Goal: Task Accomplishment & Management: Manage account settings

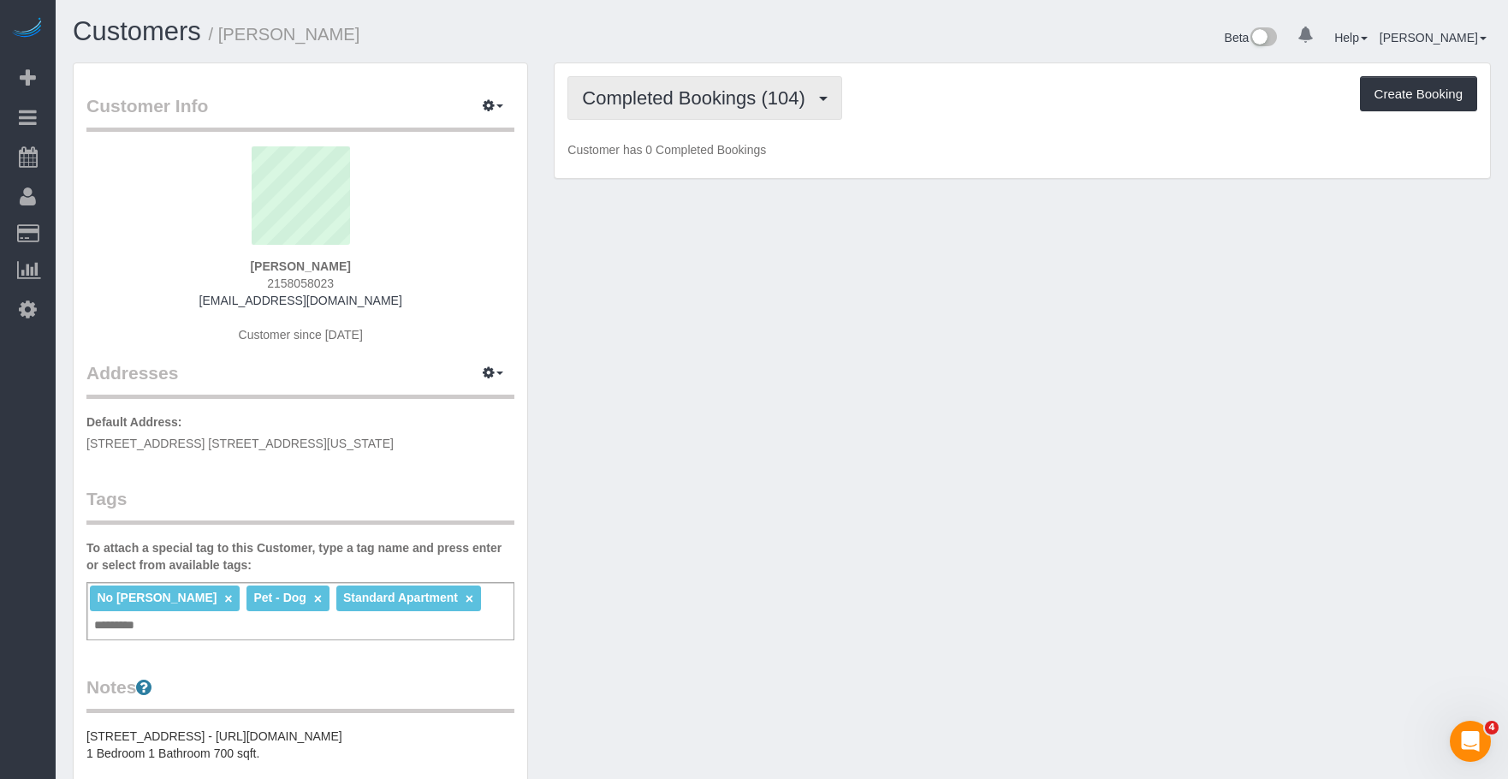
click at [673, 91] on span "Completed Bookings (104)" at bounding box center [697, 97] width 231 height 21
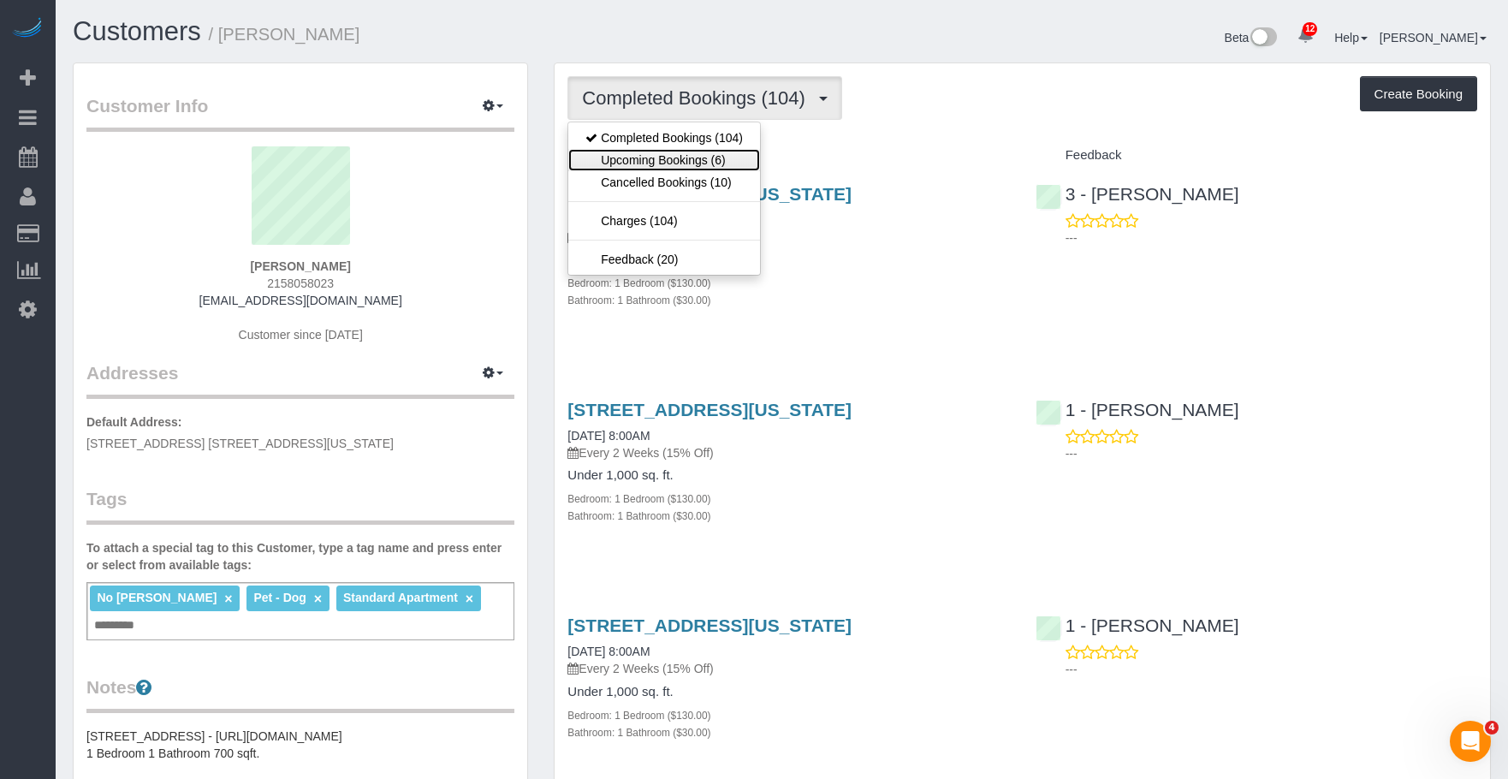
click at [659, 158] on link "Upcoming Bookings (6)" at bounding box center [664, 160] width 192 height 22
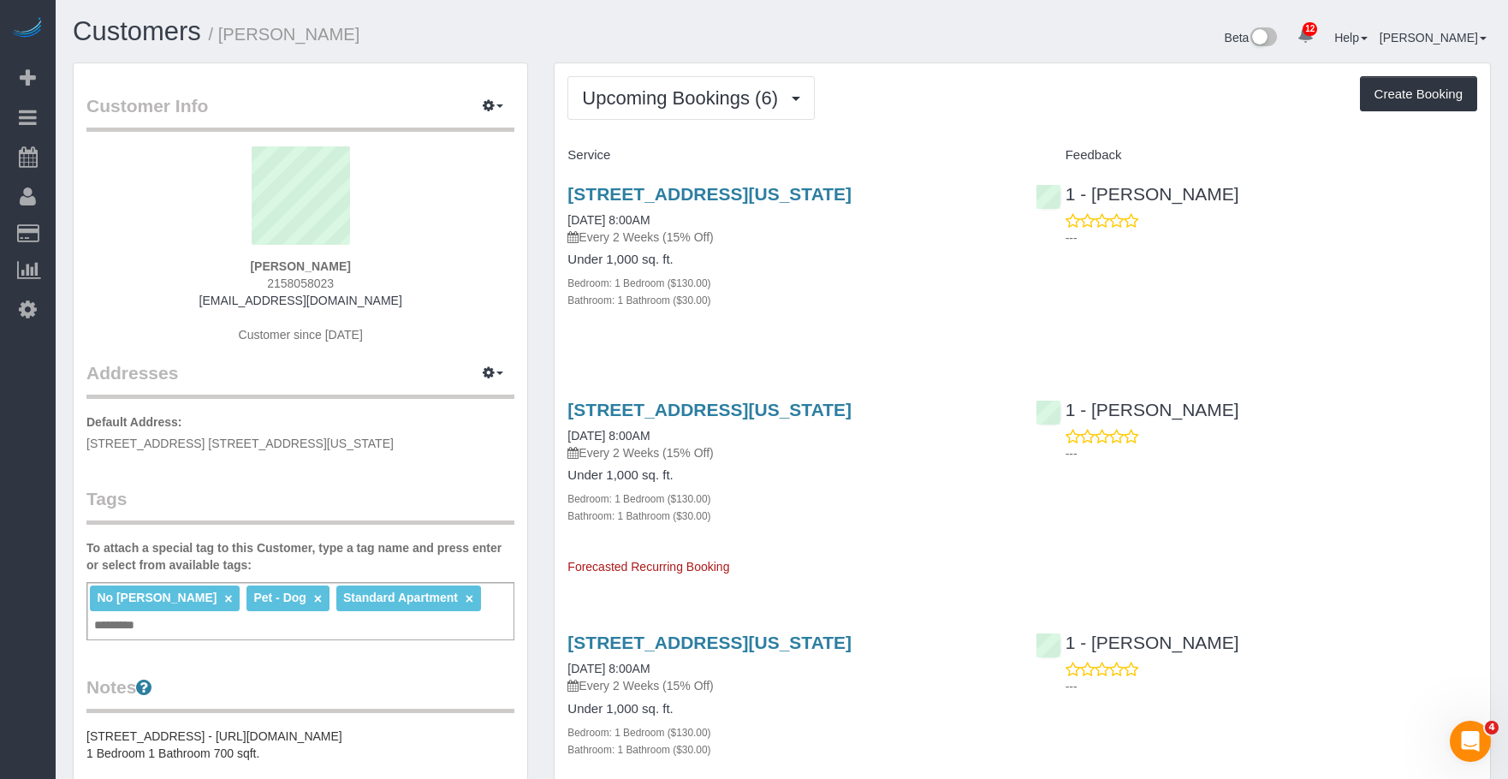
click at [806, 223] on div "[STREET_ADDRESS][US_STATE] [DATE] 8:00AM Every 2 Weeks (15% Off)" at bounding box center [788, 215] width 442 height 62
click at [841, 187] on link "[STREET_ADDRESS][US_STATE]" at bounding box center [709, 194] width 284 height 20
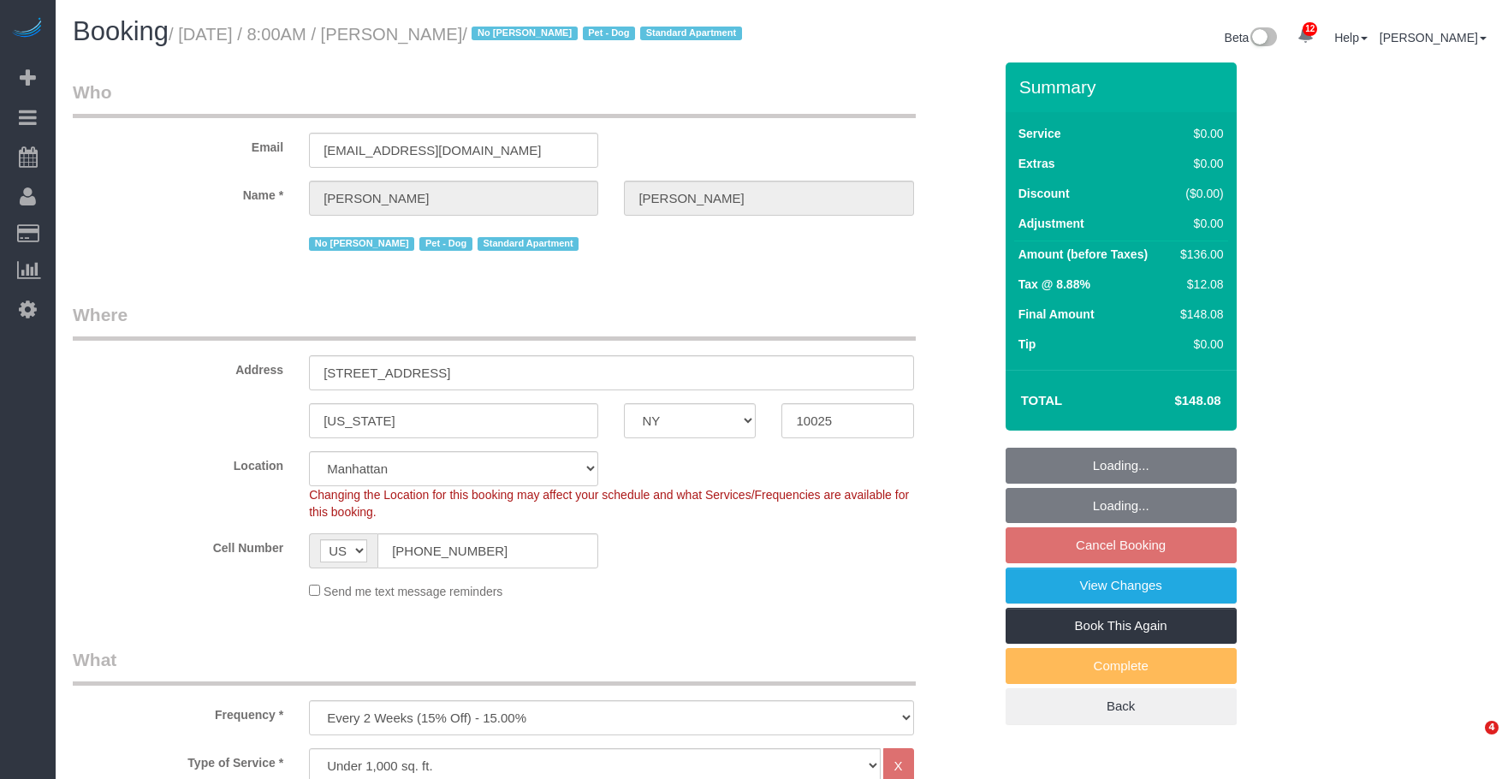
select select "NY"
select select "1"
select select "spot1"
select select "number:89"
select select "number:90"
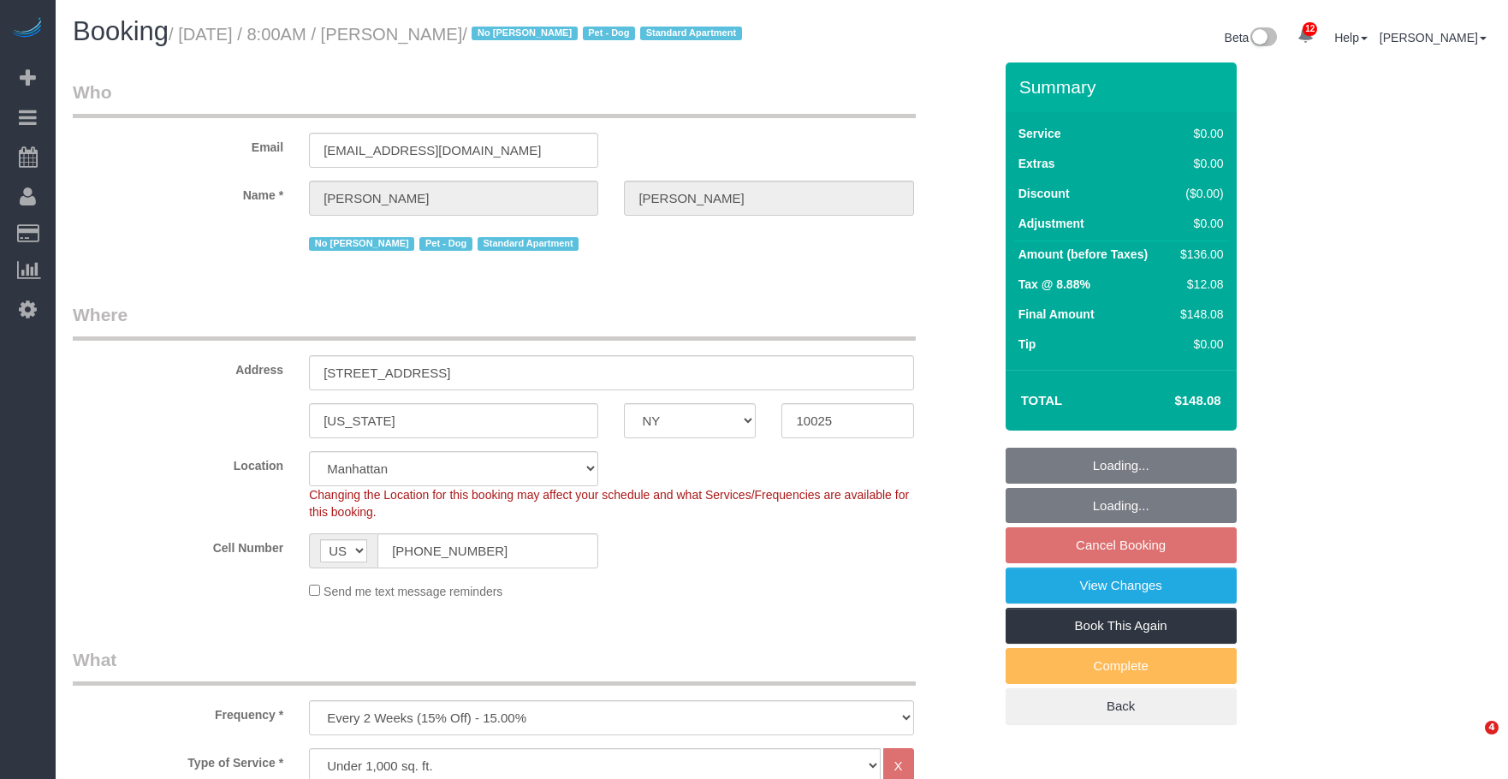
select select "number:13"
select select "number:5"
click at [564, 37] on small "/ September 10, 2025 / 8:00AM / Andrew Goodman / No John Harris Pet - Dog Stand…" at bounding box center [458, 34] width 579 height 19
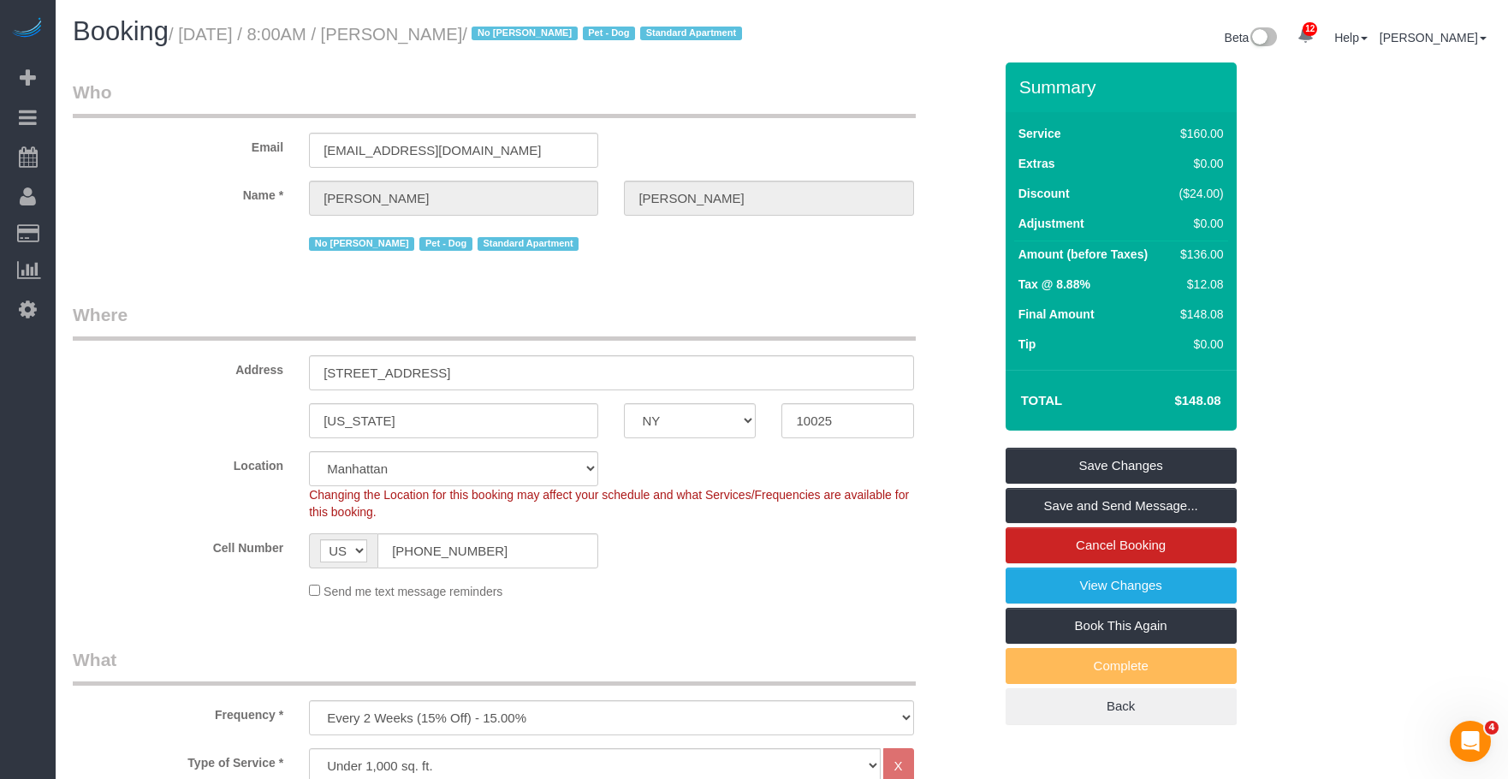
drag, startPoint x: 757, startPoint y: 320, endPoint x: 753, endPoint y: 328, distance: 8.8
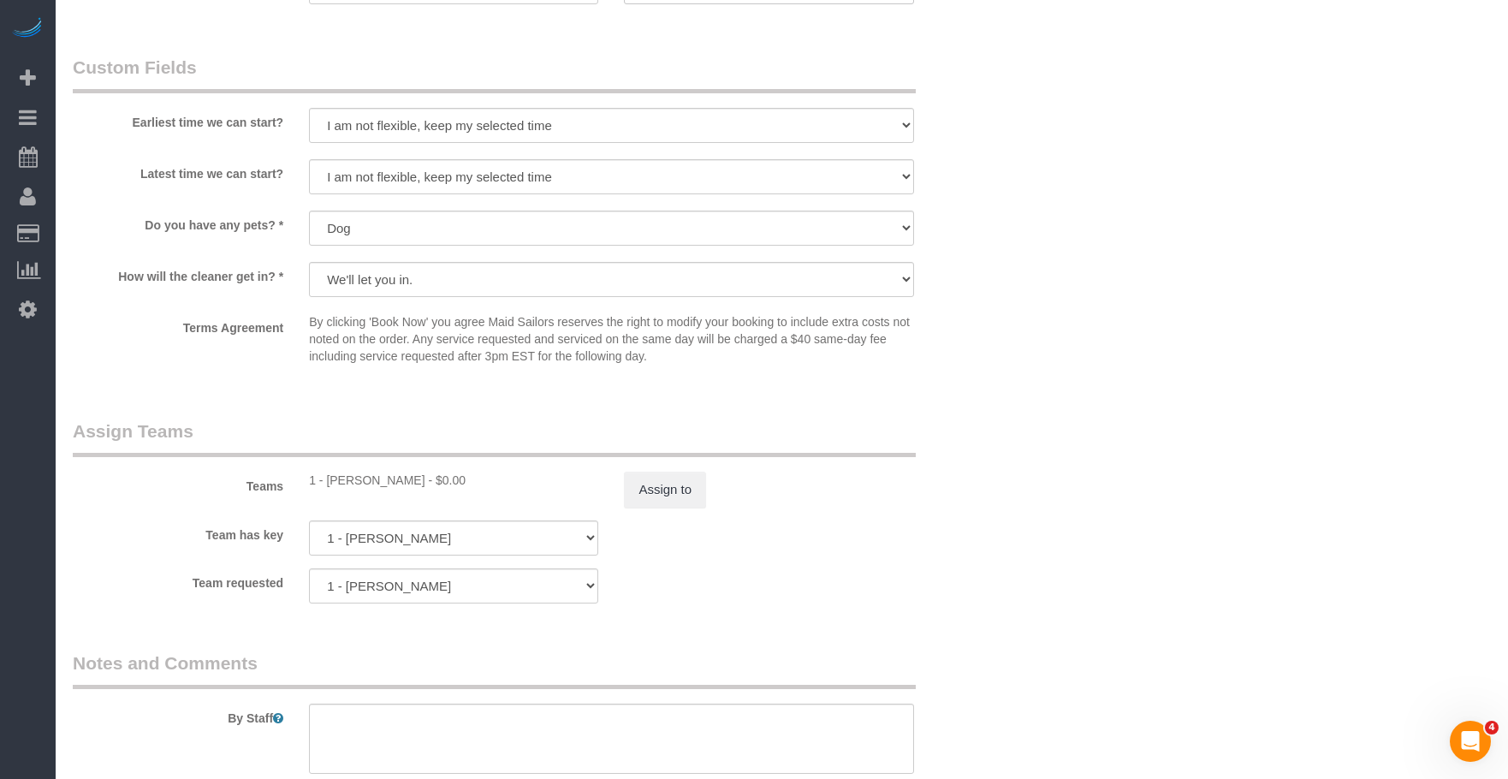
scroll to position [1883, 0]
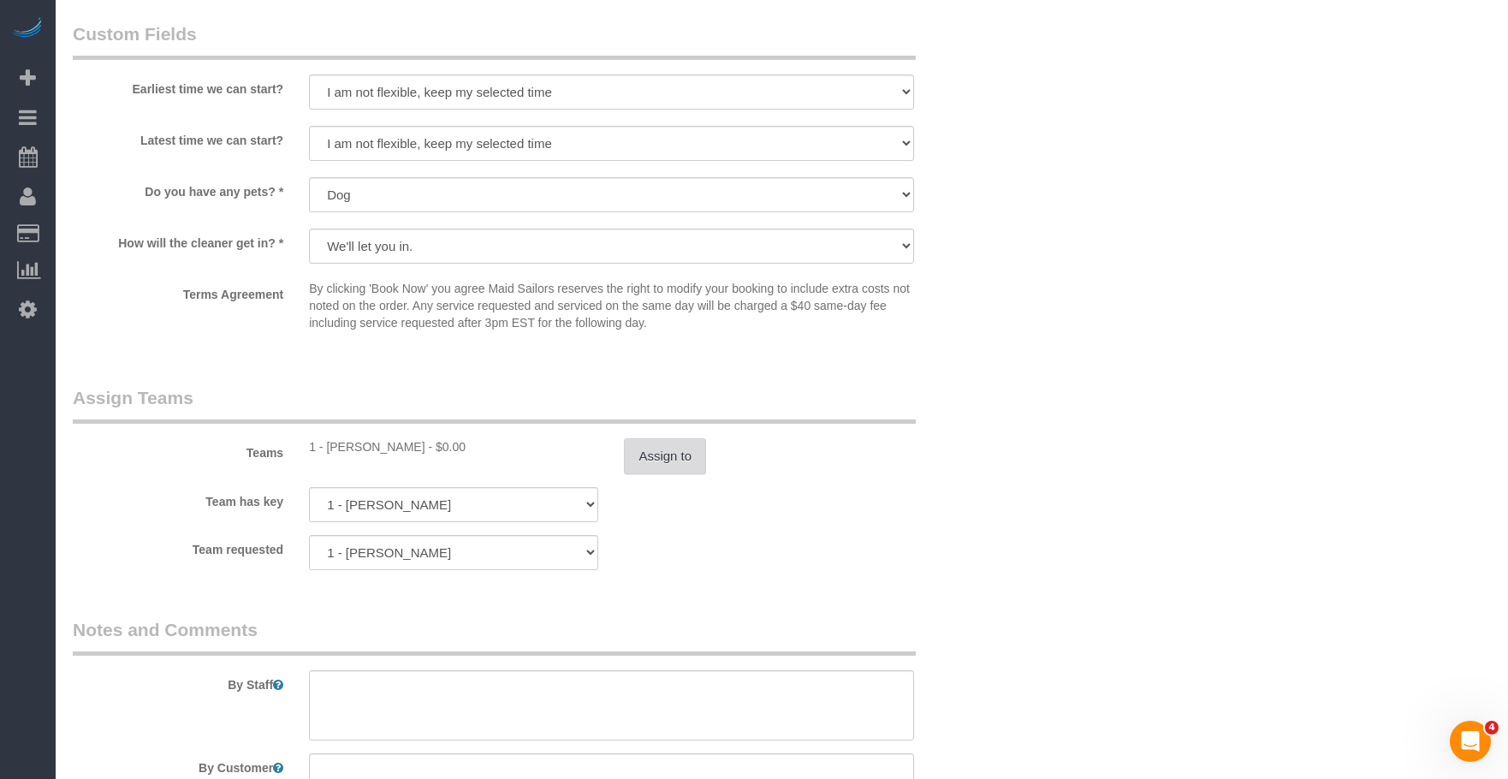
click at [679, 473] on button "Assign to" at bounding box center [665, 456] width 82 height 36
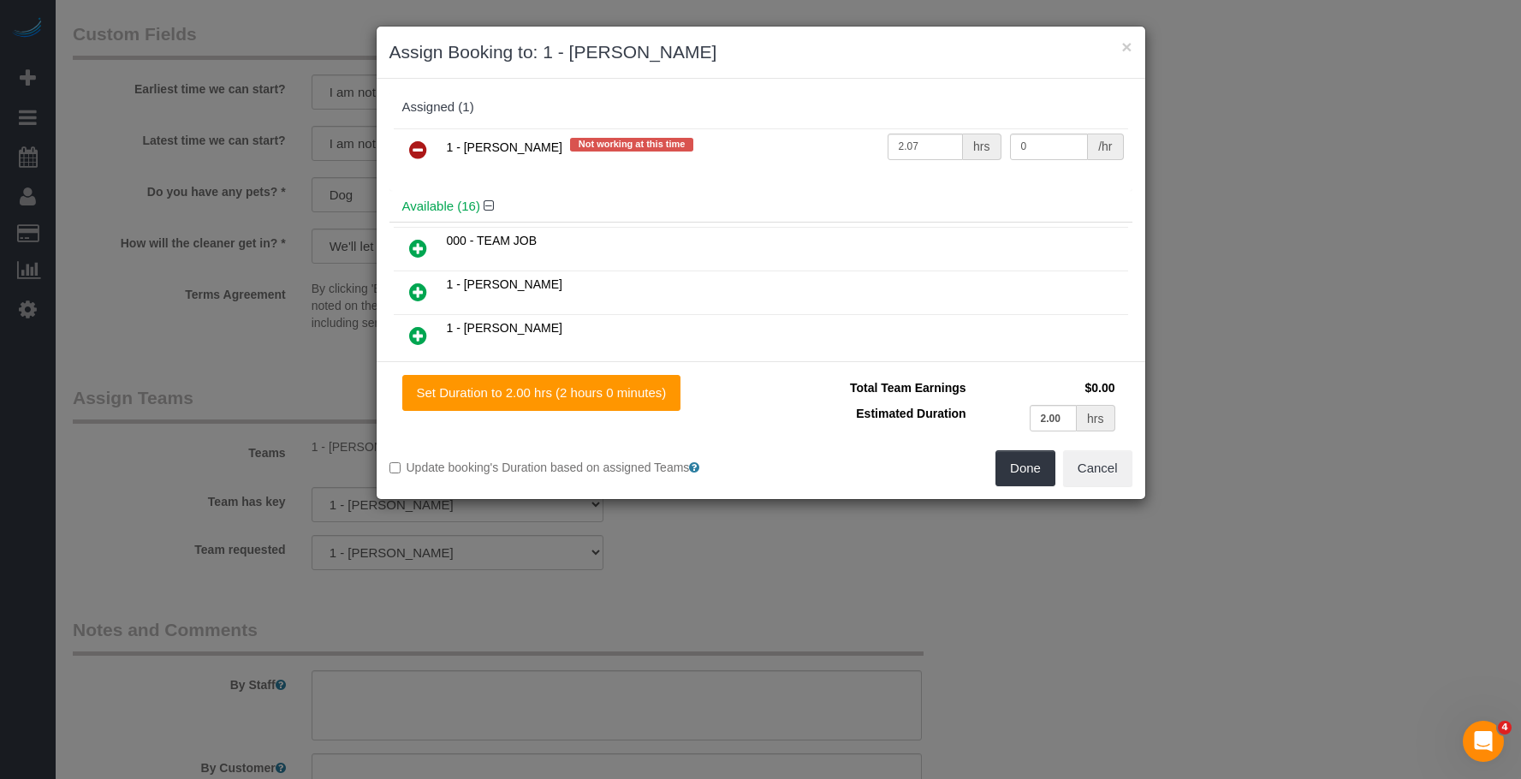
click at [413, 144] on icon at bounding box center [418, 149] width 18 height 21
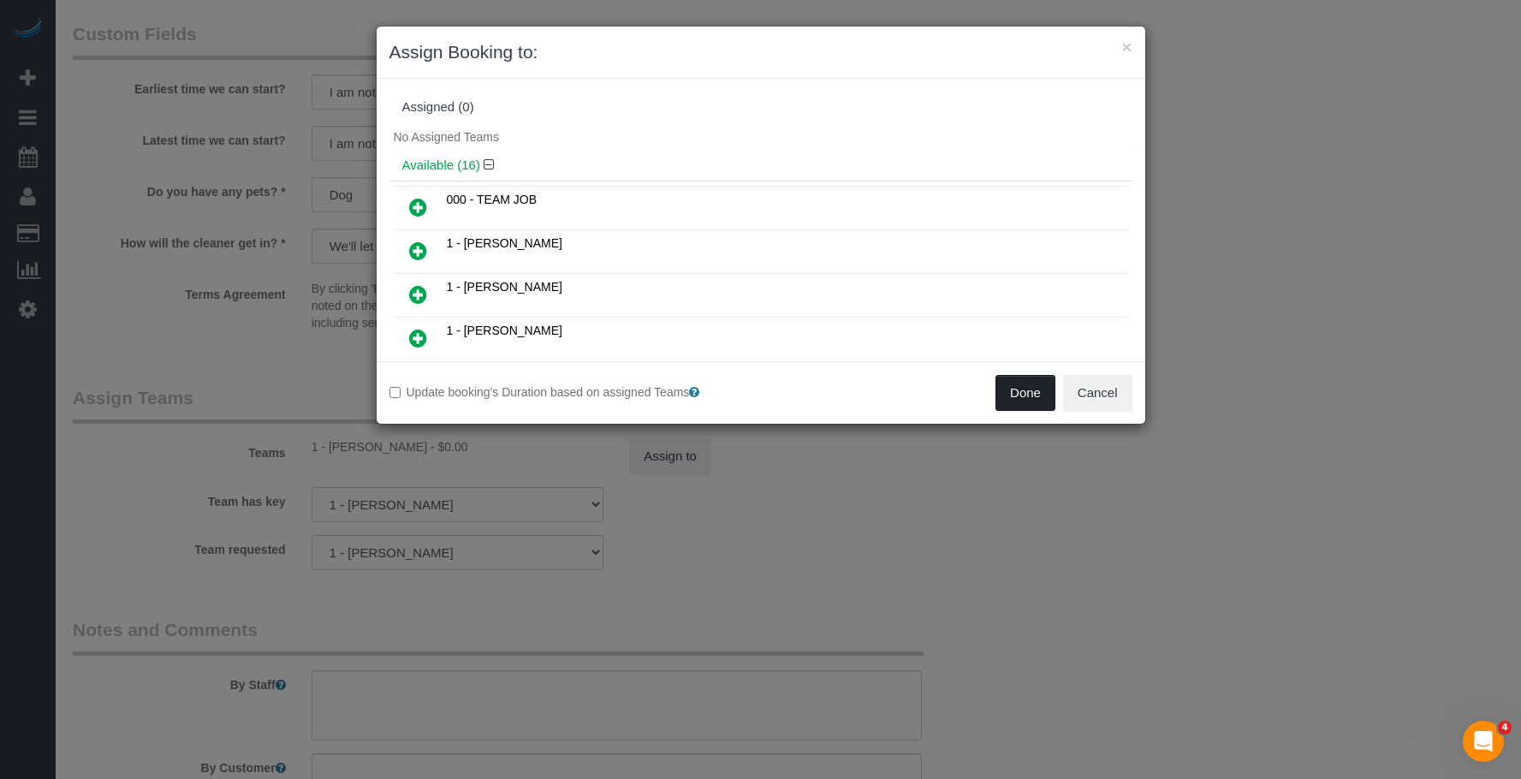
click at [1019, 397] on button "Done" at bounding box center [1025, 393] width 60 height 36
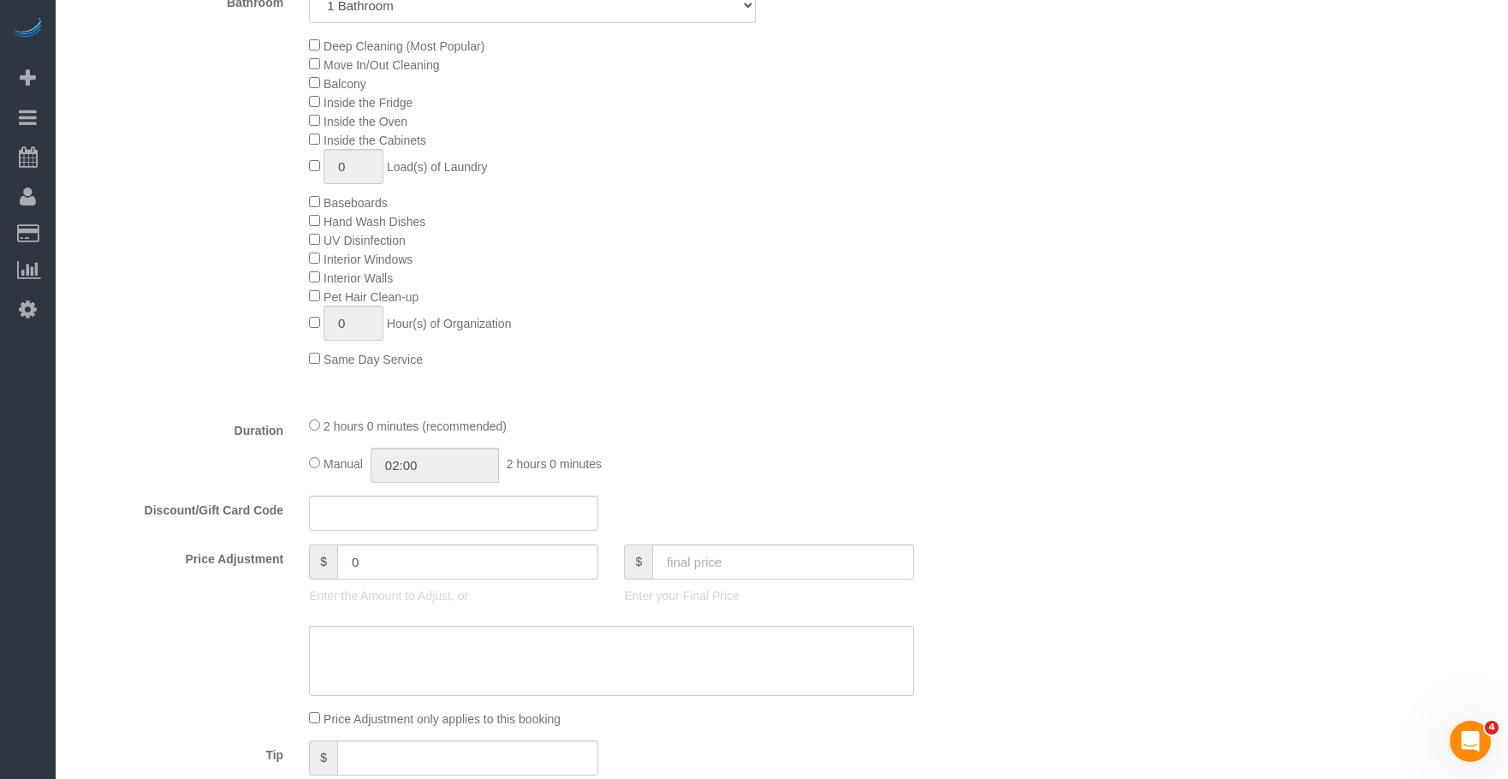
scroll to position [171, 0]
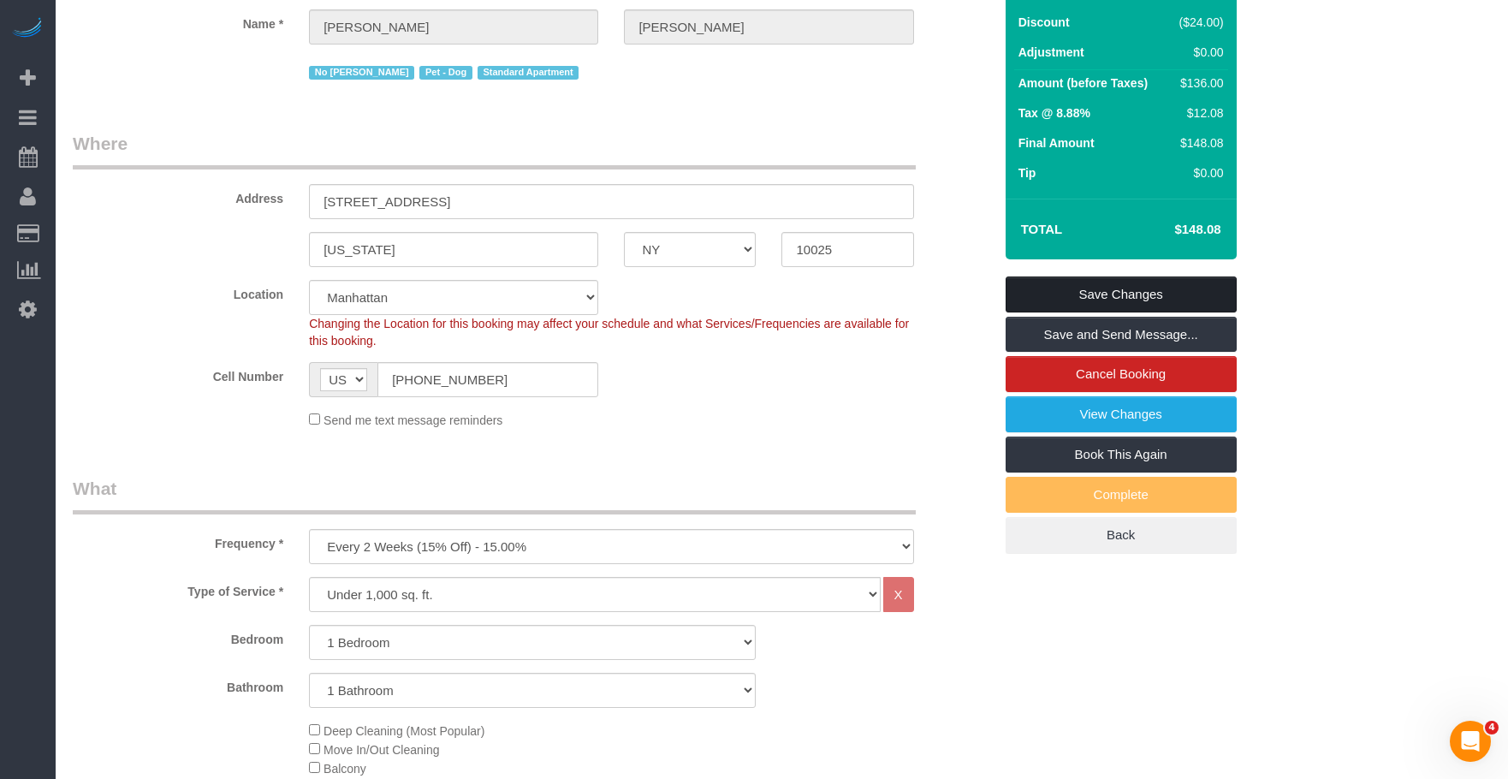
click at [1158, 312] on link "Save Changes" at bounding box center [1121, 294] width 231 height 36
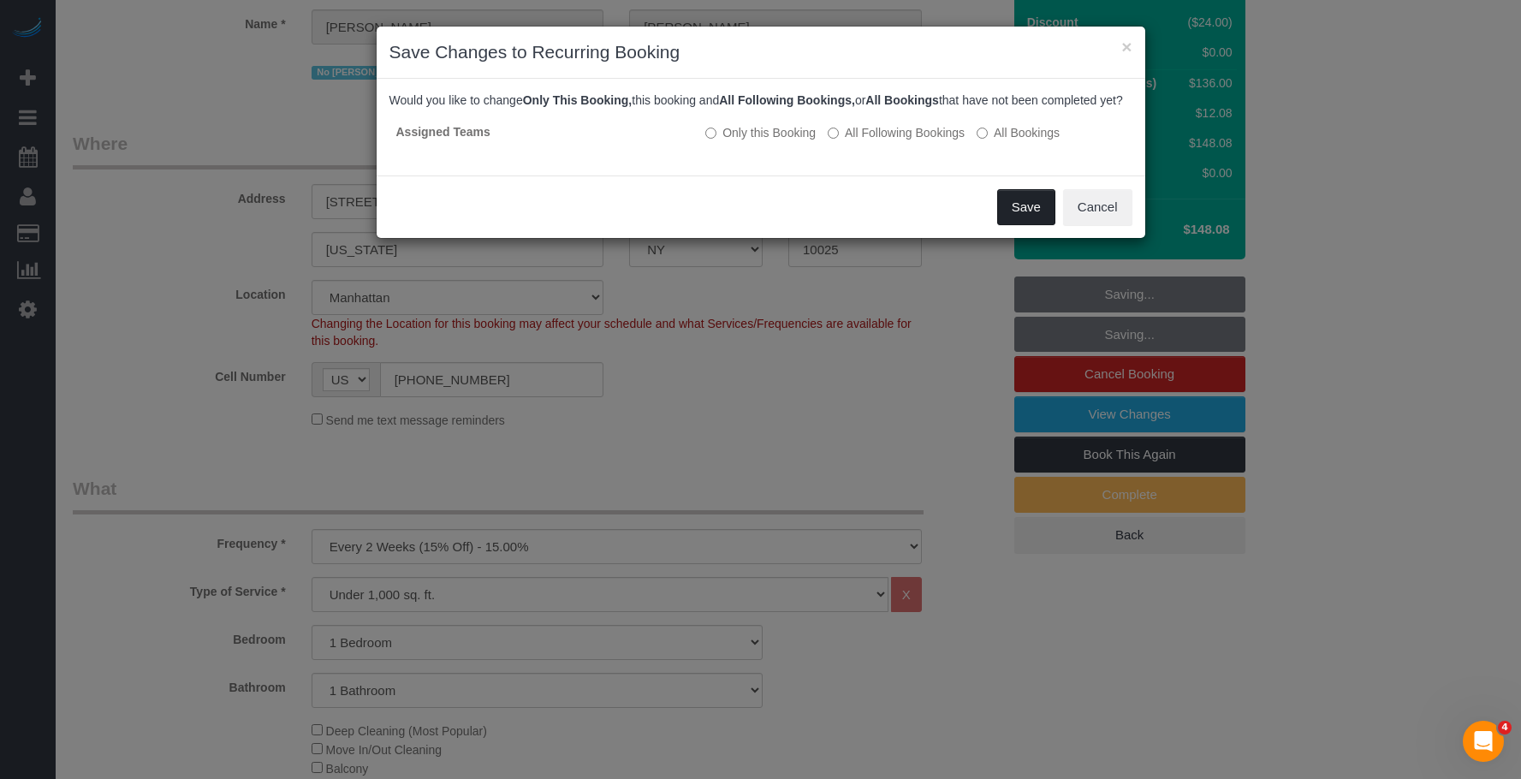
click at [1017, 218] on button "Save" at bounding box center [1026, 207] width 58 height 36
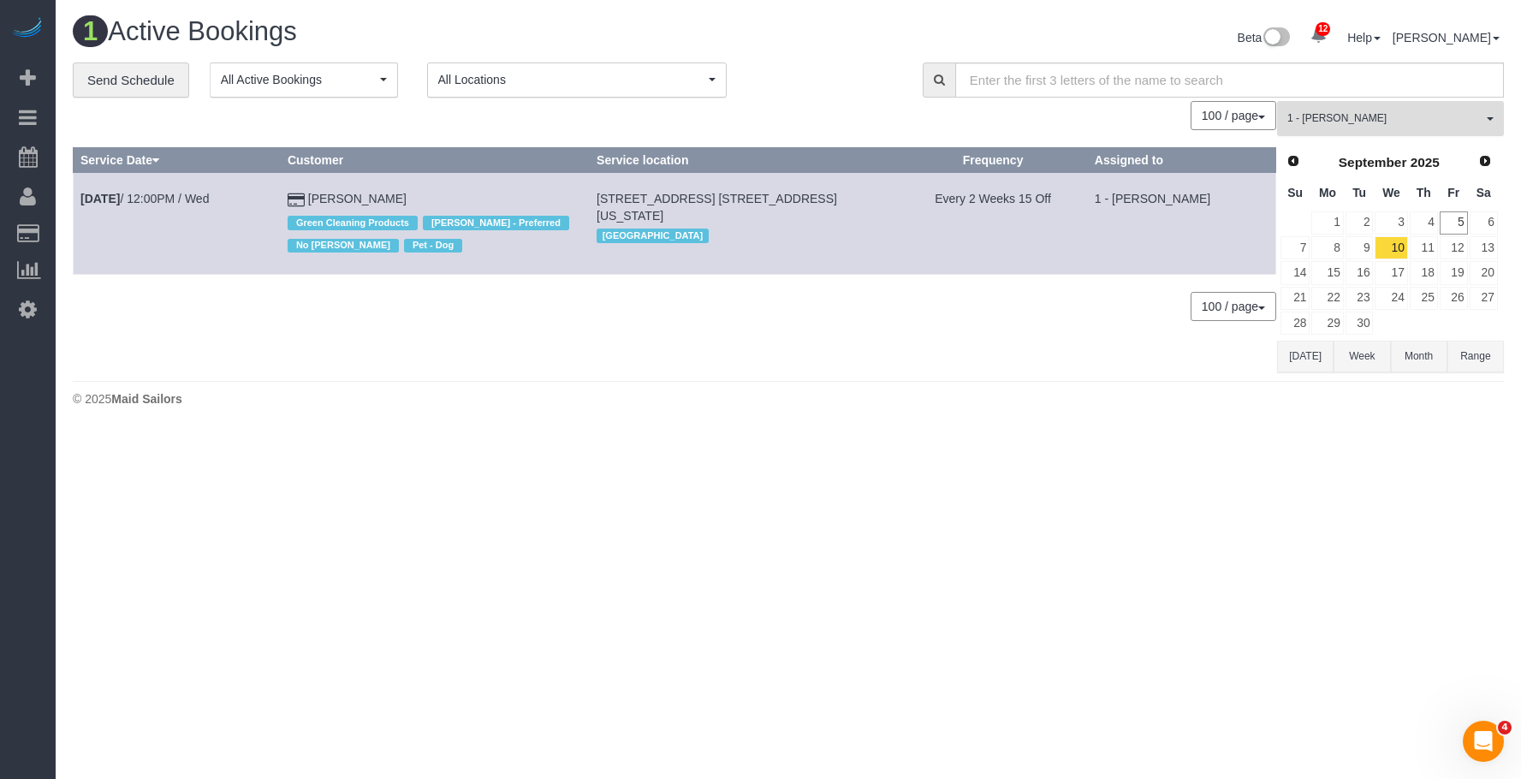
click at [1425, 128] on button "1 - Yeisan Yepez All Teams" at bounding box center [1390, 118] width 227 height 35
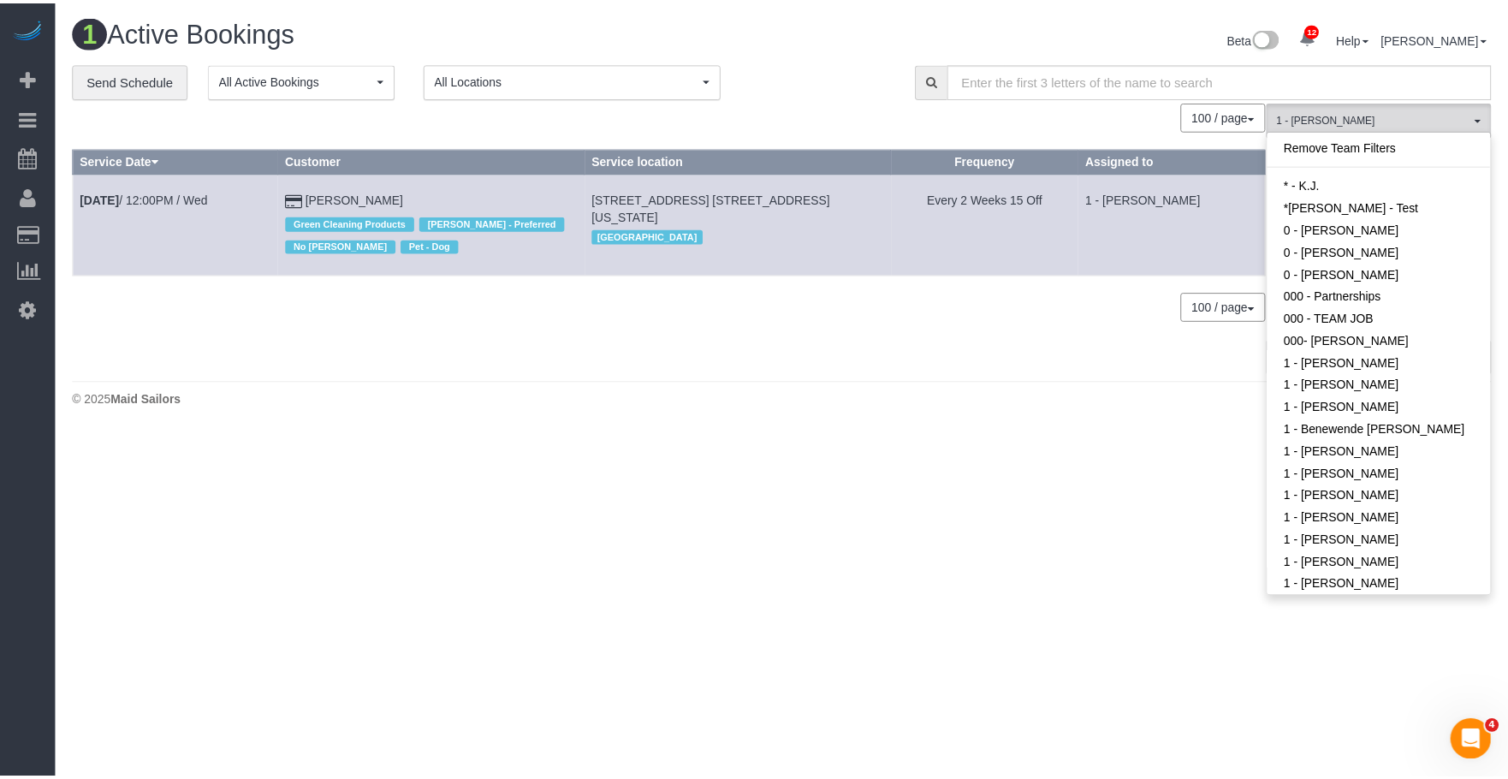
scroll to position [706, 0]
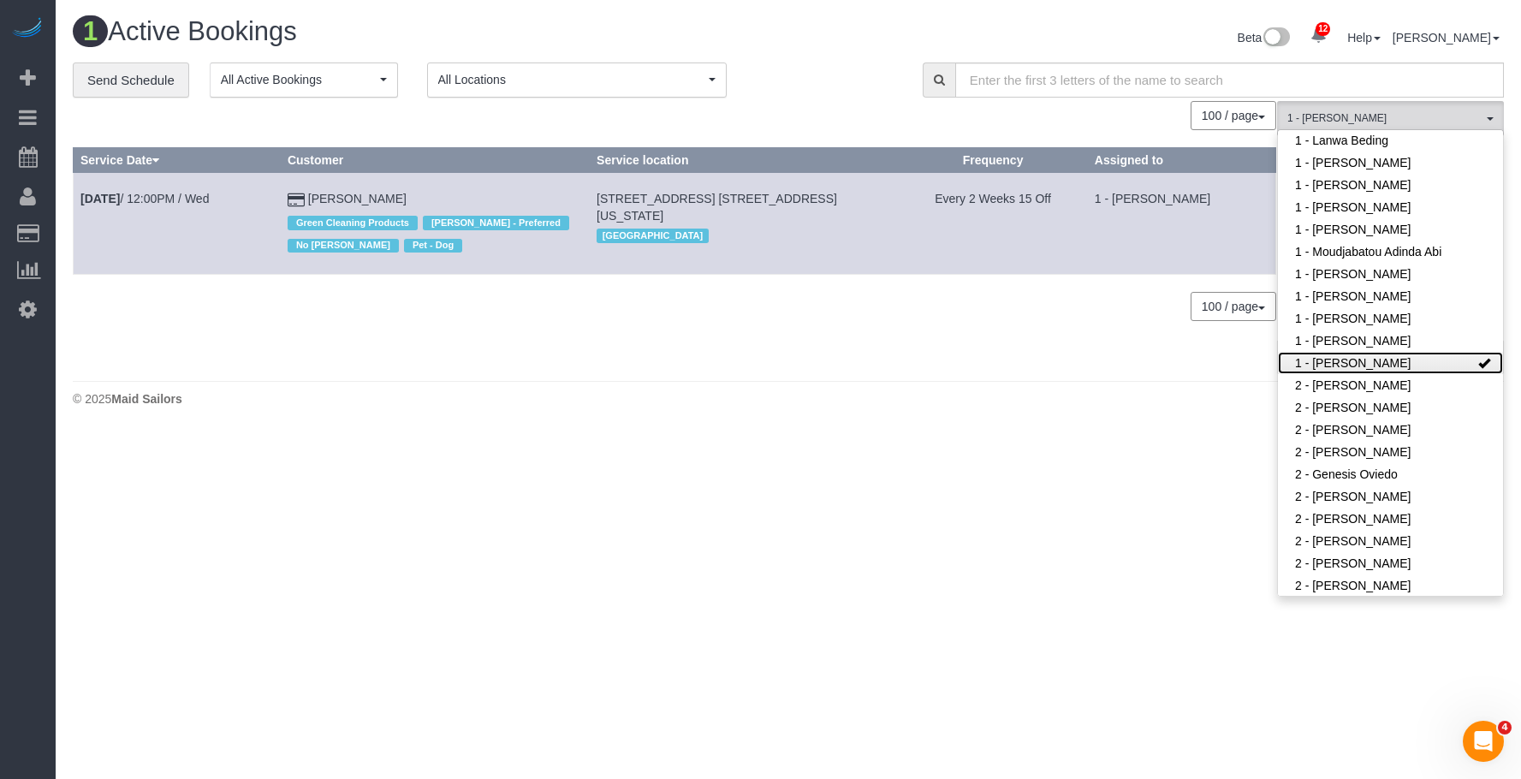
click at [1363, 365] on link "1 - [PERSON_NAME]" at bounding box center [1390, 363] width 225 height 22
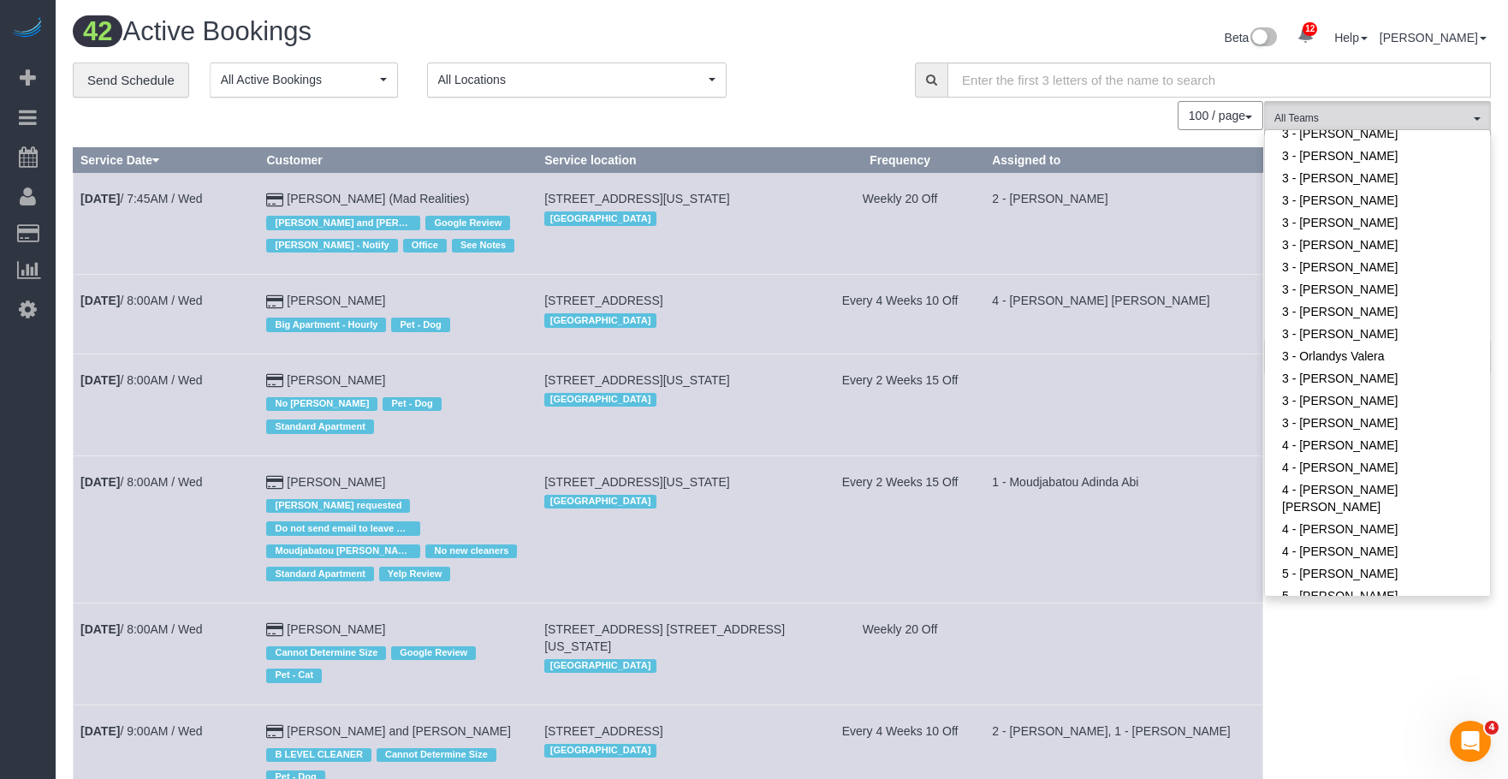
scroll to position [1391, 0]
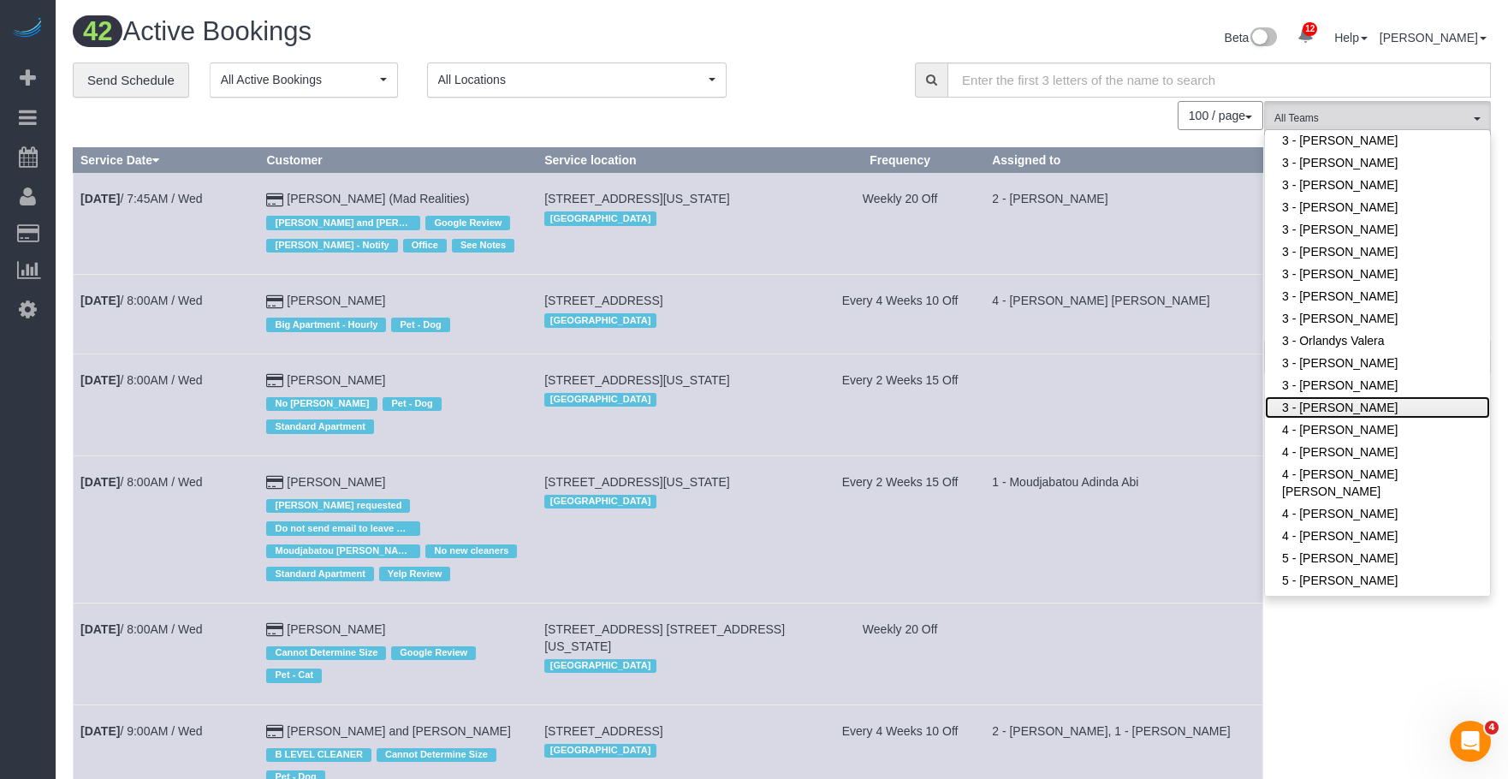
drag, startPoint x: 1348, startPoint y: 401, endPoint x: 1042, endPoint y: 269, distance: 333.1
click at [1347, 401] on link "3 - [PERSON_NAME]" at bounding box center [1377, 407] width 225 height 22
drag, startPoint x: 831, startPoint y: 73, endPoint x: 1012, endPoint y: 120, distance: 187.4
click at [831, 72] on div "**********" at bounding box center [481, 80] width 816 height 36
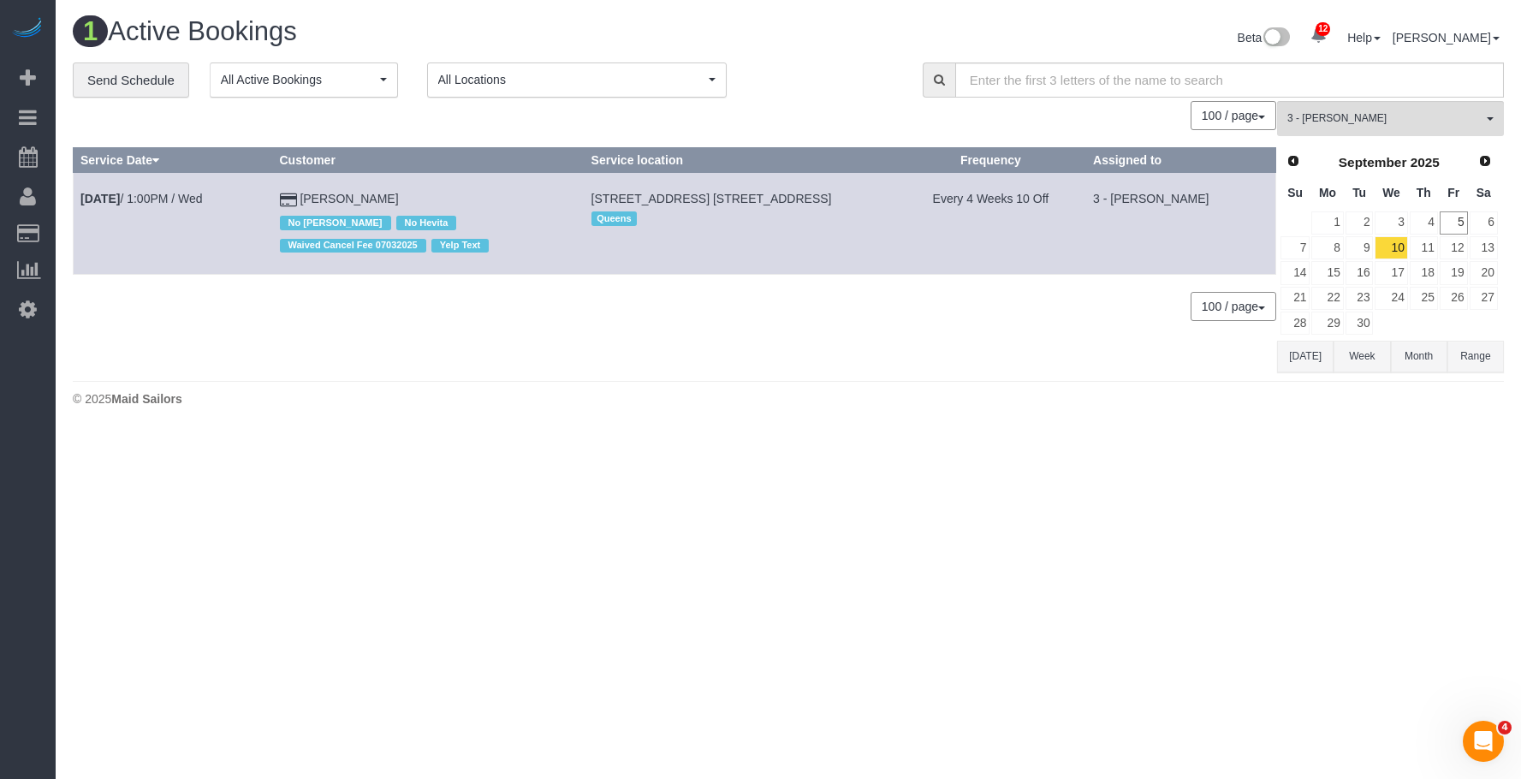
click at [1482, 365] on button "Range" at bounding box center [1475, 357] width 56 height 32
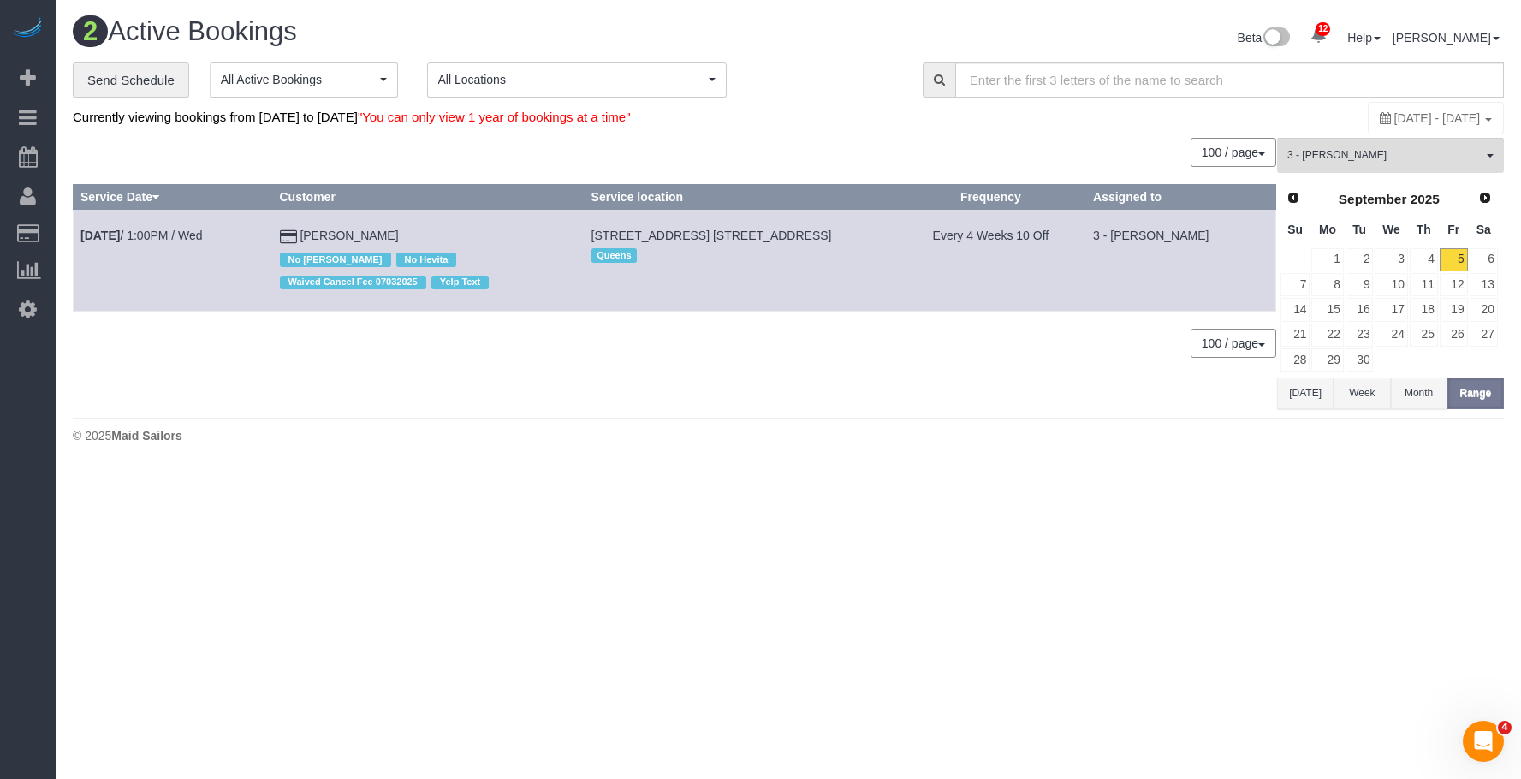
click at [1394, 121] on span "[DATE] - [DATE]" at bounding box center [1437, 118] width 86 height 14
type input "**********"
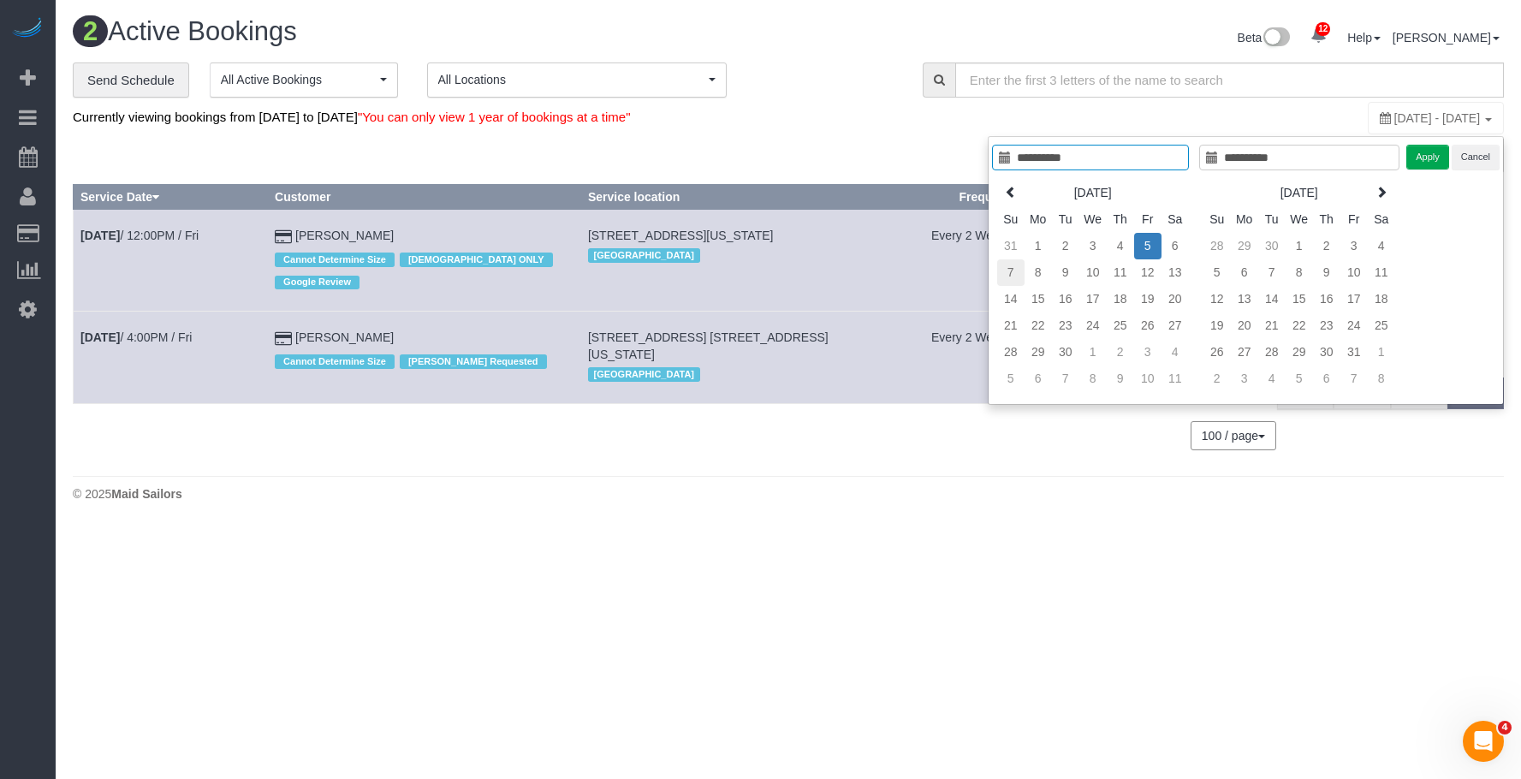
type input "**********"
click at [1004, 269] on td "7" at bounding box center [1010, 272] width 27 height 27
type input "**********"
click at [1039, 296] on td "15" at bounding box center [1037, 299] width 27 height 27
type input "**********"
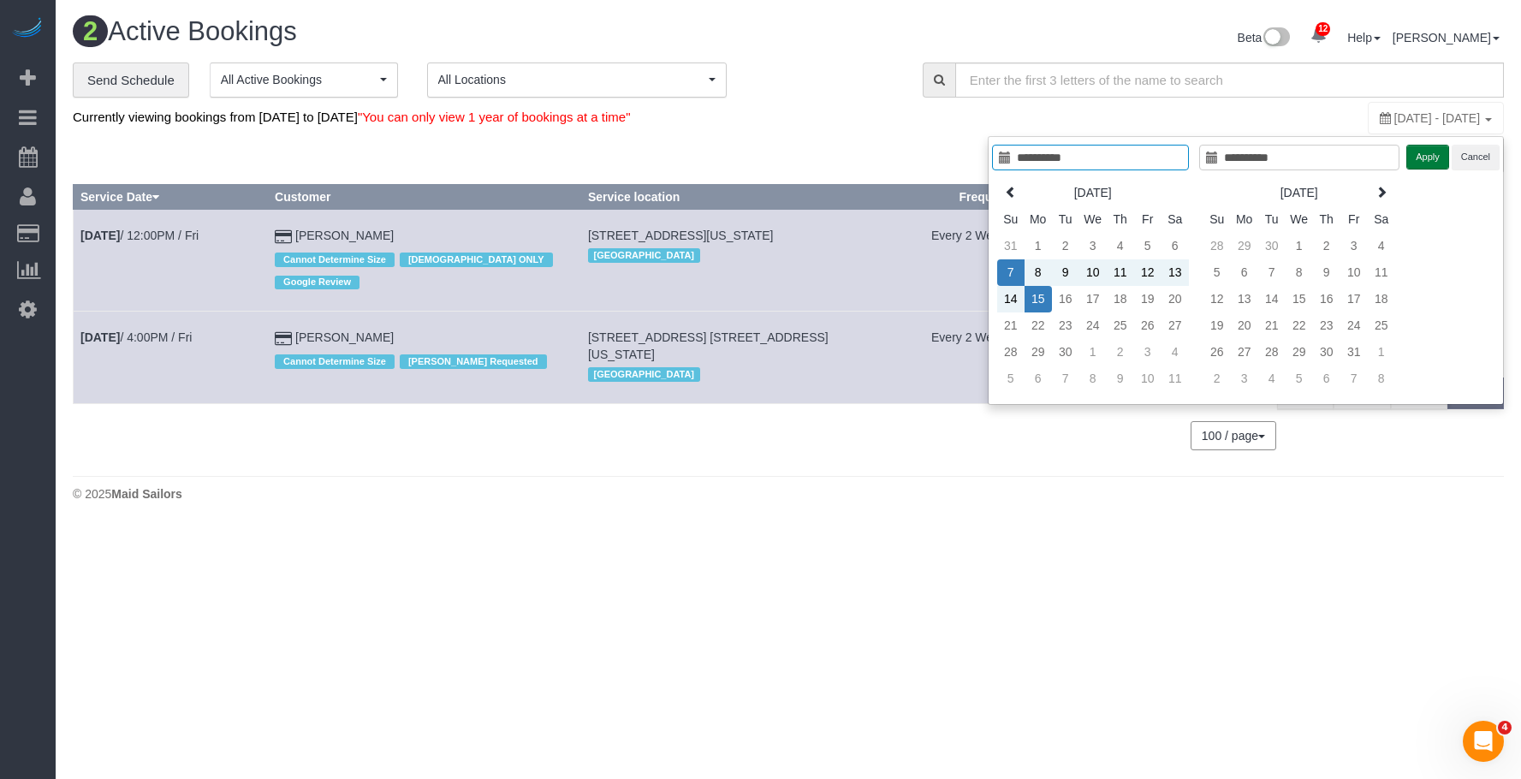
click at [1424, 148] on button "Apply" at bounding box center [1427, 157] width 43 height 25
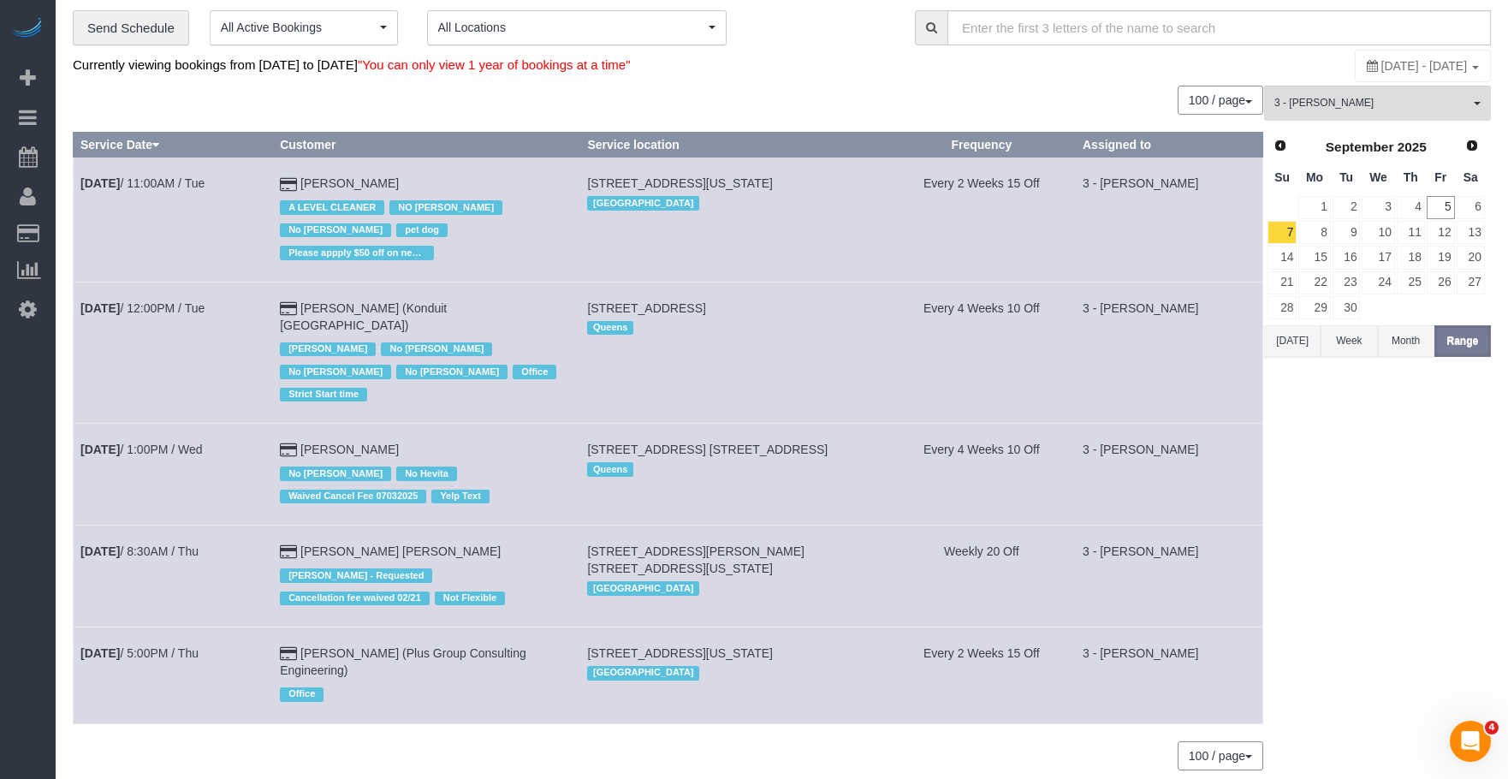
scroll to position [80, 0]
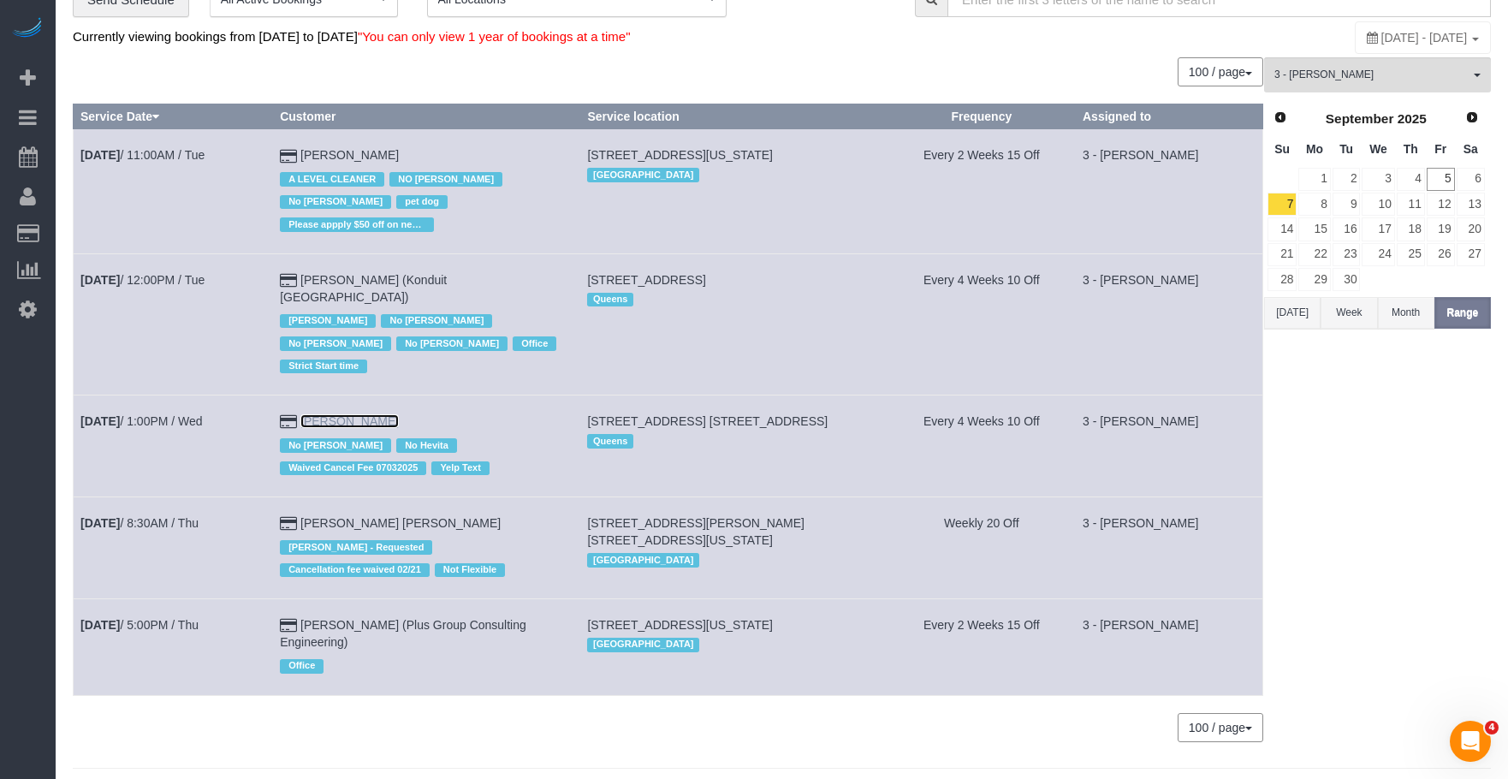
drag, startPoint x: 366, startPoint y: 377, endPoint x: 372, endPoint y: 384, distance: 9.1
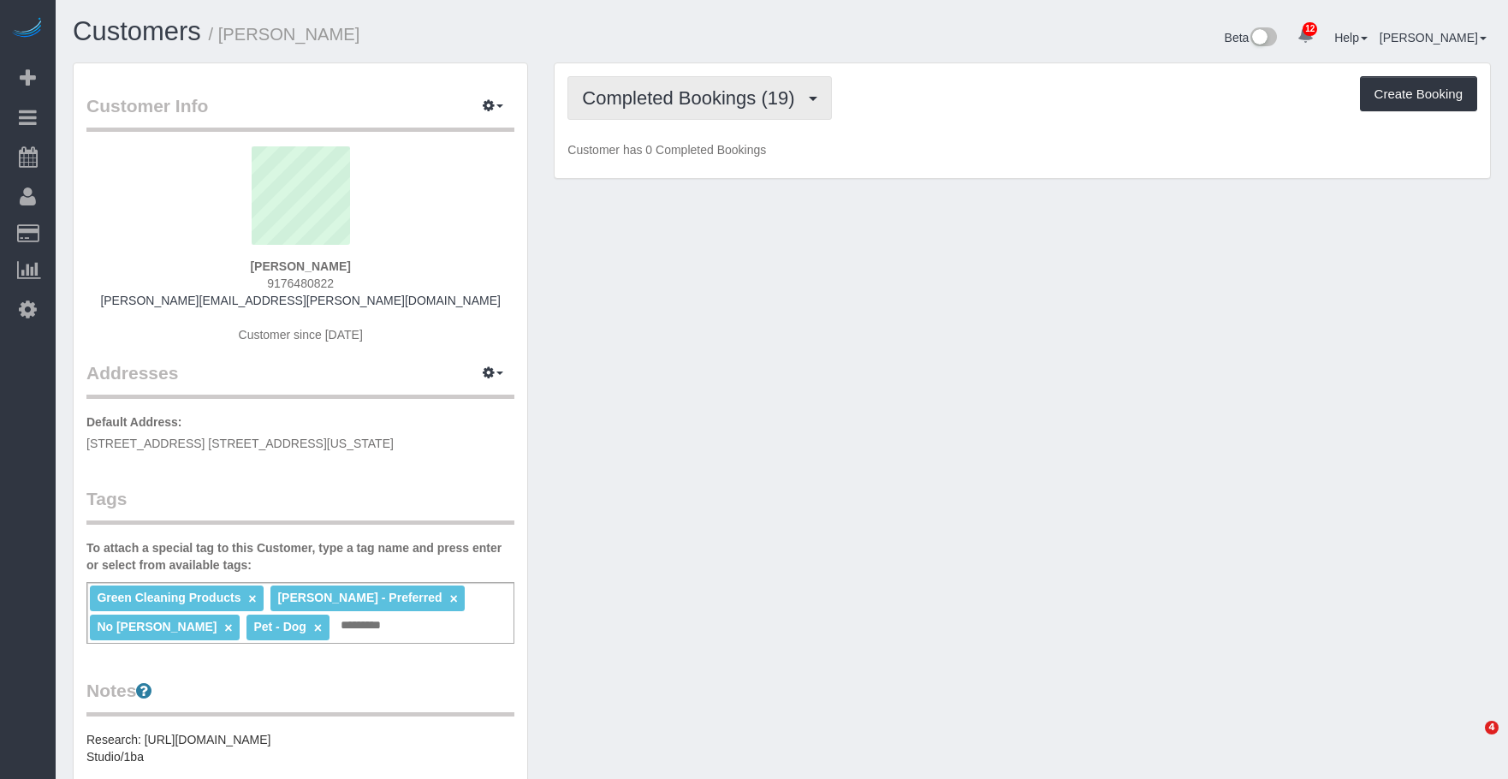
click at [650, 83] on button "Completed Bookings (19)" at bounding box center [699, 98] width 264 height 44
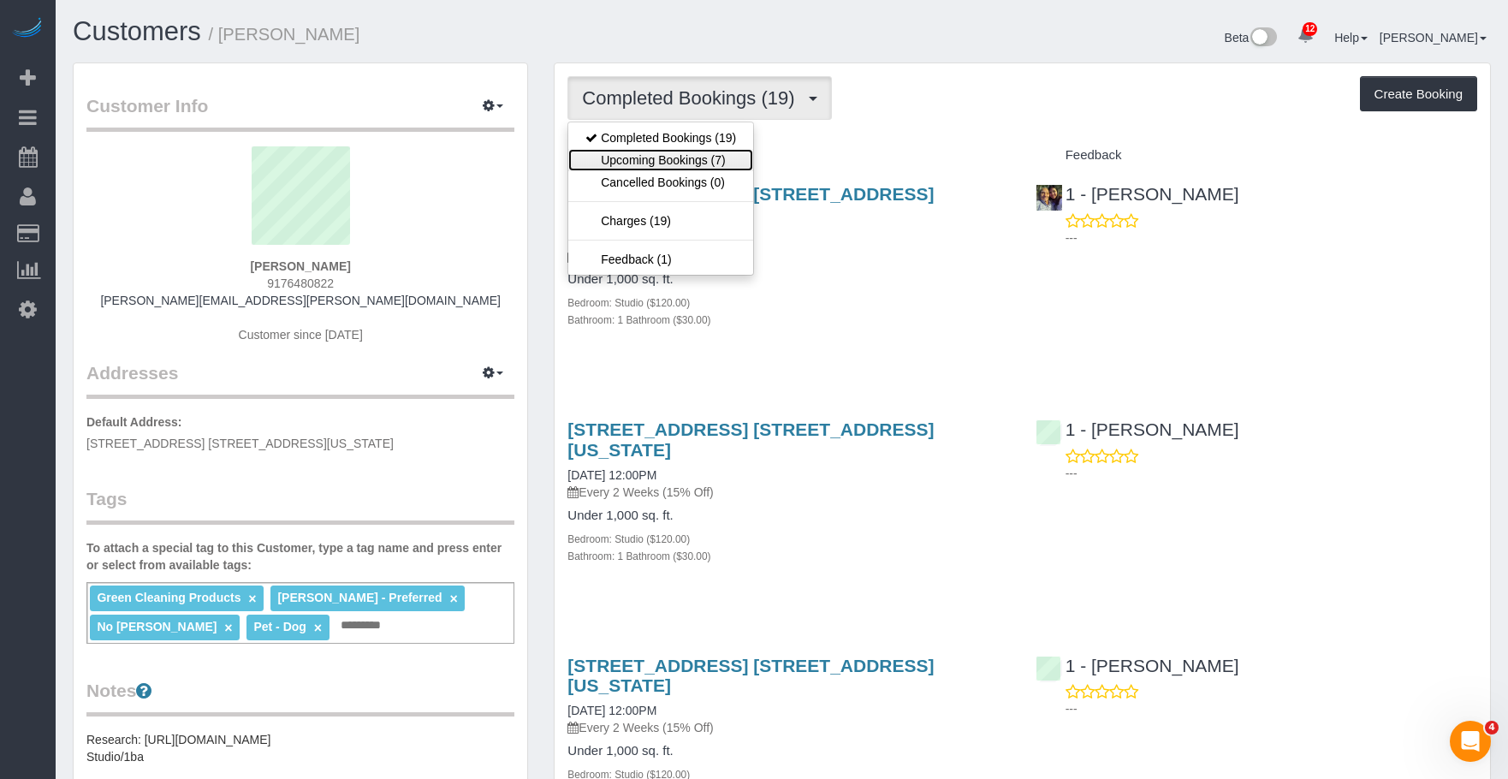
click at [653, 168] on link "Upcoming Bookings (7)" at bounding box center [660, 160] width 185 height 22
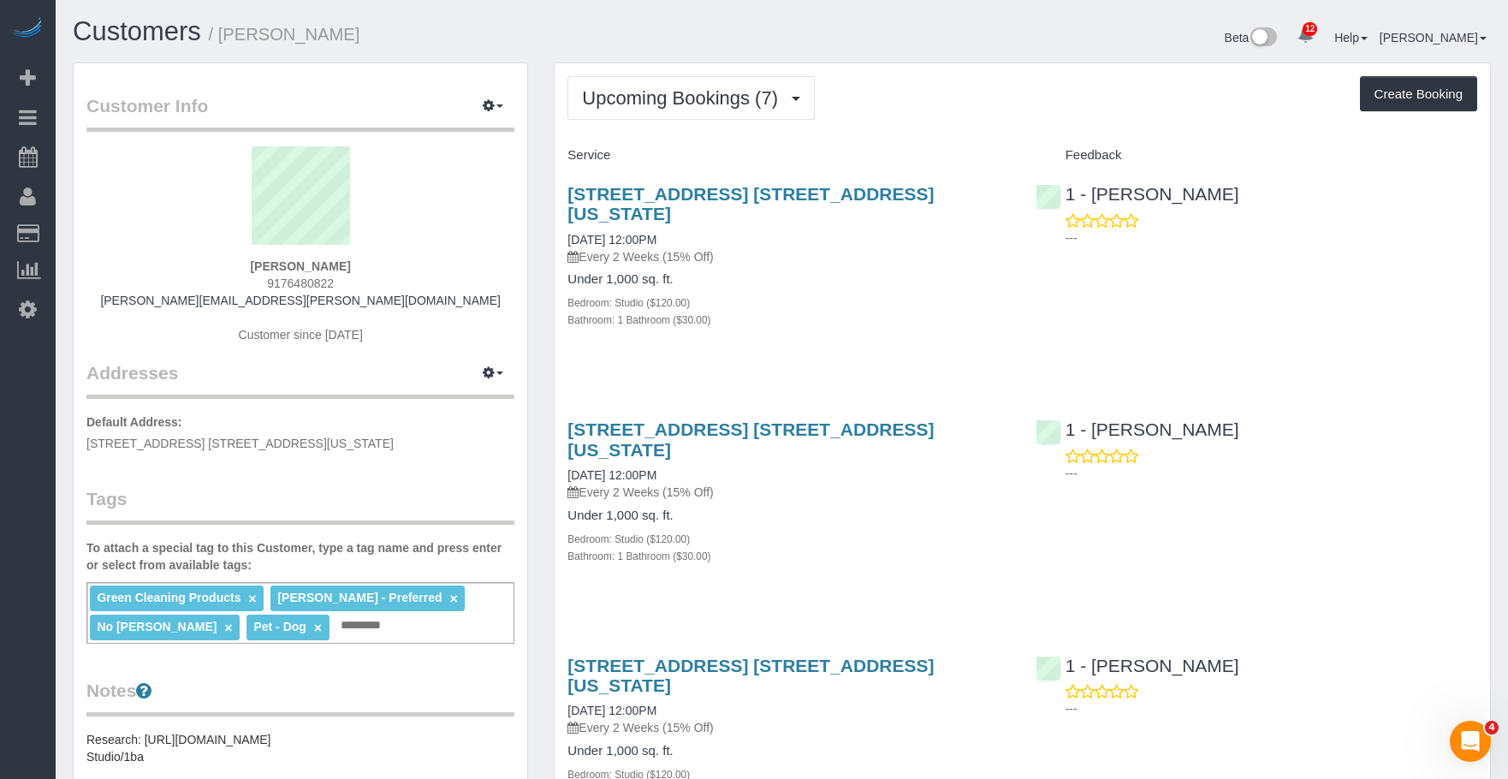
drag, startPoint x: 809, startPoint y: 250, endPoint x: 814, endPoint y: 224, distance: 26.2
click at [810, 250] on div "20 East 66th Street, Apt. 4a, New York, NY 10065 09/10/2025 12:00PM Every 2 Wee…" at bounding box center [788, 265] width 467 height 193
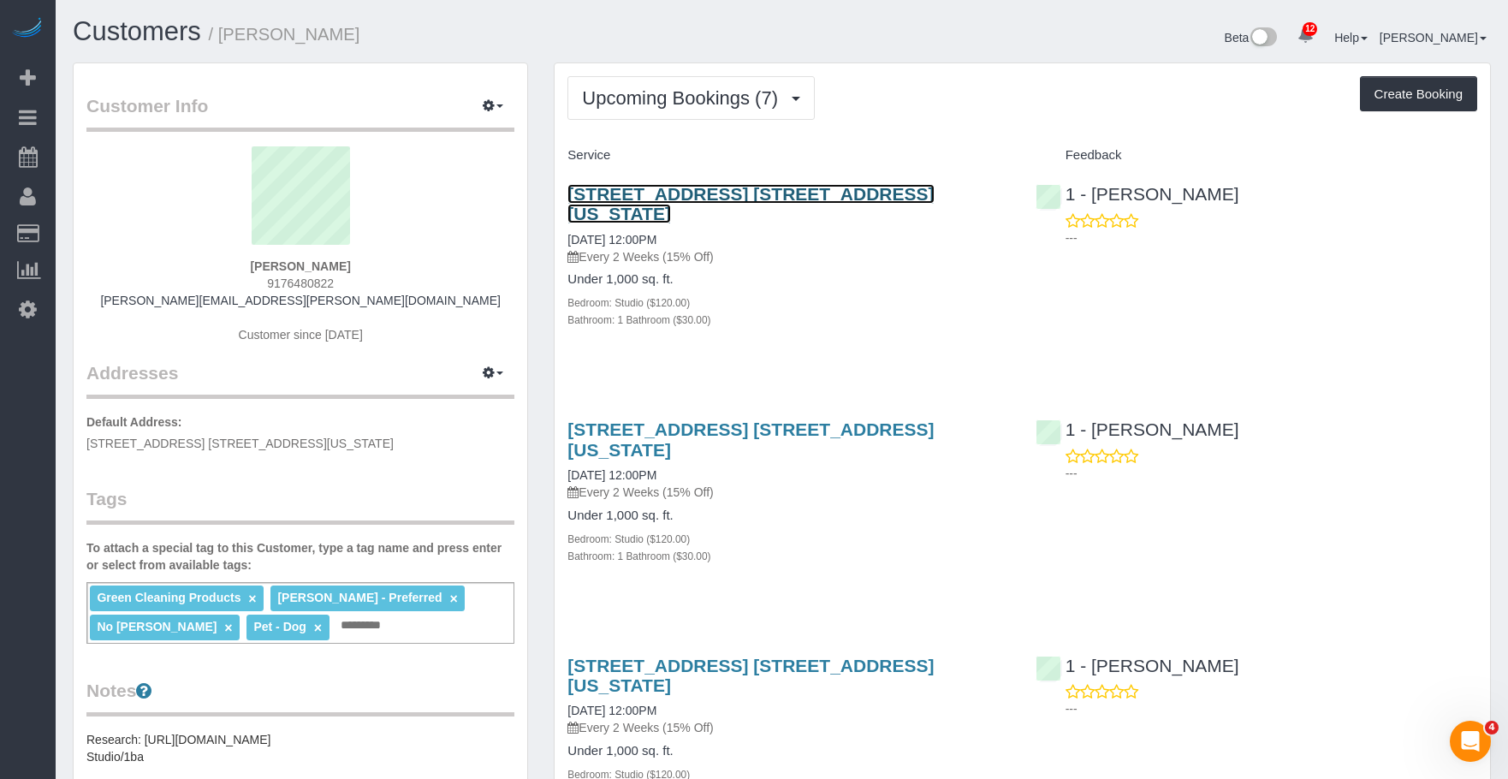
click at [842, 193] on link "20 East 66th Street, Apt. 4a, New York, NY 10065" at bounding box center [750, 203] width 366 height 39
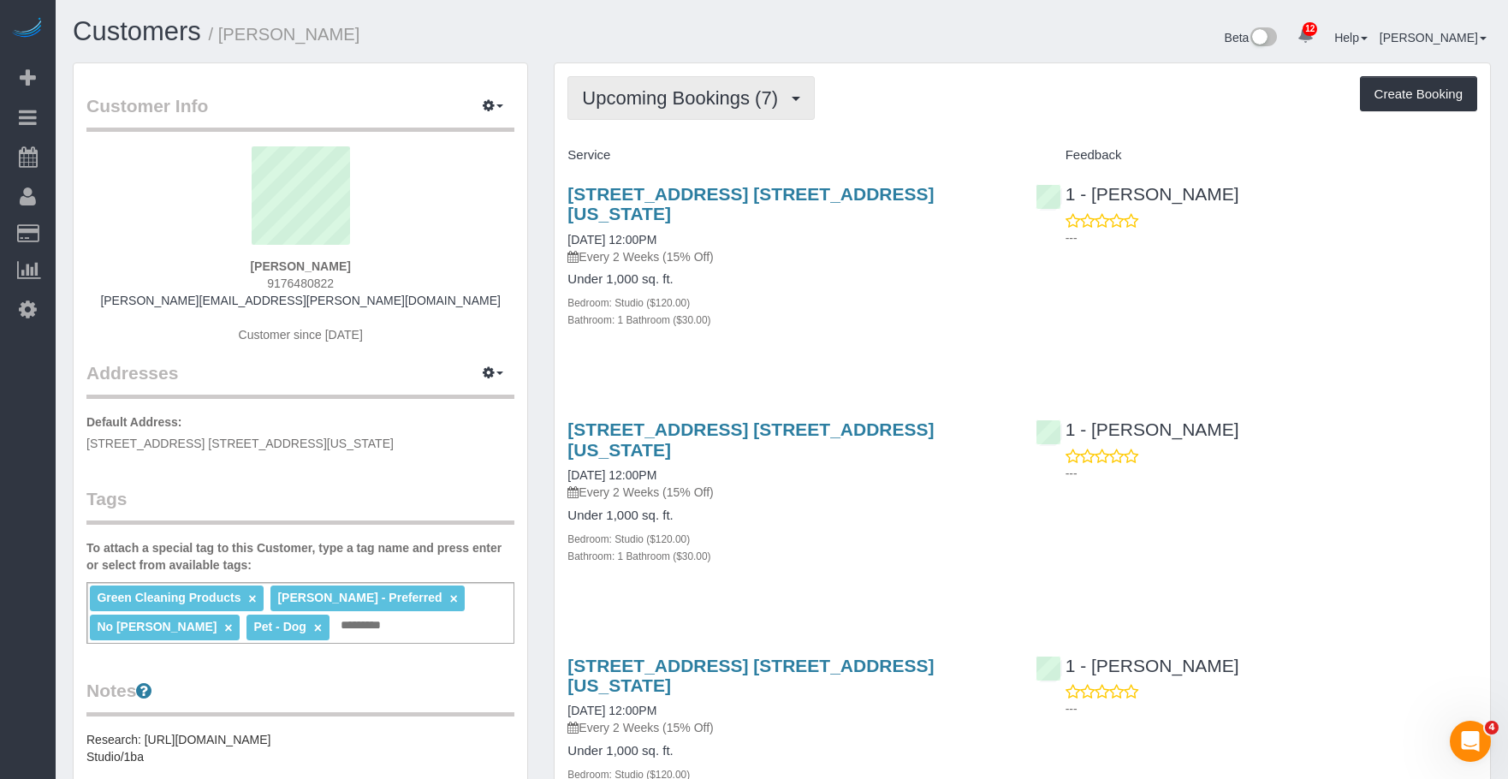
click at [681, 90] on span "Upcoming Bookings (7)" at bounding box center [684, 97] width 205 height 21
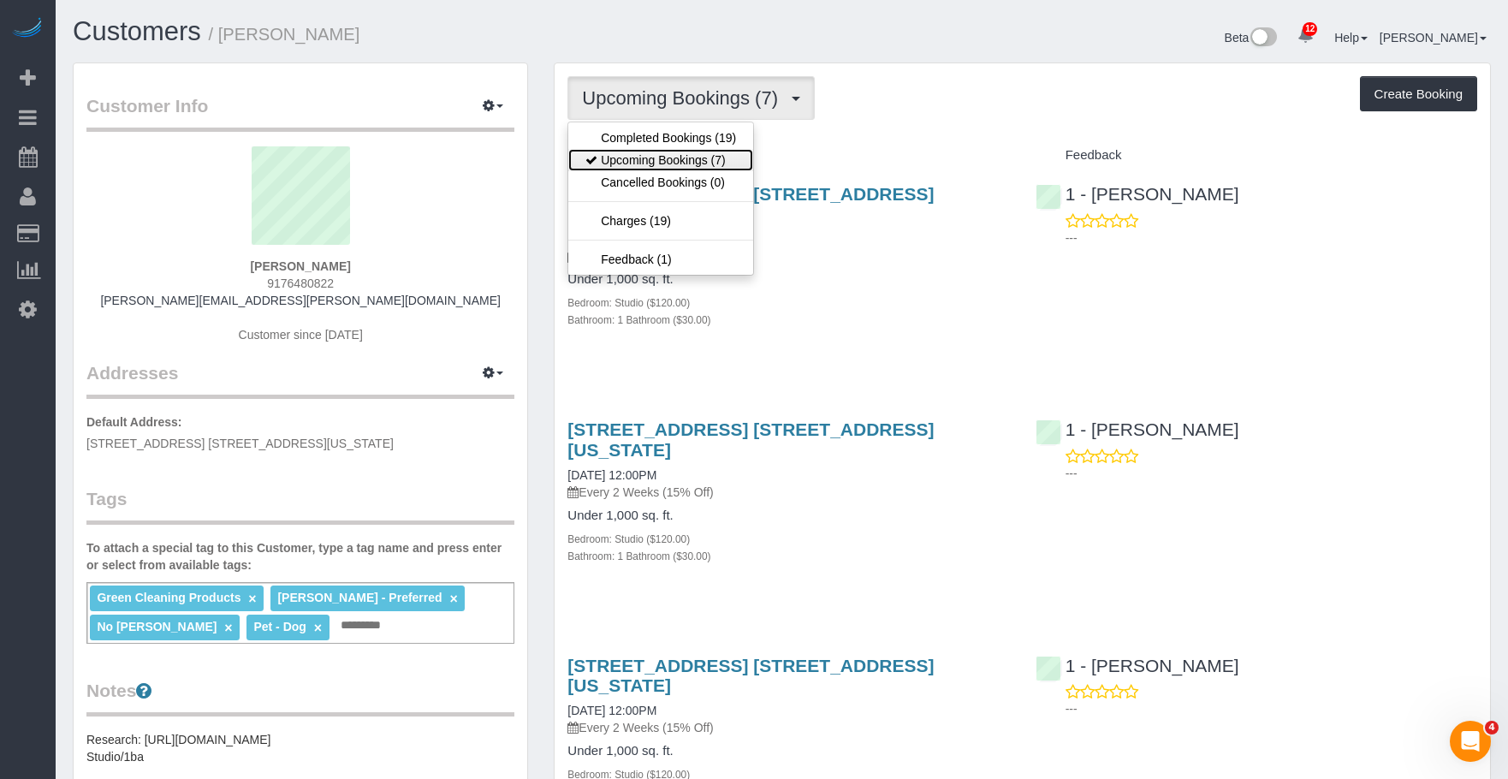
click at [663, 157] on link "Upcoming Bookings (7)" at bounding box center [660, 160] width 185 height 22
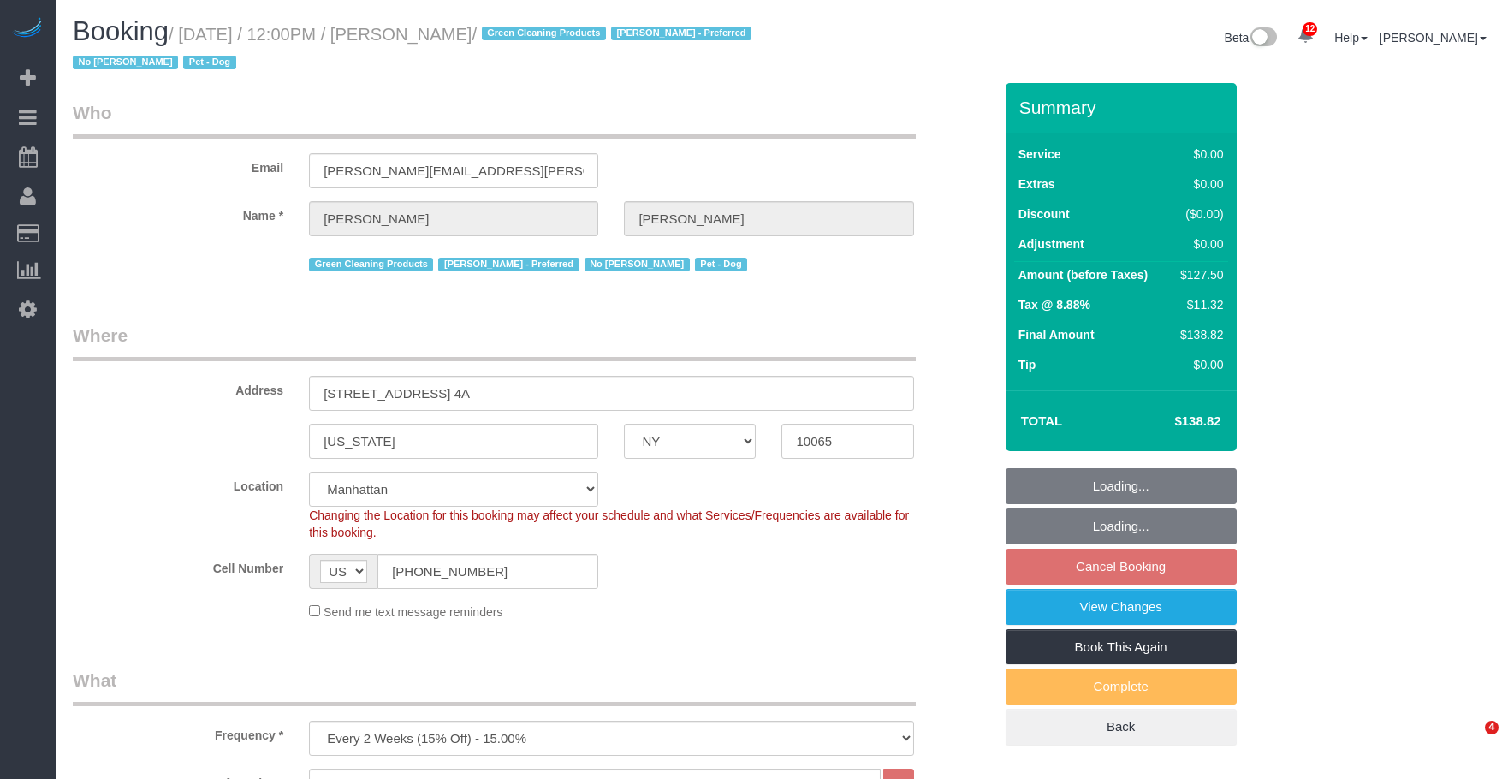
select select "NY"
select select "number:89"
select select "number:90"
select select "number:13"
select select "number:7"
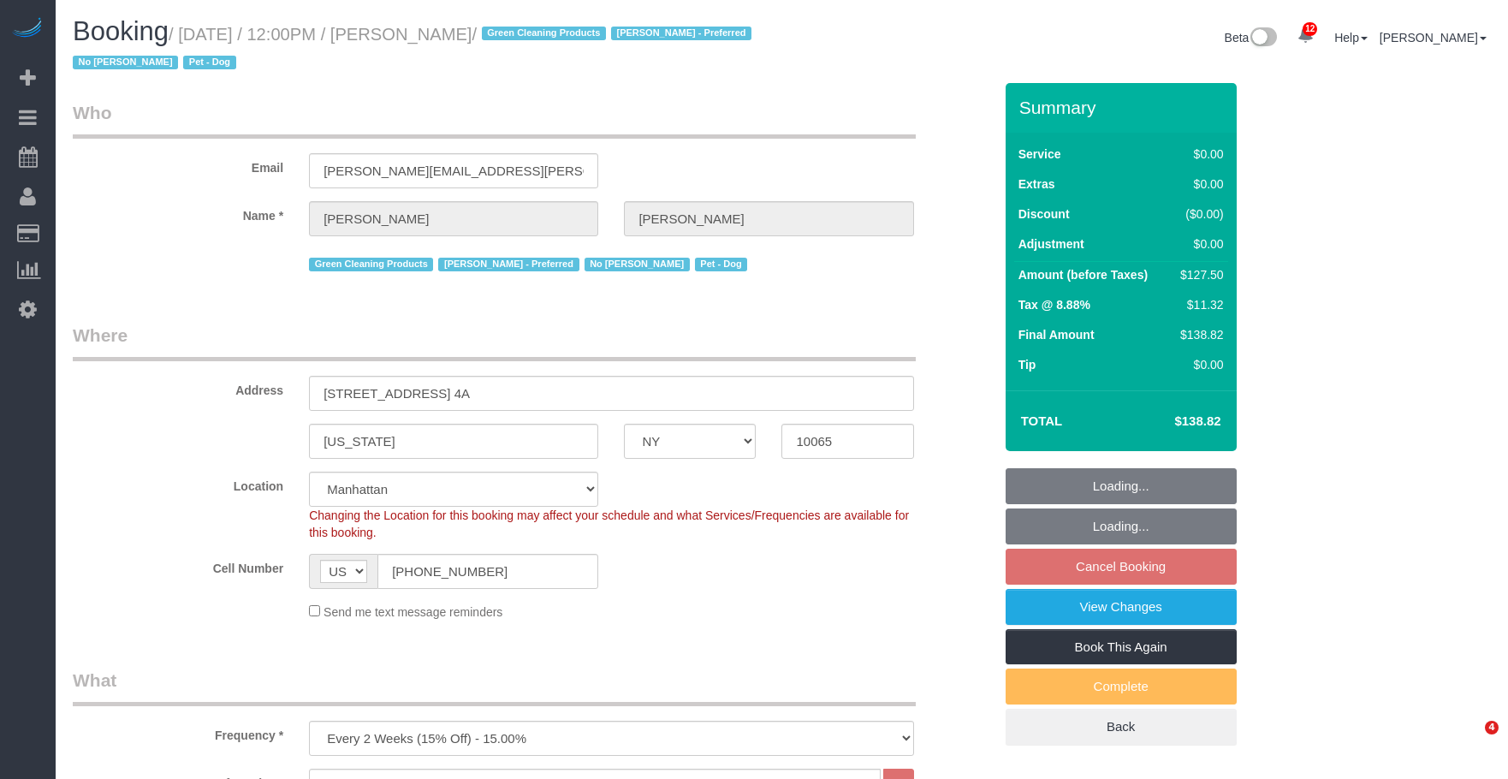
select select "object:1410"
select select "spot5"
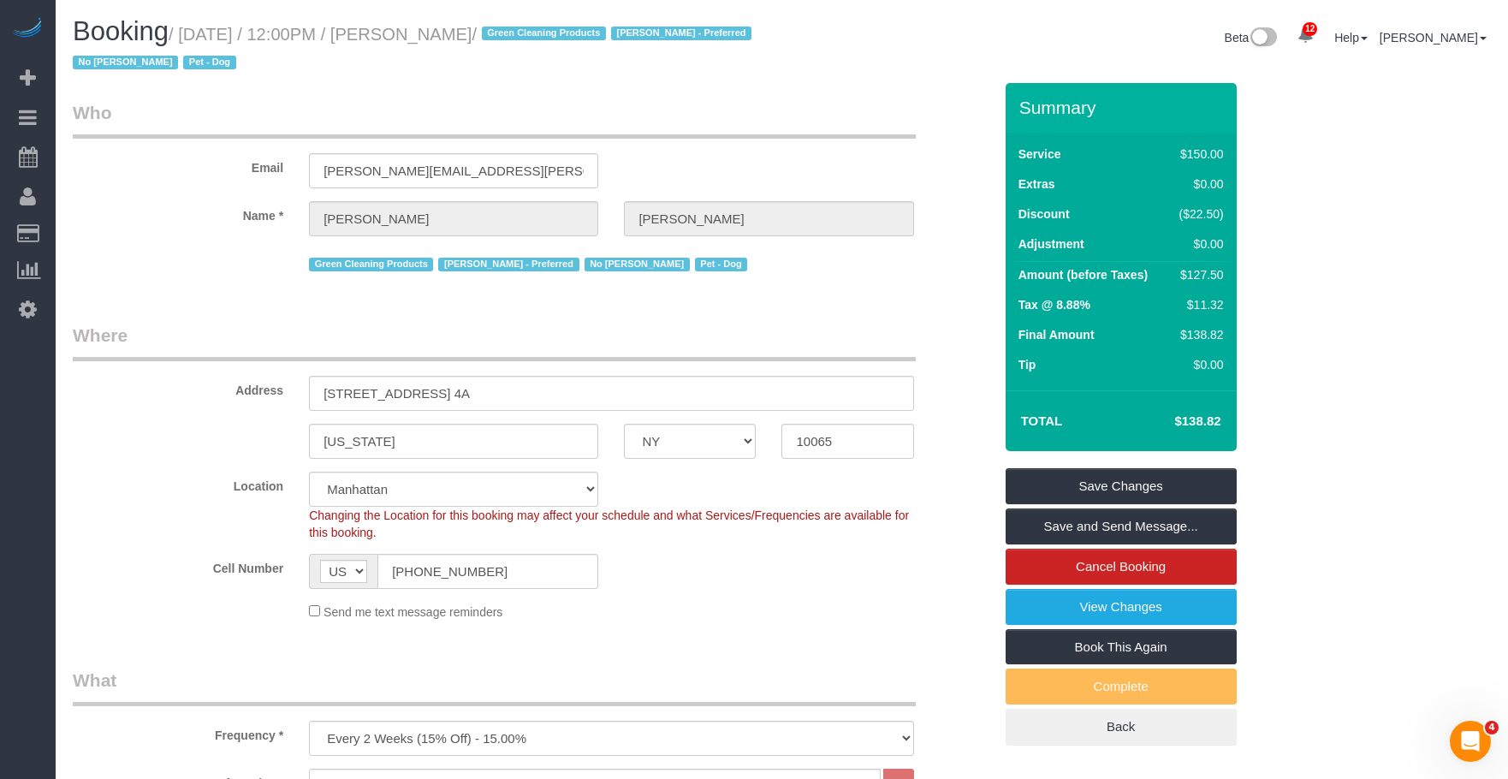
click at [695, 353] on legend "Where" at bounding box center [494, 342] width 843 height 39
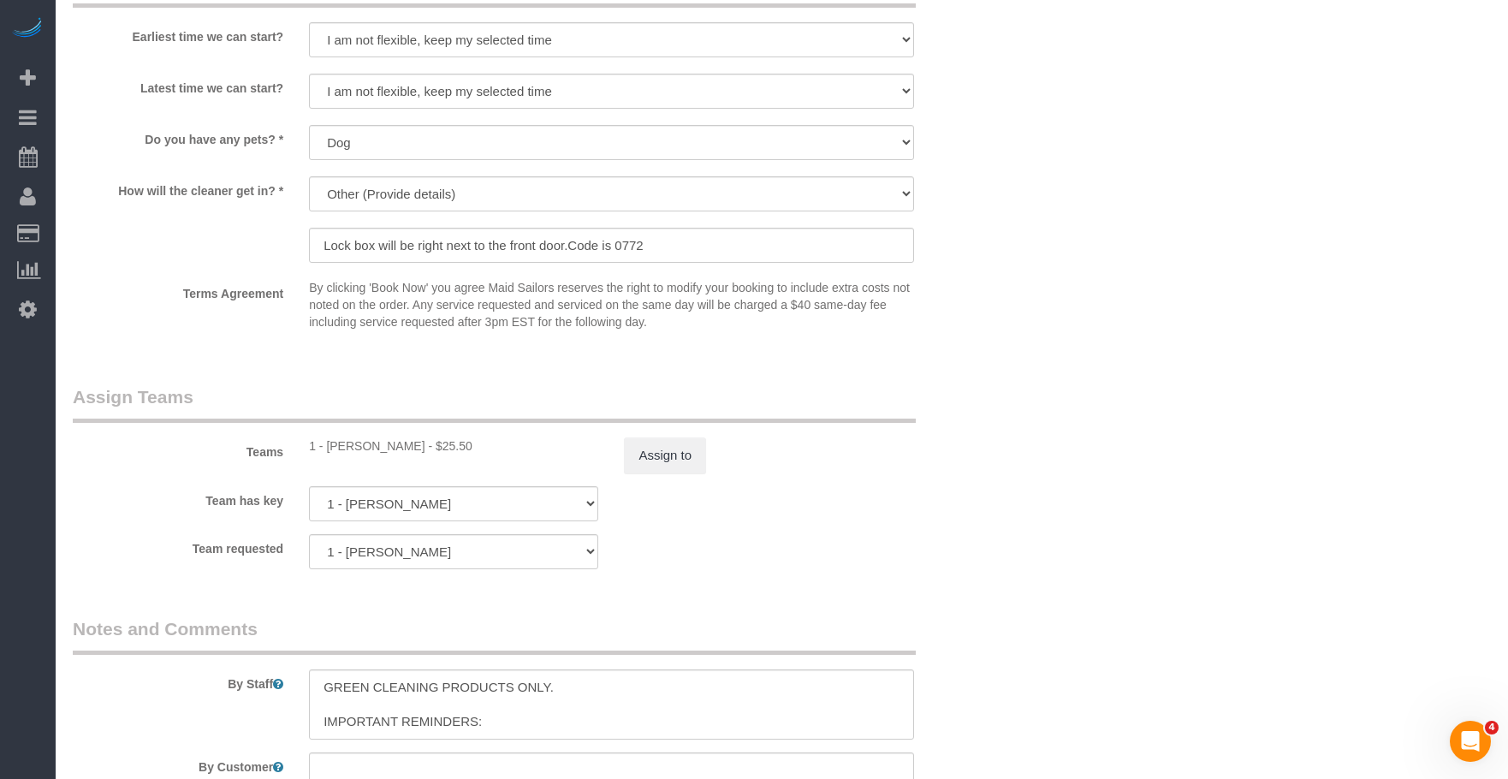
scroll to position [2054, 0]
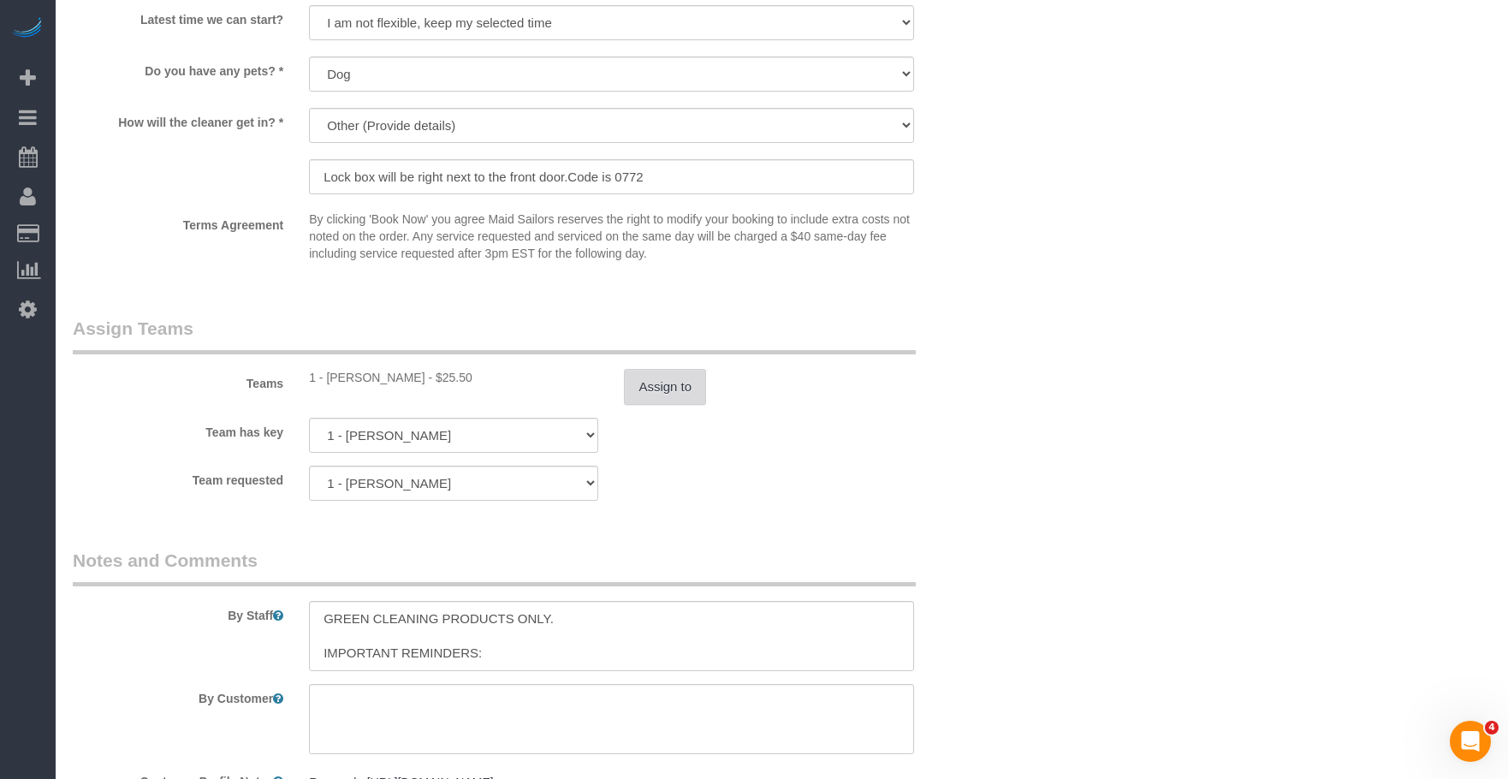
click at [670, 401] on button "Assign to" at bounding box center [665, 387] width 82 height 36
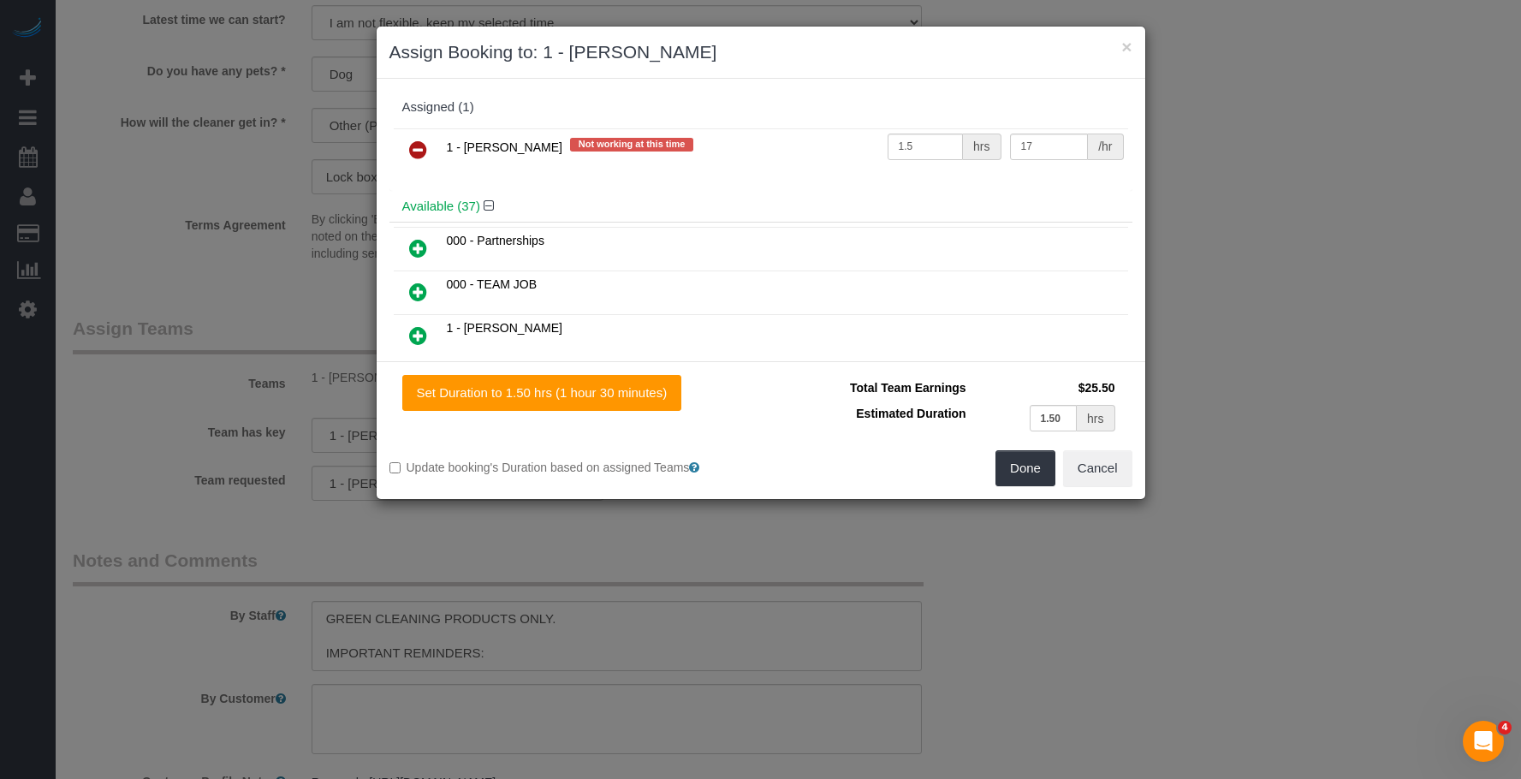
drag, startPoint x: 416, startPoint y: 148, endPoint x: 739, endPoint y: 300, distance: 357.6
click at [418, 148] on icon at bounding box center [418, 149] width 18 height 21
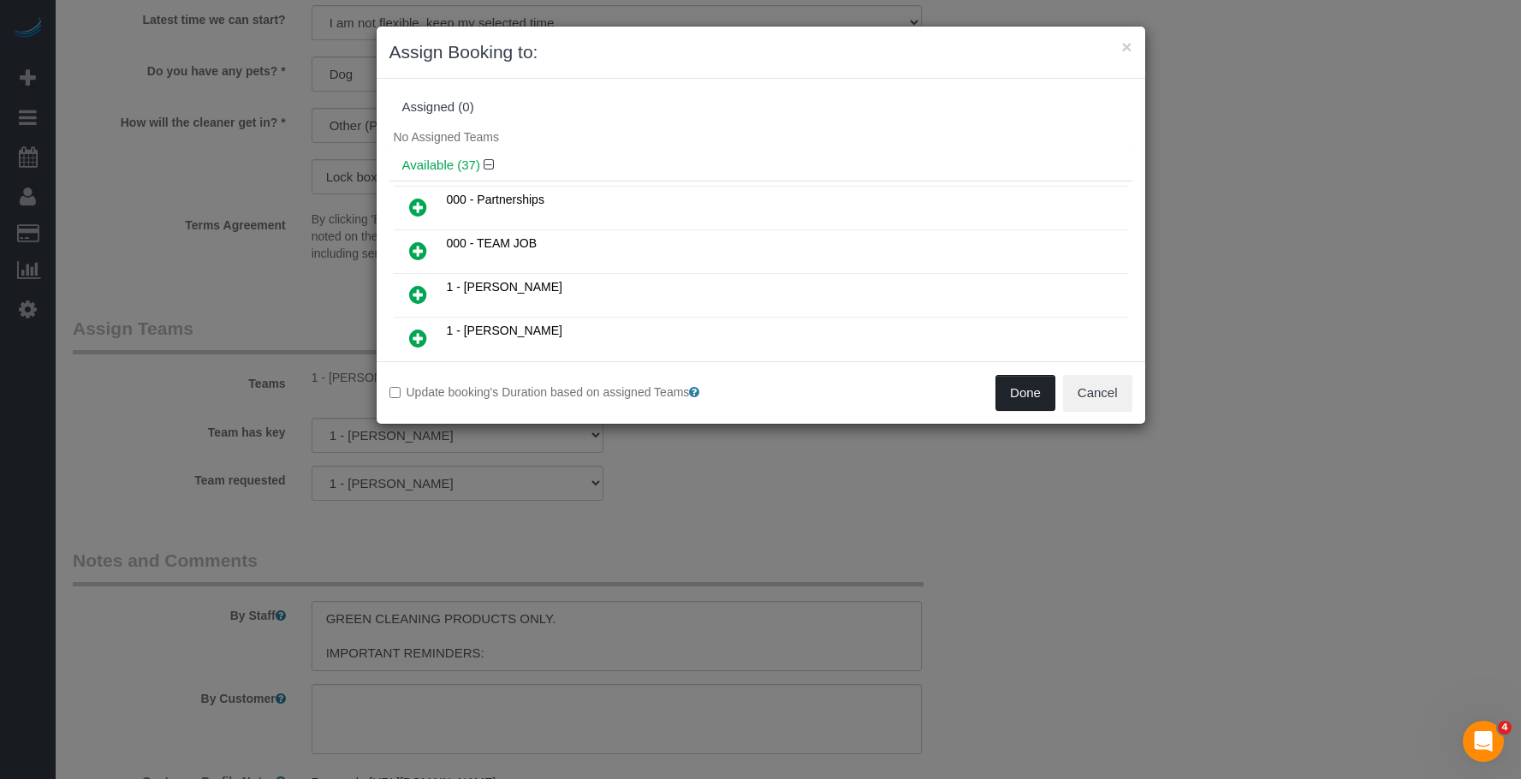
click at [1017, 402] on button "Done" at bounding box center [1025, 393] width 60 height 36
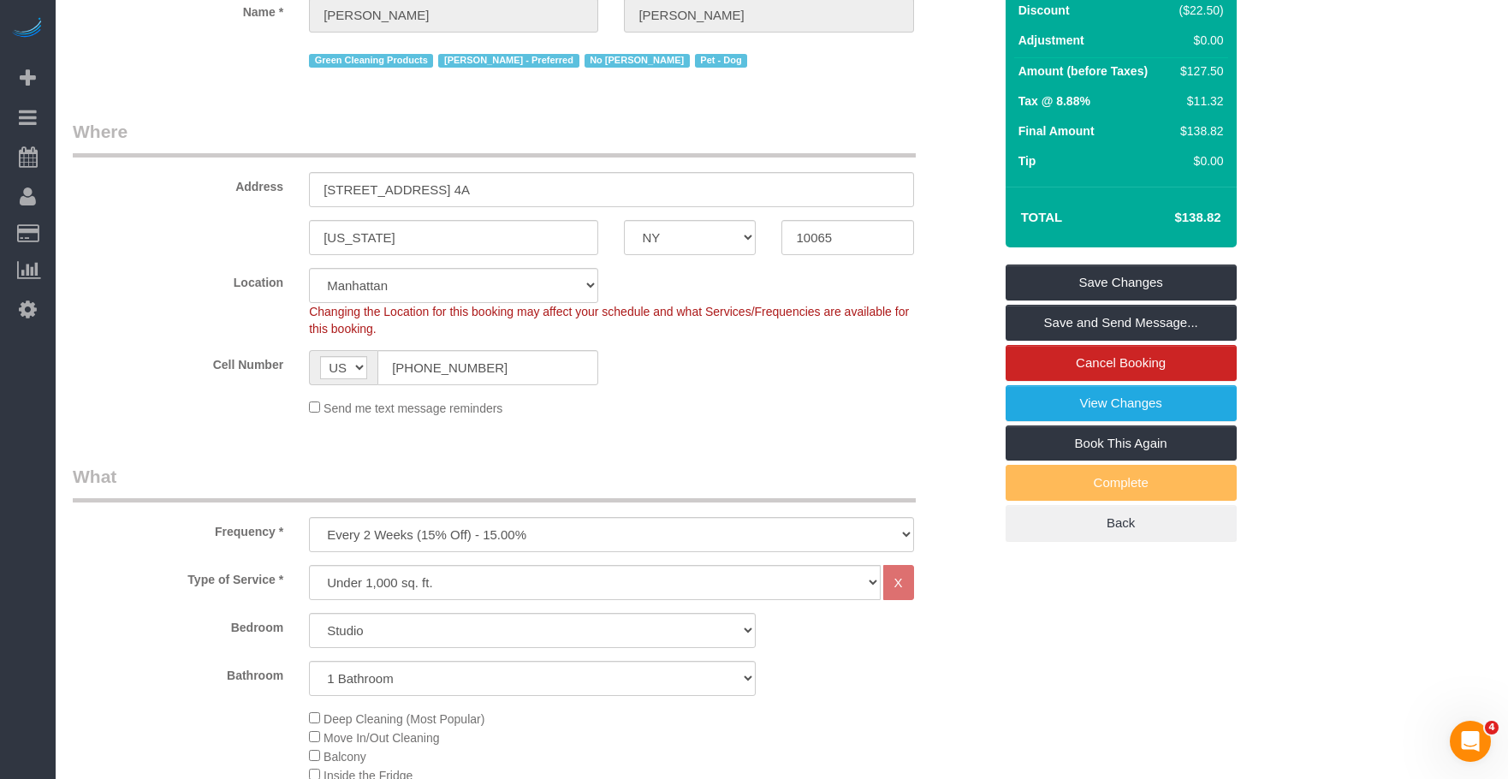
scroll to position [0, 0]
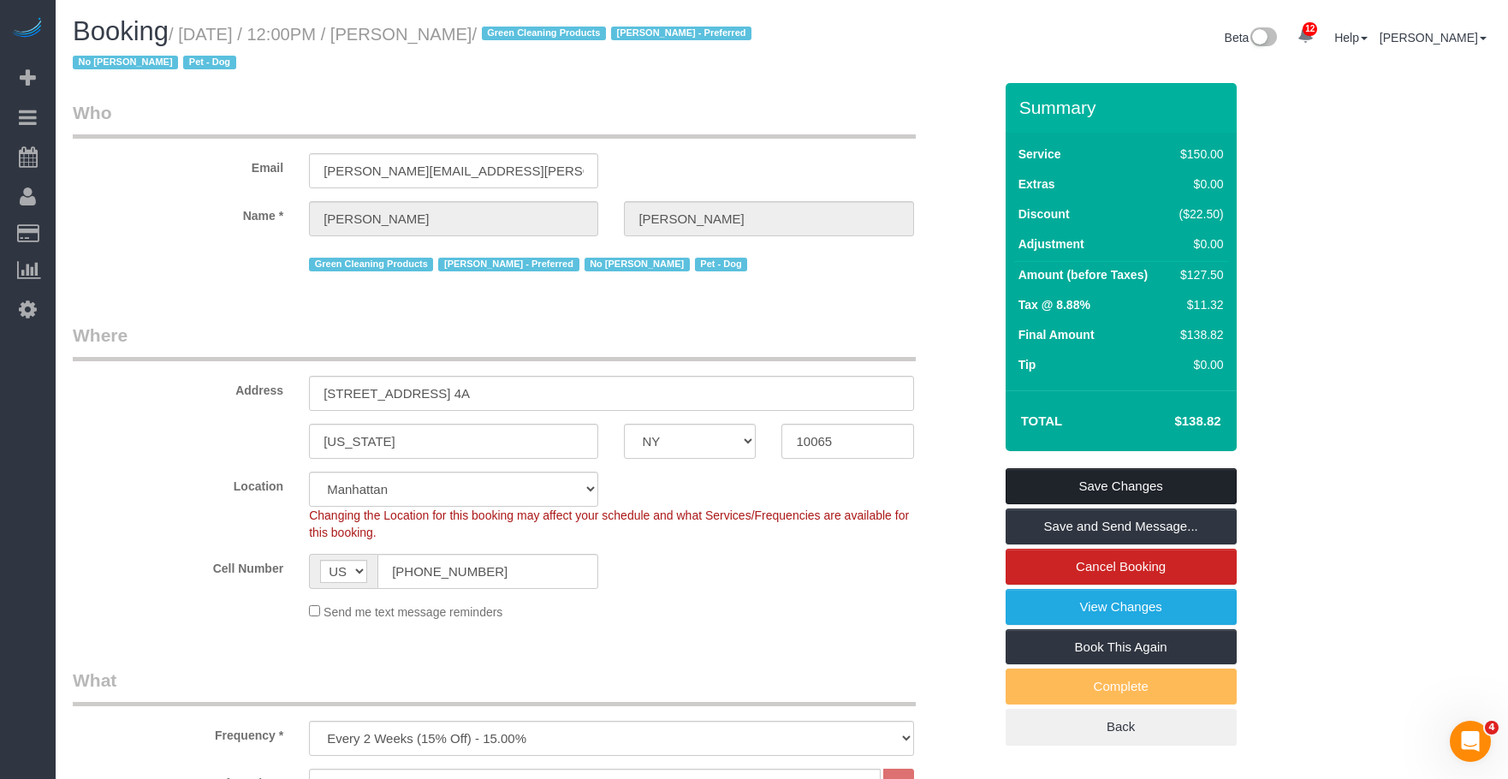
click at [1142, 478] on link "Save Changes" at bounding box center [1121, 486] width 231 height 36
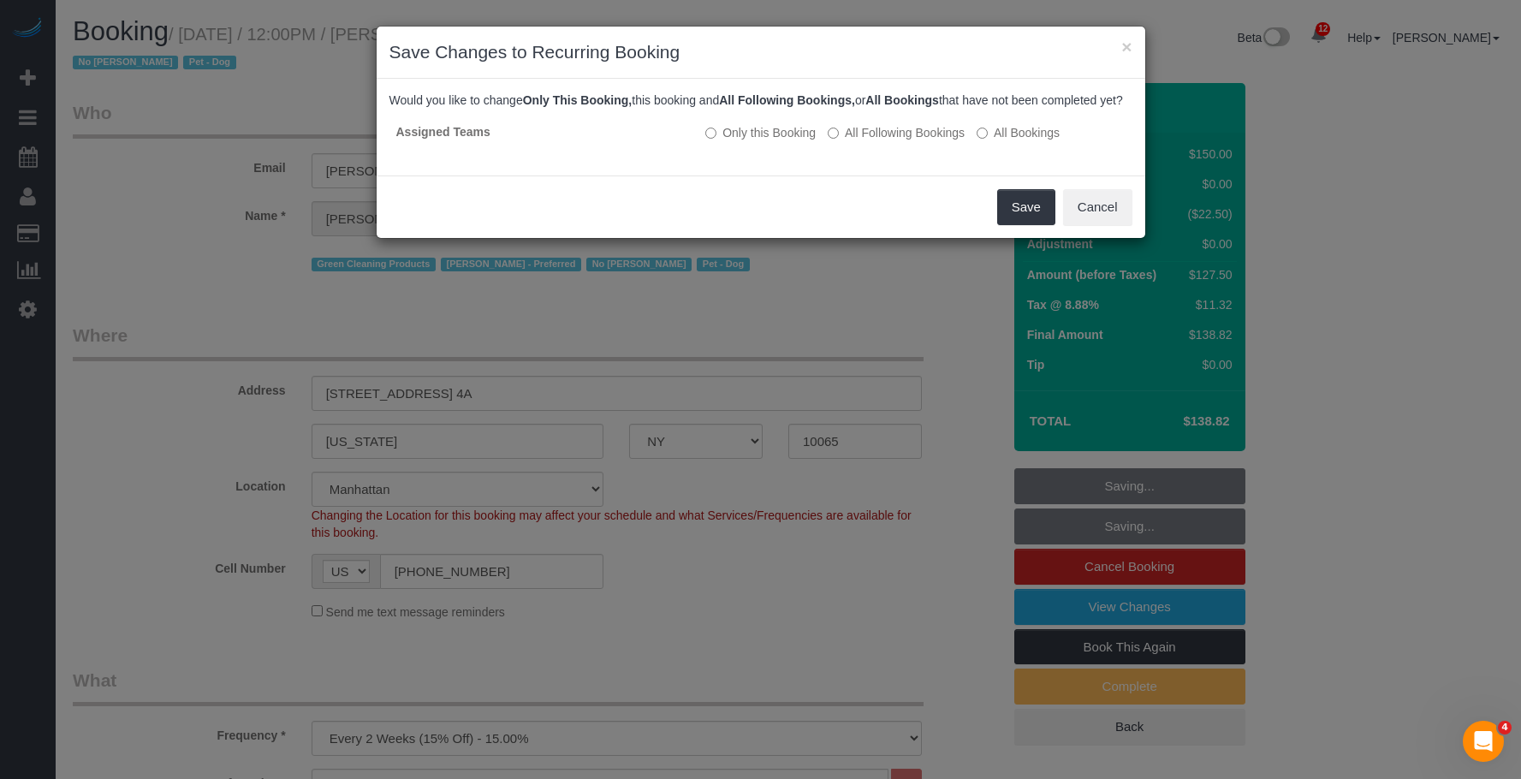
drag, startPoint x: 774, startPoint y: 203, endPoint x: 782, endPoint y: 205, distance: 8.7
click at [778, 204] on div "Save Cancel" at bounding box center [761, 206] width 769 height 62
click at [1013, 217] on button "Save" at bounding box center [1026, 207] width 58 height 36
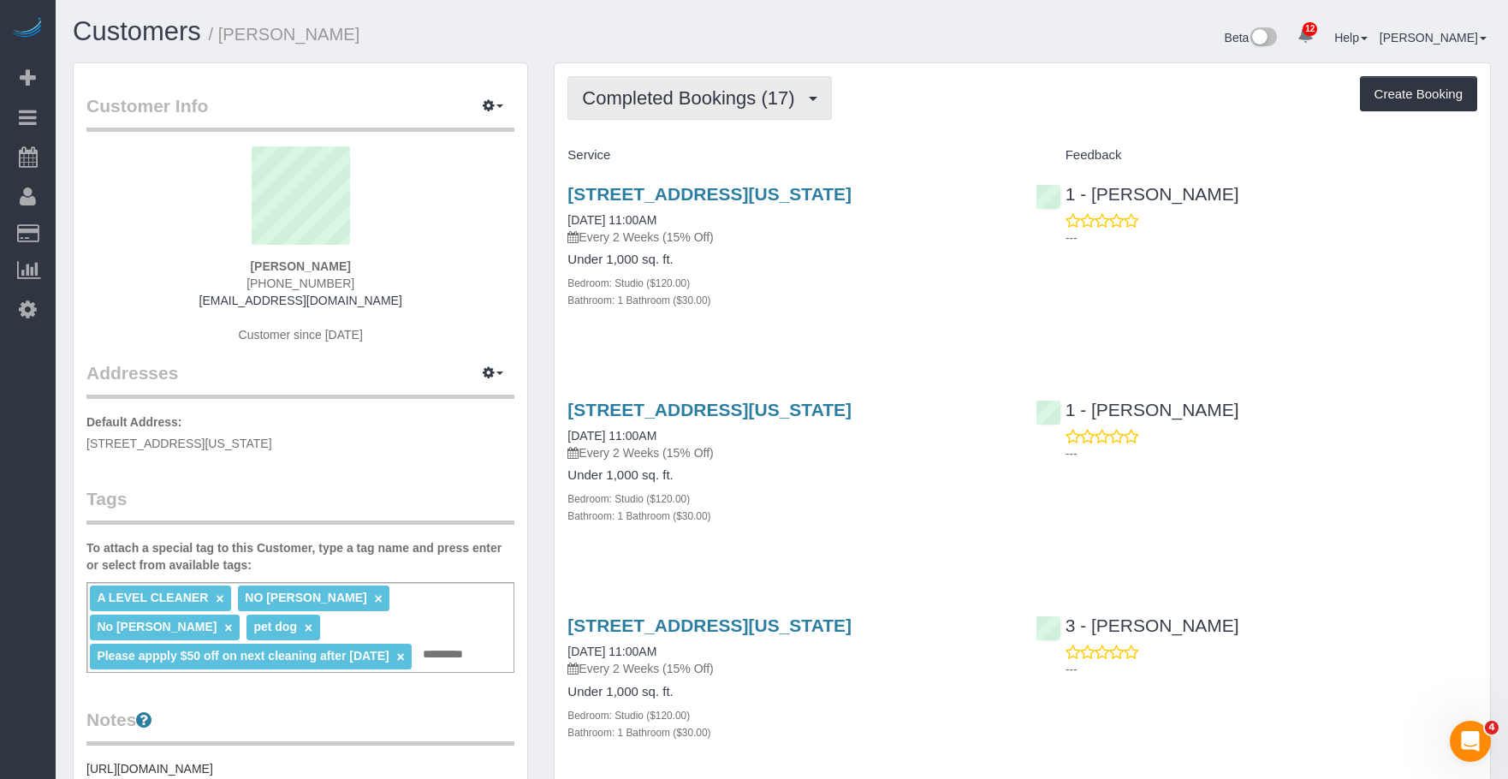
drag, startPoint x: 643, startPoint y: 101, endPoint x: 647, endPoint y: 114, distance: 13.5
click at [644, 102] on span "Completed Bookings (17)" at bounding box center [692, 97] width 221 height 21
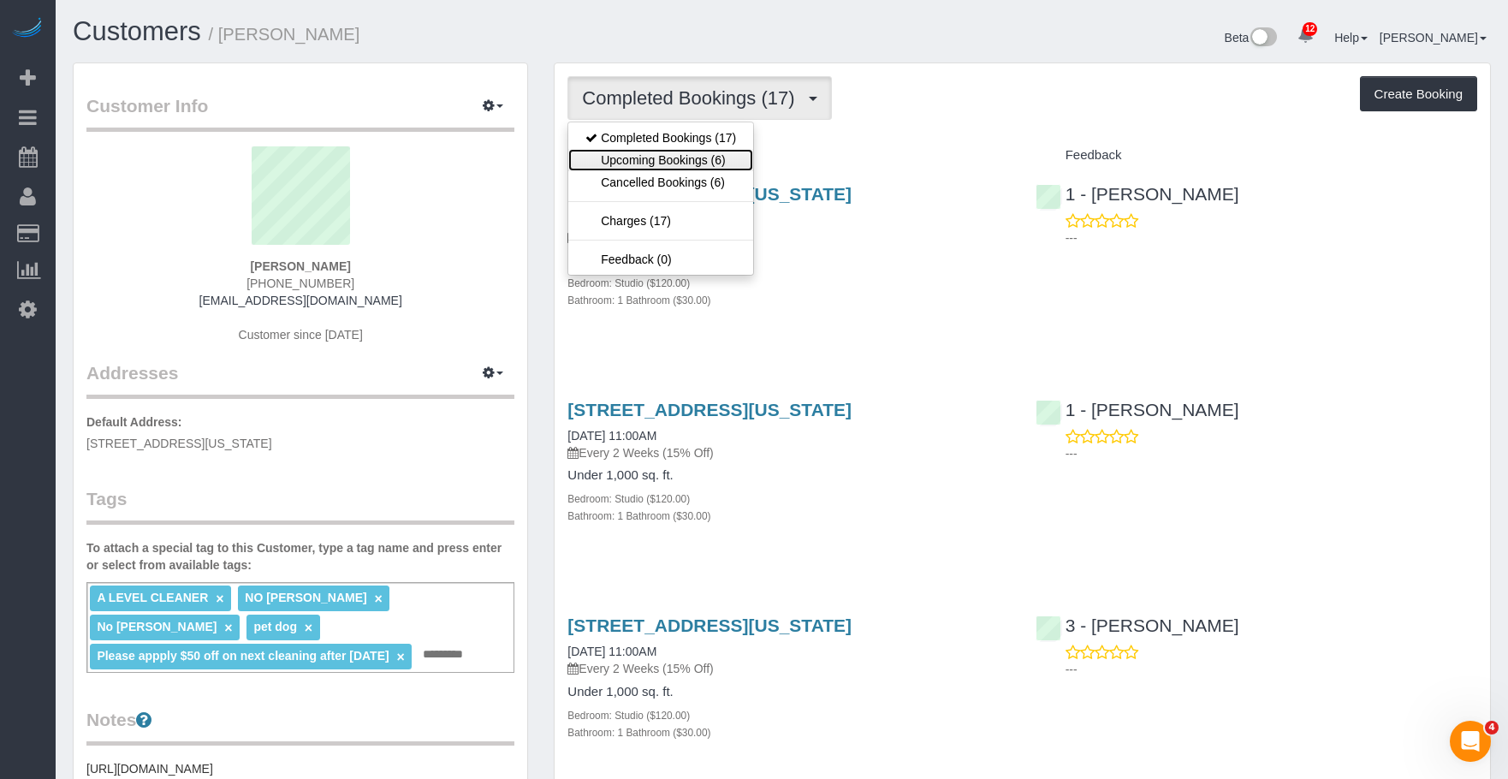
click at [675, 154] on link "Upcoming Bookings (6)" at bounding box center [660, 160] width 185 height 22
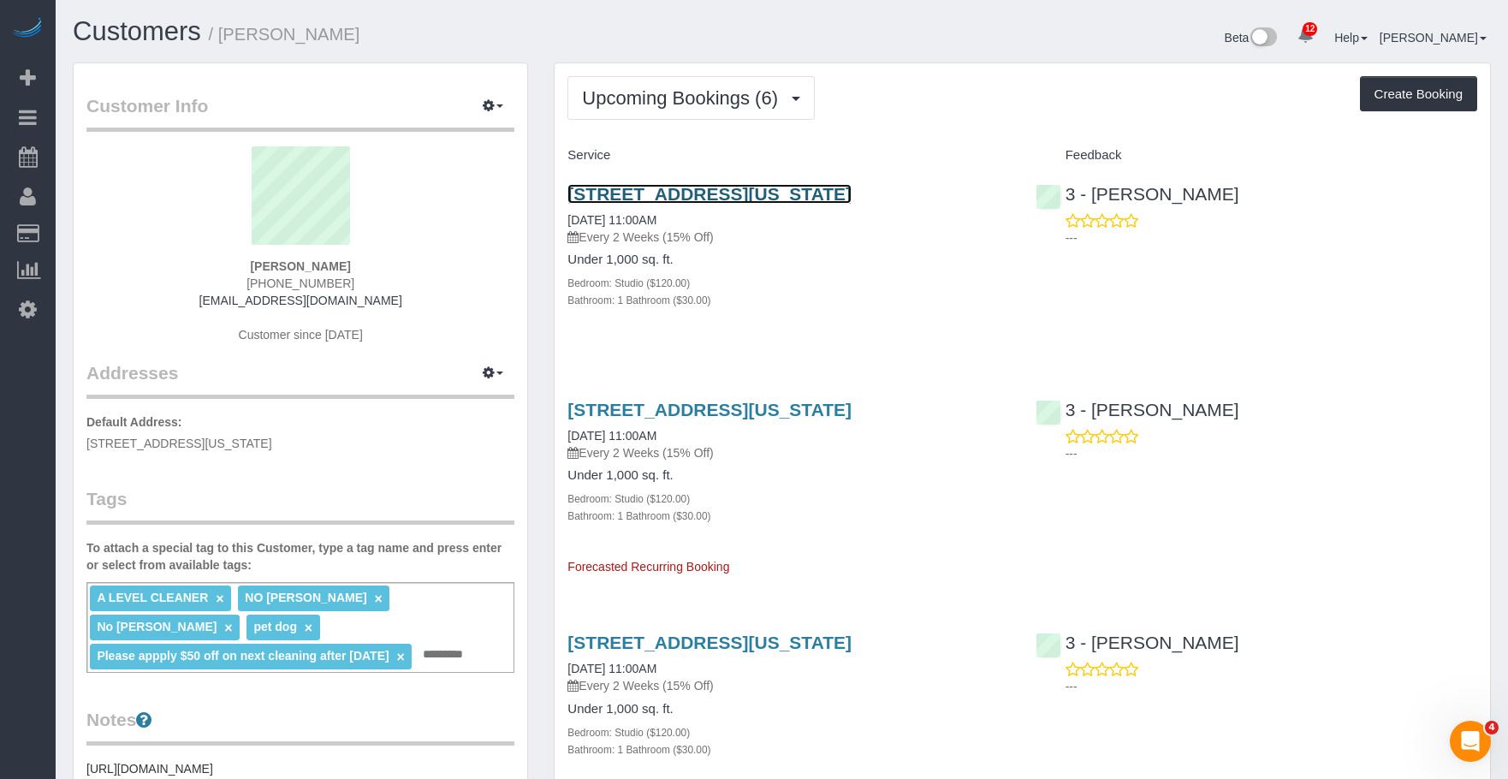
click at [691, 189] on link "[STREET_ADDRESS][US_STATE]" at bounding box center [709, 194] width 284 height 20
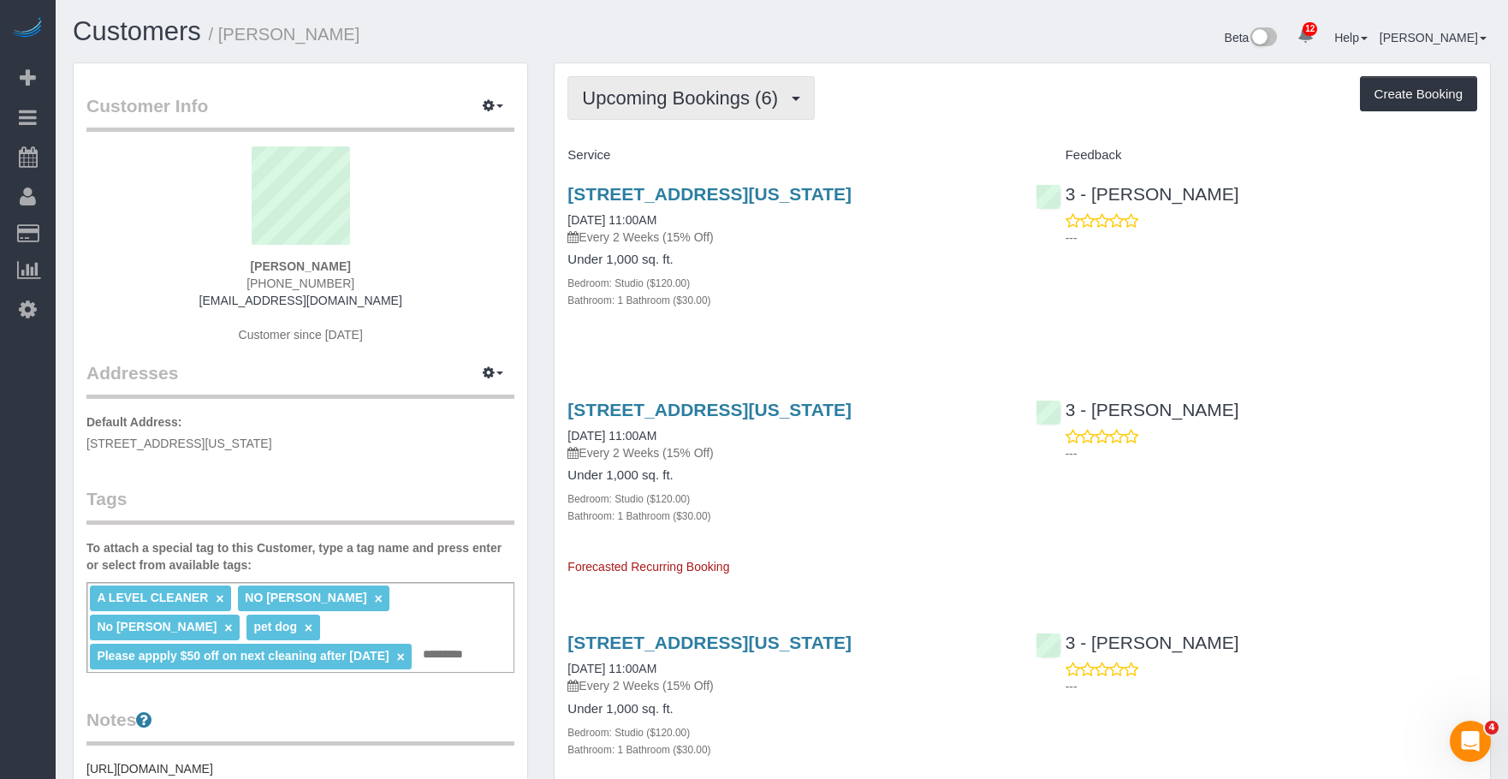
click at [656, 103] on span "Upcoming Bookings (6)" at bounding box center [684, 97] width 205 height 21
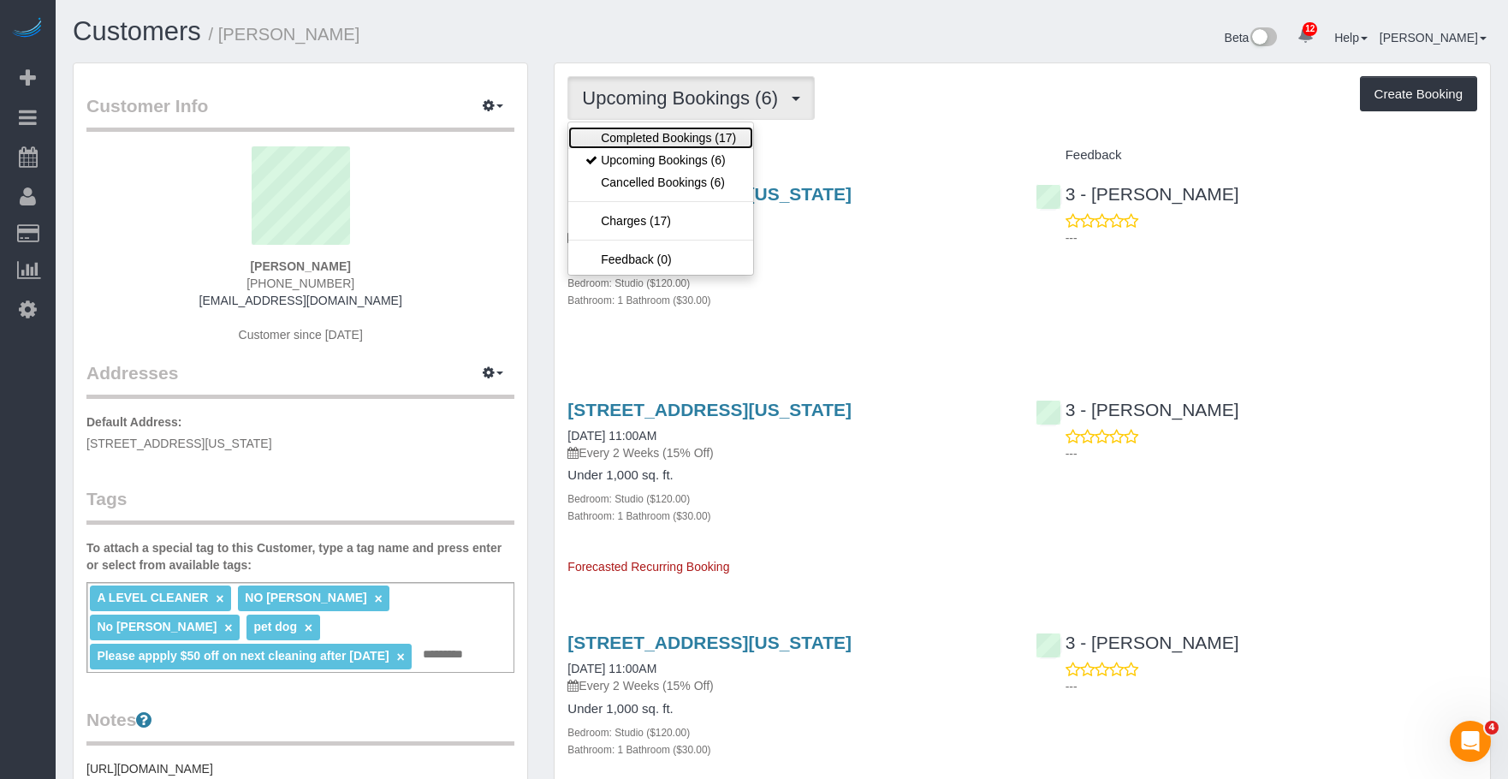
click at [647, 144] on link "Completed Bookings (17)" at bounding box center [660, 138] width 185 height 22
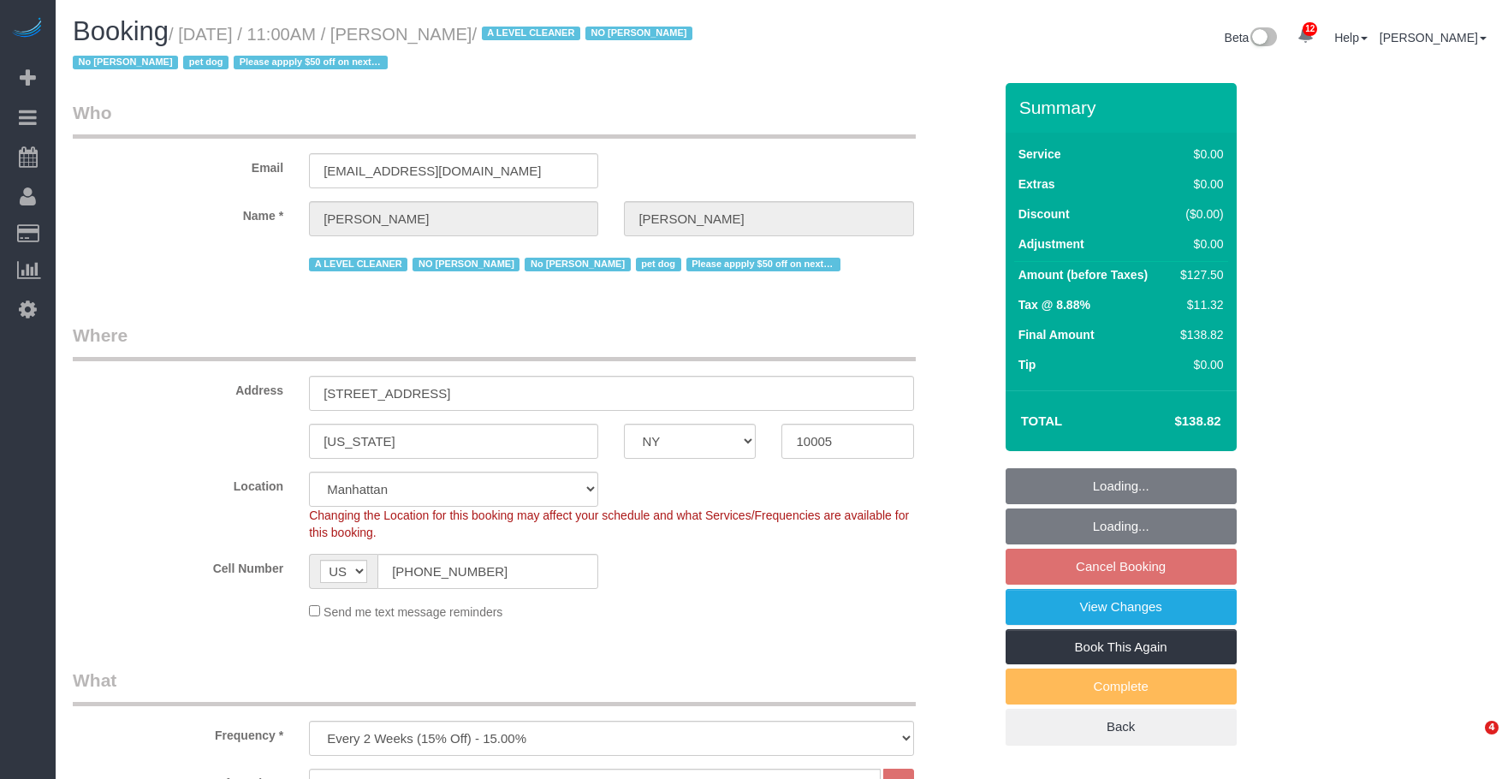
select select "NY"
select select "spot4"
select select "number:59"
select select "number:72"
select select "number:13"
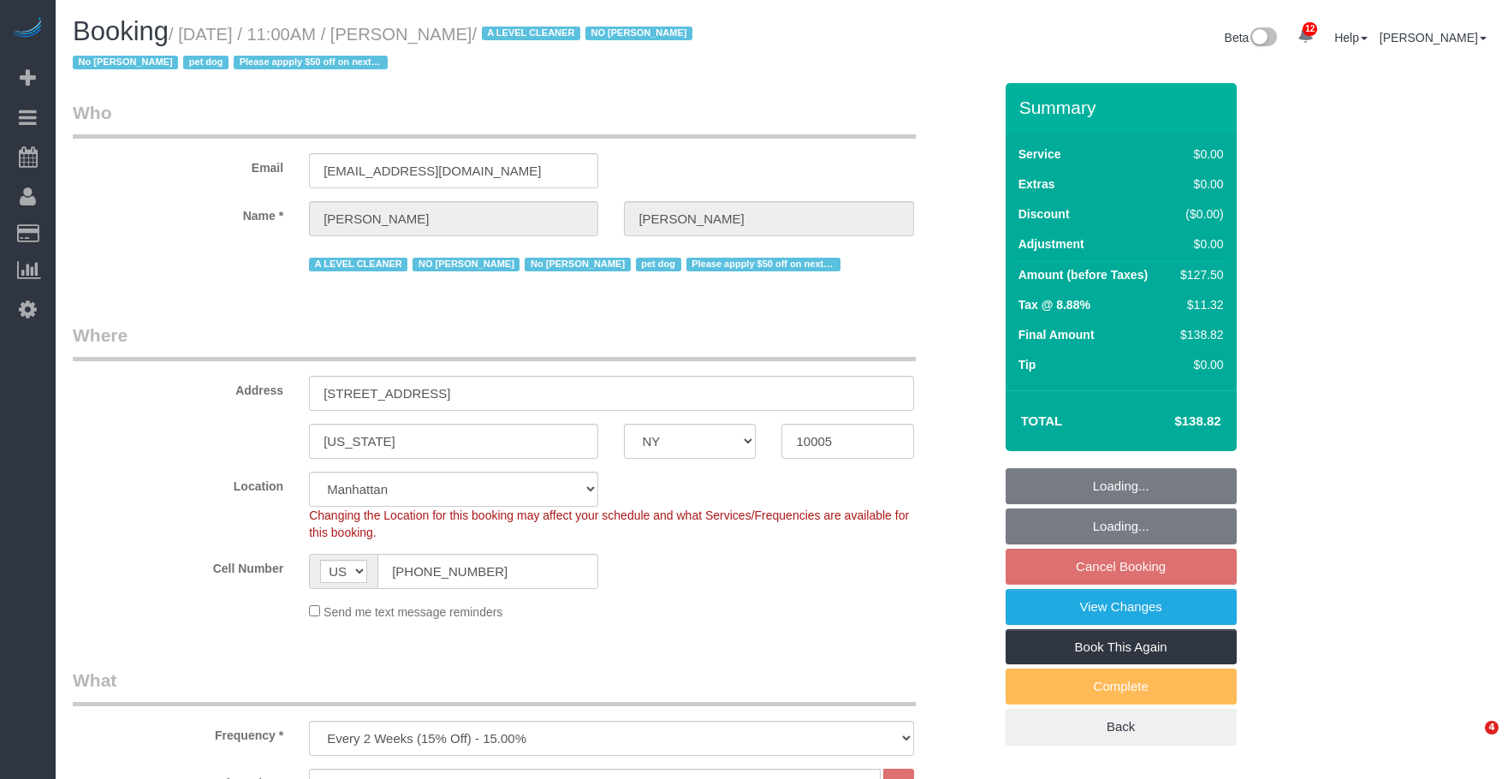
select select "number:6"
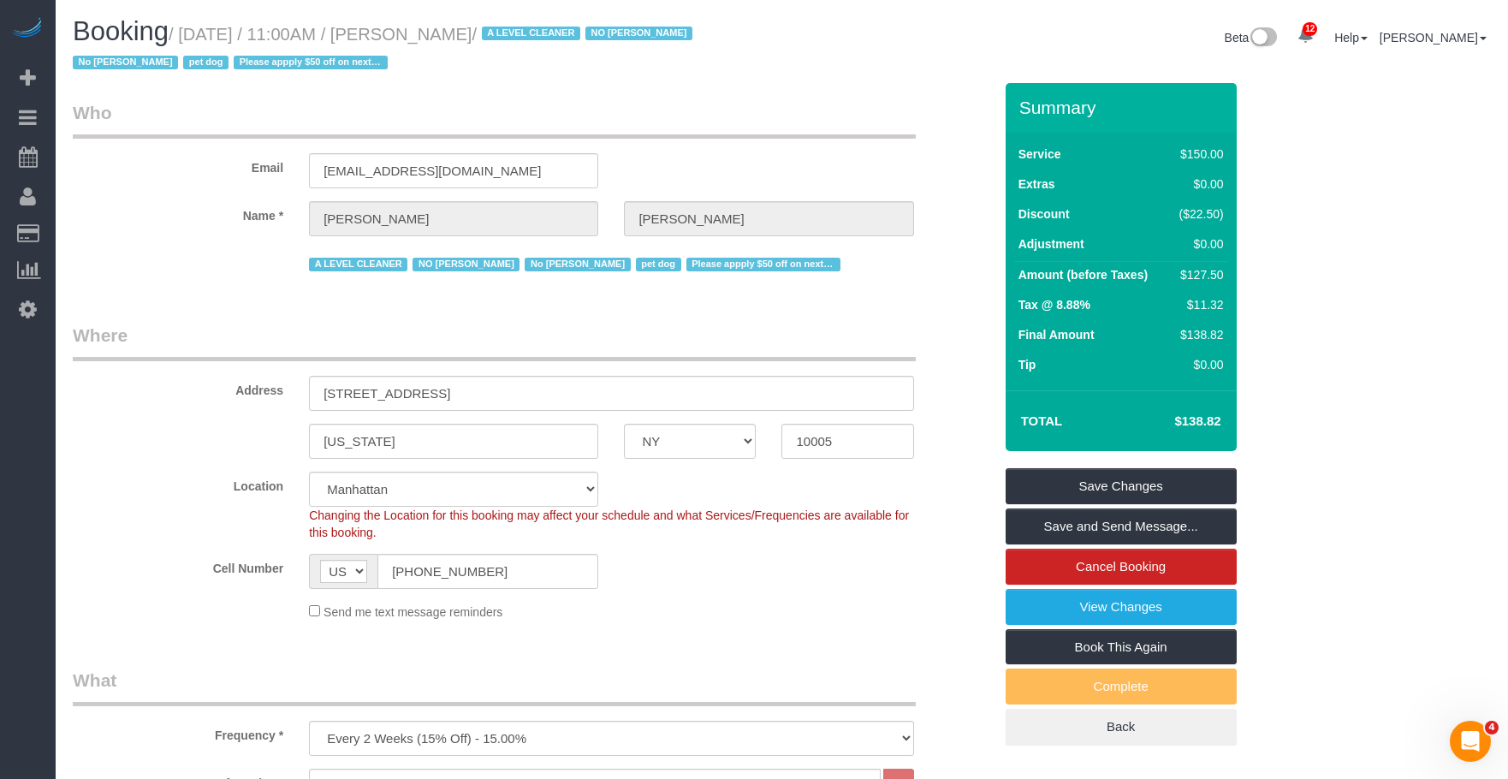
drag, startPoint x: 435, startPoint y: 33, endPoint x: 533, endPoint y: 39, distance: 98.6
click at [533, 39] on small "/ September 09, 2025 / 11:00AM / Kelly Carroll / A LEVEL CLEANER NO Joselin Cec…" at bounding box center [385, 49] width 625 height 48
click at [928, 245] on sui-booking-customer "Email kellycarroll789@gmail.com Name * Kelly Carroll A LEVEL CLEANER NO Joselin…" at bounding box center [533, 187] width 920 height 175
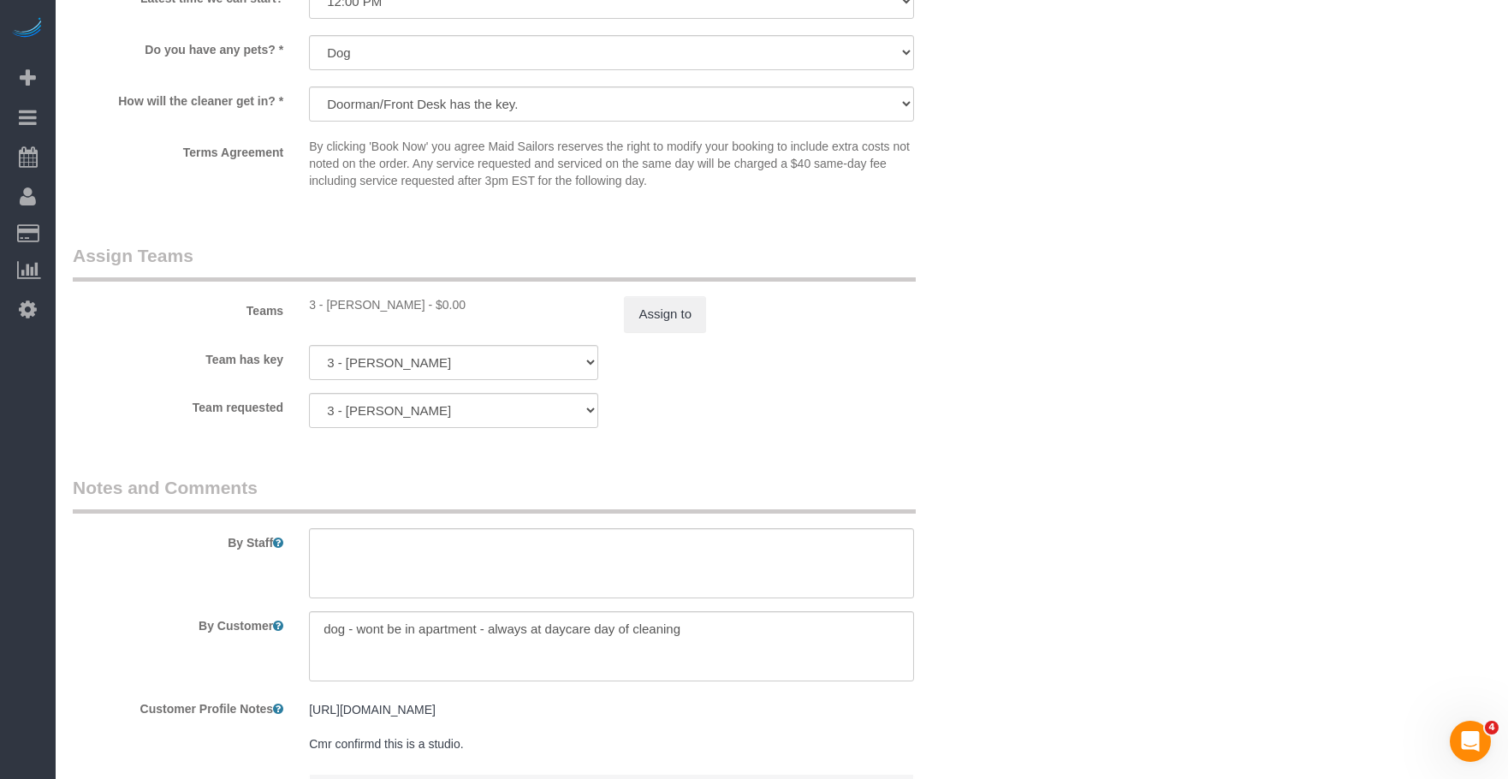
scroll to position [2140, 0]
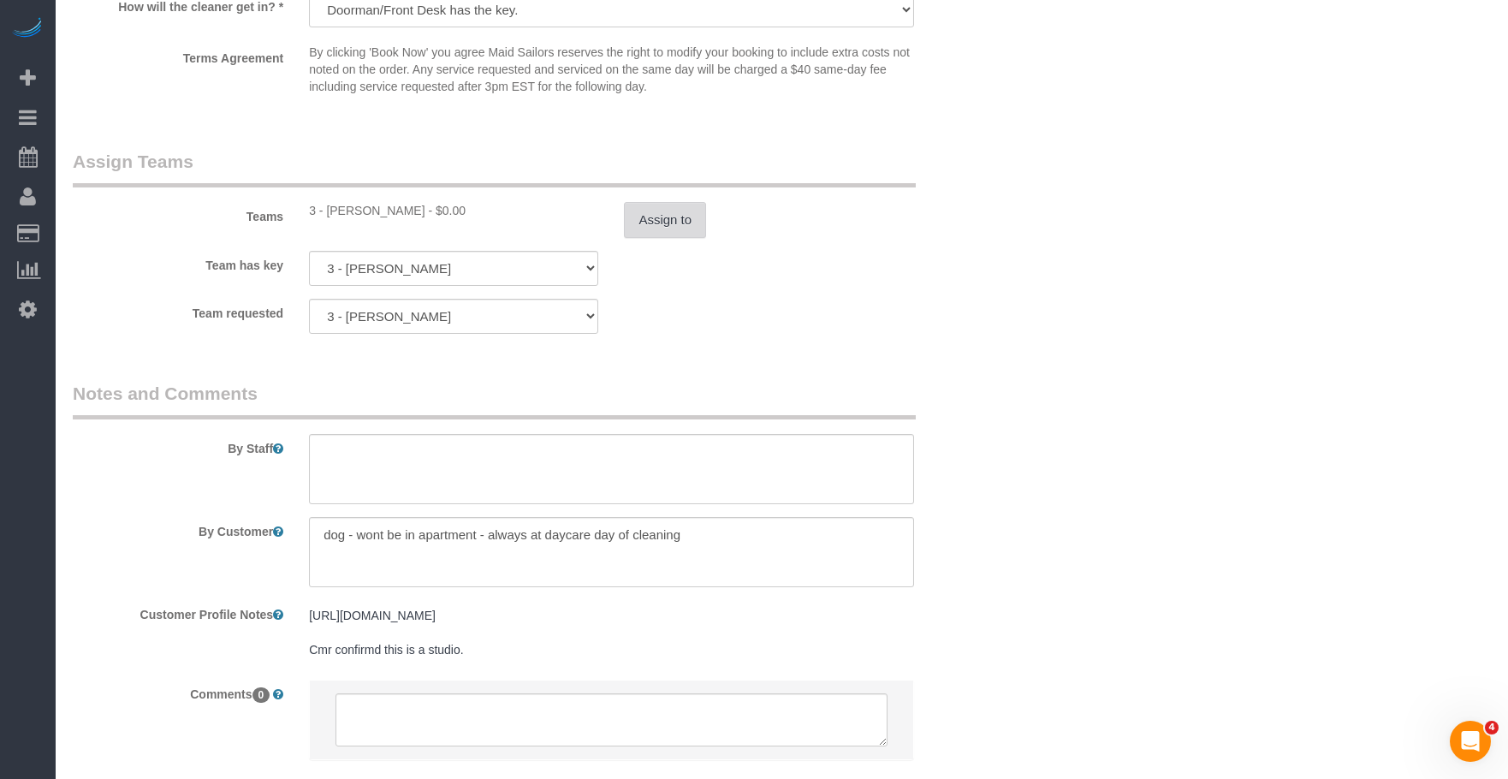
click at [684, 223] on button "Assign to" at bounding box center [665, 220] width 82 height 36
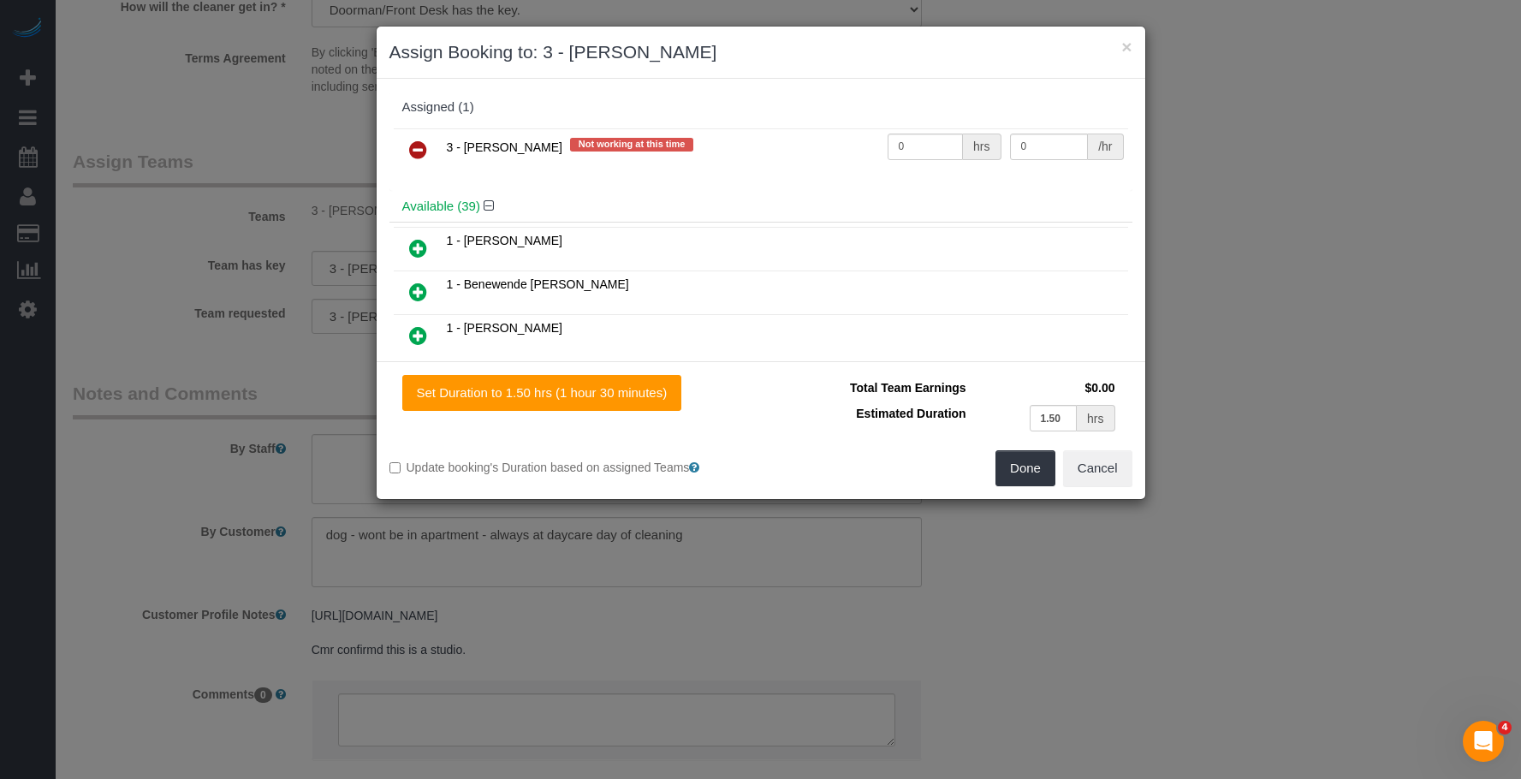
click at [419, 139] on icon at bounding box center [418, 149] width 18 height 21
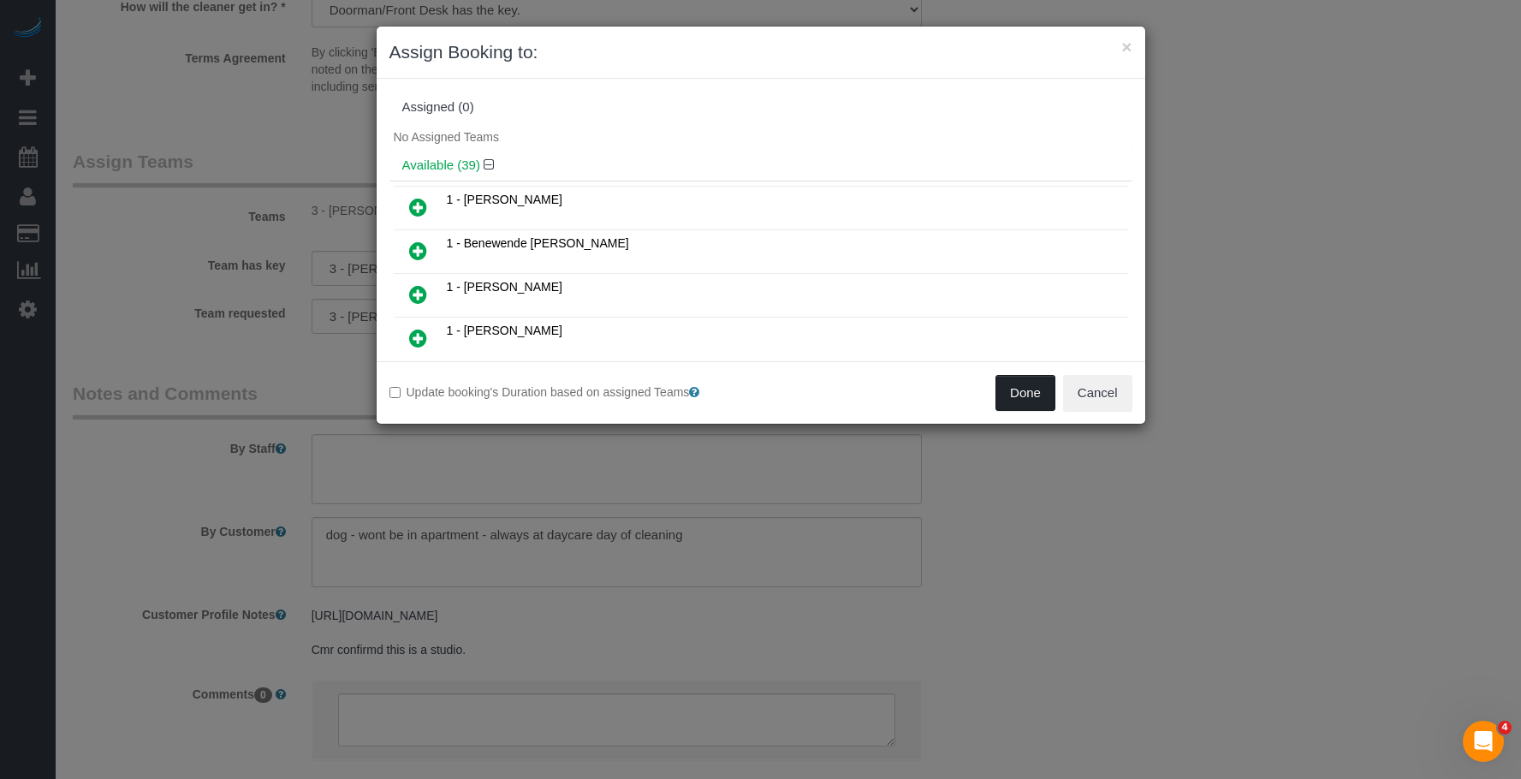
click at [1011, 386] on button "Done" at bounding box center [1025, 393] width 60 height 36
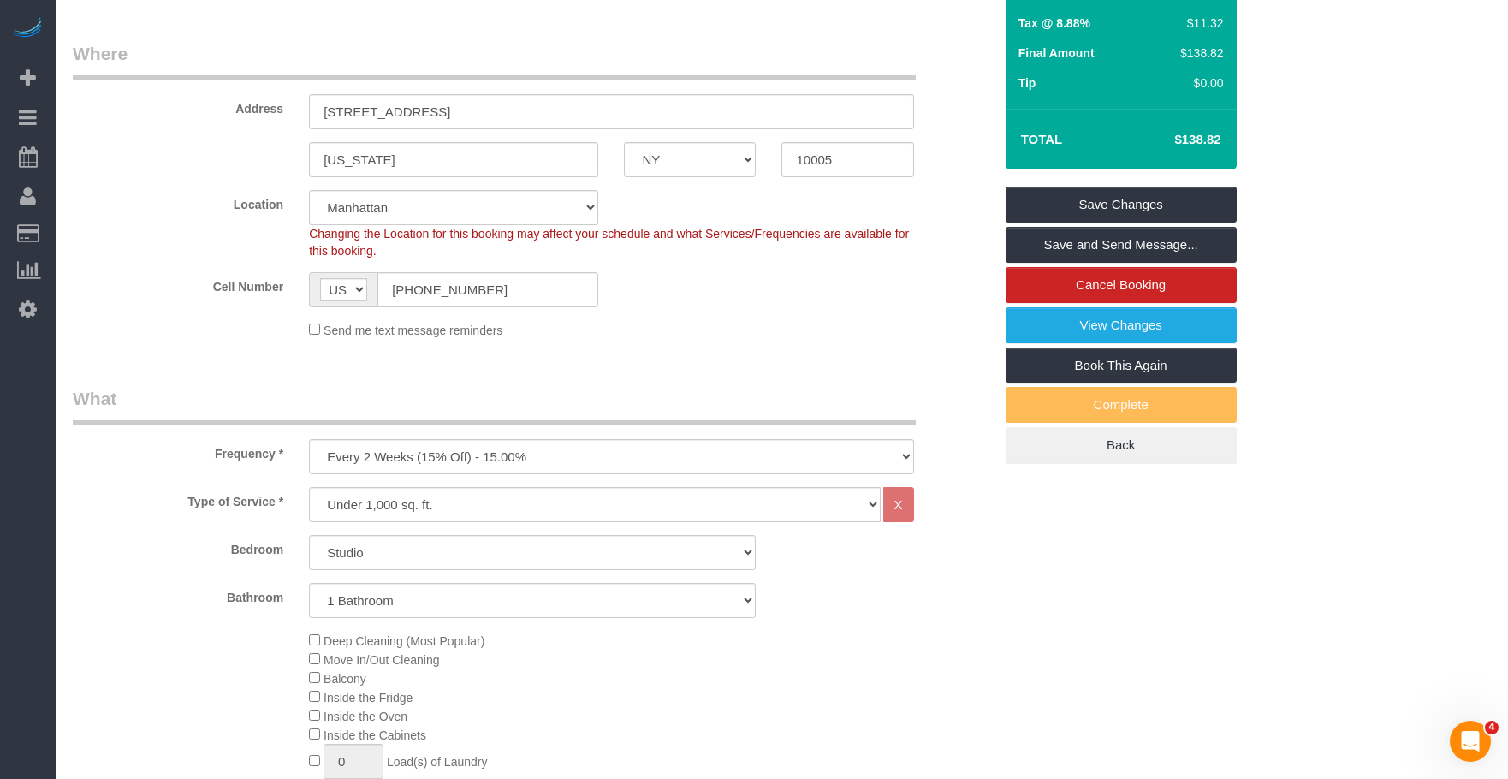
scroll to position [86, 0]
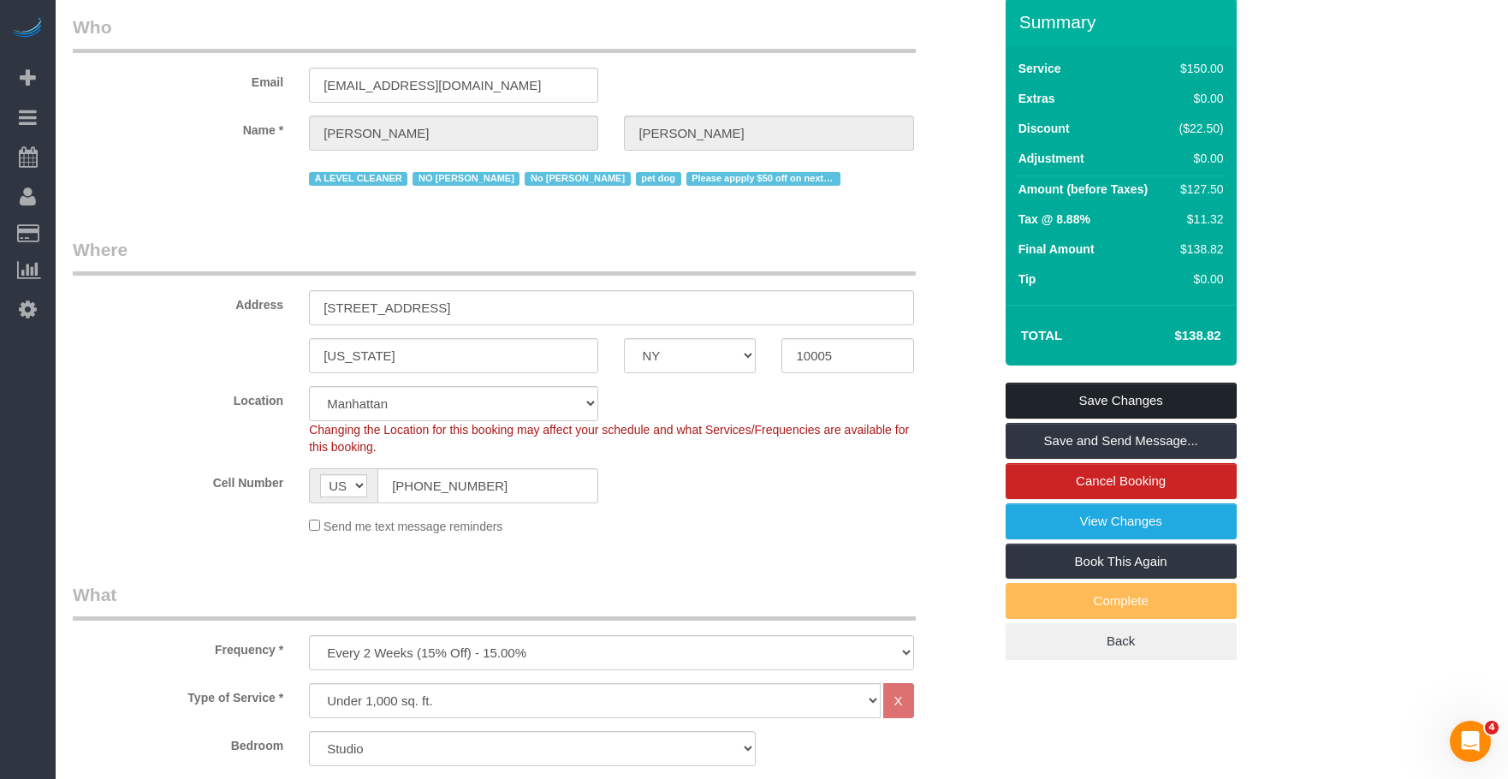
click at [1060, 399] on link "Save Changes" at bounding box center [1121, 401] width 231 height 36
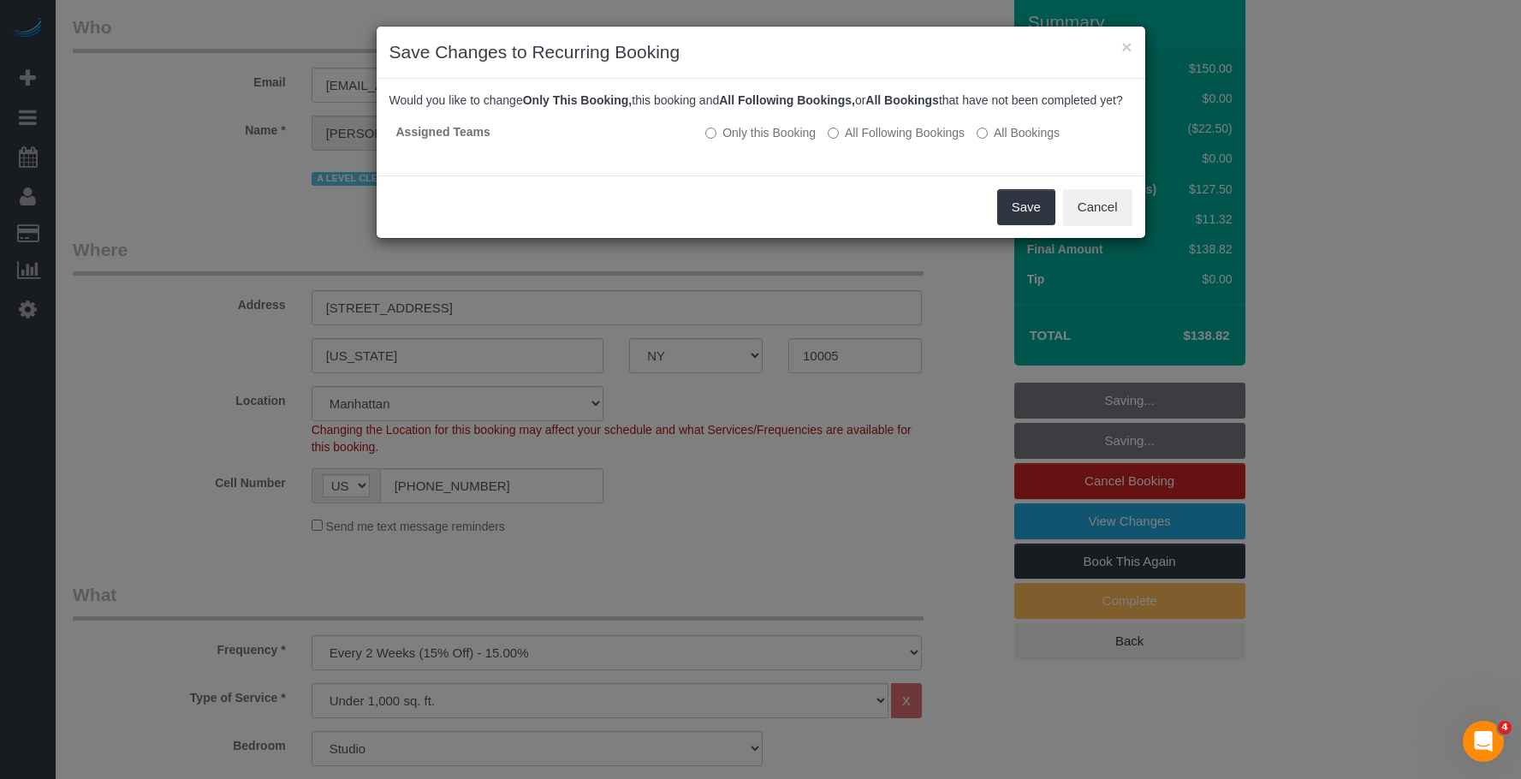
click at [723, 206] on div "Save Cancel" at bounding box center [761, 206] width 769 height 62
click at [1012, 225] on button "Save" at bounding box center [1026, 207] width 58 height 36
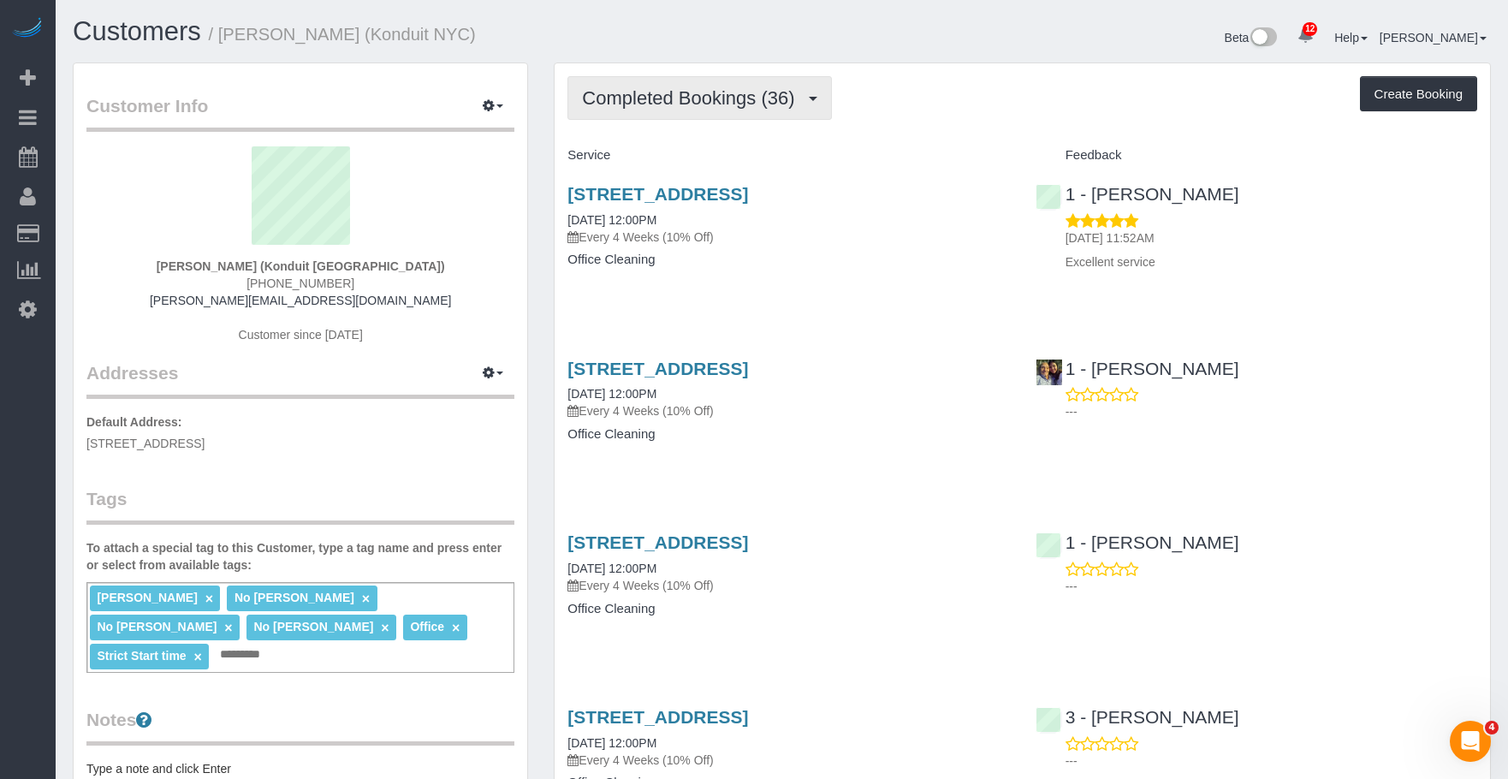
click at [680, 105] on span "Completed Bookings (36)" at bounding box center [692, 97] width 221 height 21
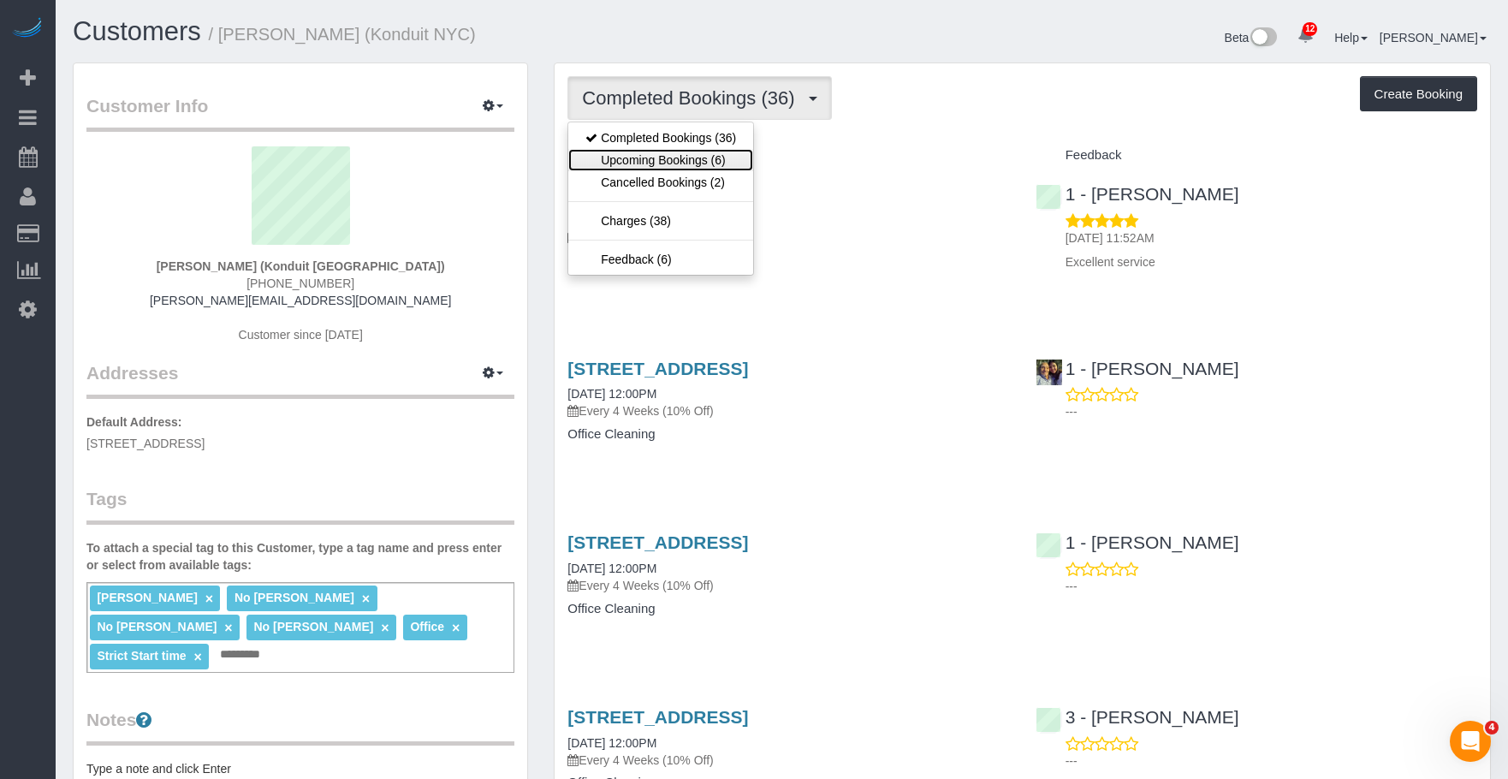
click at [672, 159] on link "Upcoming Bookings (6)" at bounding box center [660, 160] width 185 height 22
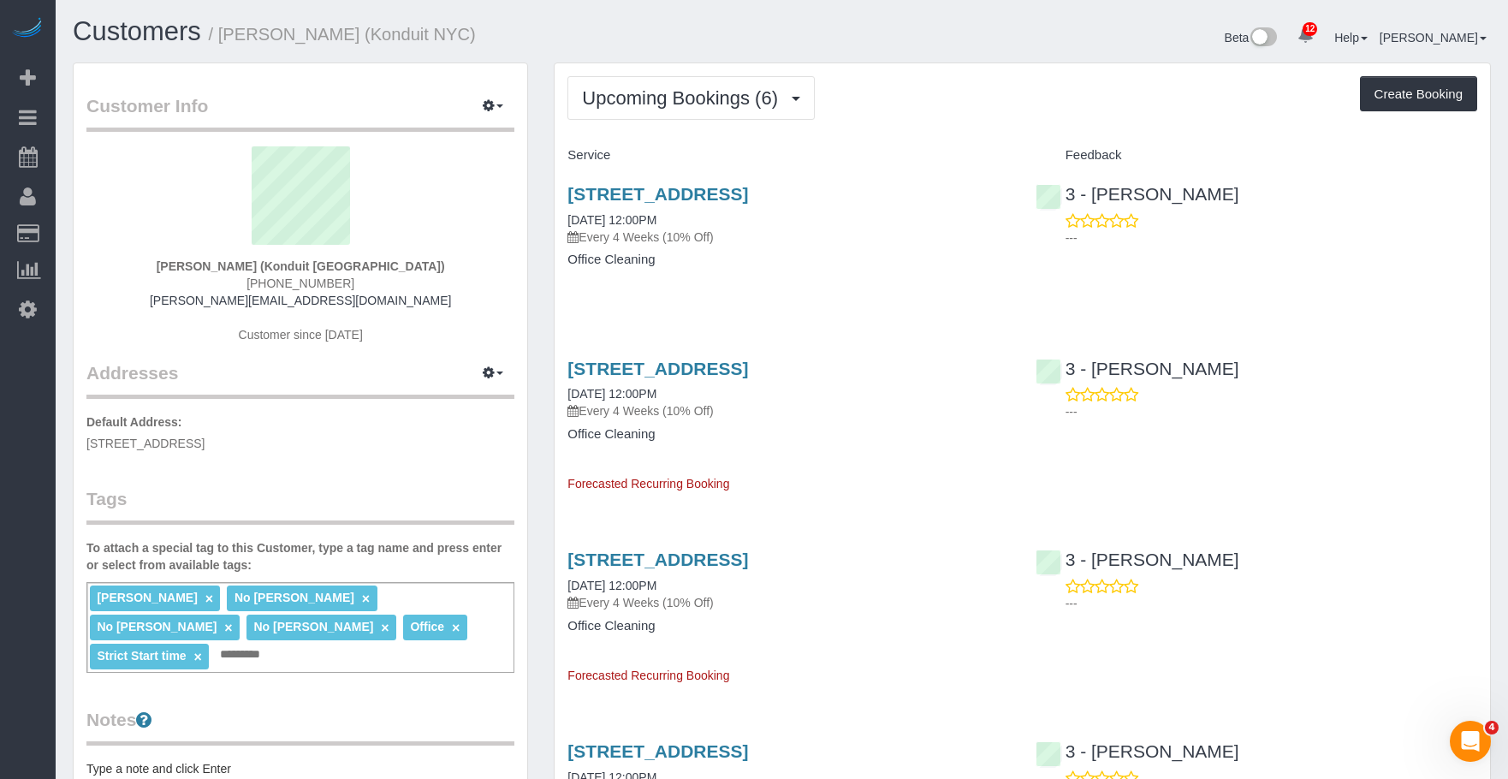
click at [804, 259] on h4 "Office Cleaning" at bounding box center [788, 259] width 442 height 15
click at [748, 194] on link "[STREET_ADDRESS]" at bounding box center [657, 194] width 181 height 20
click at [653, 84] on button "Upcoming Bookings (6)" at bounding box center [690, 98] width 247 height 44
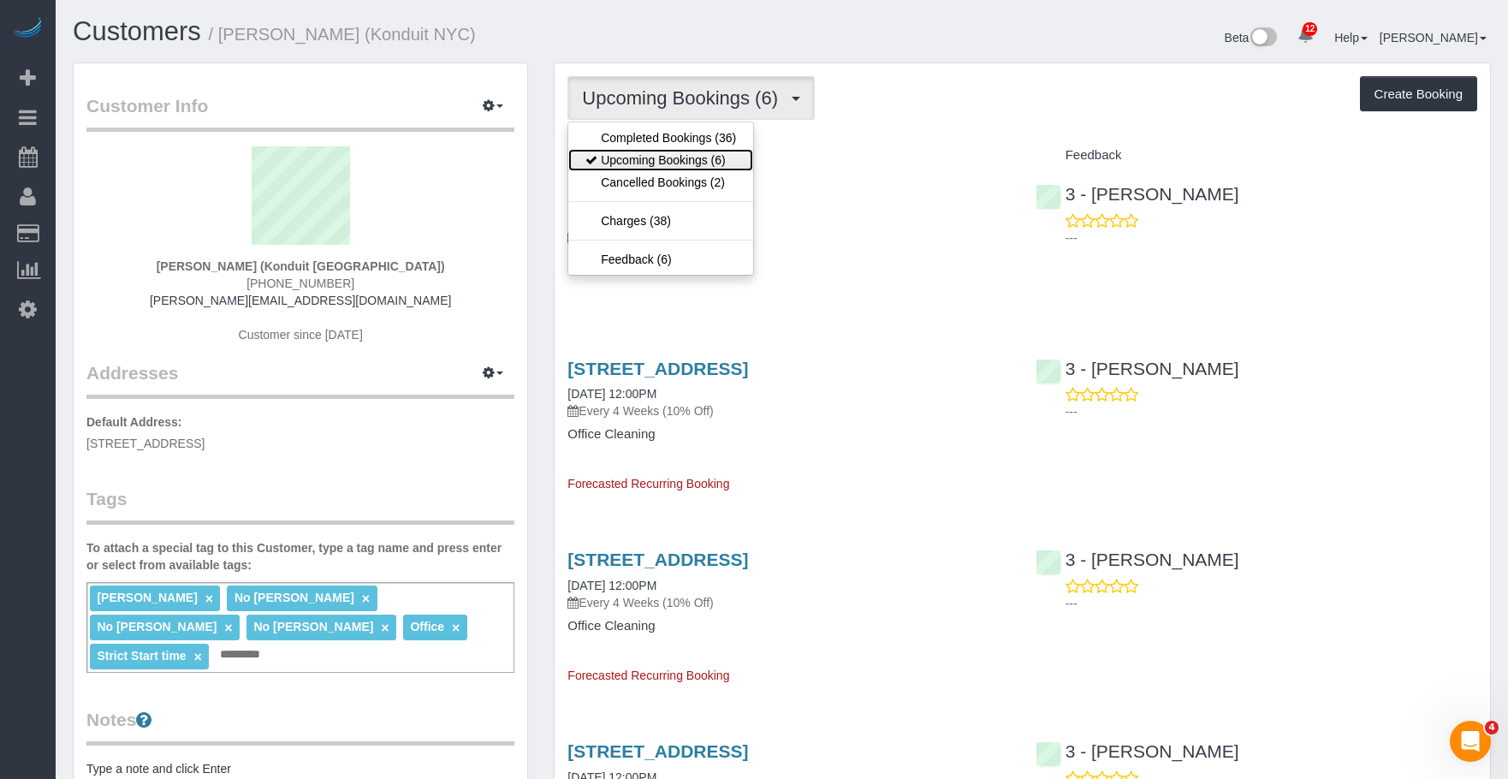
click at [662, 153] on link "Upcoming Bookings (6)" at bounding box center [660, 160] width 185 height 22
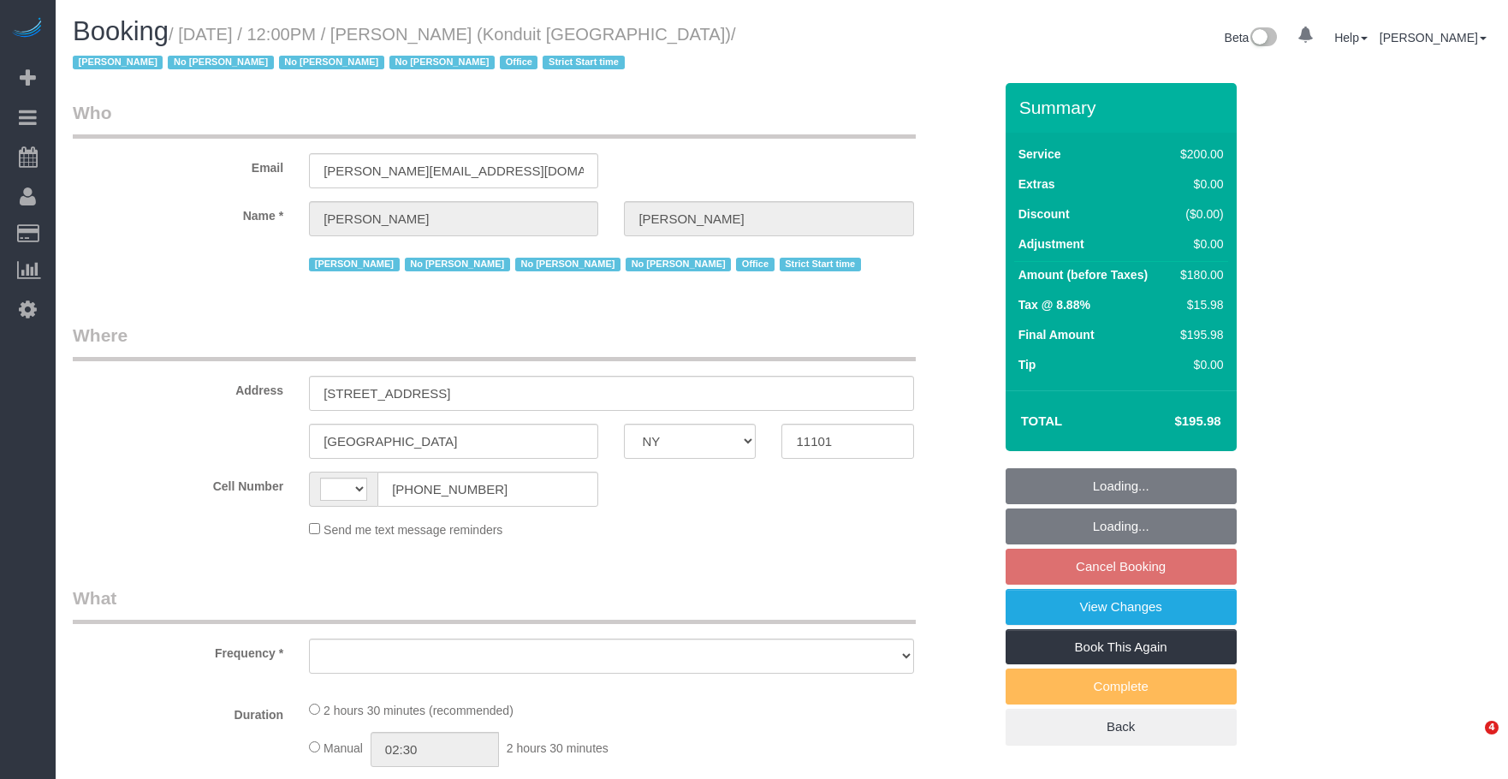
select select "NY"
select select "string:[GEOGRAPHIC_DATA]"
select select "object:748"
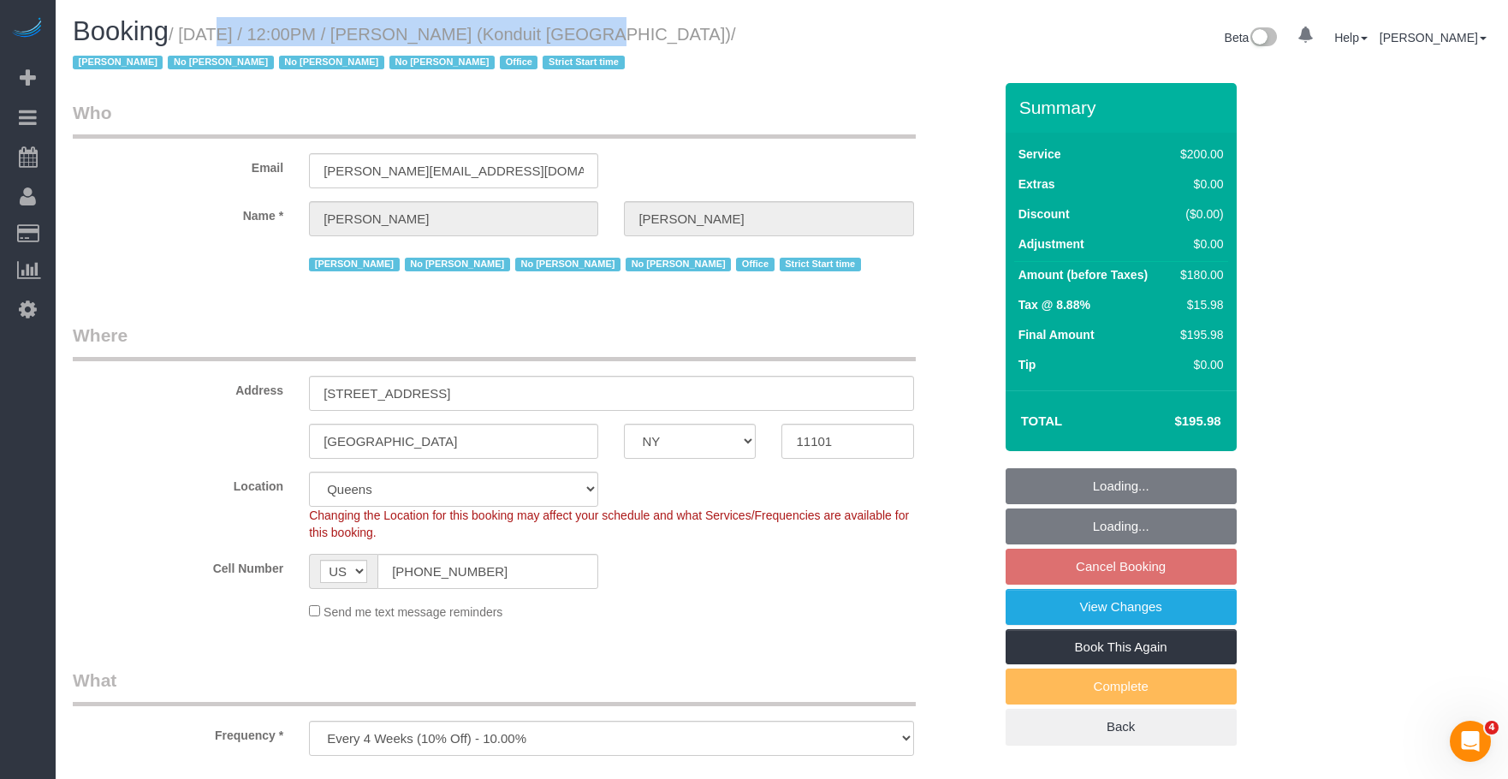
click at [570, 39] on small "/ [DATE] / 12:00PM / [PERSON_NAME] (Konduit [GEOGRAPHIC_DATA]) / [PERSON_NAME] …" at bounding box center [404, 49] width 663 height 48
select select "number:89"
select select "number:90"
select select "number:15"
select select "number:5"
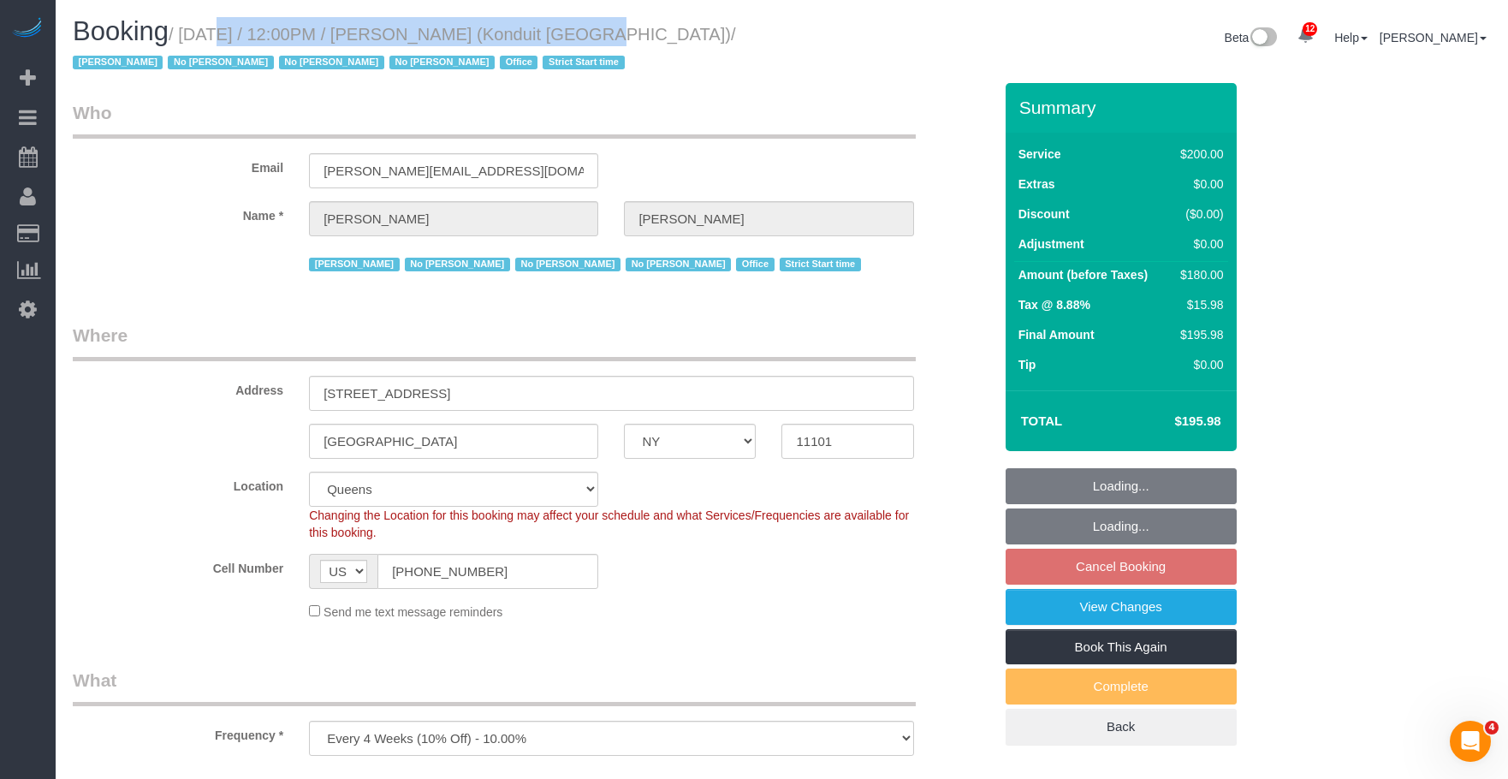
select select "string:stripe-pm_1NfNQN4VGloSiKo7q4HqAMcj"
select select "150"
select select "object:1351"
select select "spot5"
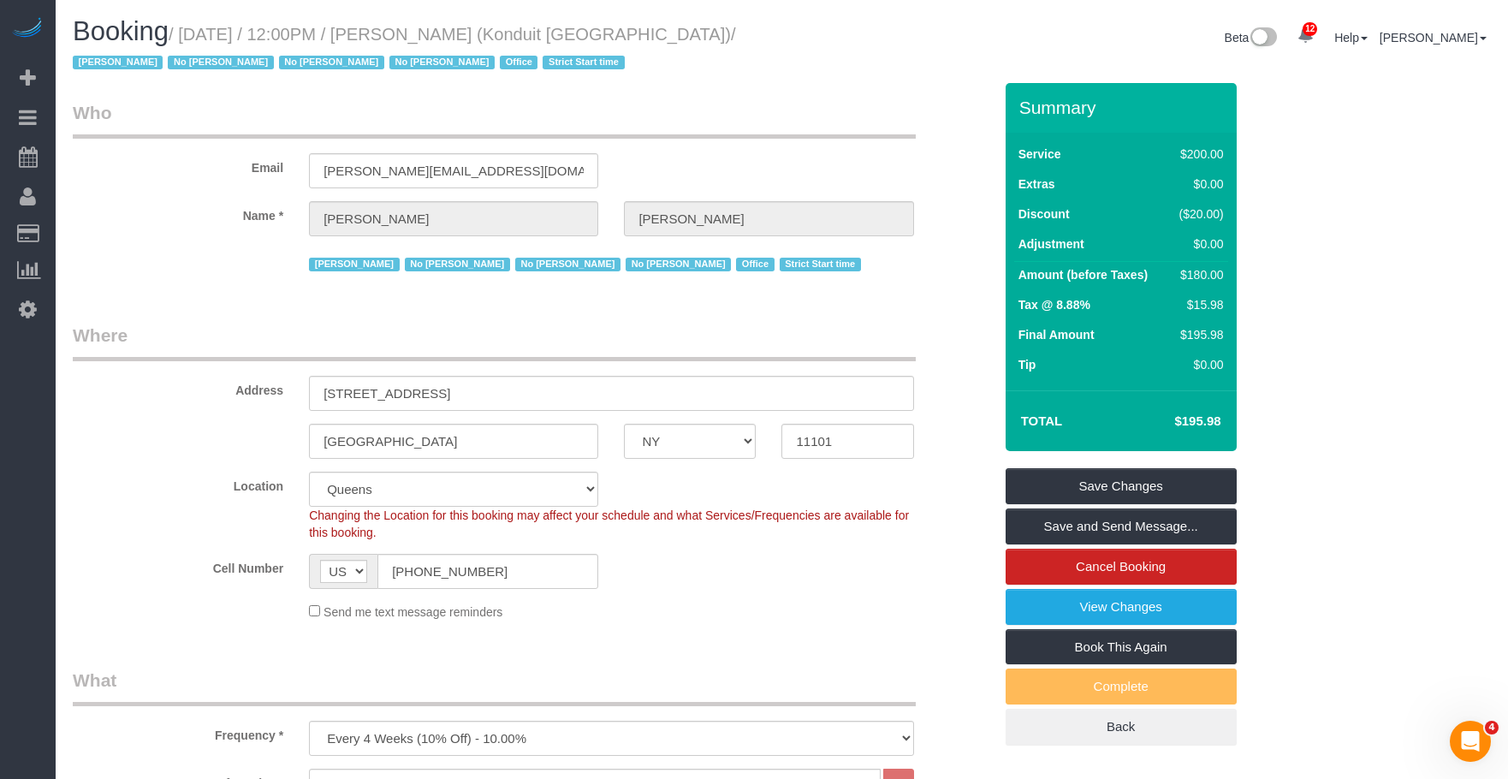
drag, startPoint x: 816, startPoint y: 339, endPoint x: 776, endPoint y: 361, distance: 45.2
click at [816, 339] on legend "Where" at bounding box center [494, 342] width 843 height 39
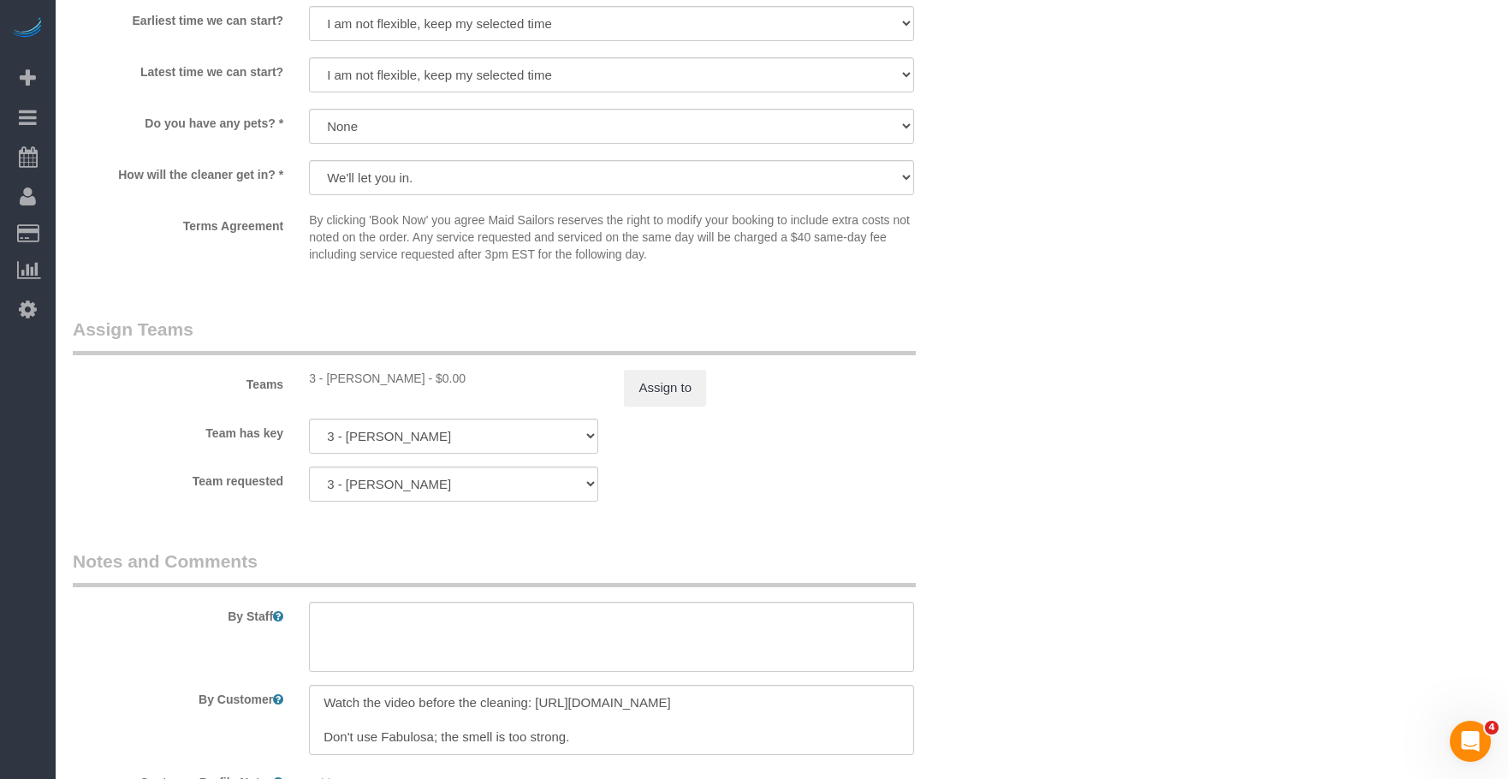
scroll to position [1712, 0]
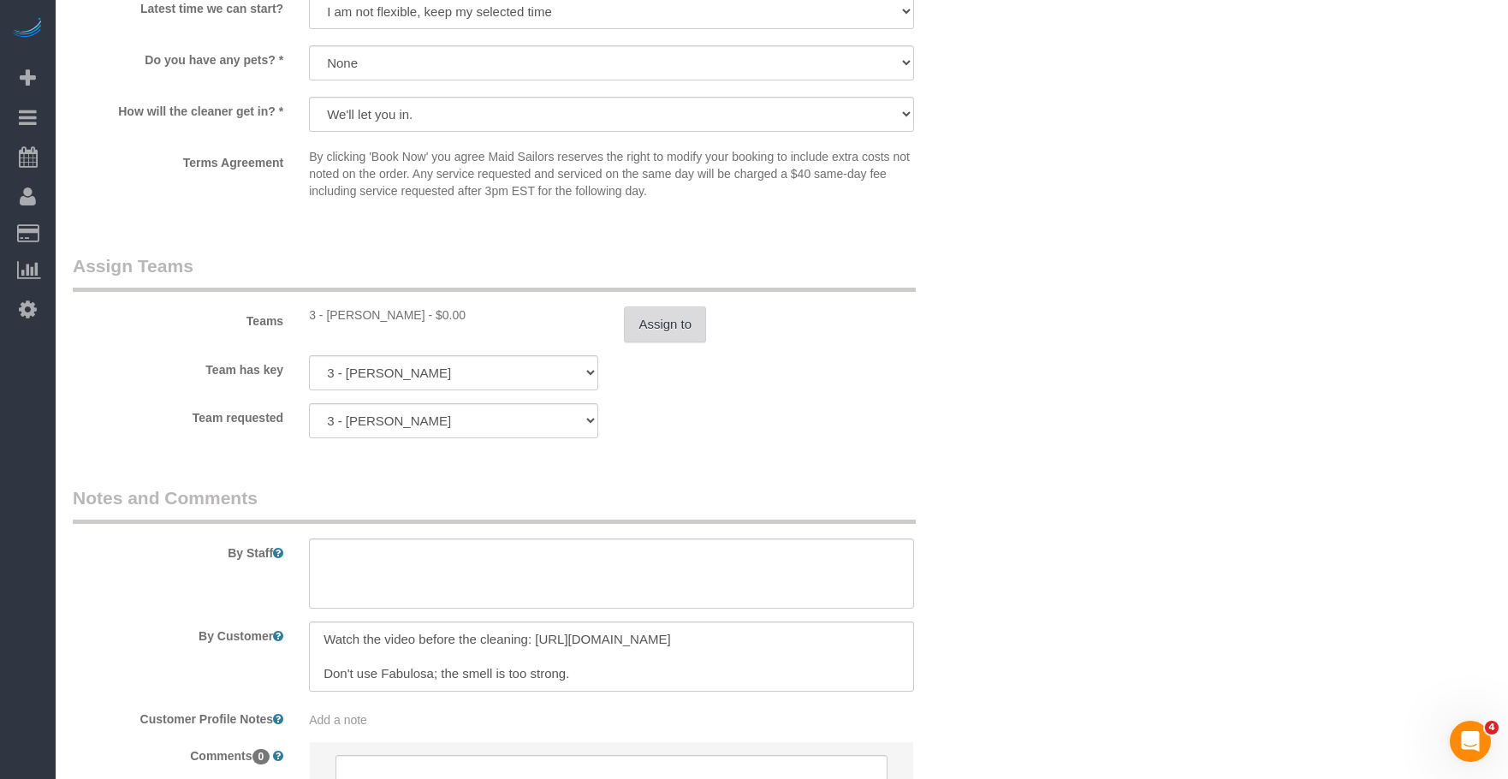
click at [673, 335] on button "Assign to" at bounding box center [665, 324] width 82 height 36
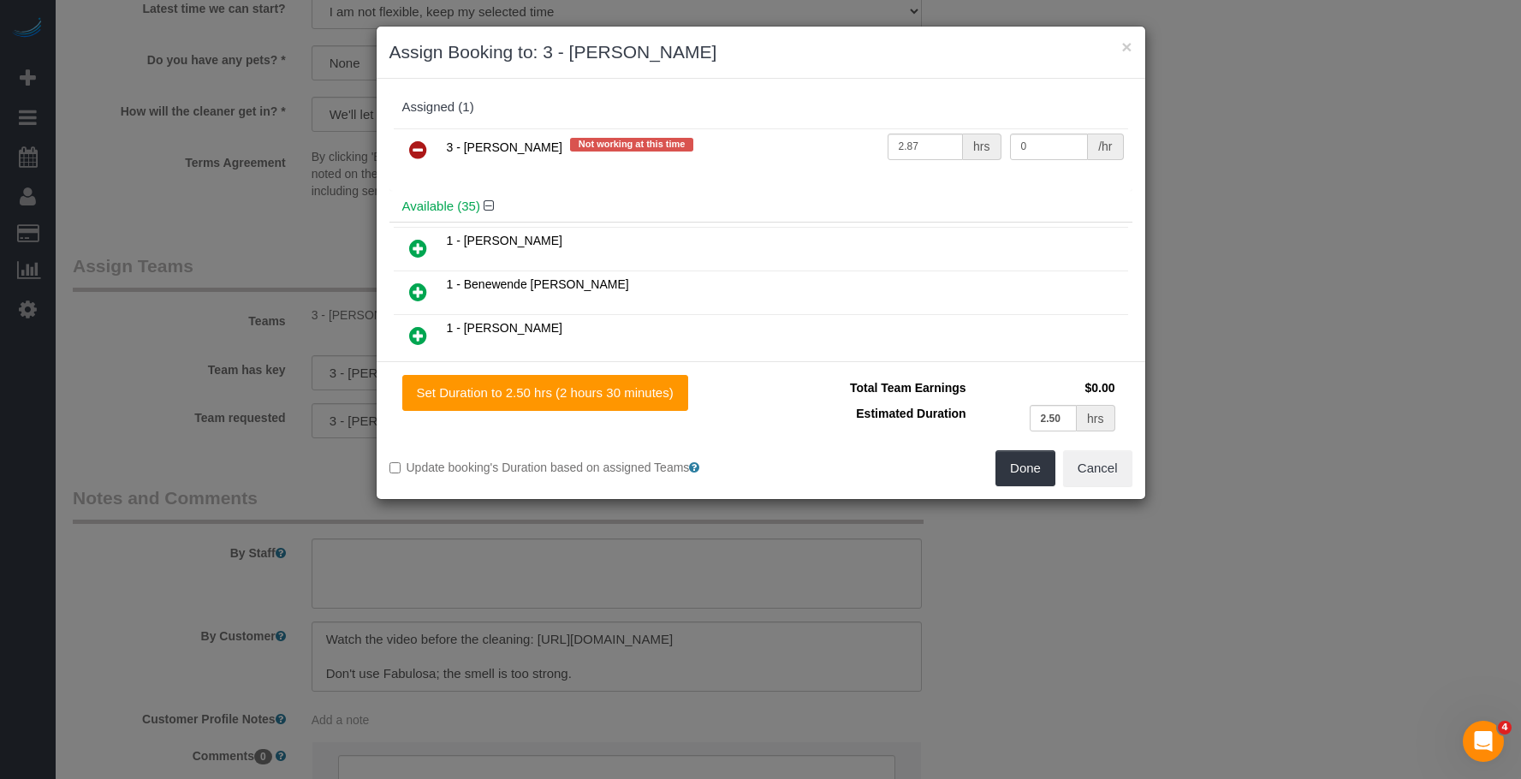
drag, startPoint x: 425, startPoint y: 148, endPoint x: 660, endPoint y: 264, distance: 261.4
click at [427, 148] on link at bounding box center [418, 151] width 40 height 34
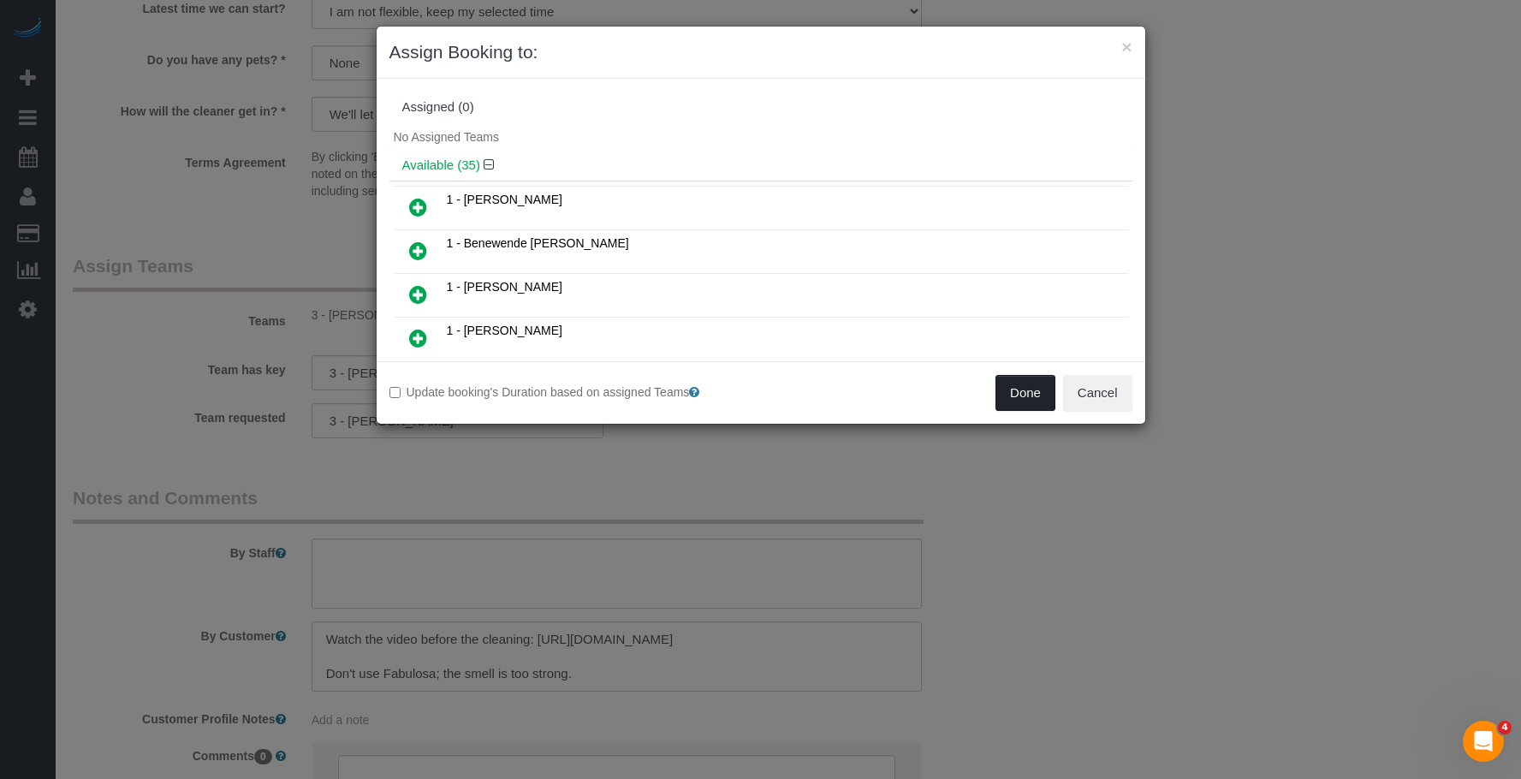
click at [1025, 397] on button "Done" at bounding box center [1025, 393] width 60 height 36
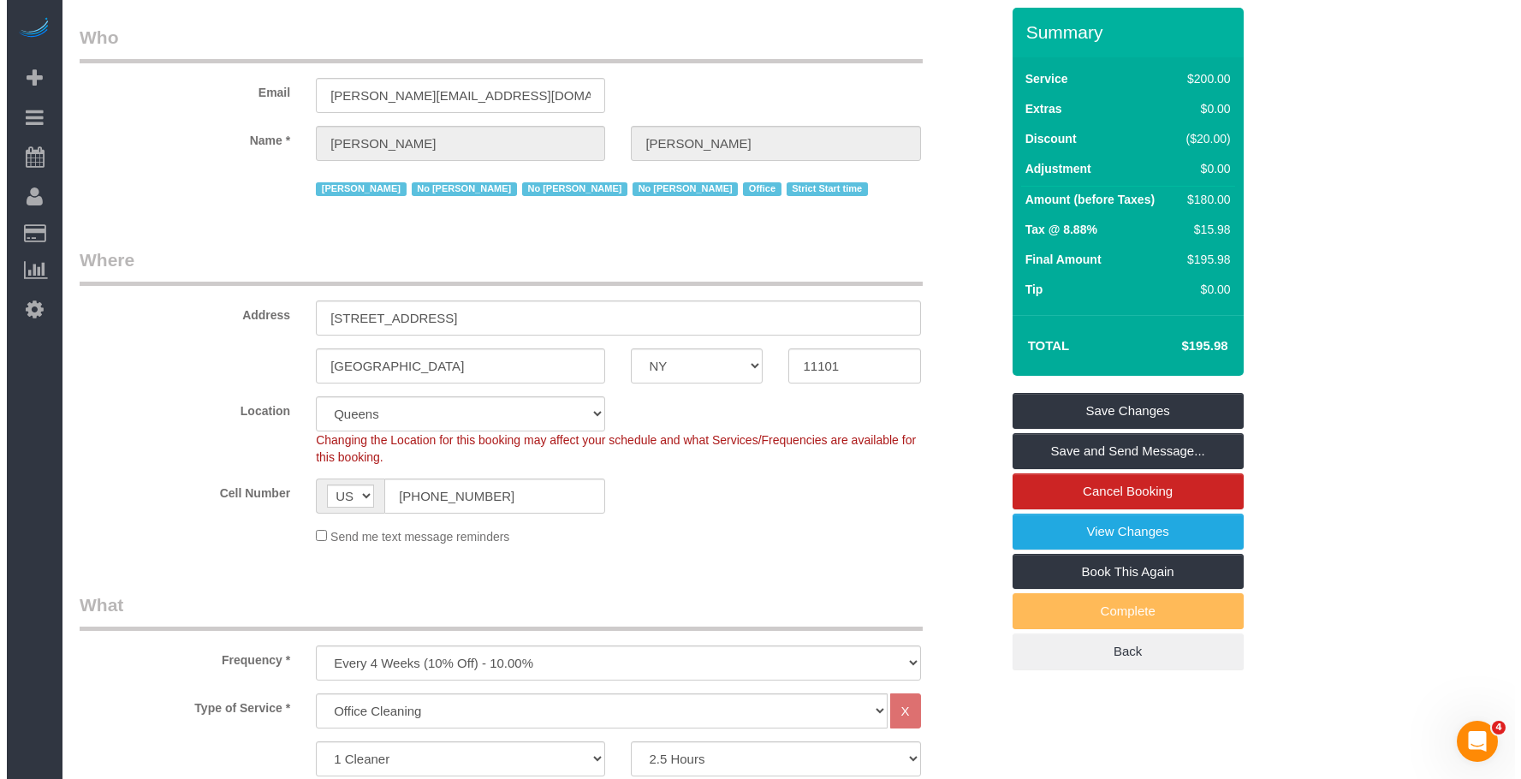
scroll to position [0, 0]
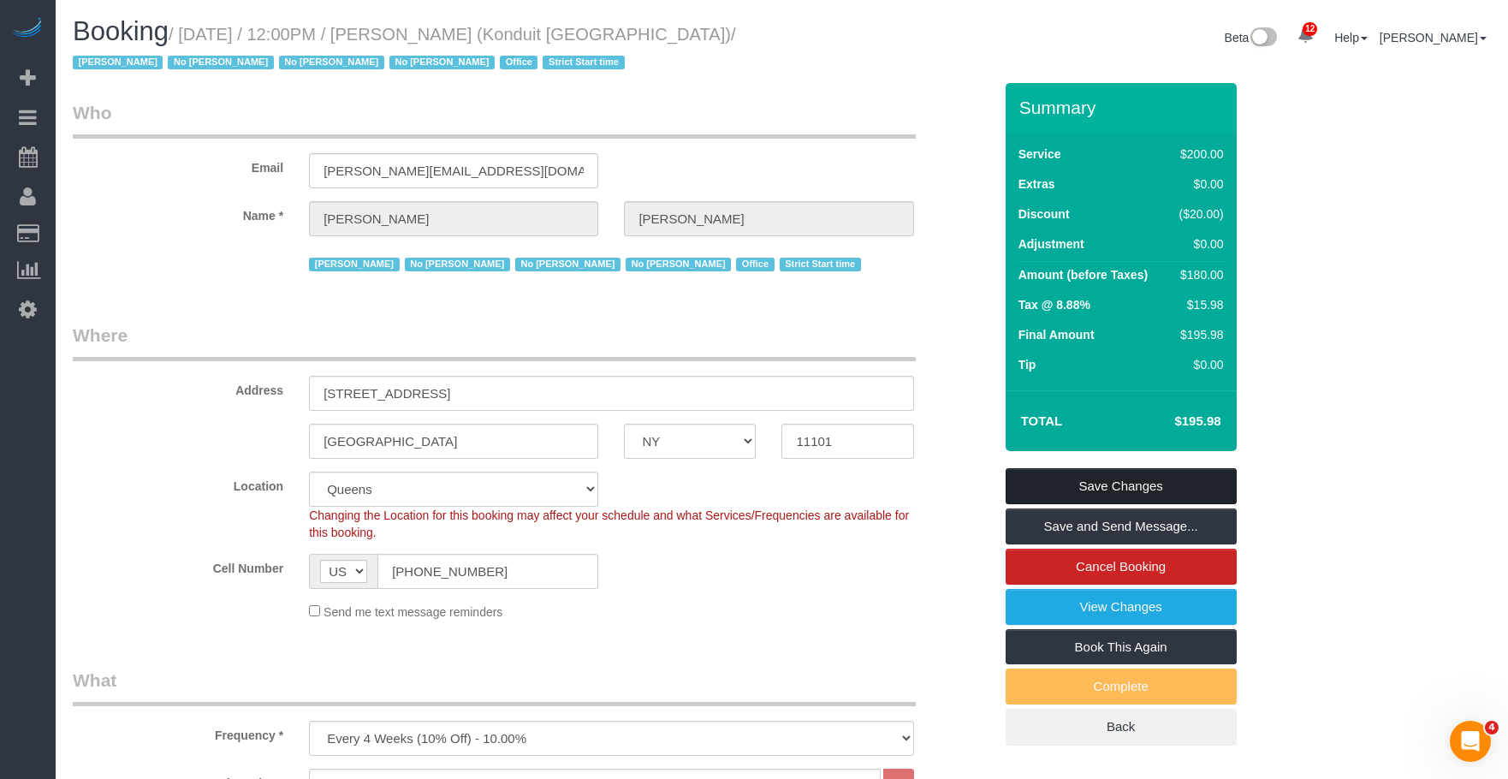
click at [1191, 492] on link "Save Changes" at bounding box center [1121, 486] width 231 height 36
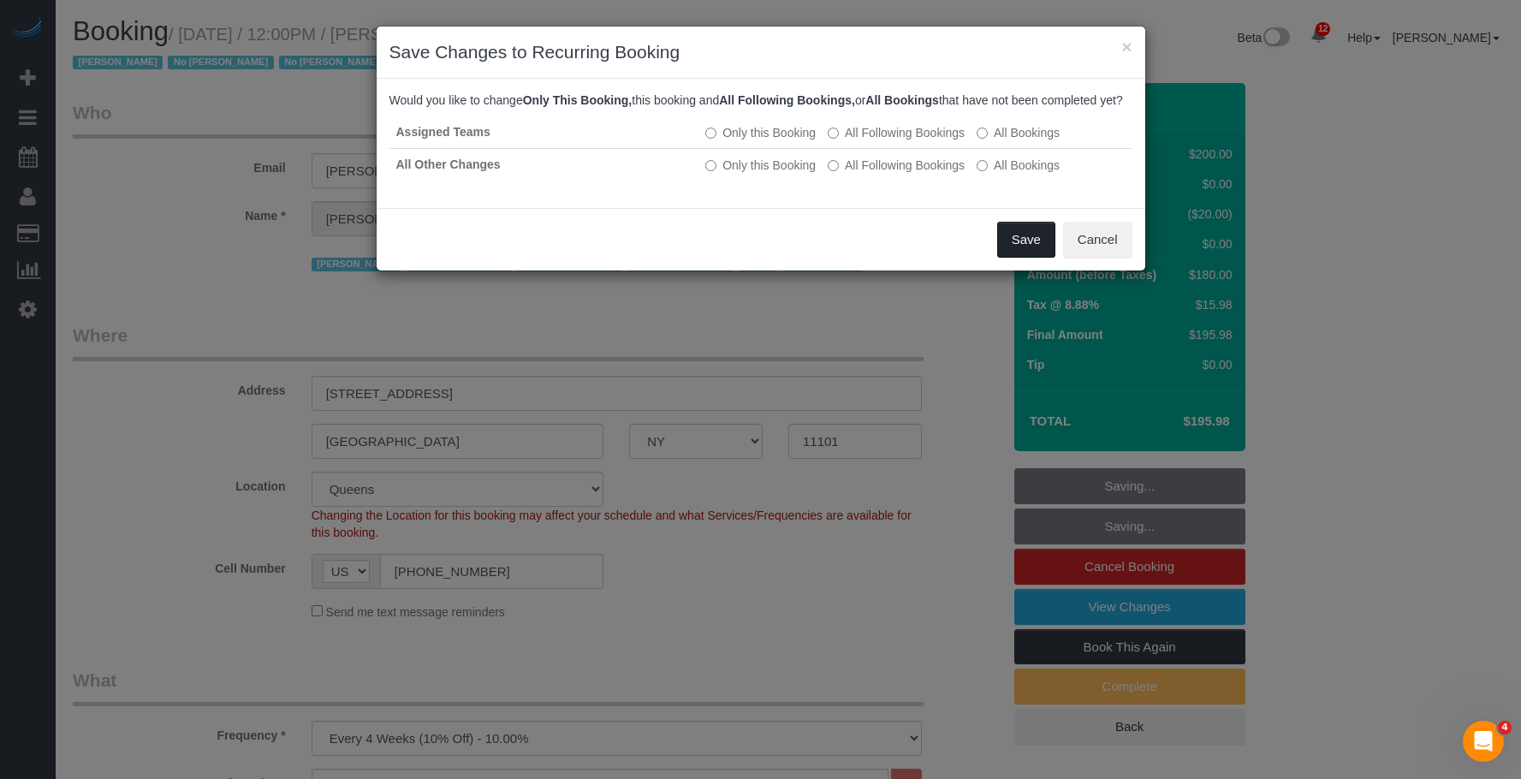
drag, startPoint x: 1021, startPoint y: 251, endPoint x: 1351, endPoint y: 387, distance: 357.3
click at [1023, 251] on button "Save" at bounding box center [1026, 240] width 58 height 36
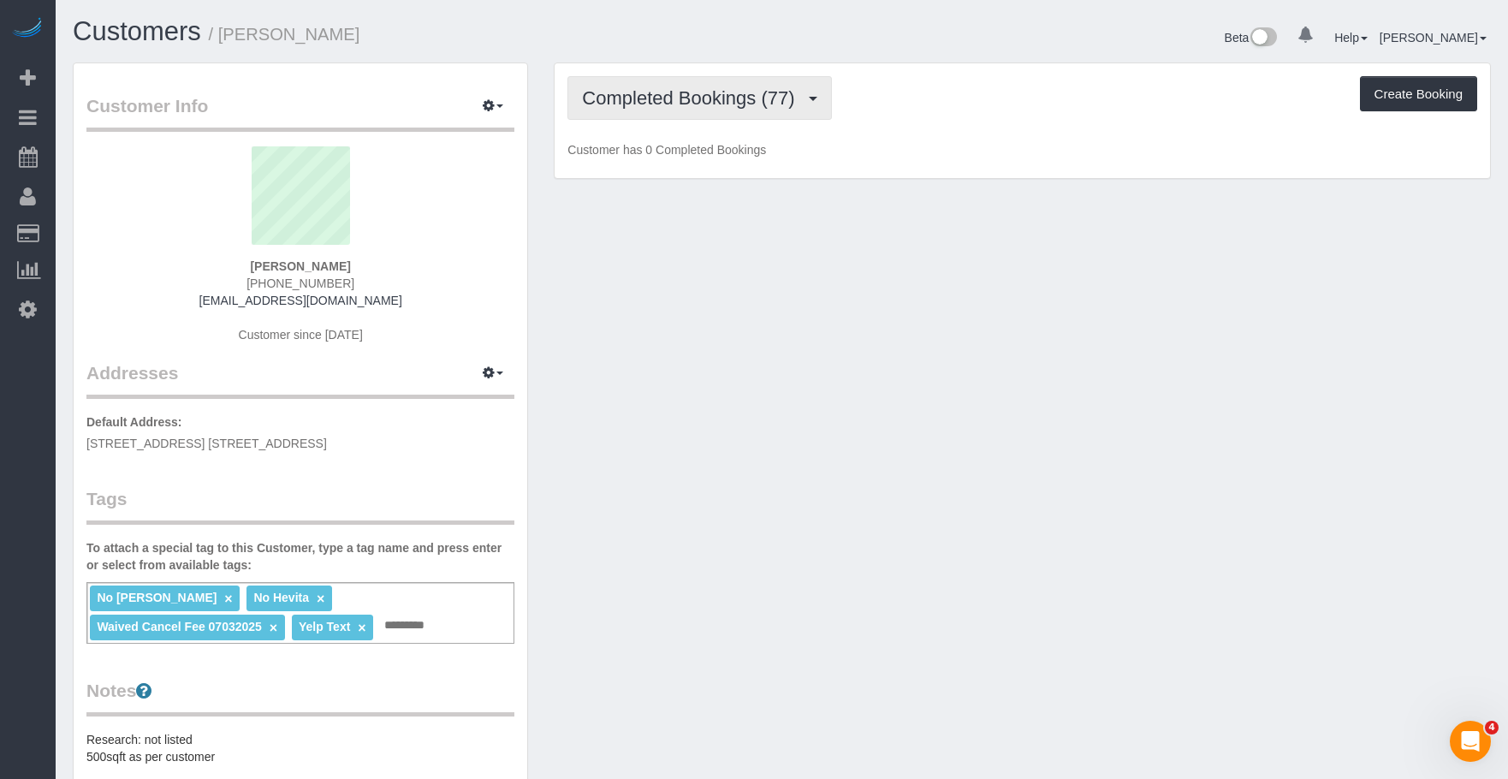
drag, startPoint x: 692, startPoint y: 90, endPoint x: 670, endPoint y: 155, distance: 68.7
click at [692, 90] on span "Completed Bookings (77)" at bounding box center [692, 97] width 221 height 21
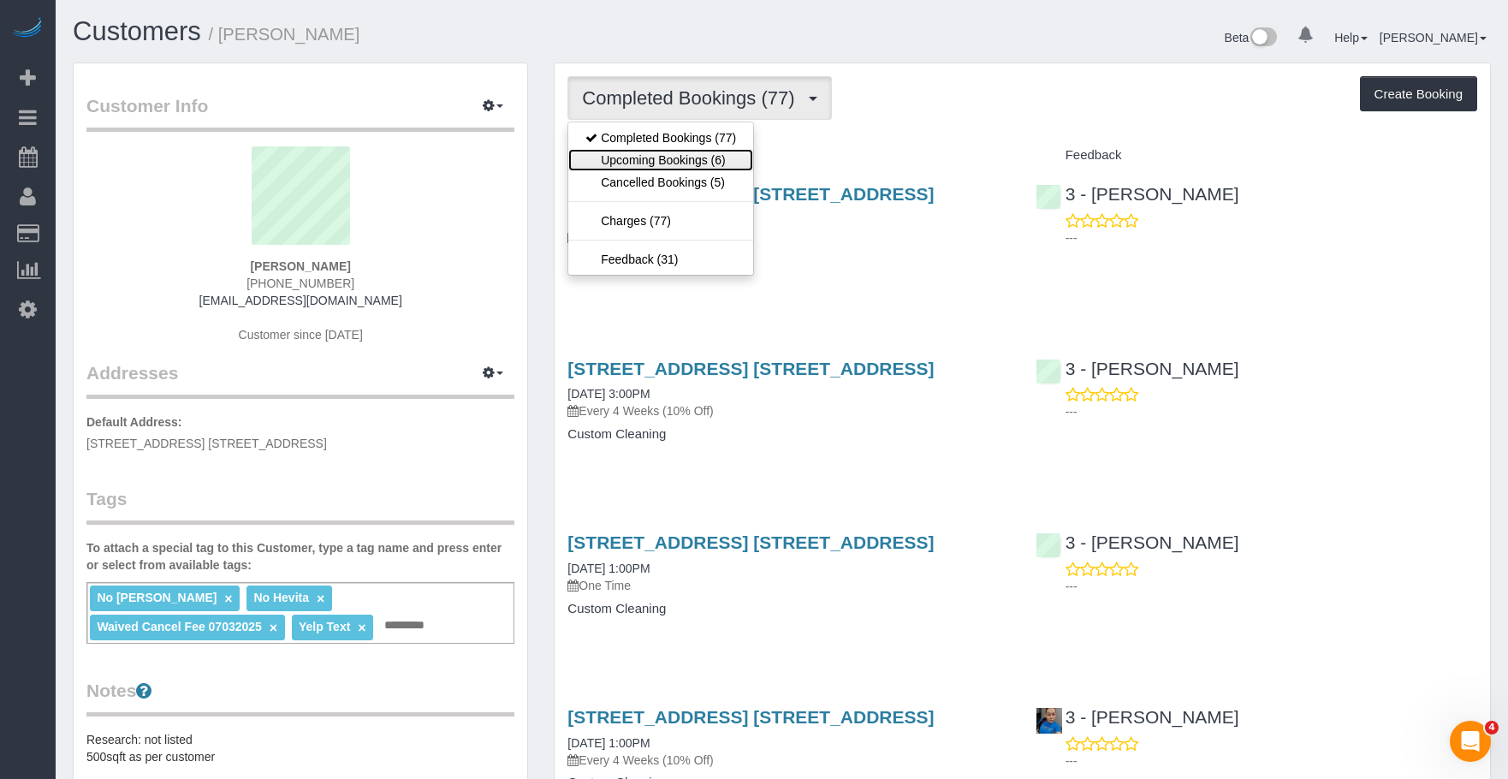
drag, startPoint x: 667, startPoint y: 159, endPoint x: 810, endPoint y: 252, distance: 170.7
click at [667, 160] on link "Upcoming Bookings (6)" at bounding box center [660, 160] width 185 height 22
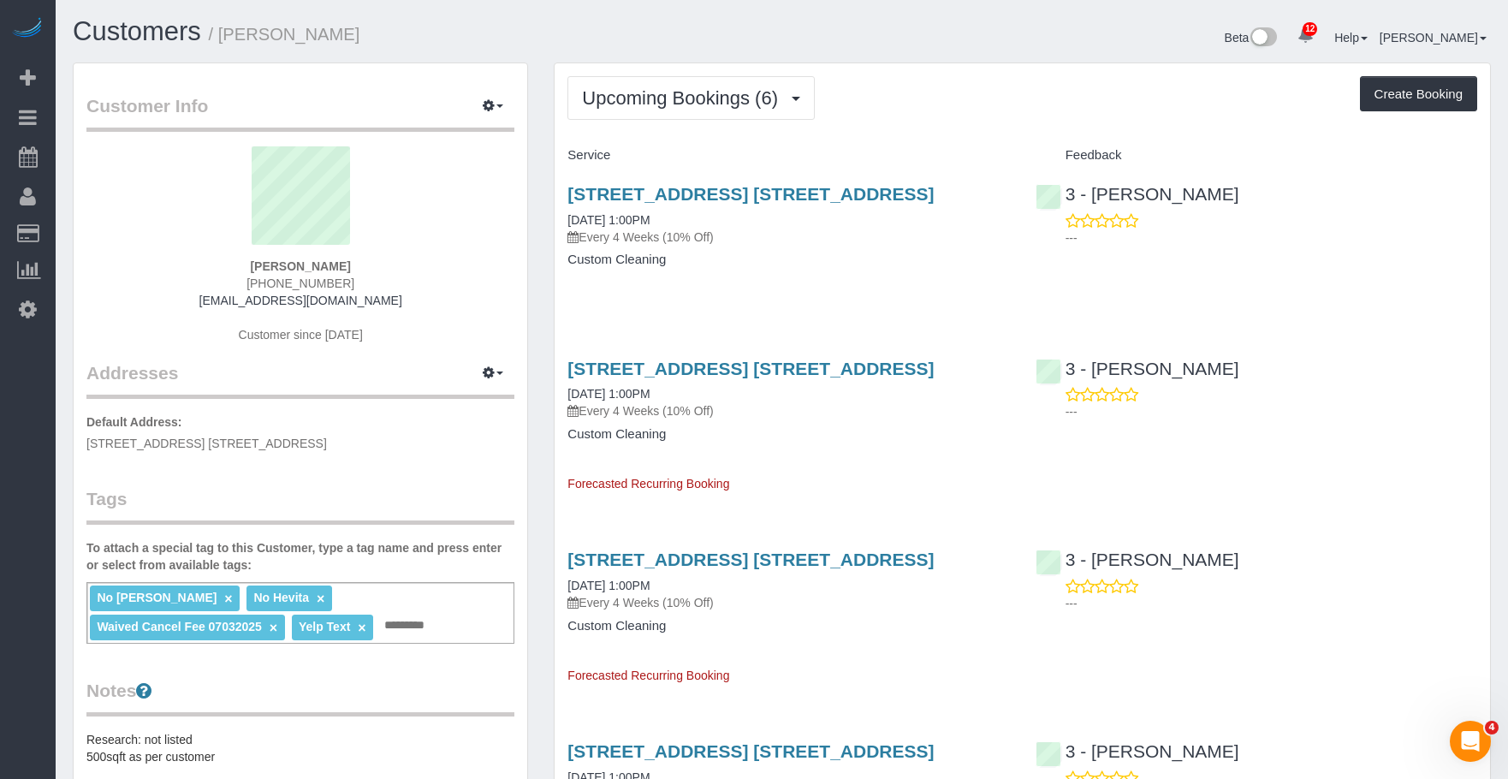
click at [855, 246] on p "Every 4 Weeks (10% Off)" at bounding box center [788, 237] width 442 height 17
click at [868, 199] on link "[STREET_ADDRESS] [STREET_ADDRESS]" at bounding box center [750, 194] width 366 height 20
click at [654, 103] on span "Upcoming Bookings (6)" at bounding box center [684, 97] width 205 height 21
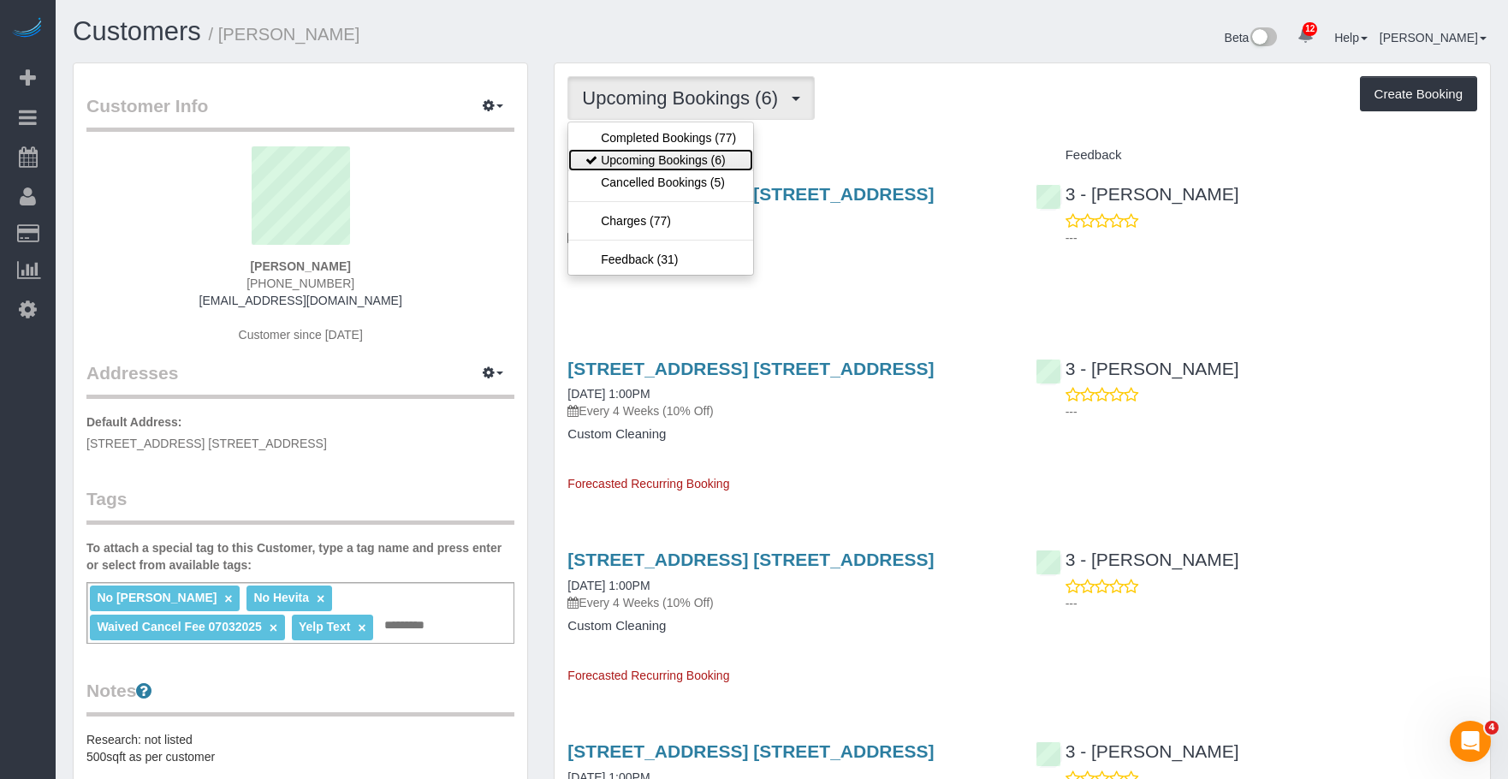
click at [649, 163] on link "Upcoming Bookings (6)" at bounding box center [660, 160] width 185 height 22
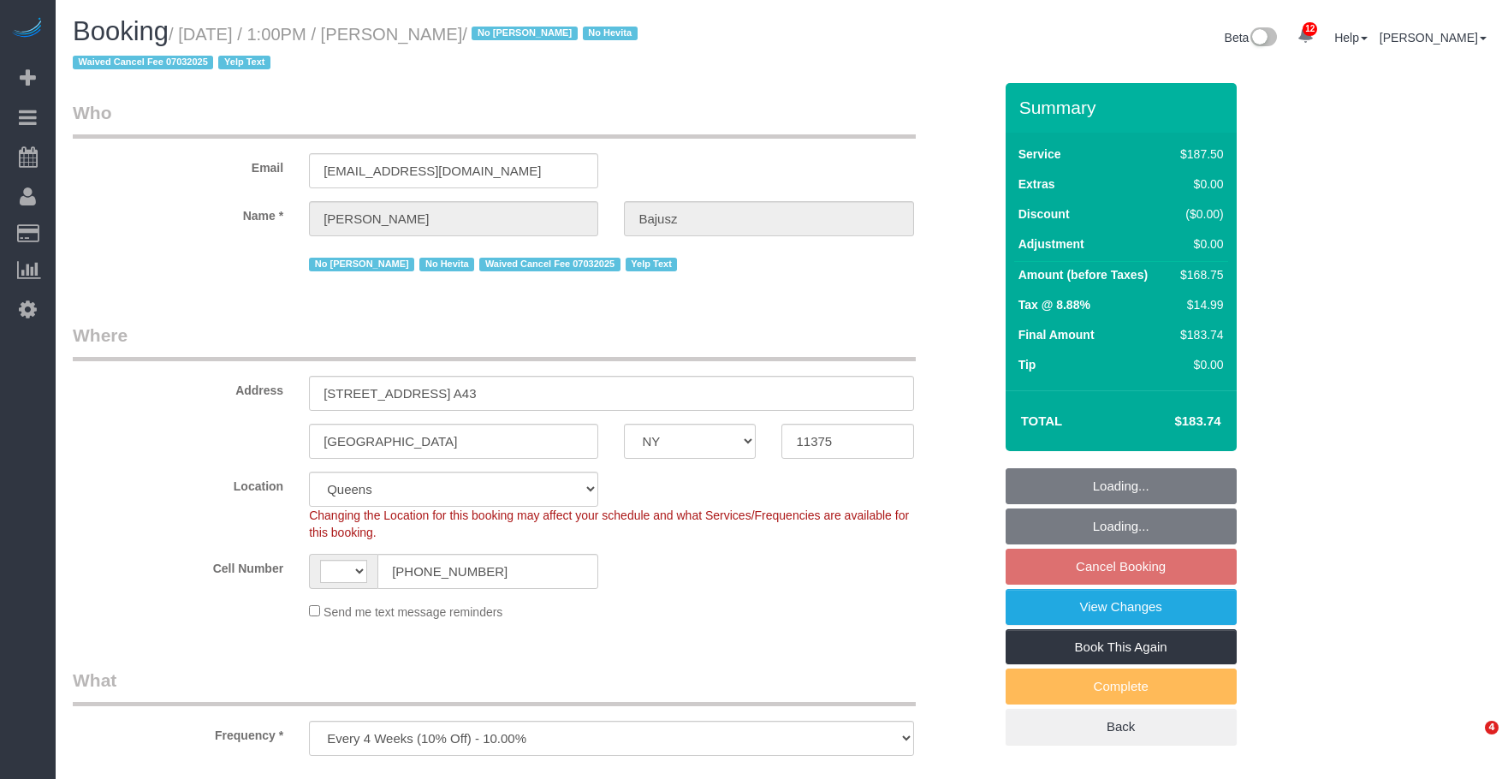
select select "NY"
select select "string:stripe-pm_1HGn0b4VGloSiKo748NNm9fv"
select select "number:89"
select select "number:90"
select select "number:15"
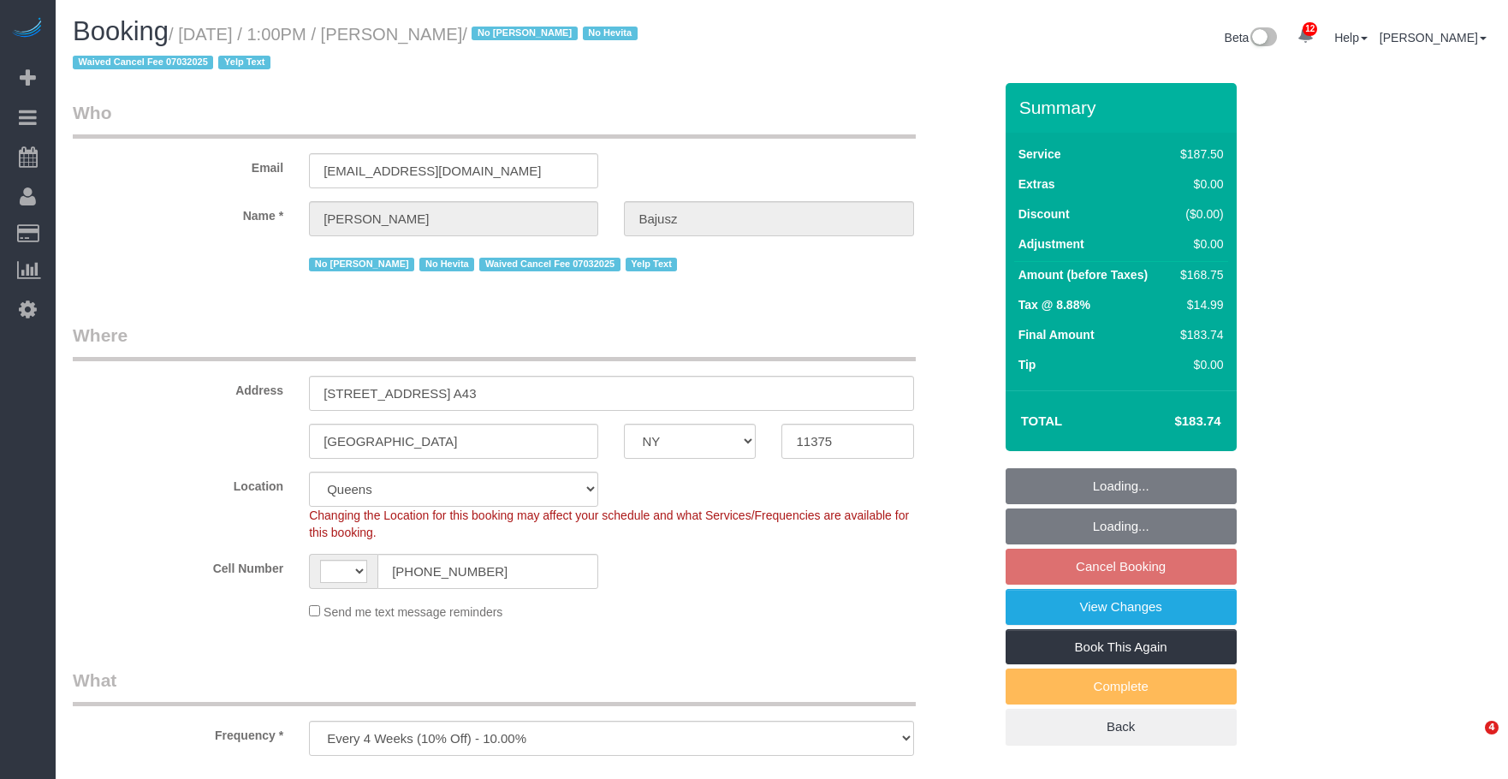
select select "number:5"
select select "number:21"
click at [441, 43] on small "/ September 10, 2025 / 1:00PM / Marcy Bajusz / No Alketa Tomaj No Hevita Waived…" at bounding box center [358, 49] width 570 height 48
select select "object:1012"
select select "string:[GEOGRAPHIC_DATA]"
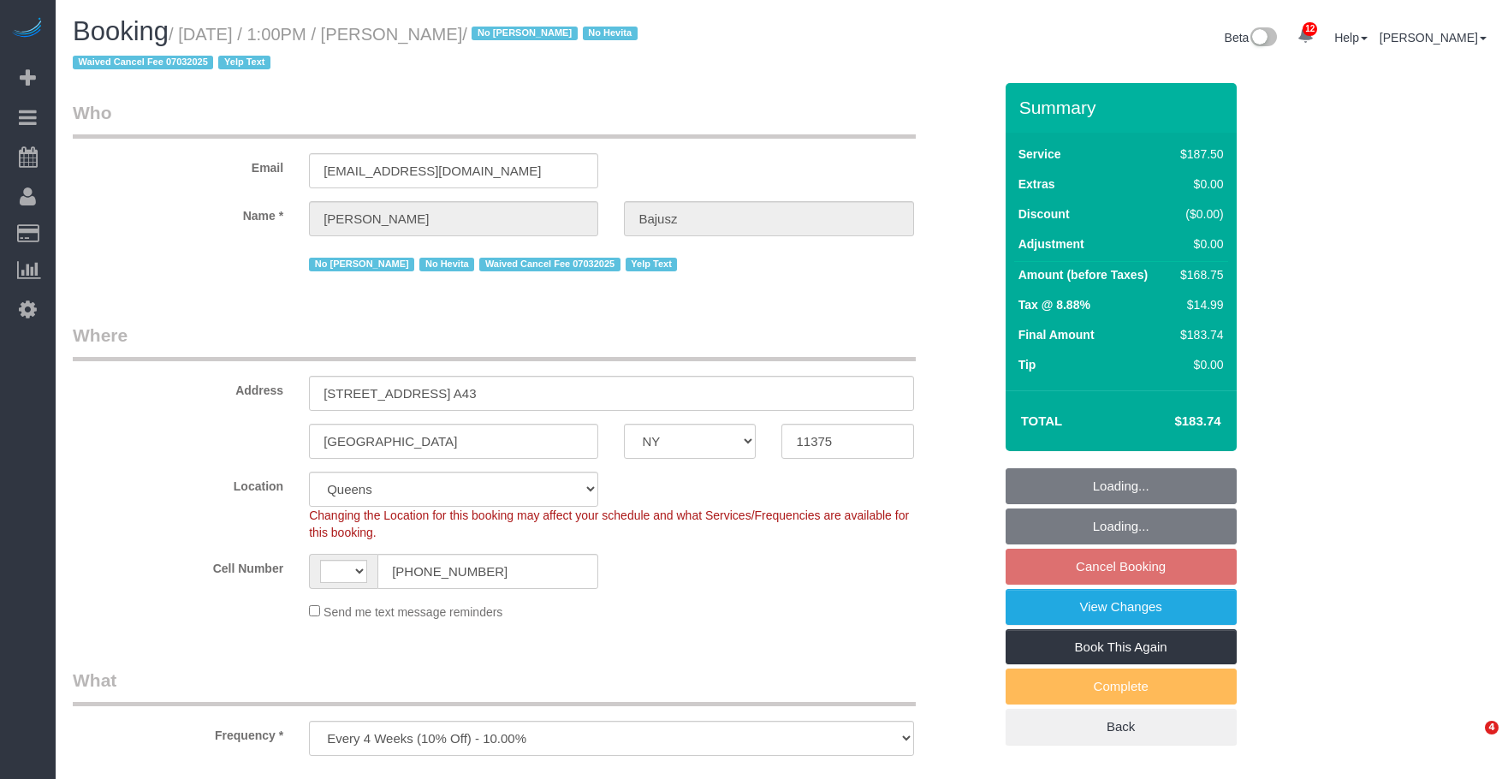
select select "150"
select select "spot6"
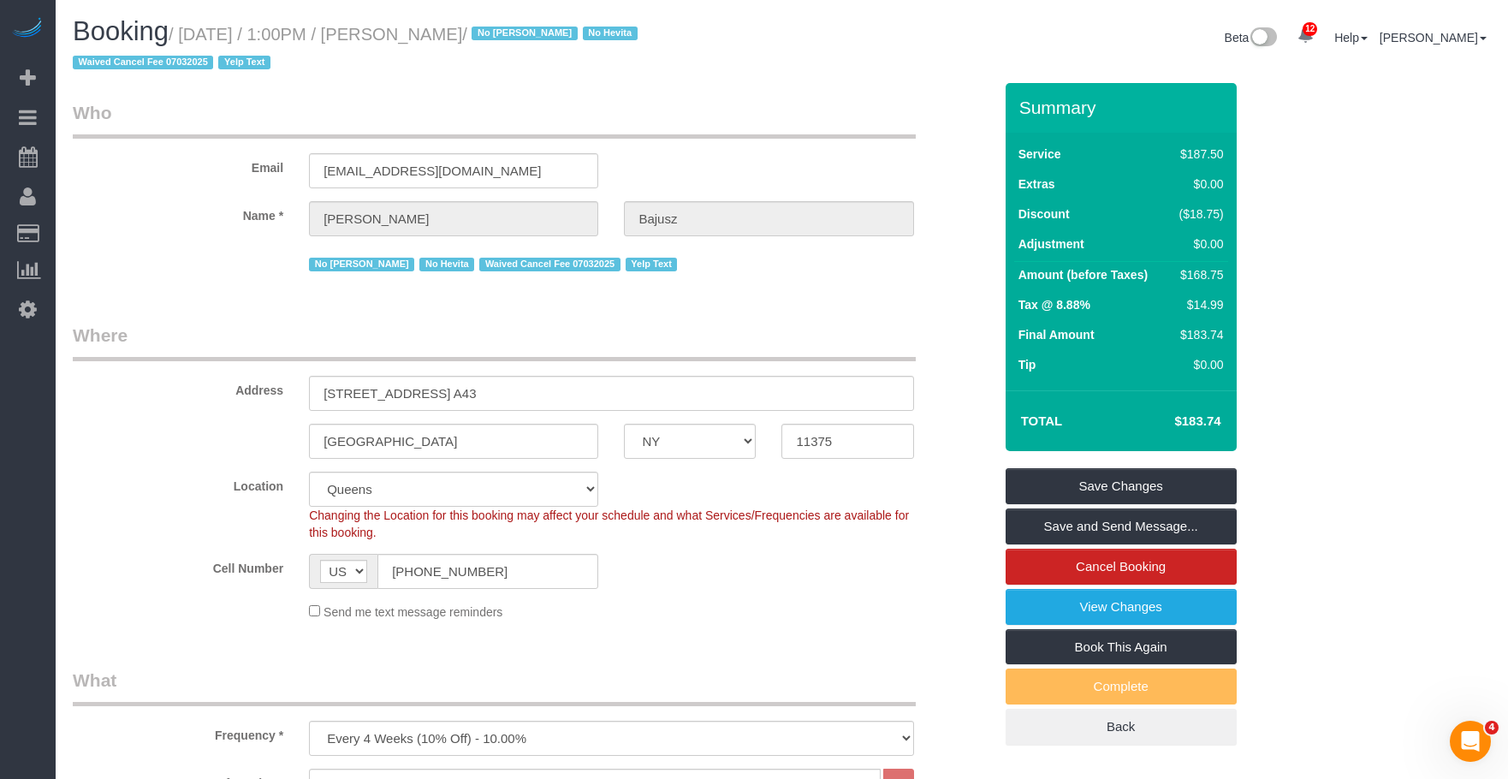
drag, startPoint x: 185, startPoint y: 29, endPoint x: 534, endPoint y: 35, distance: 349.2
click at [534, 35] on small "/ September 10, 2025 / 1:00PM / Marcy Bajusz / No Alketa Tomaj No Hevita Waived…" at bounding box center [358, 49] width 570 height 48
drag, startPoint x: 865, startPoint y: 339, endPoint x: 746, endPoint y: 318, distance: 120.9
click at [865, 339] on legend "Where" at bounding box center [494, 342] width 843 height 39
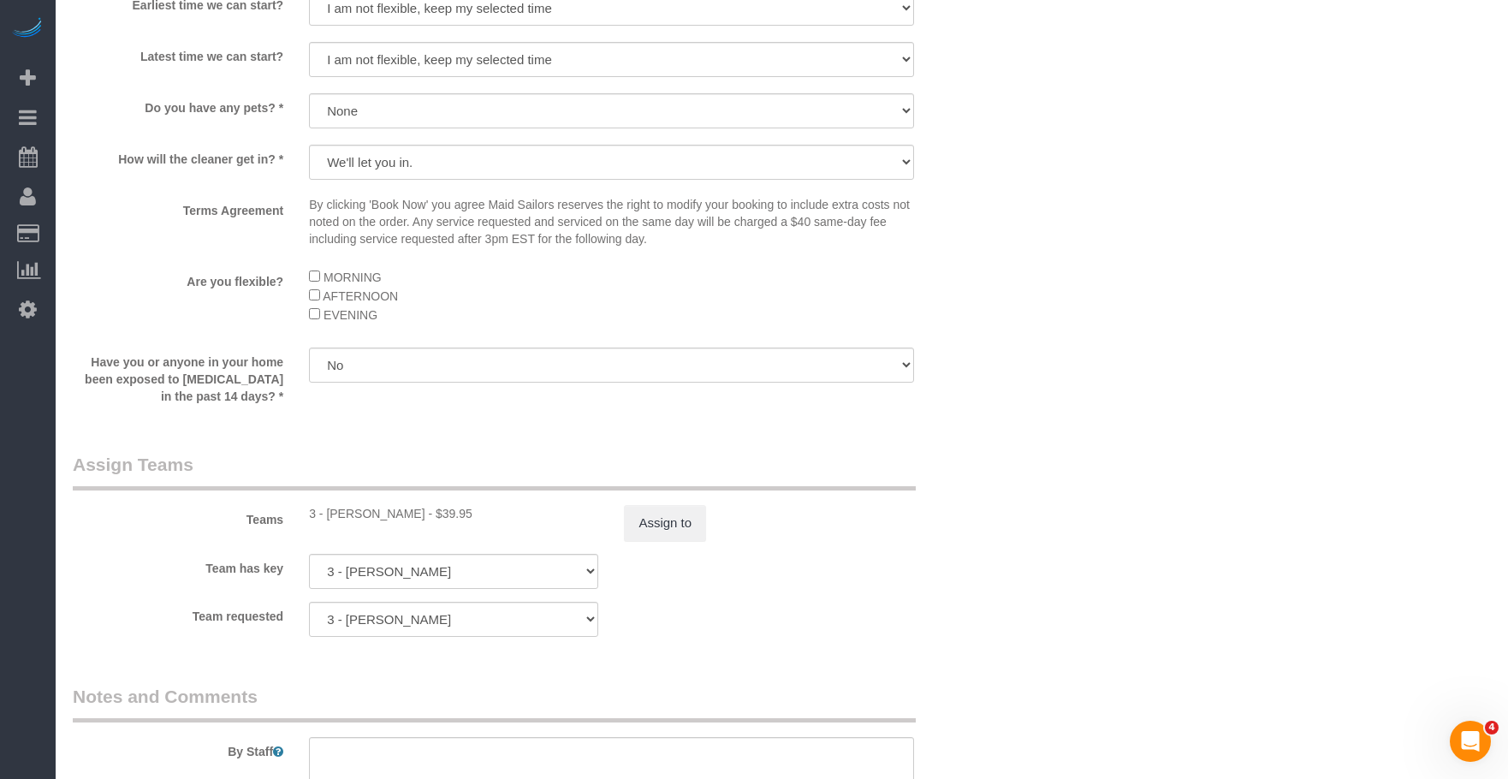
scroll to position [1797, 0]
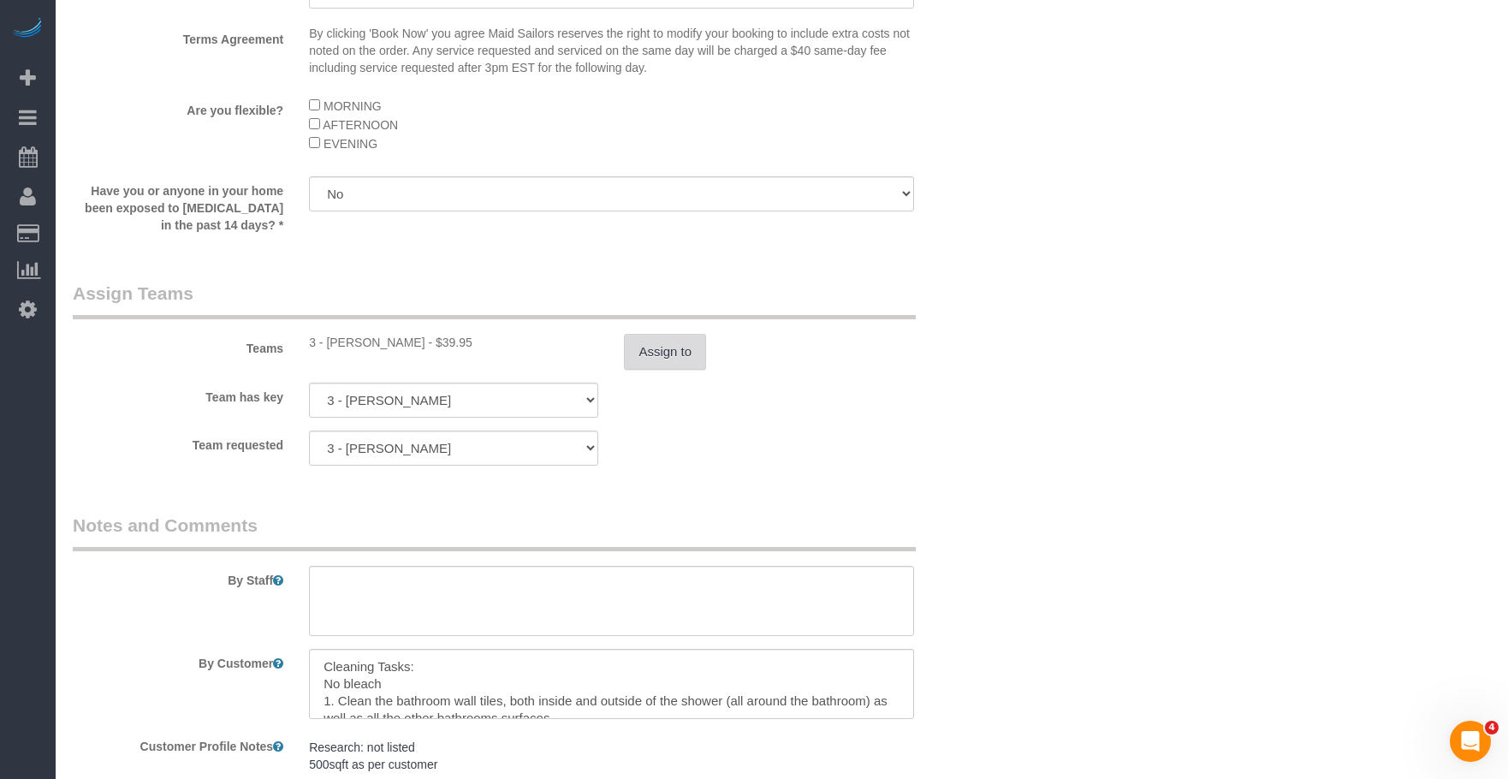
click at [660, 353] on button "Assign to" at bounding box center [665, 352] width 82 height 36
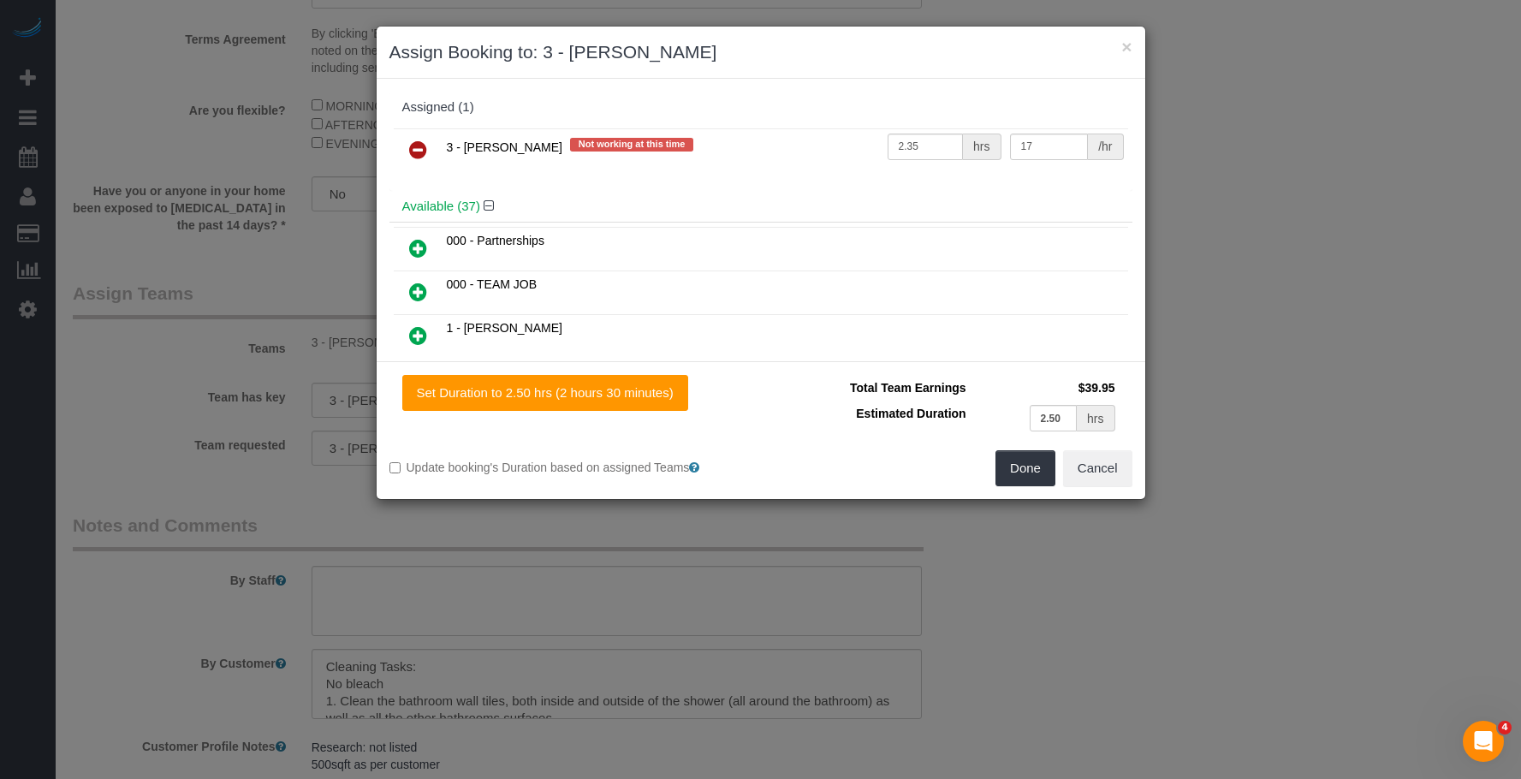
click at [409, 148] on icon at bounding box center [418, 149] width 18 height 21
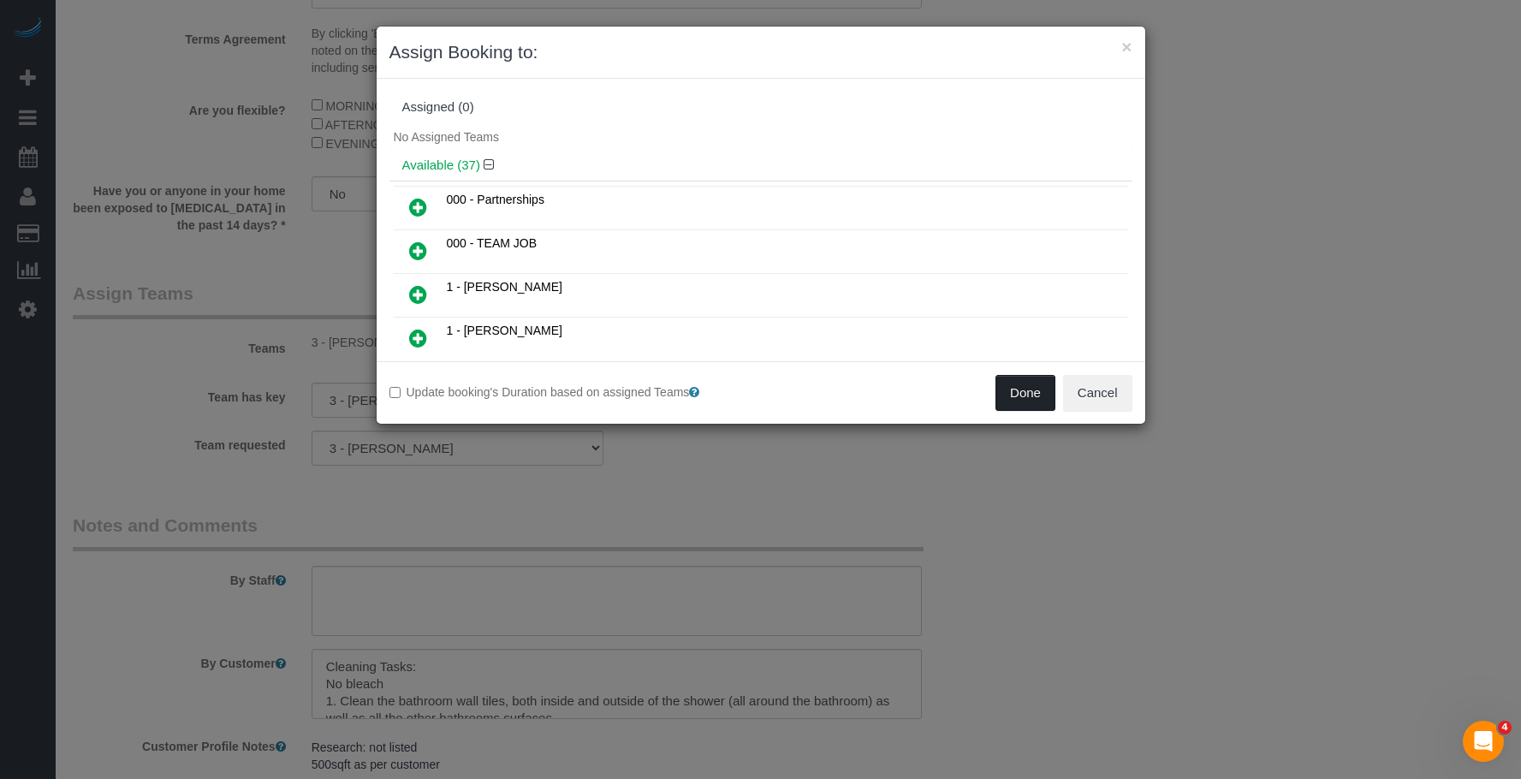
click at [1018, 404] on button "Done" at bounding box center [1025, 393] width 60 height 36
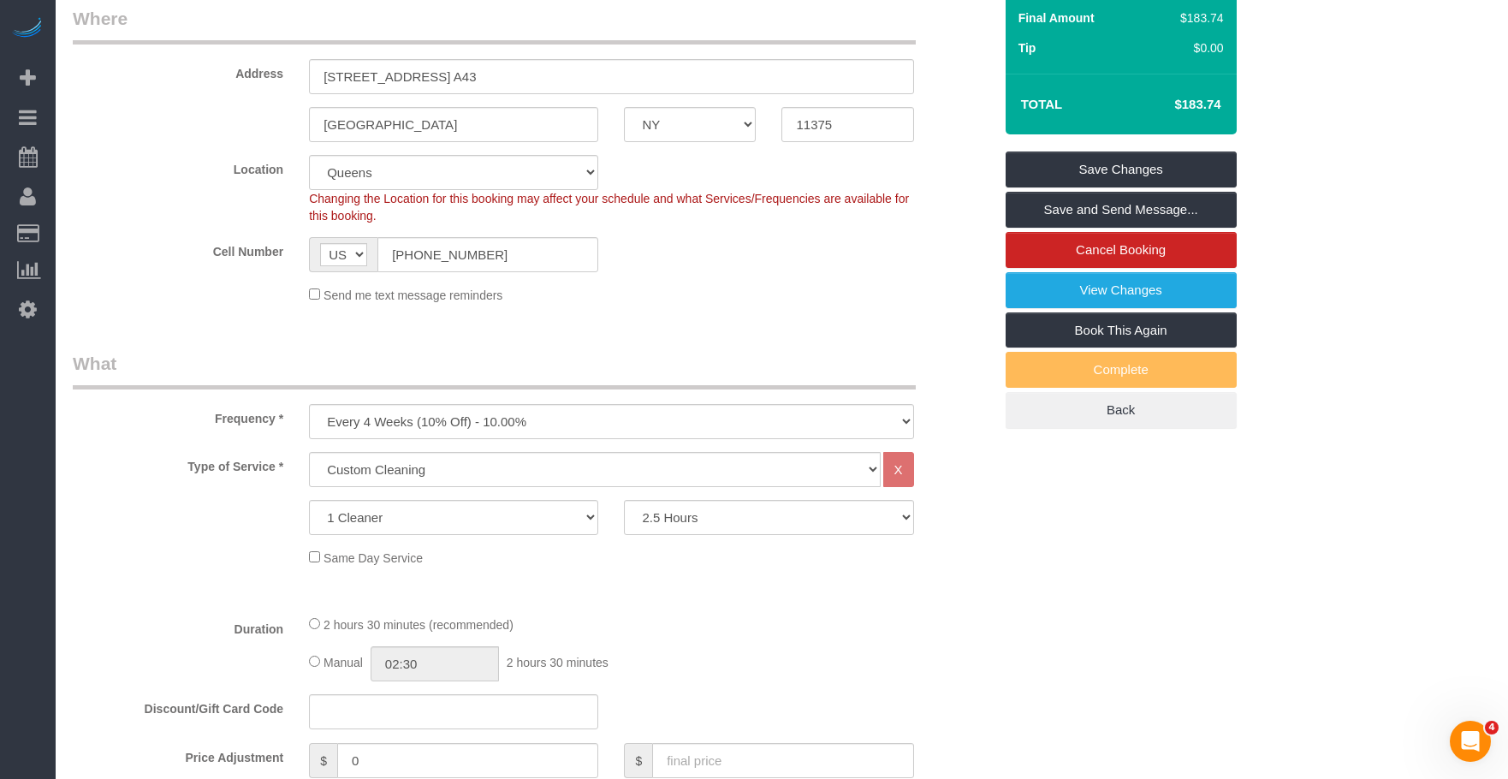
scroll to position [86, 0]
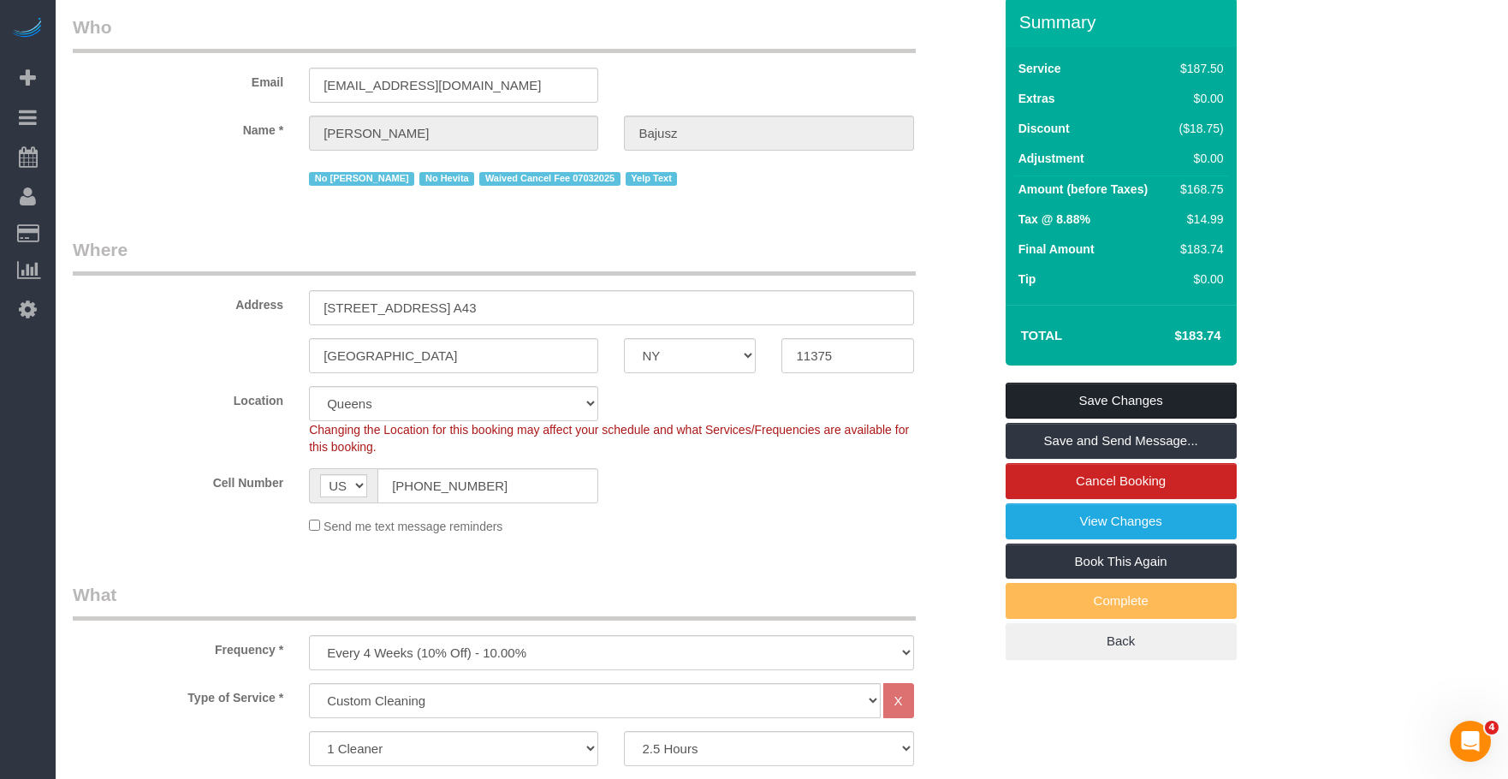
click at [1190, 399] on link "Save Changes" at bounding box center [1121, 401] width 231 height 36
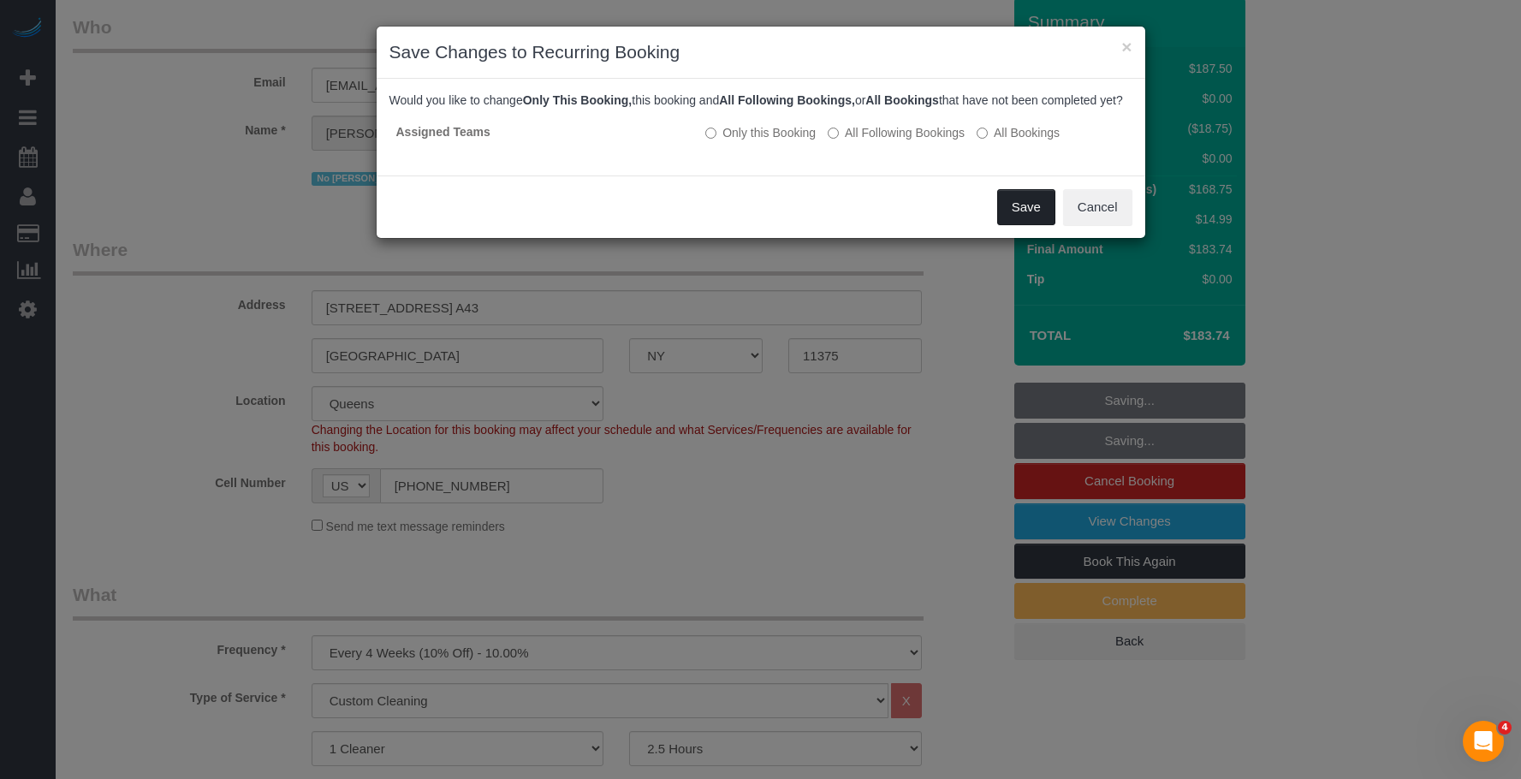
click at [1021, 221] on button "Save" at bounding box center [1026, 207] width 58 height 36
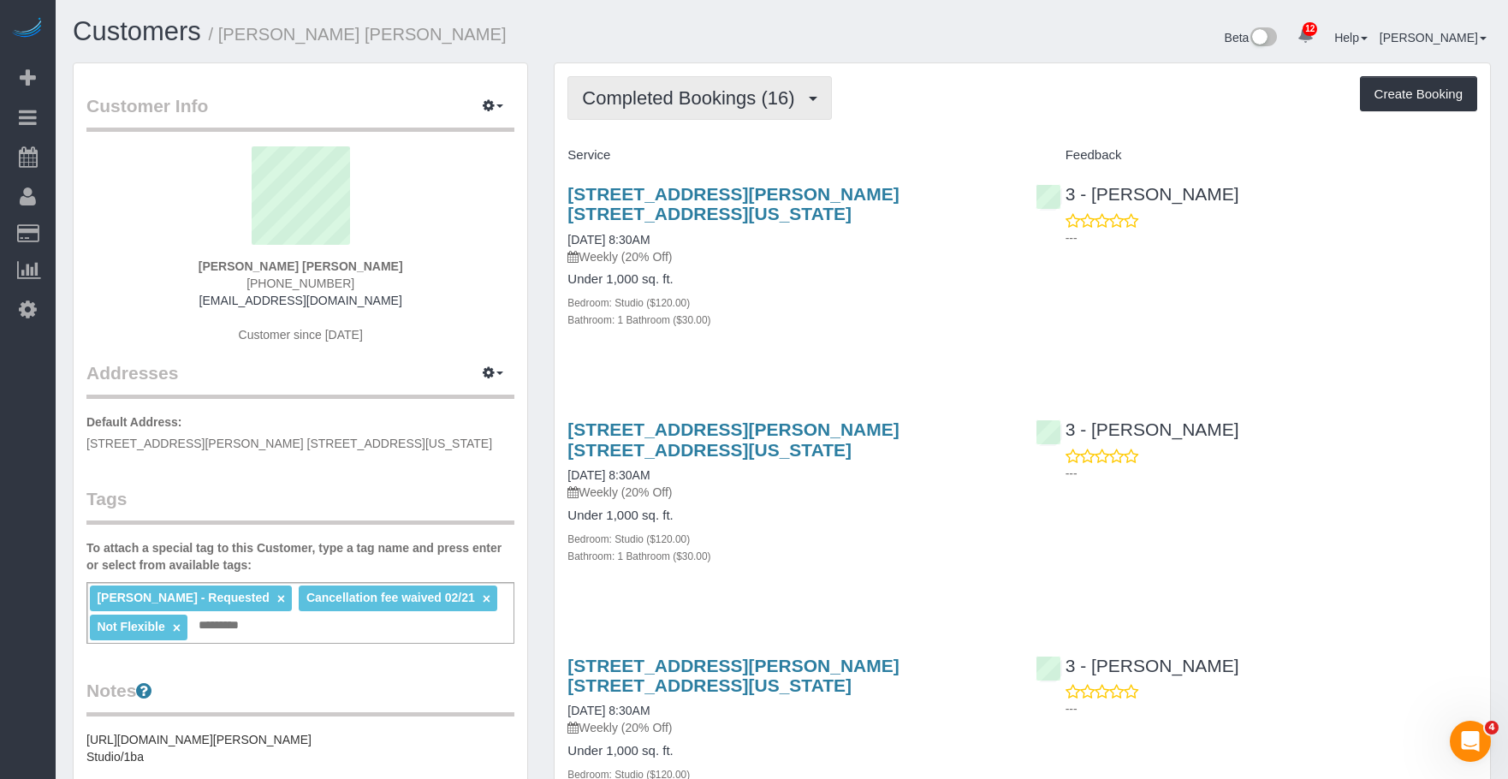
click at [689, 111] on button "Completed Bookings (16)" at bounding box center [699, 98] width 264 height 44
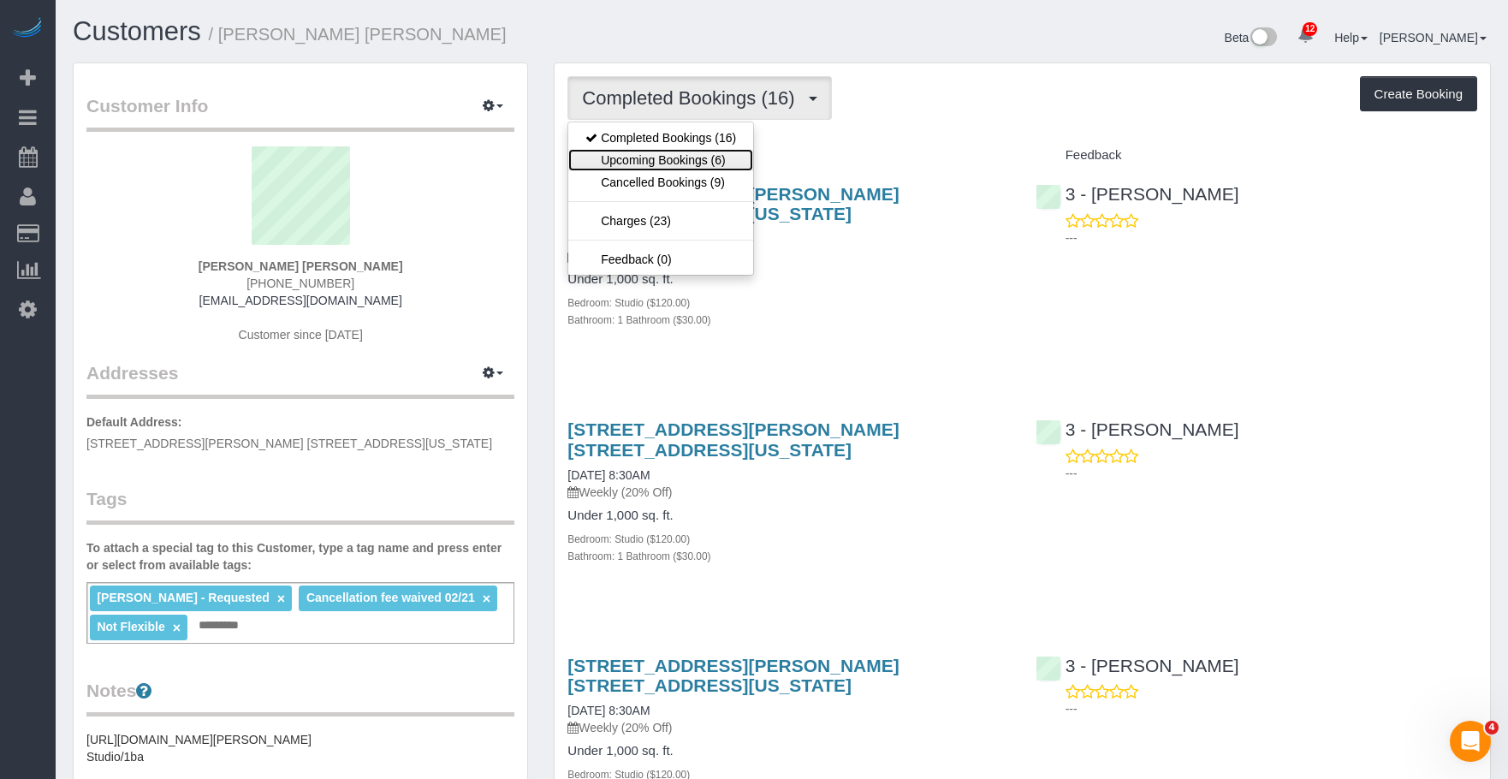
click at [684, 153] on link "Upcoming Bookings (6)" at bounding box center [660, 160] width 185 height 22
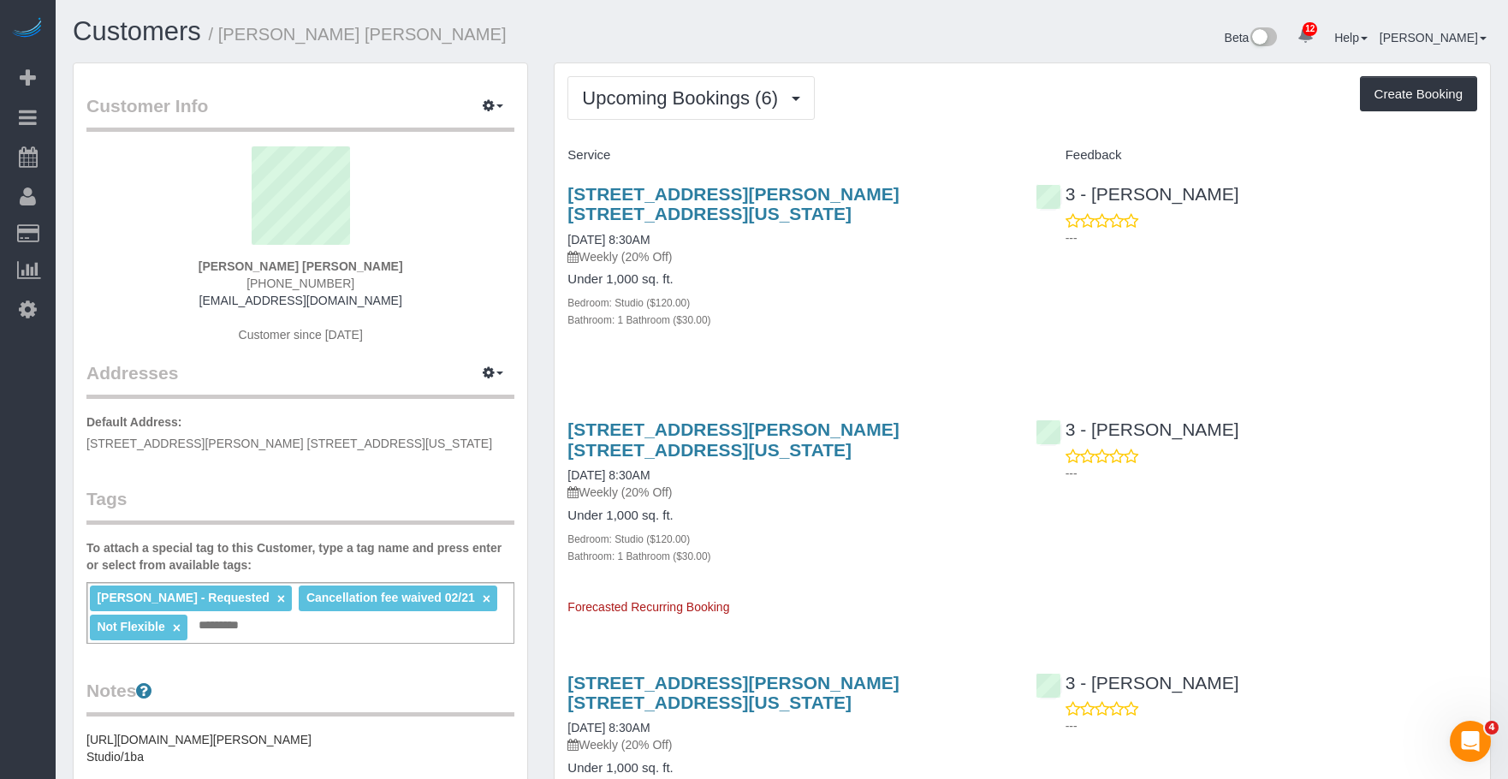
drag, startPoint x: 797, startPoint y: 271, endPoint x: 800, endPoint y: 246, distance: 25.9
click at [798, 272] on div "Under 1,000 sq. ft. Bedroom: Studio ($120.00) Bathroom: 1 Bathroom ($30.00)" at bounding box center [788, 300] width 442 height 56
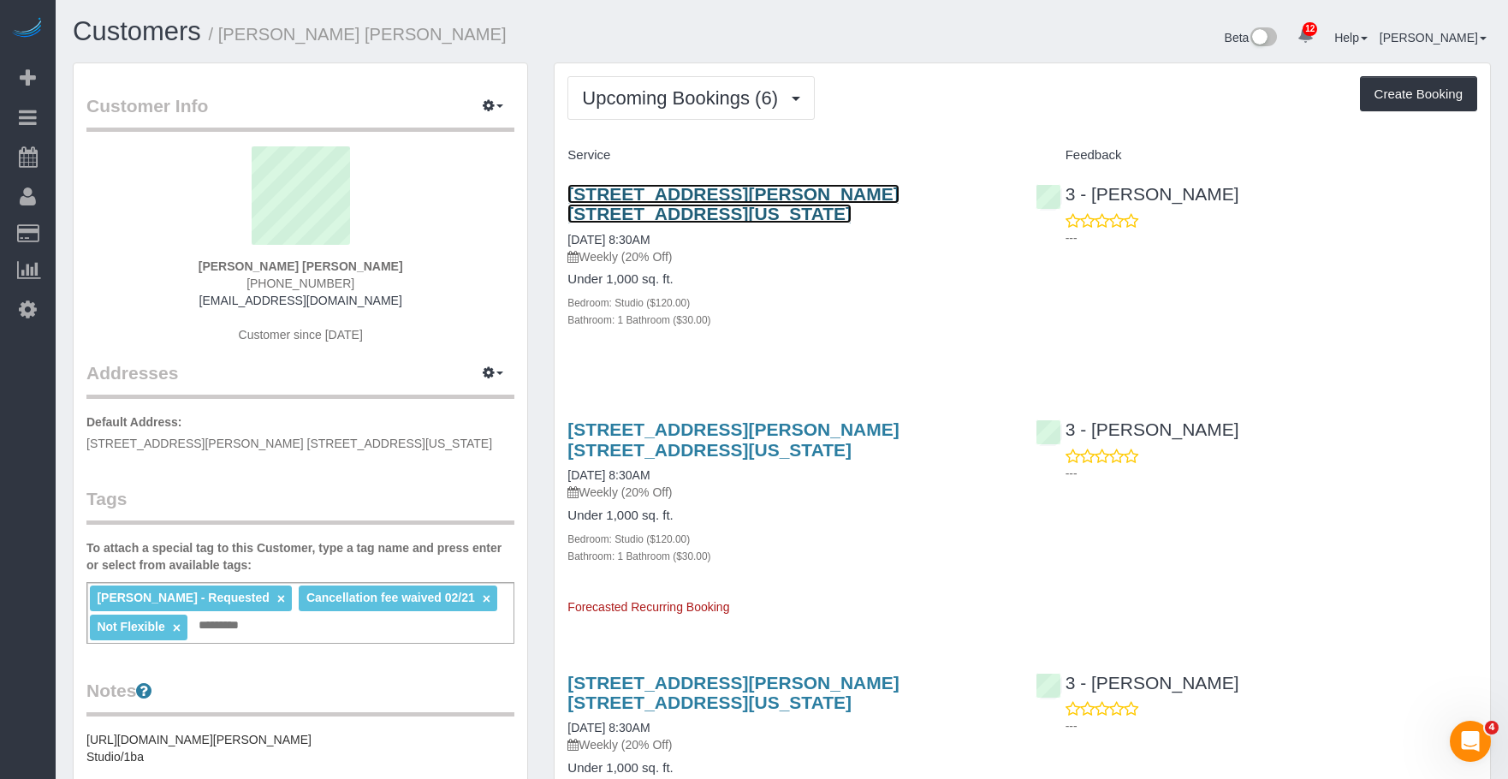
click at [797, 194] on link "[STREET_ADDRESS][PERSON_NAME] [STREET_ADDRESS][US_STATE]" at bounding box center [732, 203] width 331 height 39
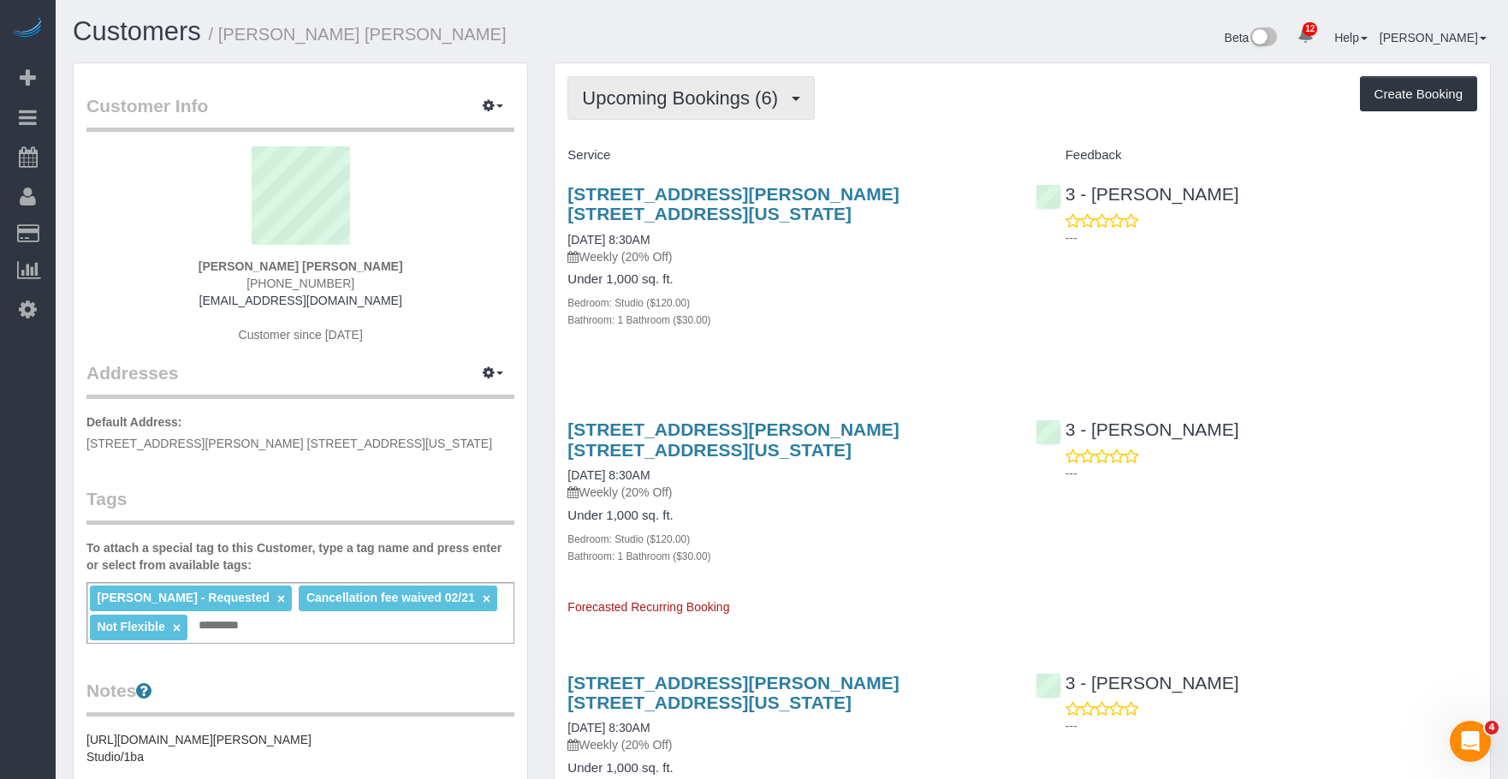
drag, startPoint x: 696, startPoint y: 105, endPoint x: 690, endPoint y: 118, distance: 14.2
click at [696, 105] on span "Upcoming Bookings (6)" at bounding box center [684, 97] width 205 height 21
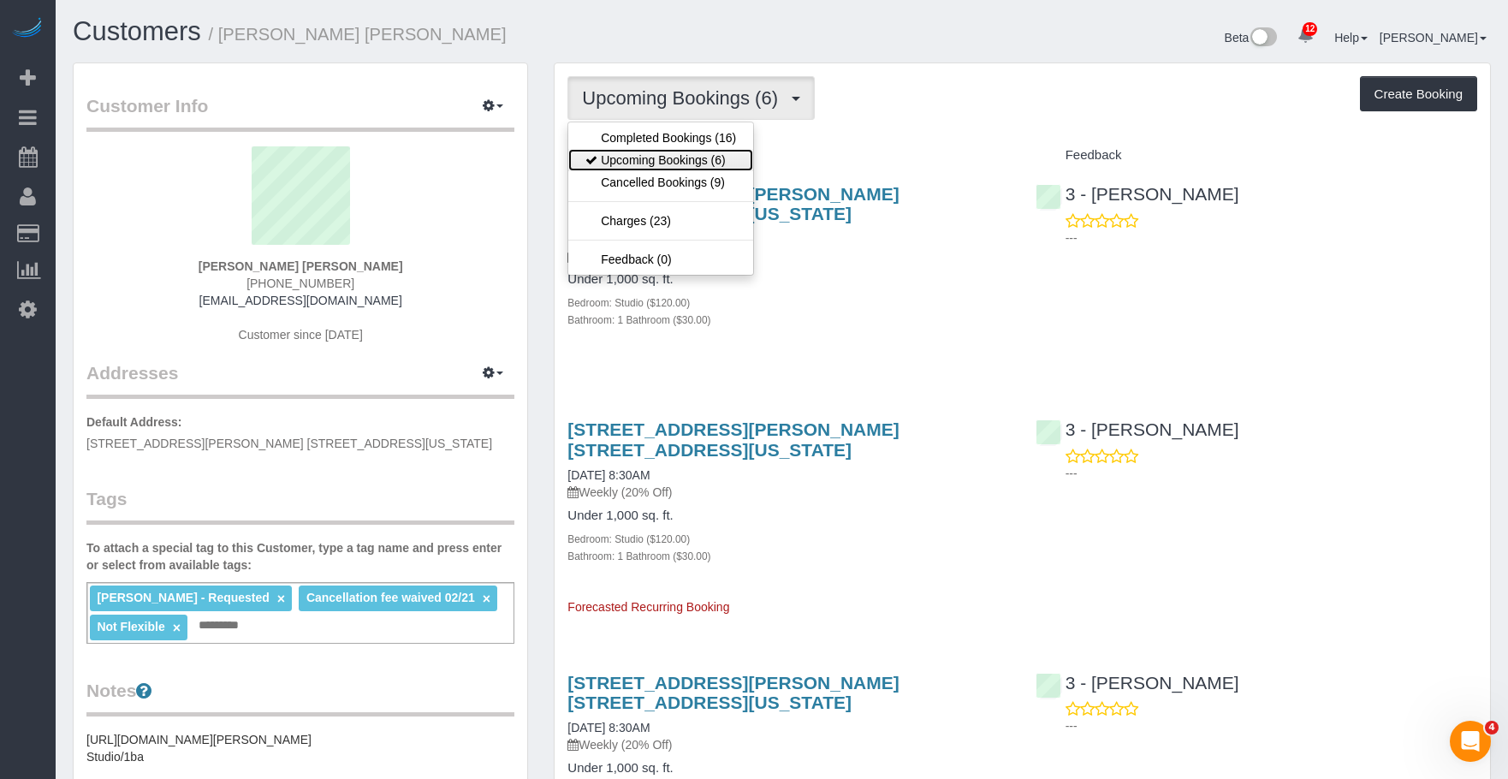
click at [674, 155] on link "Upcoming Bookings (6)" at bounding box center [660, 160] width 185 height 22
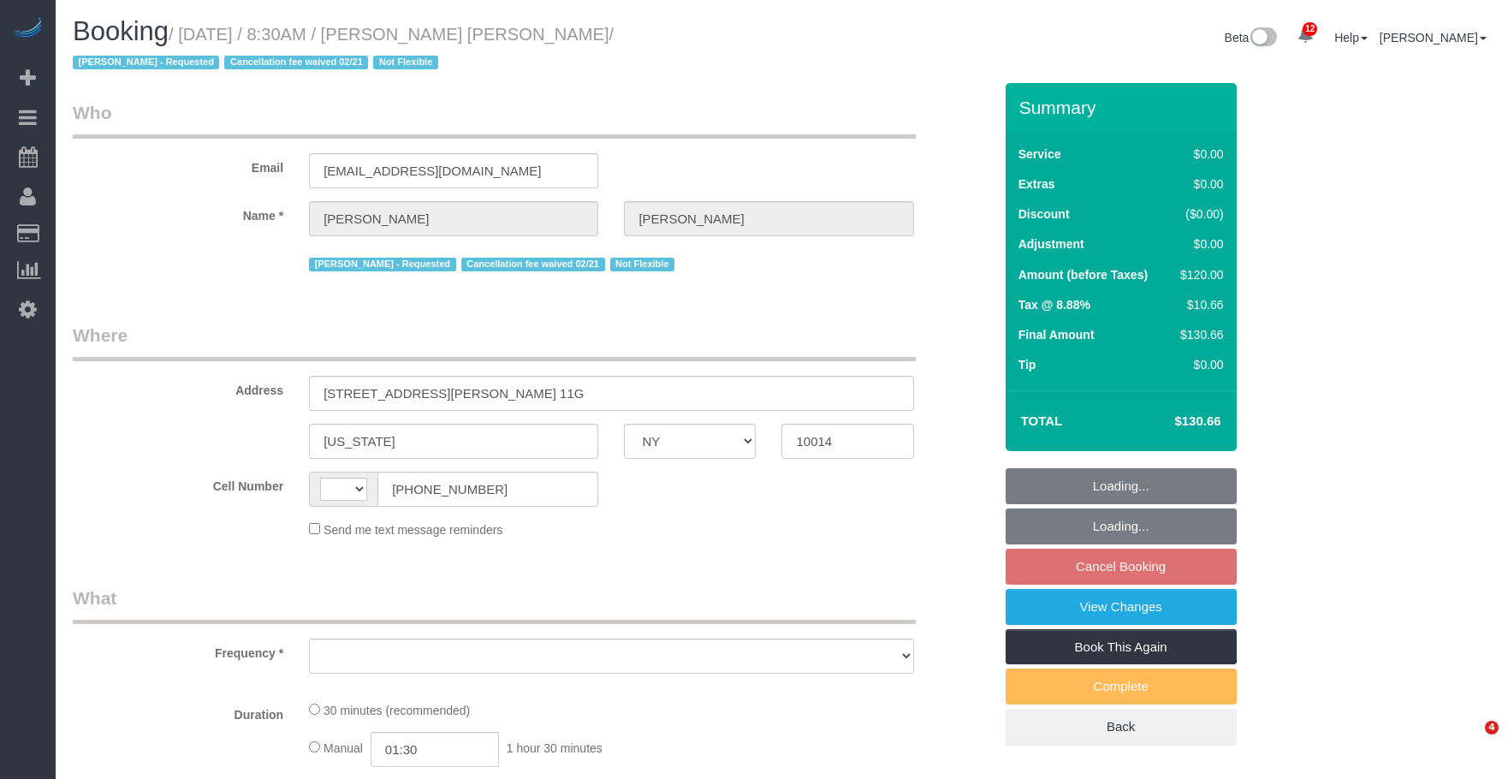
select select "NY"
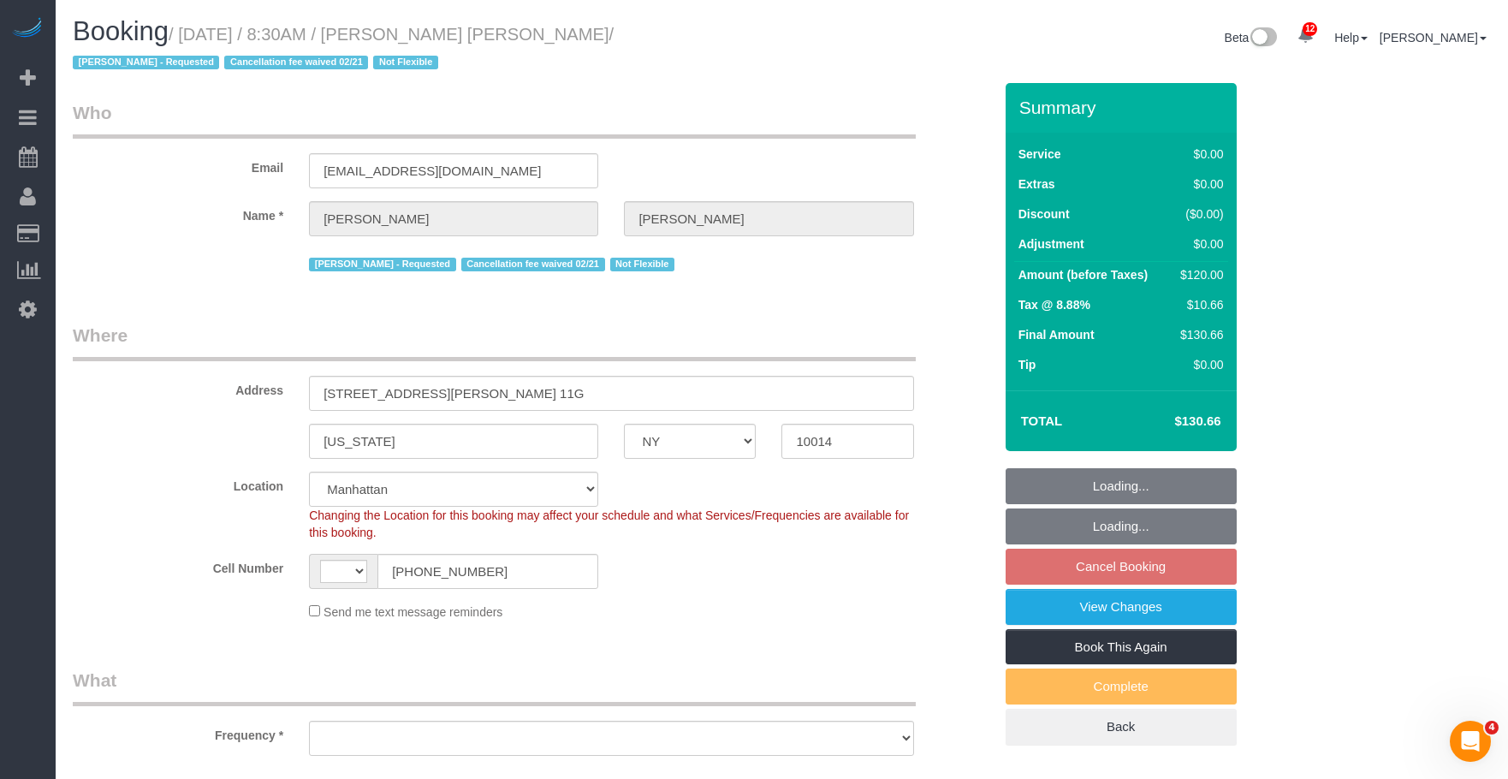
select select "string:stripe-pm_1QbW8S4VGloSiKo7zvzoUnkT"
select select "string:[GEOGRAPHIC_DATA]"
select select "object:738"
select select "number:89"
select select "number:90"
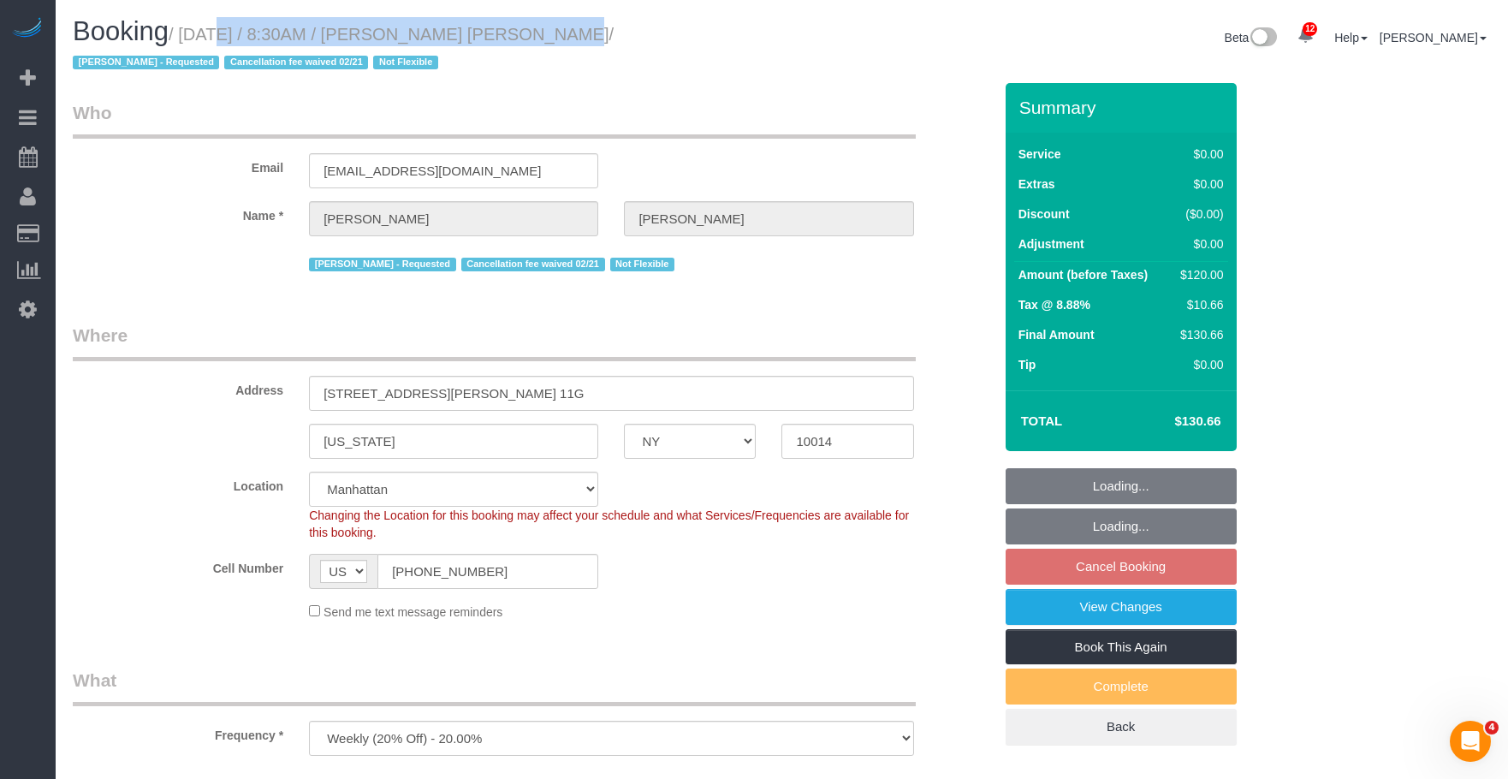
select select "number:15"
select select "number:6"
select select "object:990"
drag, startPoint x: 189, startPoint y: 33, endPoint x: 585, endPoint y: 36, distance: 395.4
click at [585, 36] on small "/ September 11, 2025 / 8:30AM / Campbell Chambers / Alton Jasper - Requested Ca…" at bounding box center [343, 49] width 541 height 48
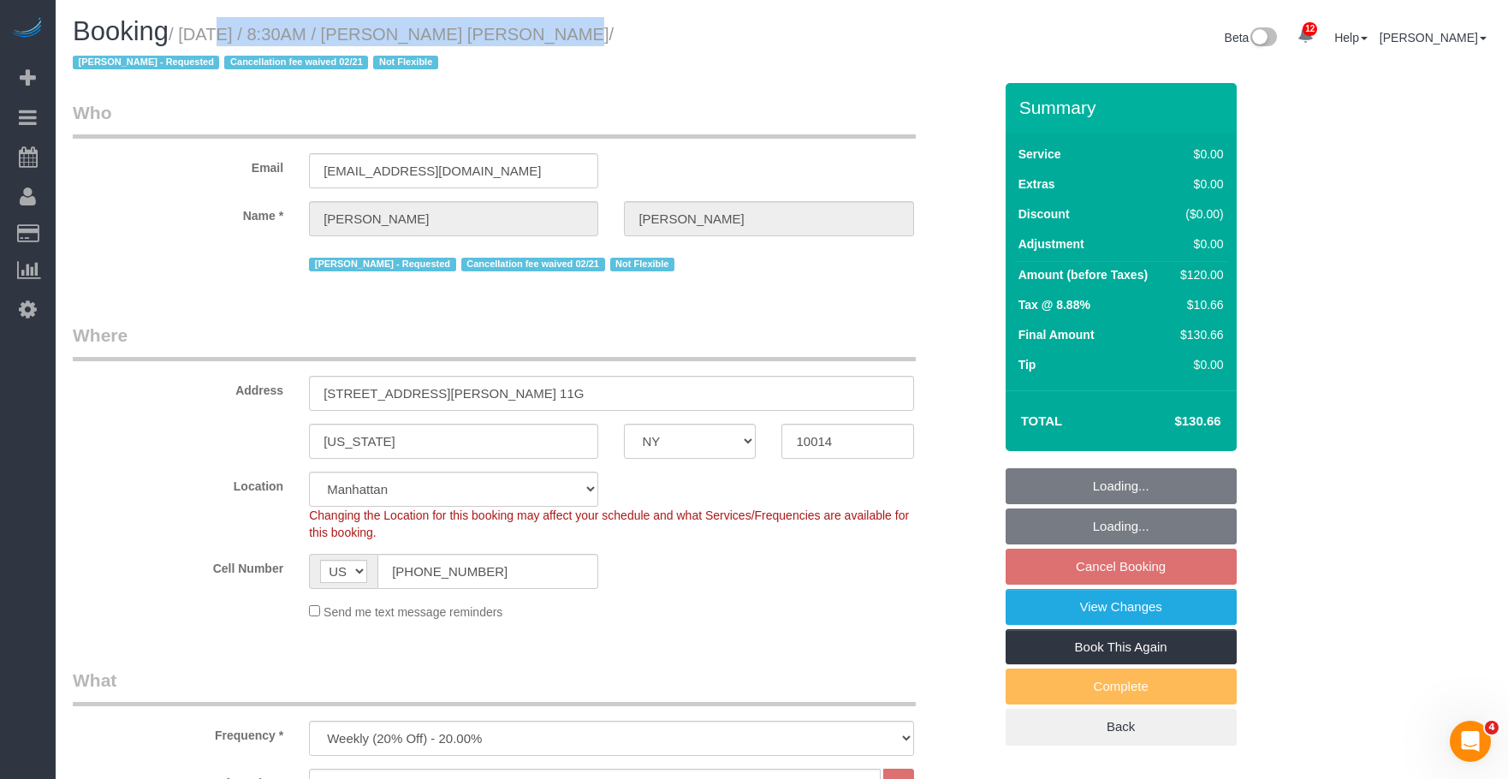
copy small "September 11, 2025 / 8:30AM / Campbell Chambers"
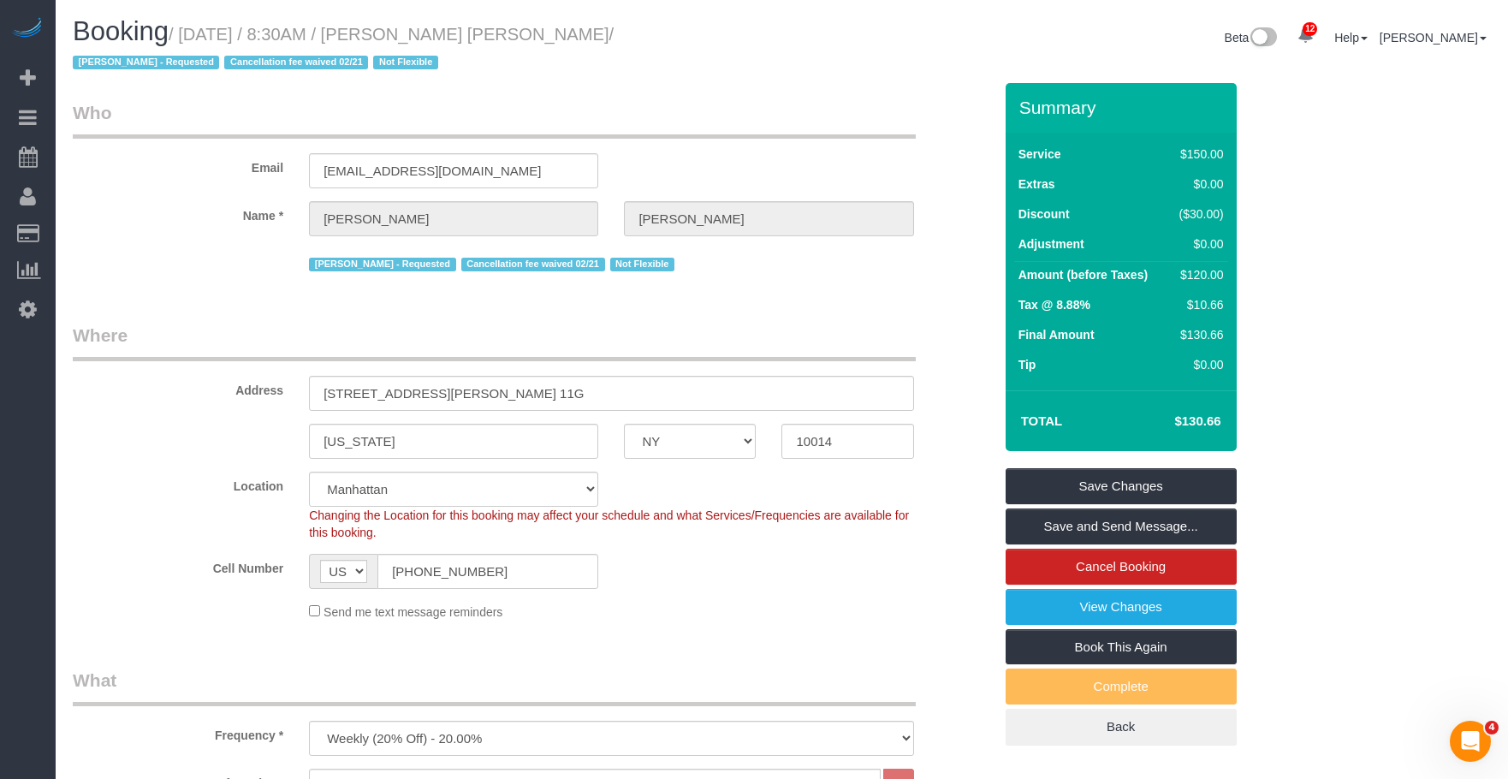
click at [741, 262] on div "Alton Jasper - Requested Cancellation fee waived 02/21 Not Flexible" at bounding box center [611, 262] width 604 height 27
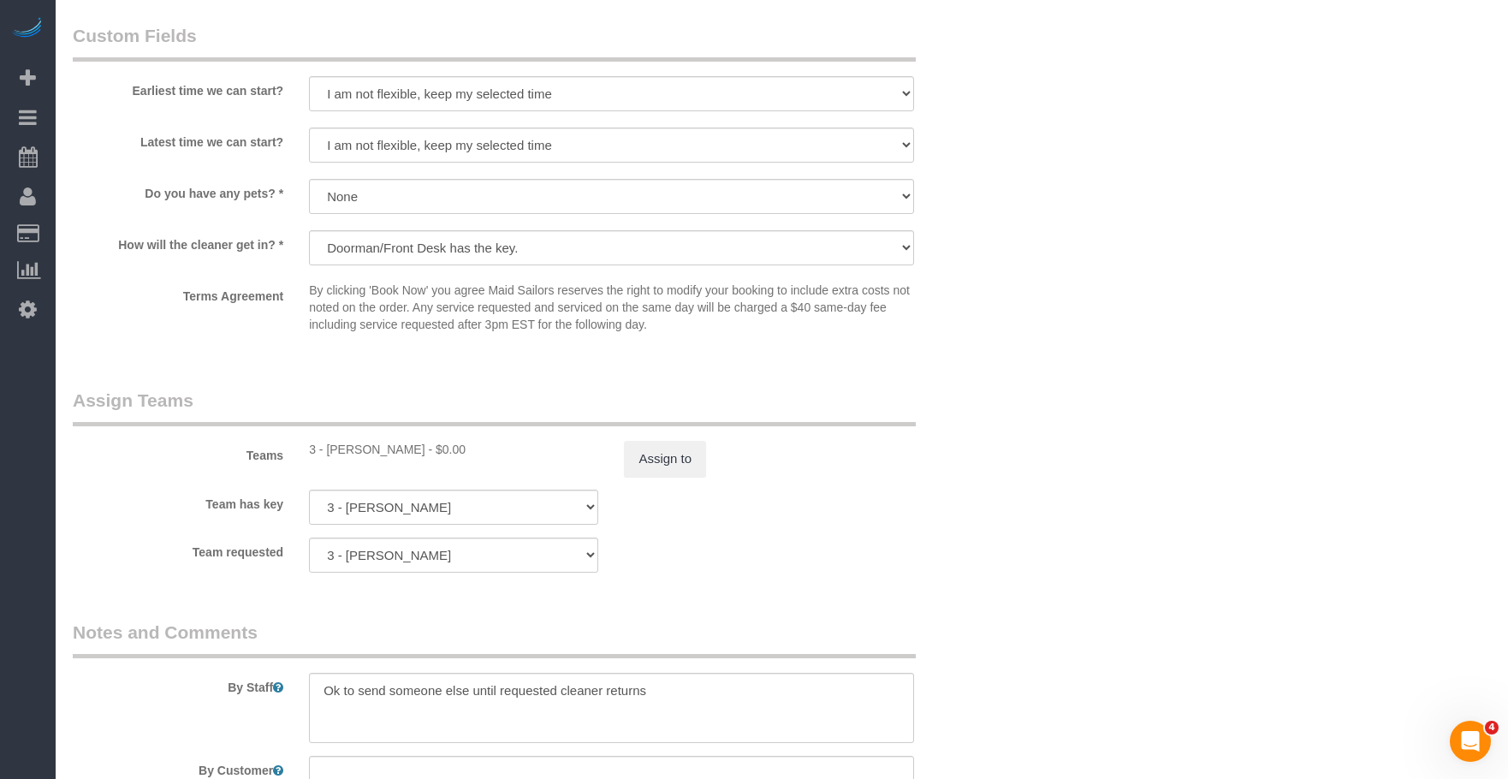
scroll to position [2140, 0]
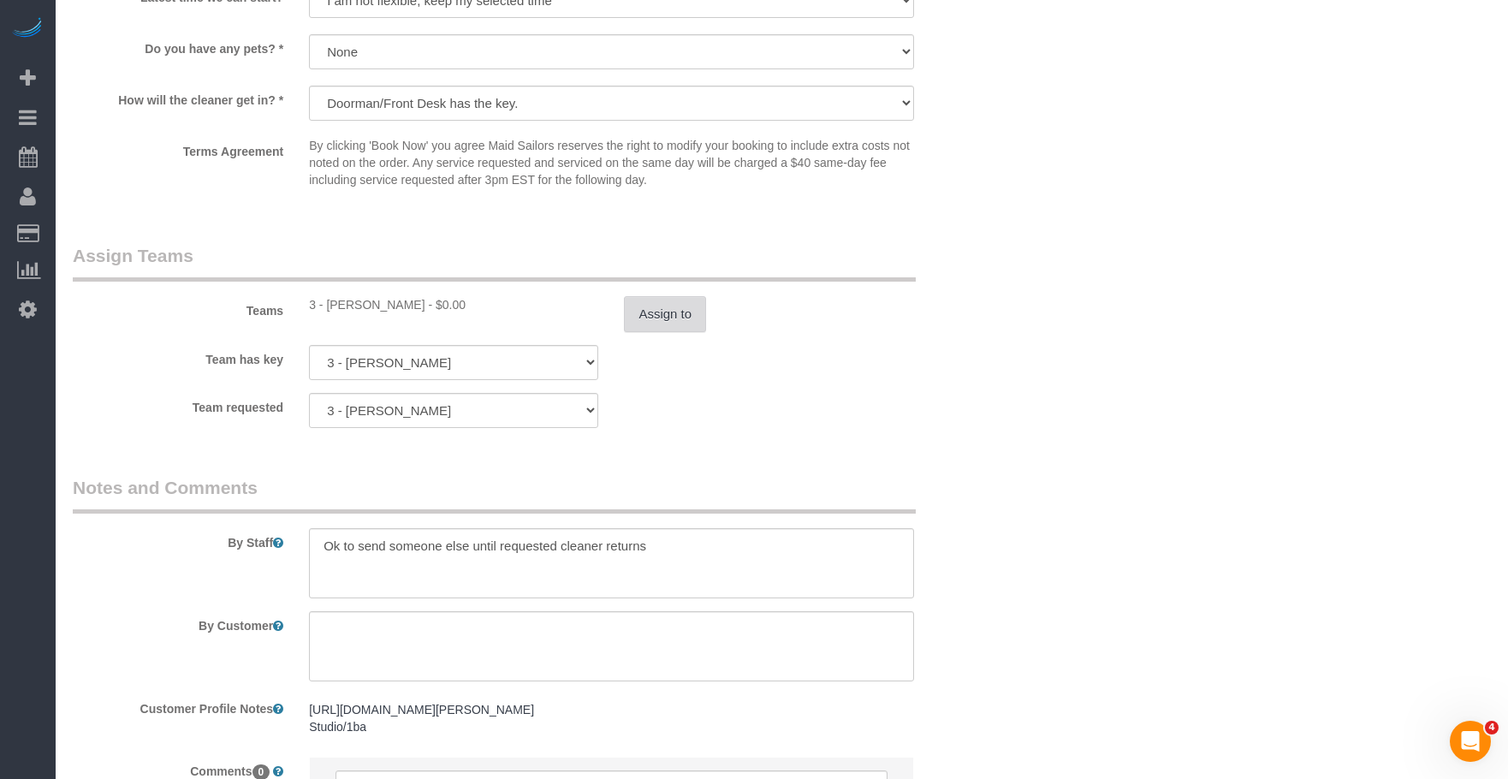
click at [675, 328] on button "Assign to" at bounding box center [665, 314] width 82 height 36
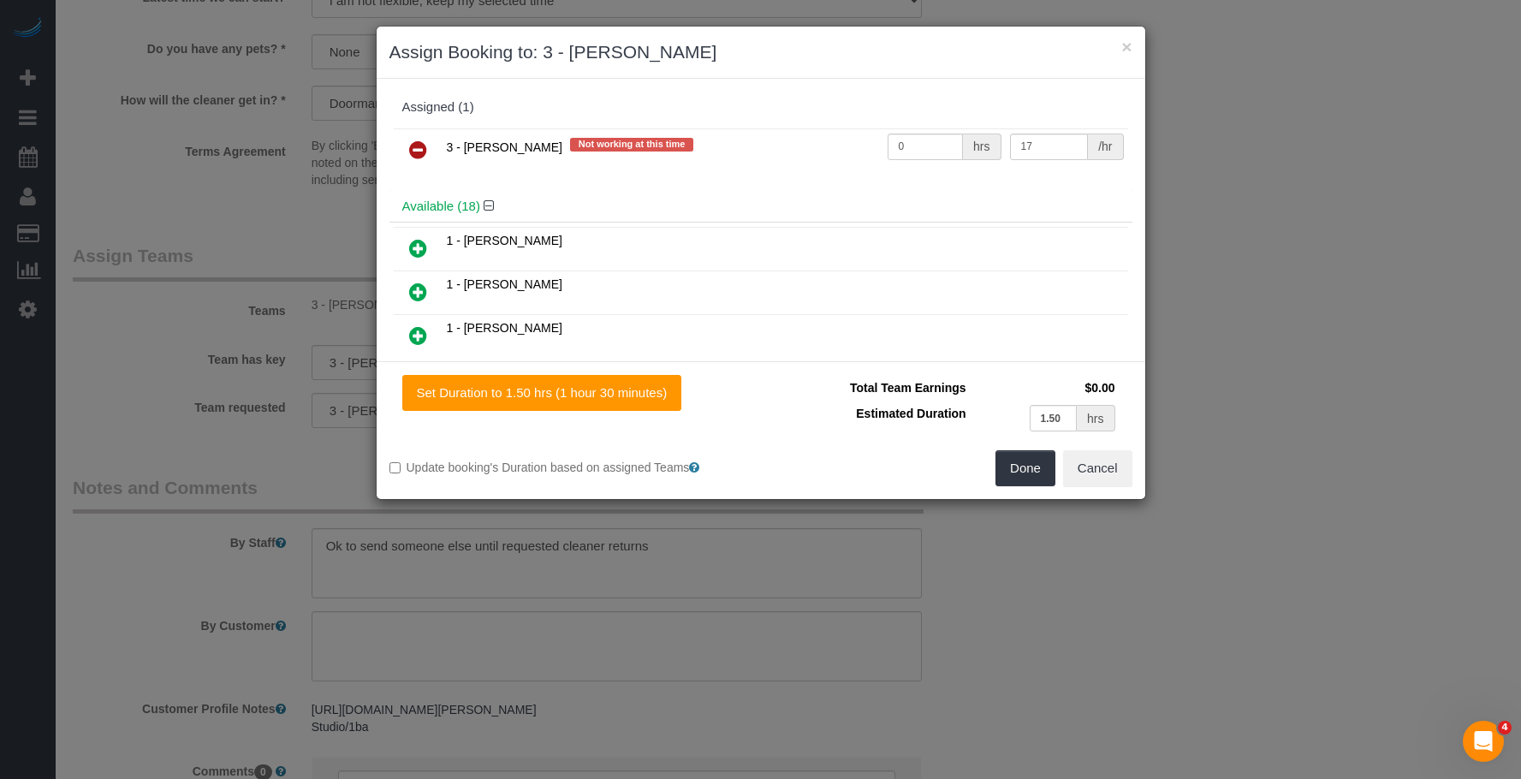
click at [413, 148] on icon at bounding box center [418, 149] width 18 height 21
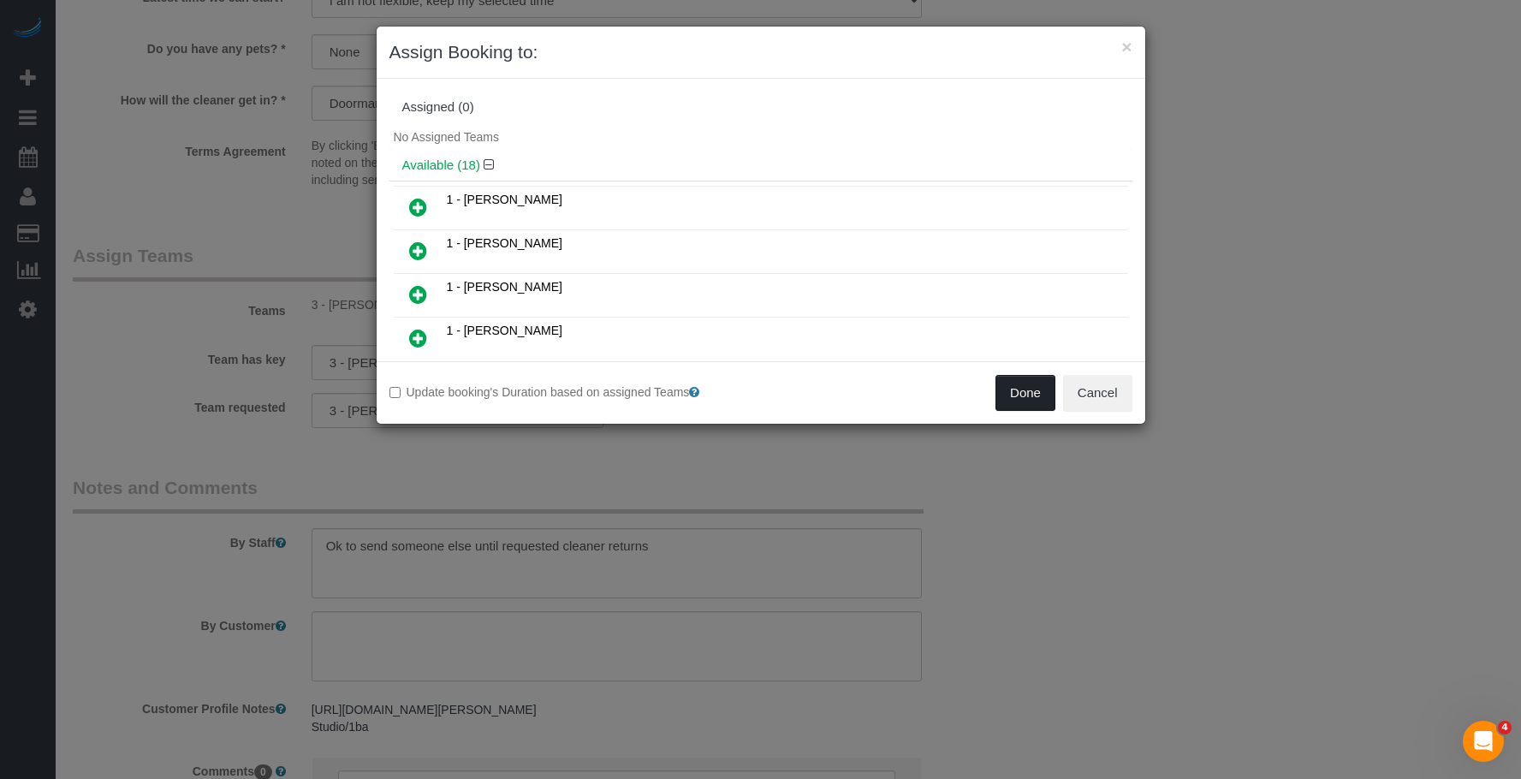
click at [1029, 380] on button "Done" at bounding box center [1025, 393] width 60 height 36
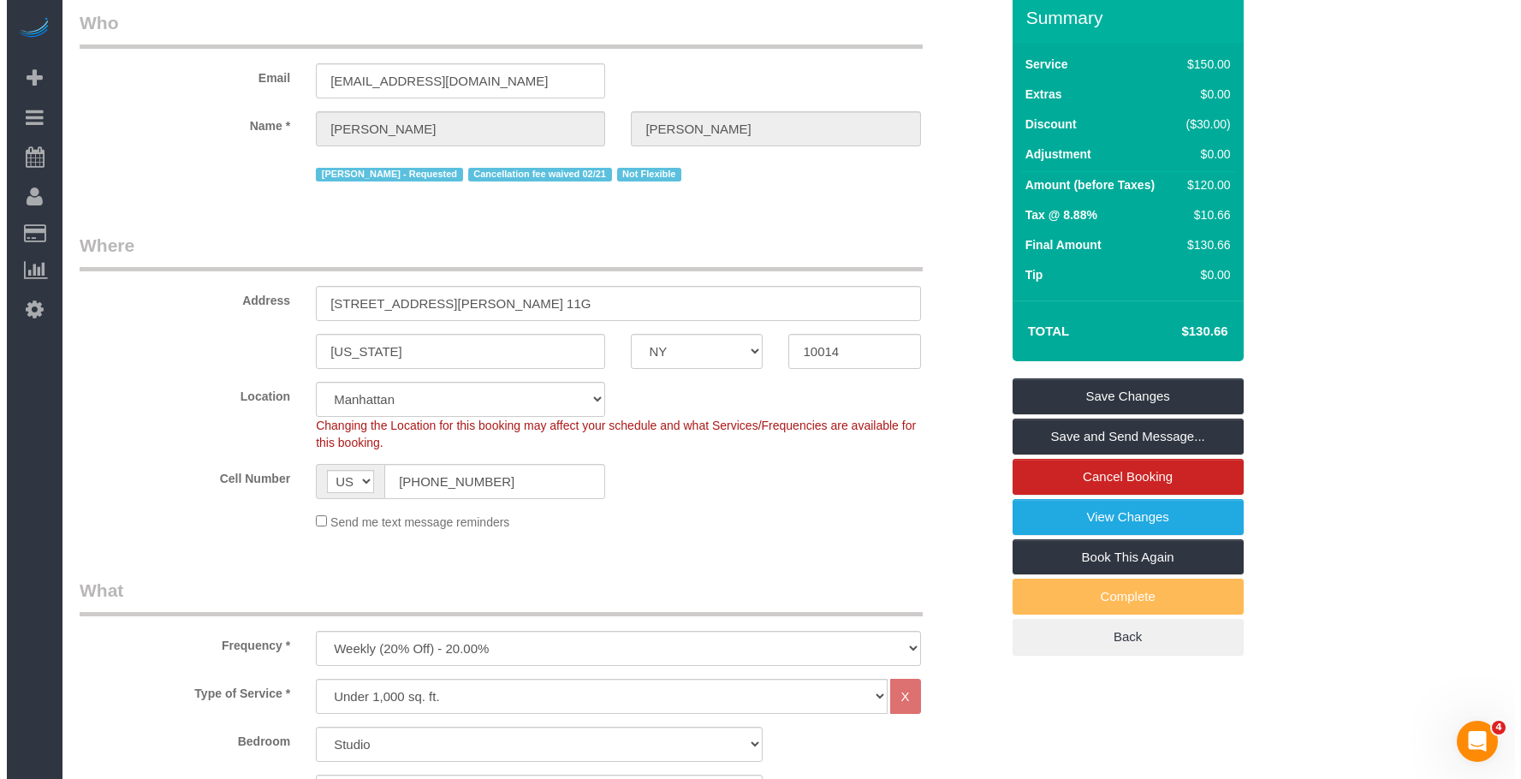
scroll to position [0, 0]
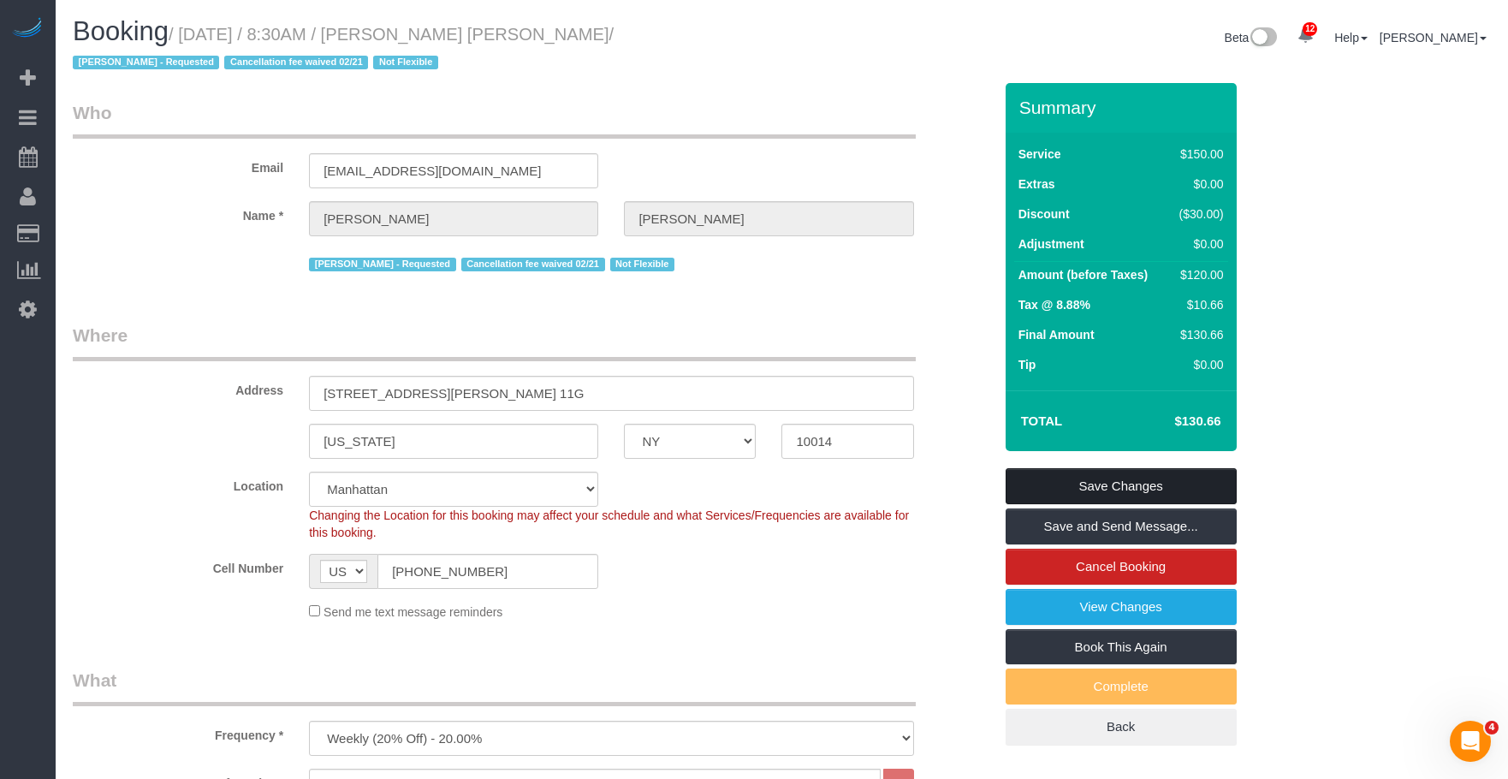
click at [1161, 476] on link "Save Changes" at bounding box center [1121, 486] width 231 height 36
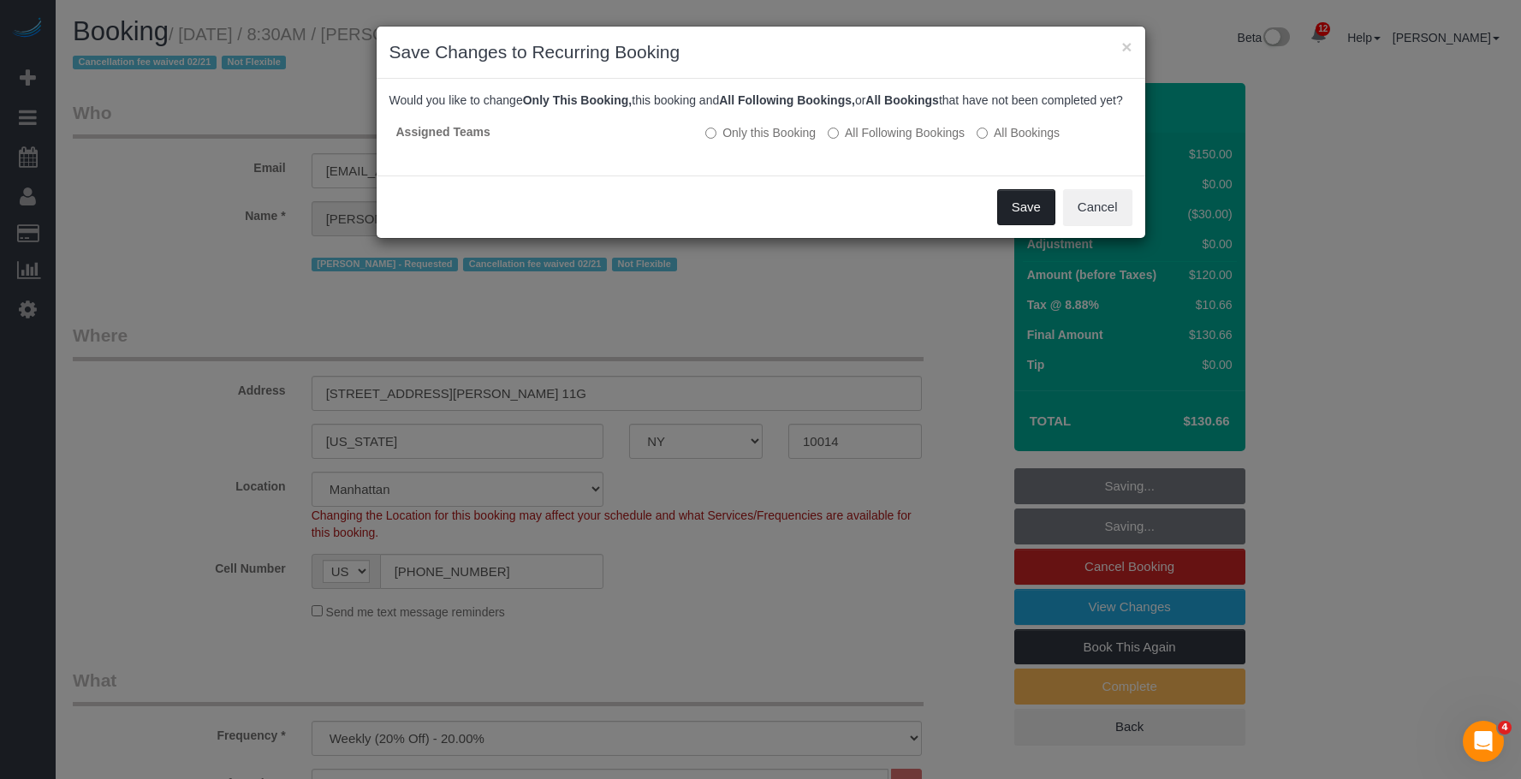
click at [1012, 223] on button "Save" at bounding box center [1026, 207] width 58 height 36
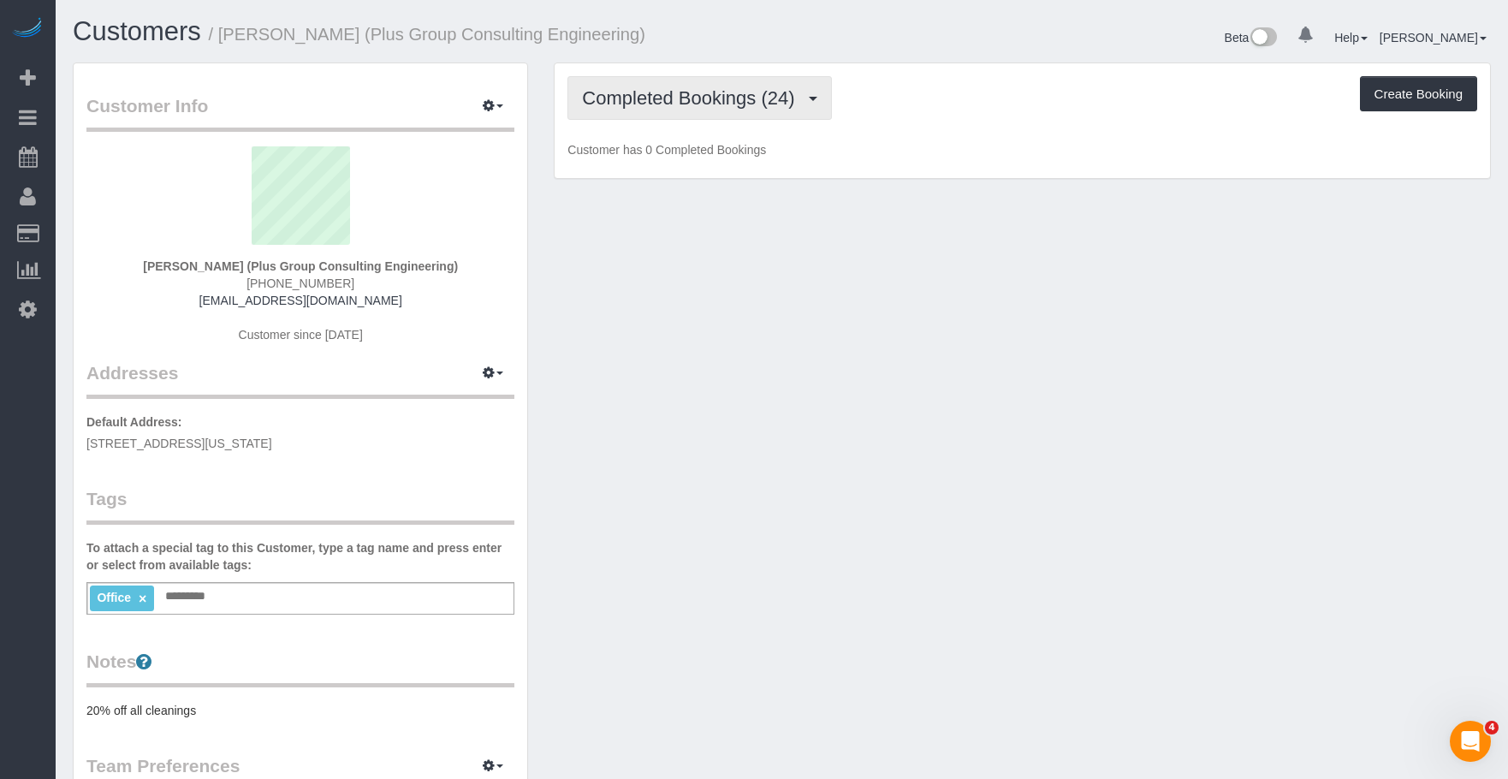
click at [705, 81] on button "Completed Bookings (24)" at bounding box center [699, 98] width 264 height 44
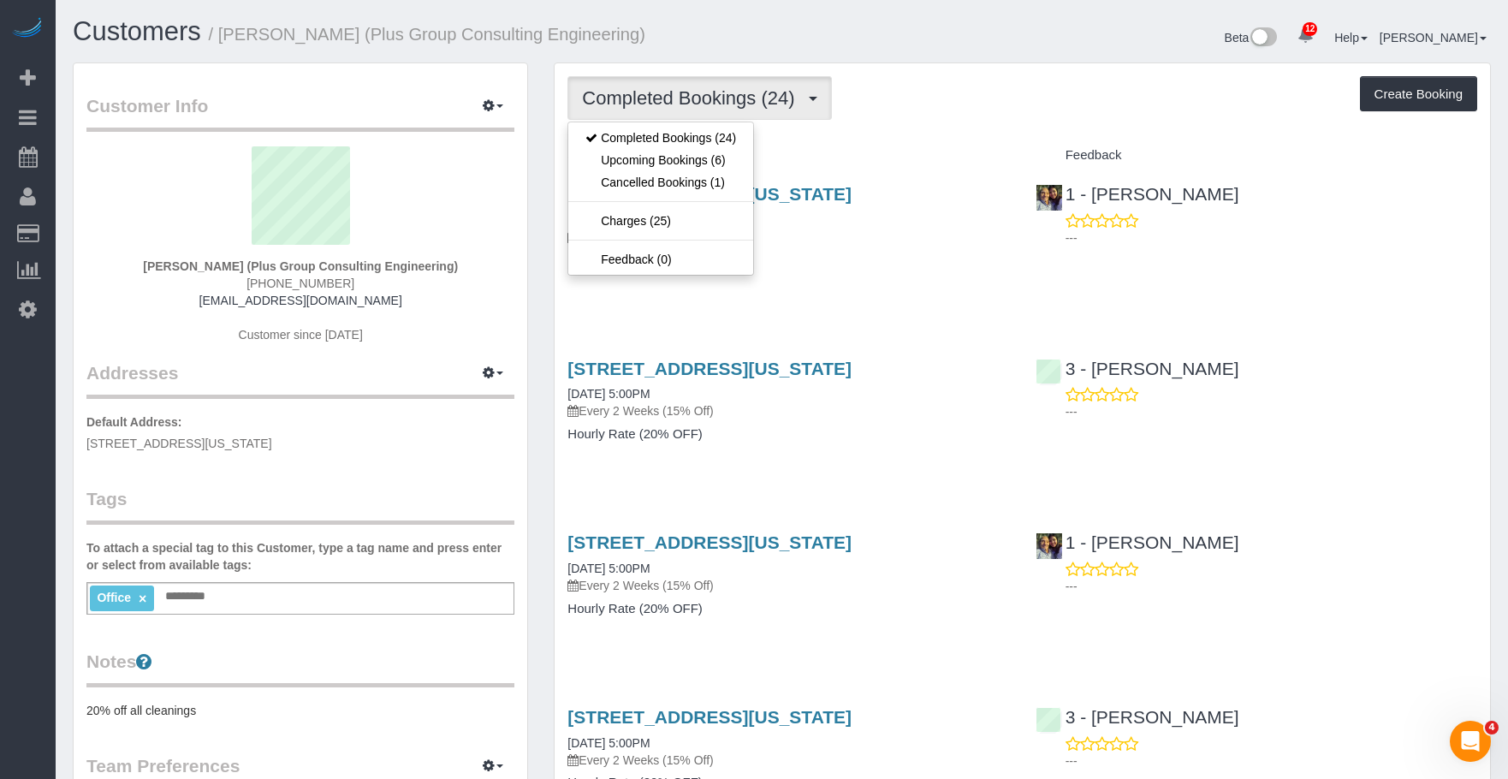
click at [707, 94] on span "Completed Bookings (24)" at bounding box center [692, 97] width 221 height 21
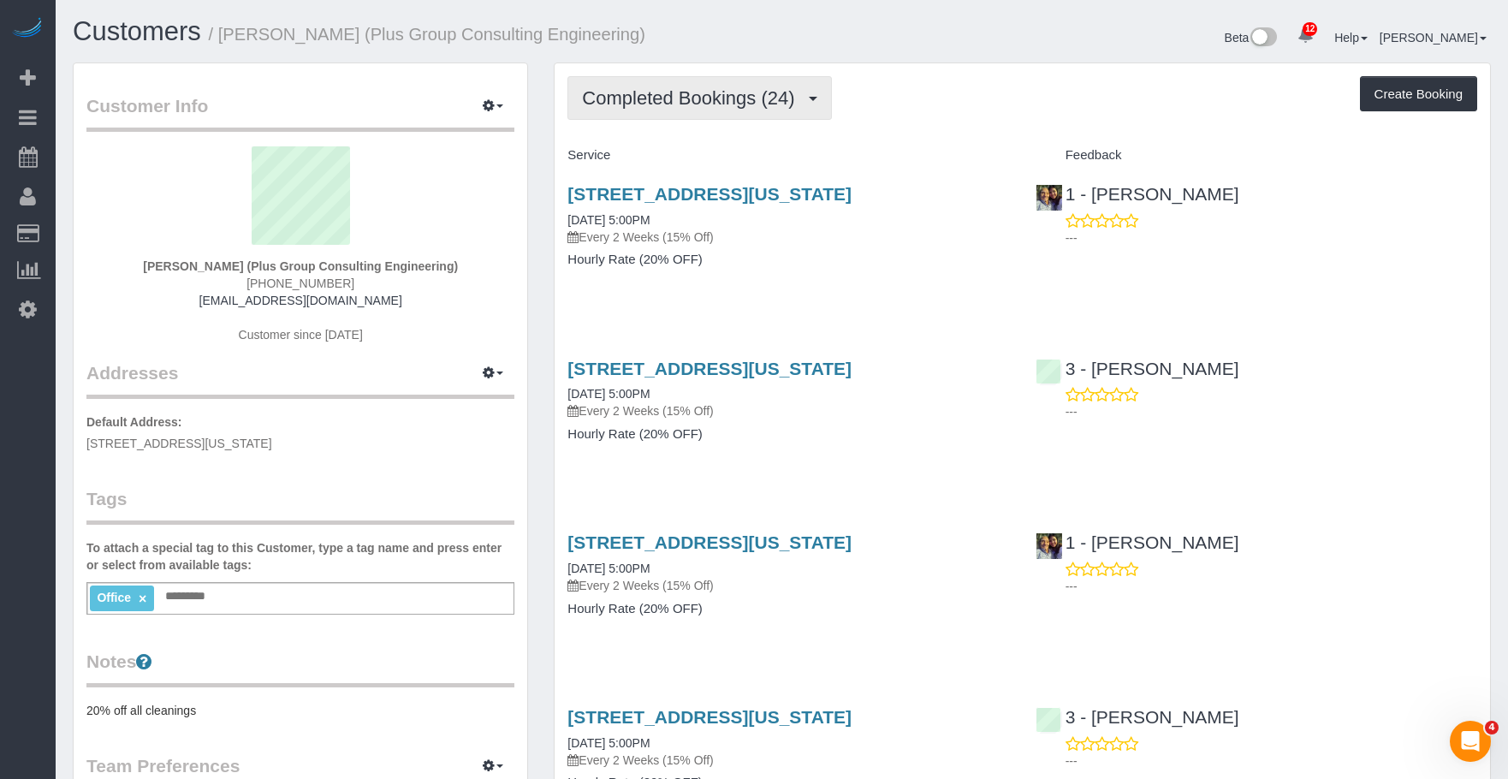
click at [709, 96] on span "Completed Bookings (24)" at bounding box center [692, 97] width 221 height 21
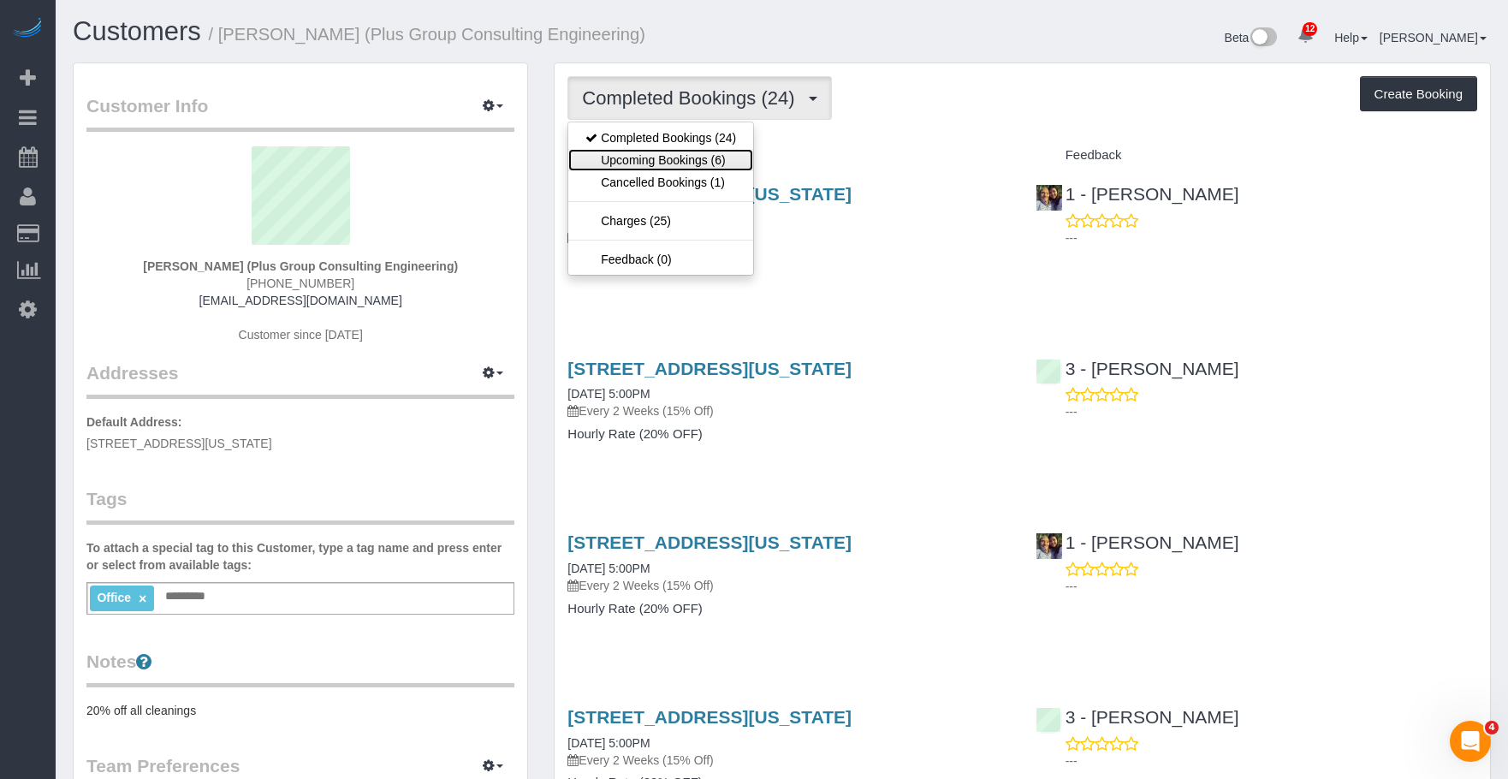
click at [688, 162] on link "Upcoming Bookings (6)" at bounding box center [660, 160] width 185 height 22
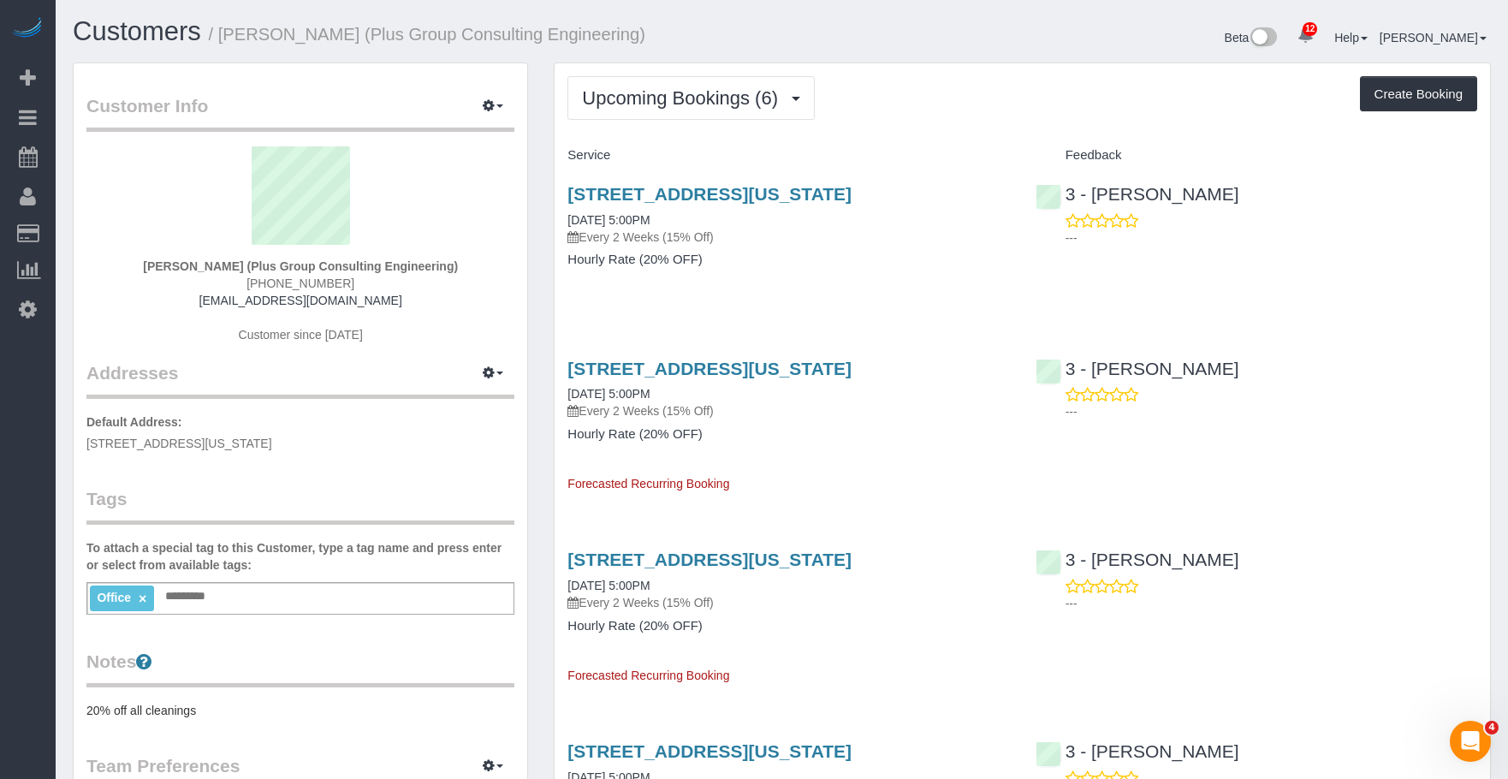
click at [888, 287] on div "[STREET_ADDRESS][US_STATE] [DATE] 5:00PM Every 2 Weeks (15% Off) Hourly Rate (2…" at bounding box center [788, 235] width 467 height 132
click at [891, 270] on div "333 West 39th Street, Suite 401, New York, NY 10018 09/11/2025 5:00PM Every 2 W…" at bounding box center [788, 235] width 467 height 132
click at [862, 267] on div "333 West 39th Street, Suite 401, New York, NY 10018 09/11/2025 5:00PM Every 2 W…" at bounding box center [788, 235] width 467 height 132
click at [852, 201] on link "333 West 39th Street, Suite 401, New York, NY 10018" at bounding box center [709, 194] width 284 height 20
click at [662, 82] on button "Upcoming Bookings (6)" at bounding box center [690, 98] width 247 height 44
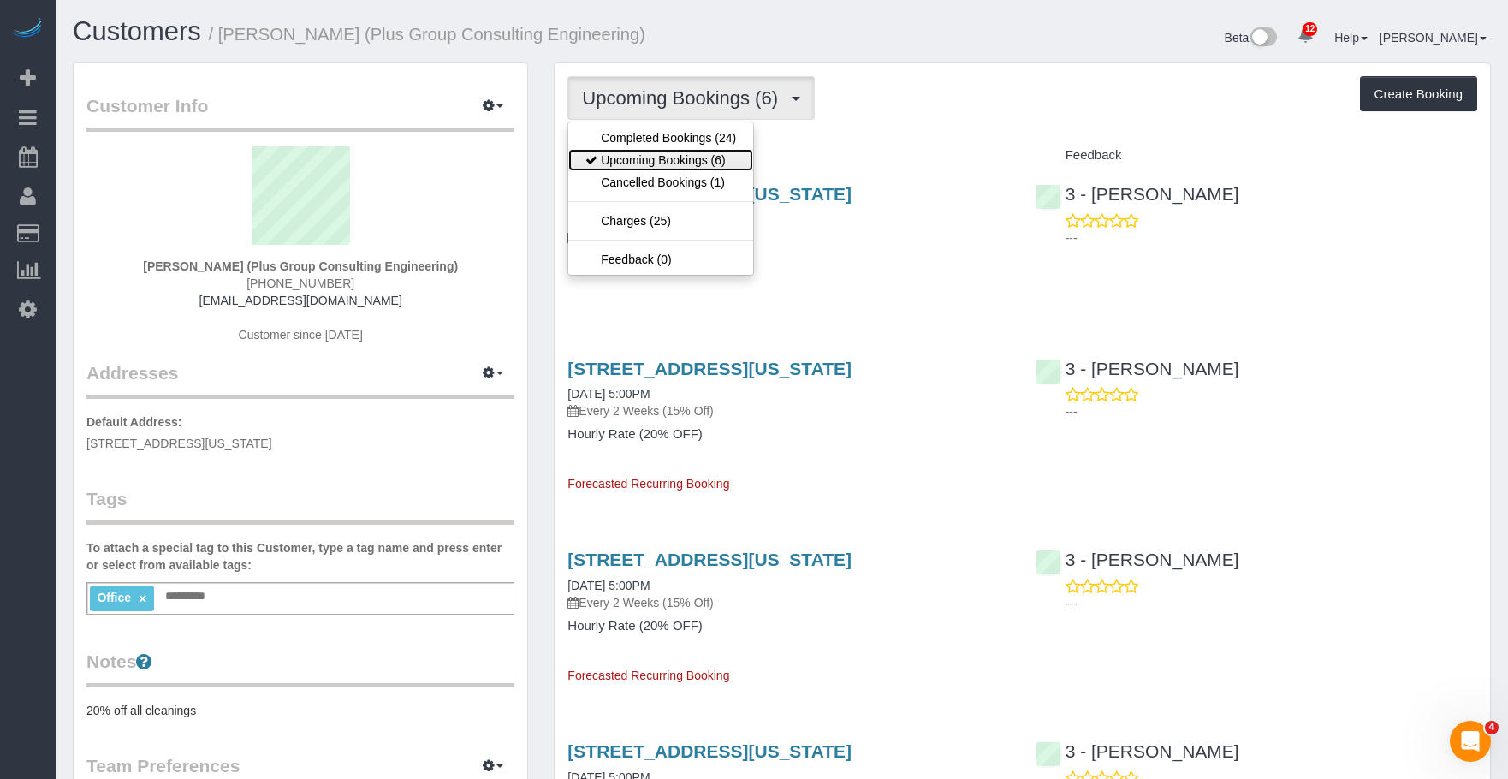
click at [656, 158] on link "Upcoming Bookings (6)" at bounding box center [660, 160] width 185 height 22
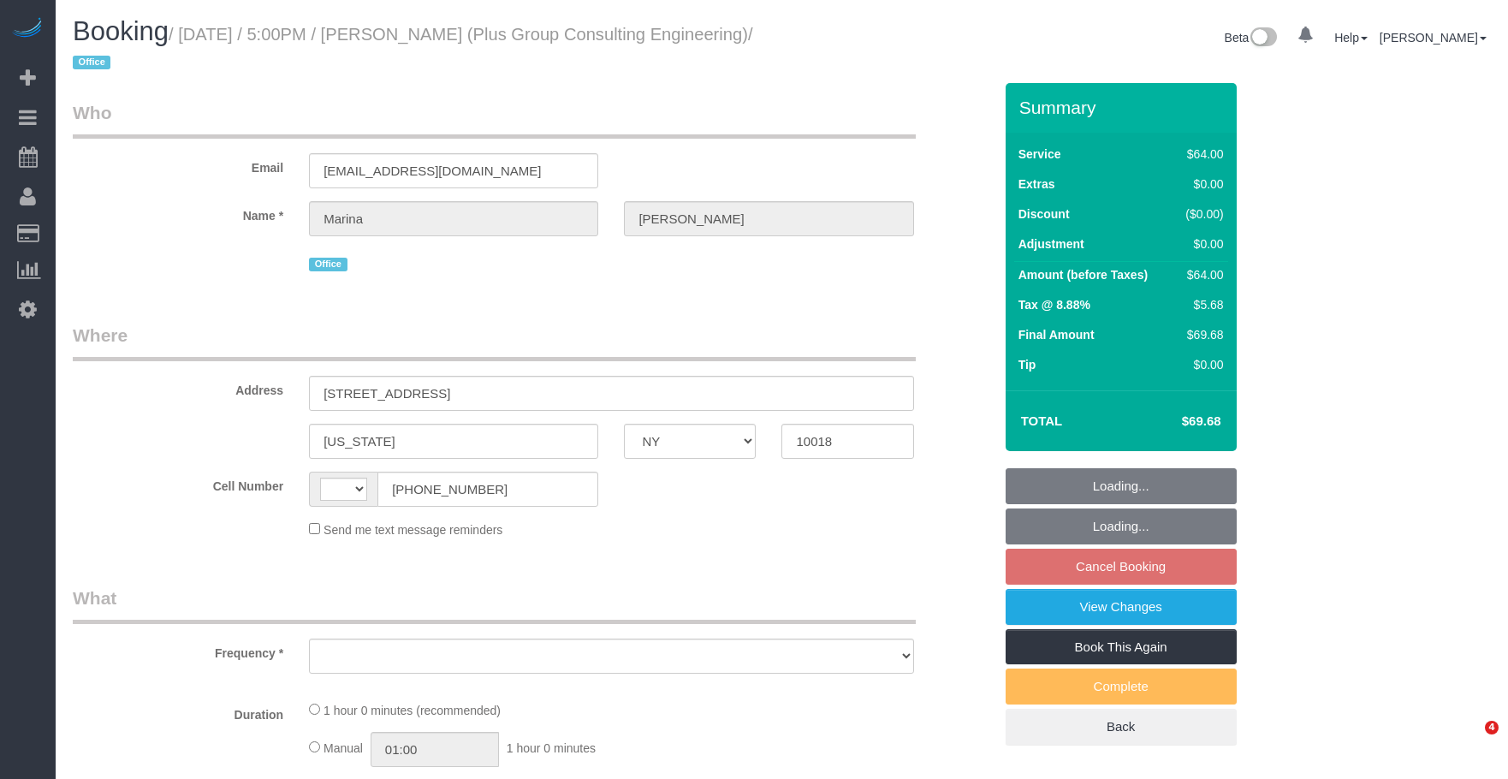
select select "NY"
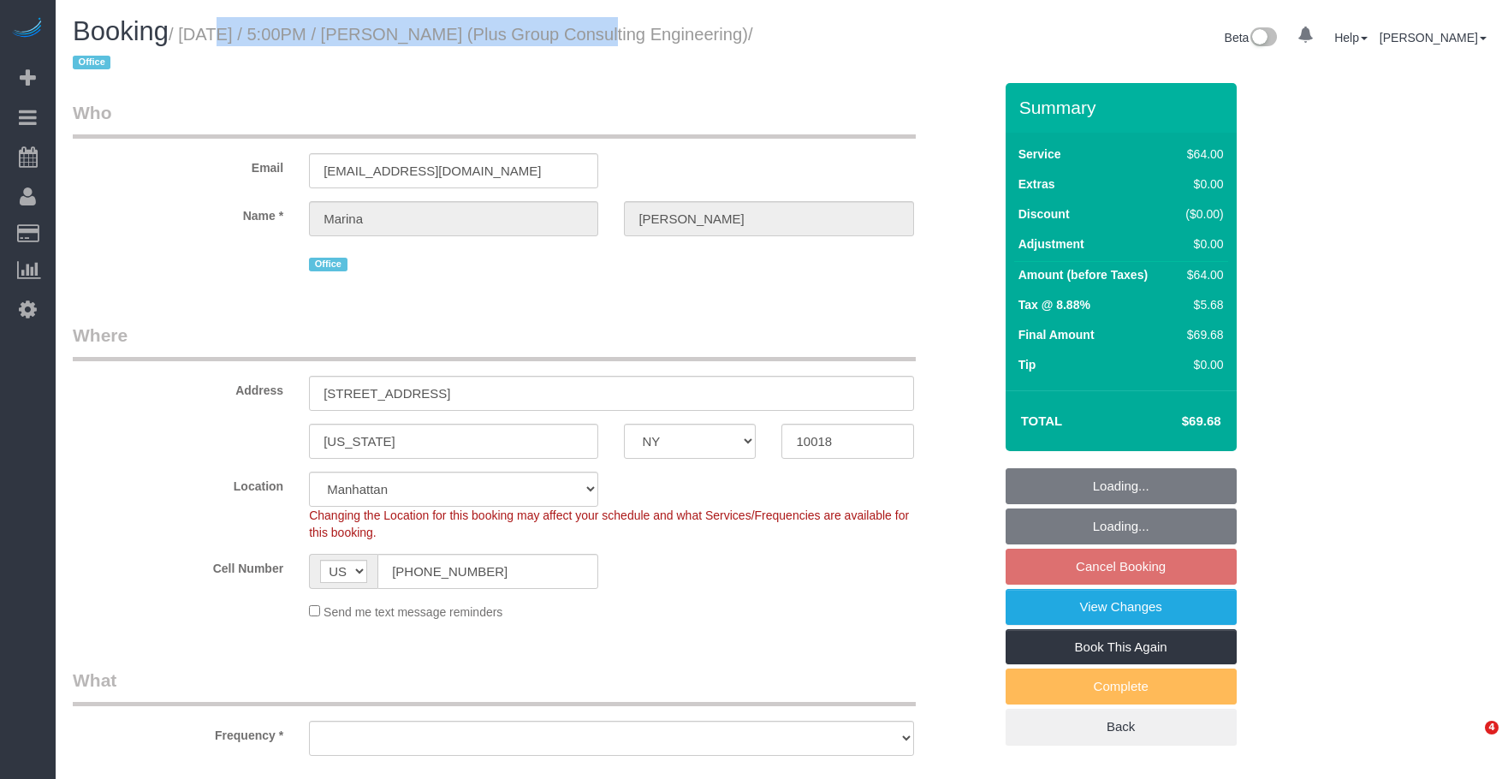
click at [563, 31] on small "/ [DATE] / 5:00PM / [PERSON_NAME] (Plus Group Consulting Engineering) / Office" at bounding box center [413, 49] width 680 height 48
select select "string:[GEOGRAPHIC_DATA]"
select select "number:89"
select select "number:90"
select select "number:15"
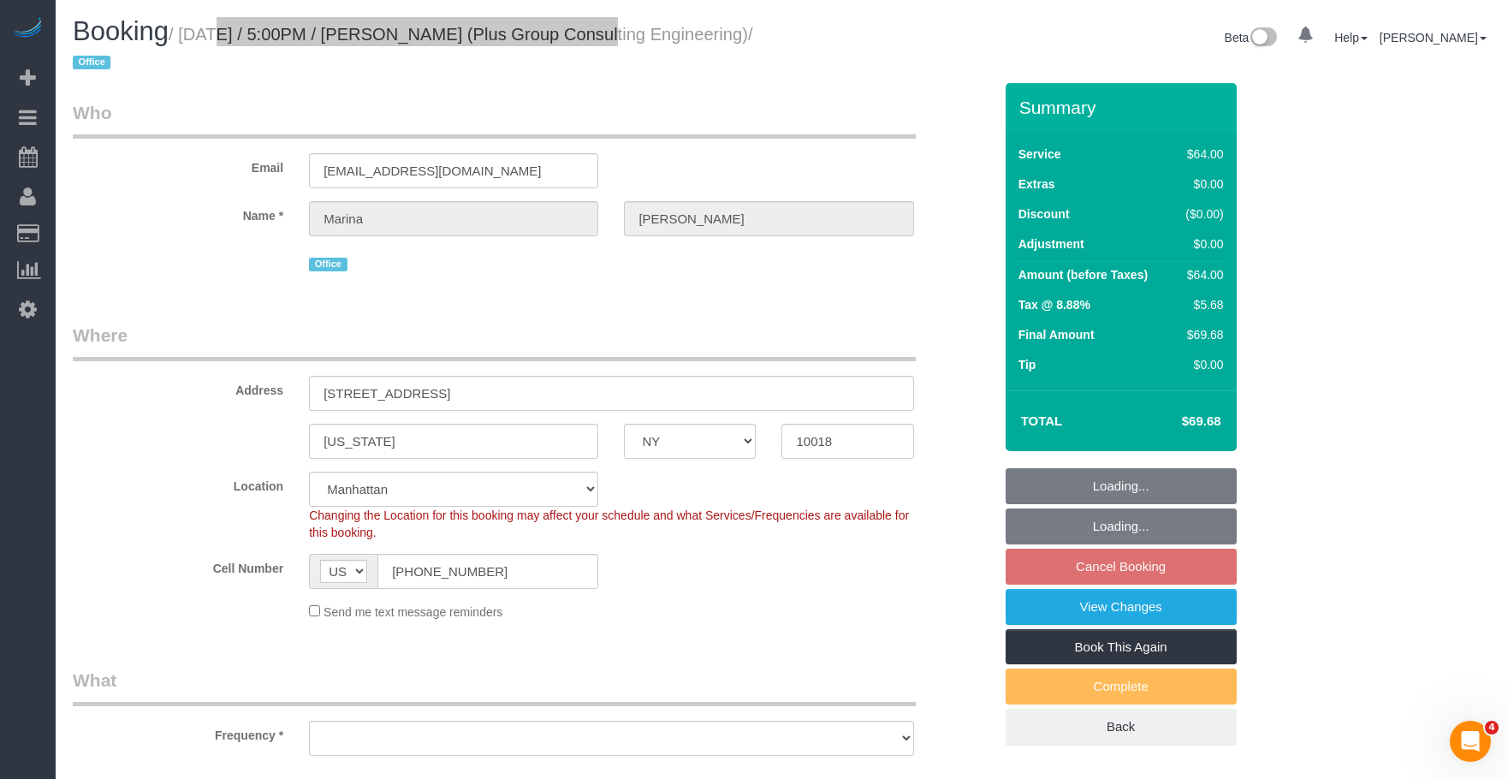
select select "number:5"
select select "object:1437"
select select "string:stripe-pm_1QD6Ot4VGloSiKo7JaeKjUAM"
select select "spot10"
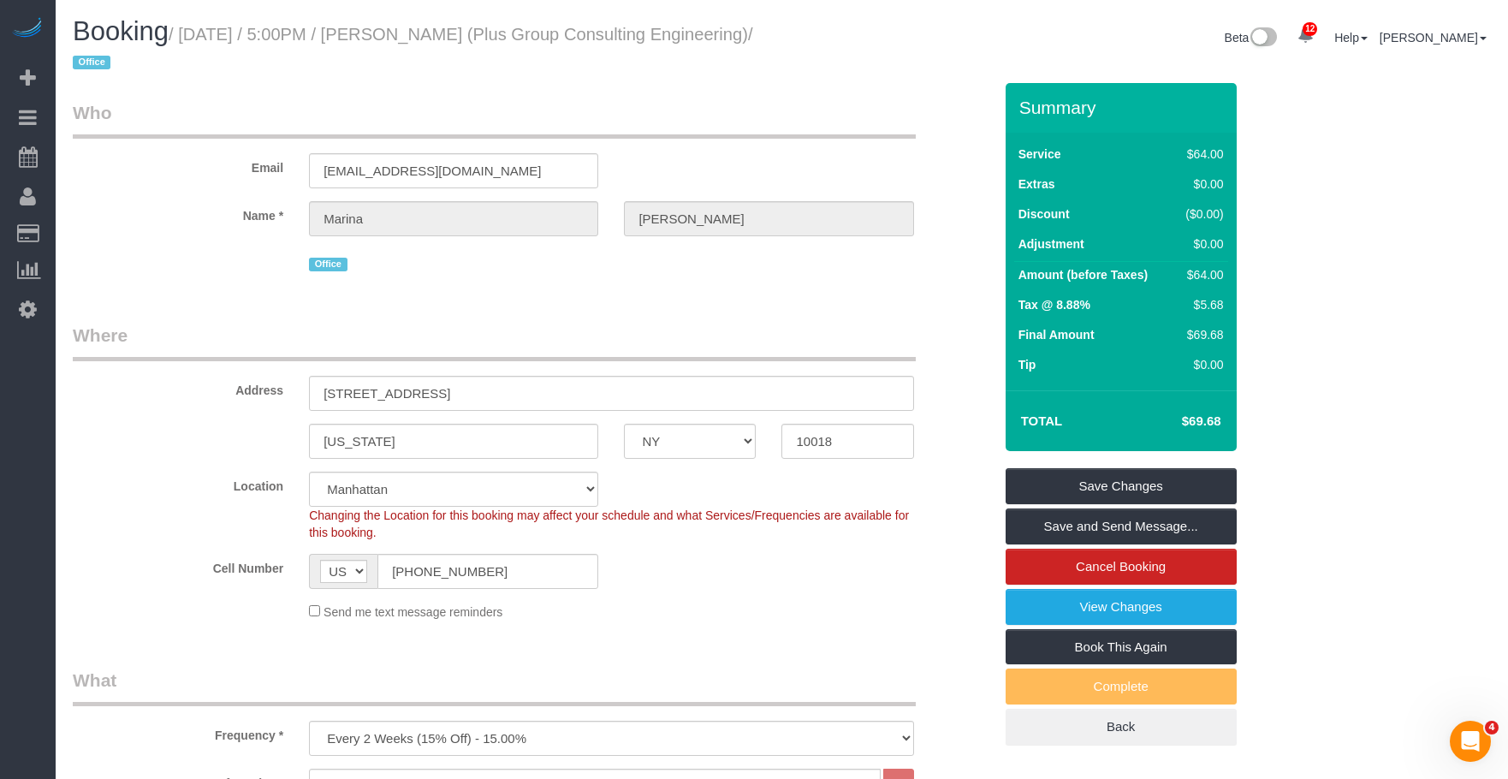
drag, startPoint x: 722, startPoint y: 290, endPoint x: 728, endPoint y: 301, distance: 12.6
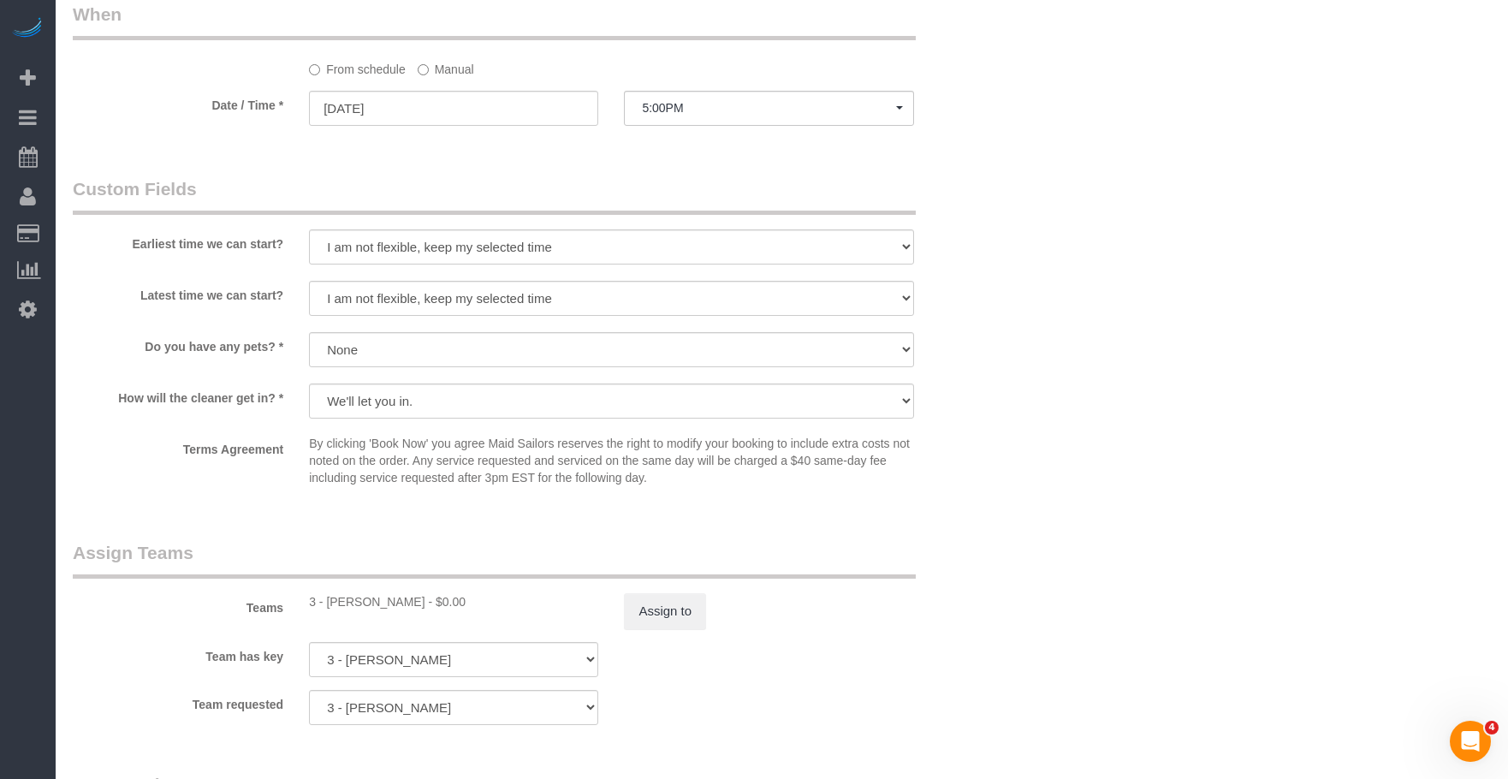
scroll to position [1540, 0]
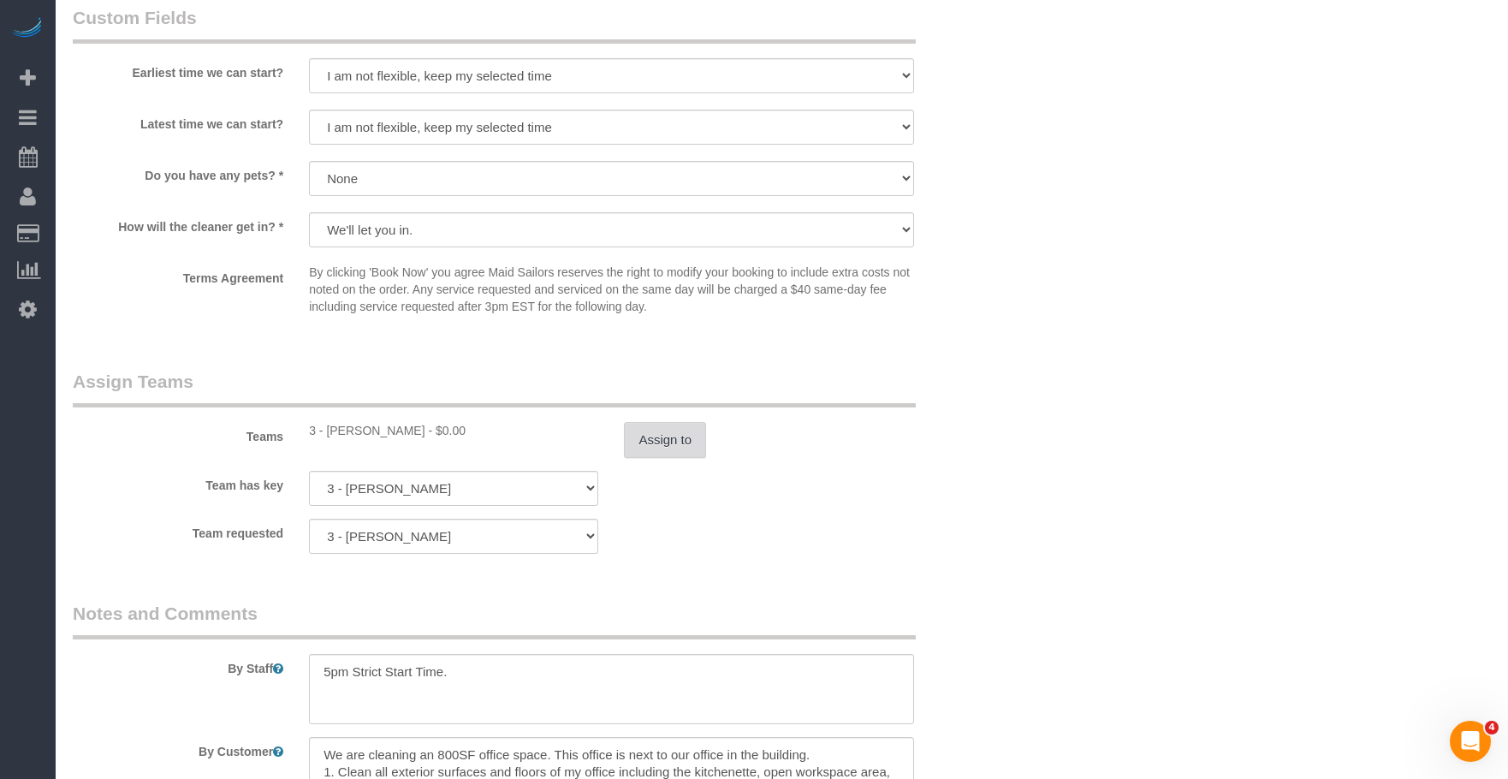
click at [685, 448] on button "Assign to" at bounding box center [665, 440] width 82 height 36
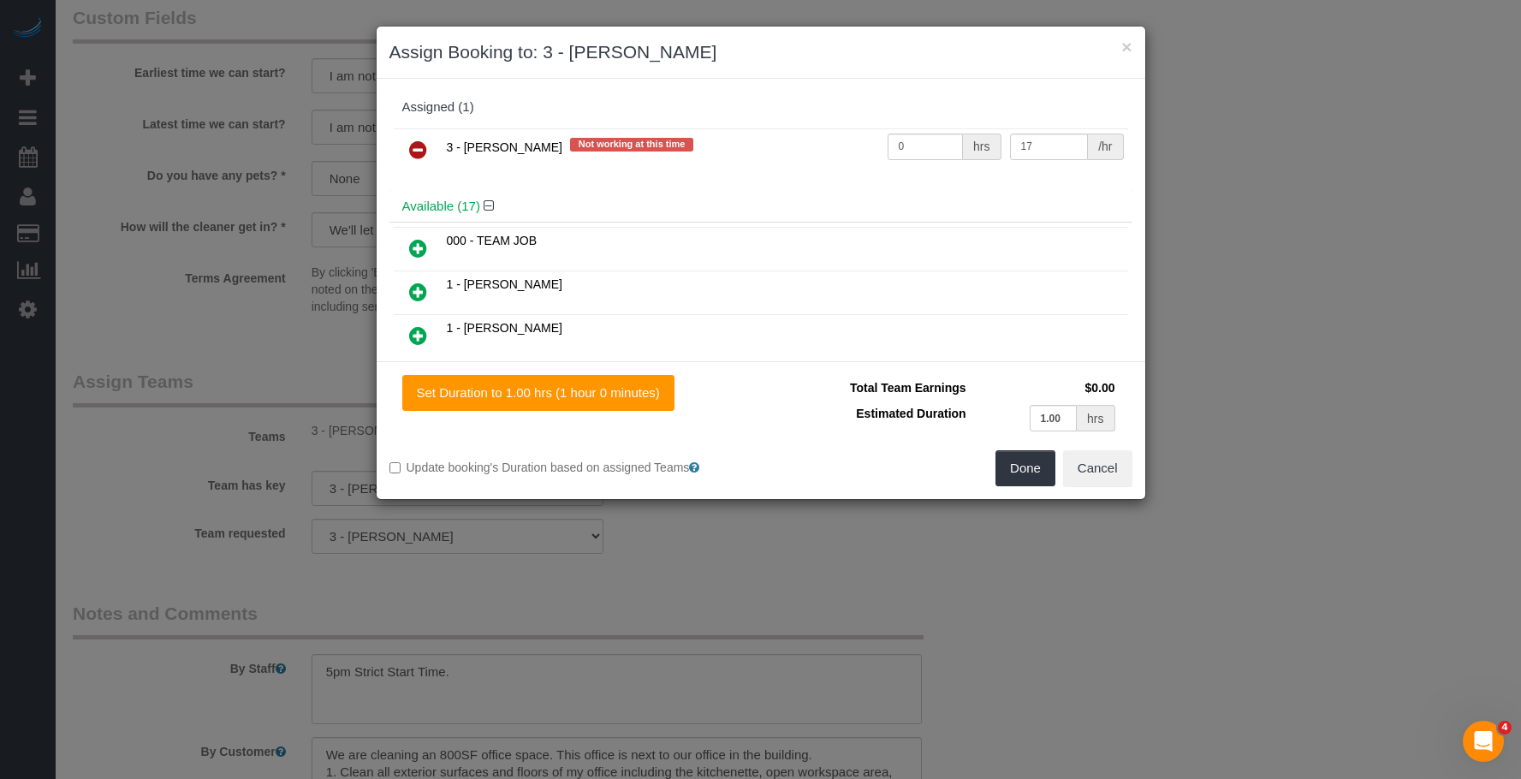
drag, startPoint x: 418, startPoint y: 144, endPoint x: 509, endPoint y: 203, distance: 109.0
click at [418, 144] on icon at bounding box center [418, 149] width 18 height 21
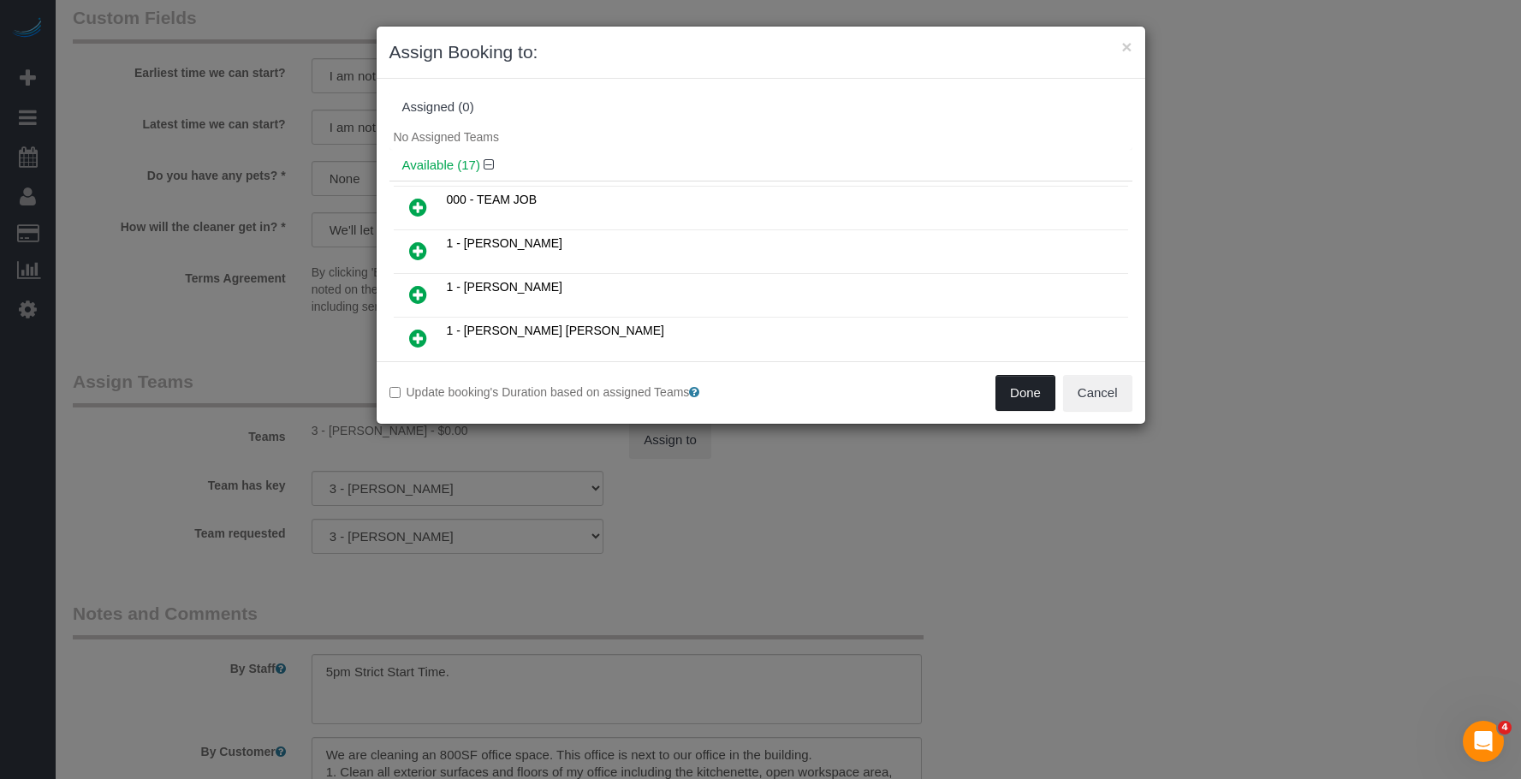
click at [1006, 391] on button "Done" at bounding box center [1025, 393] width 60 height 36
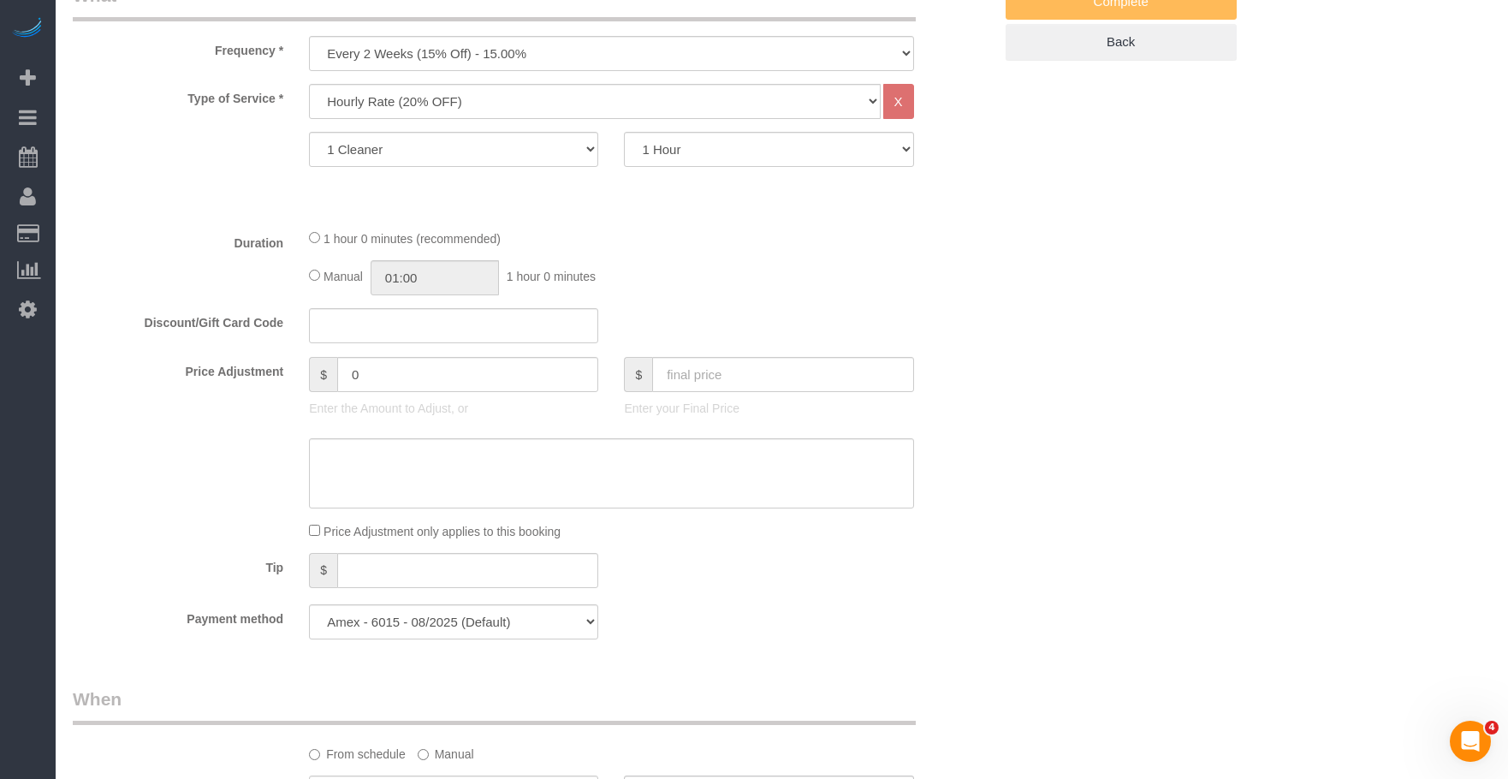
scroll to position [257, 0]
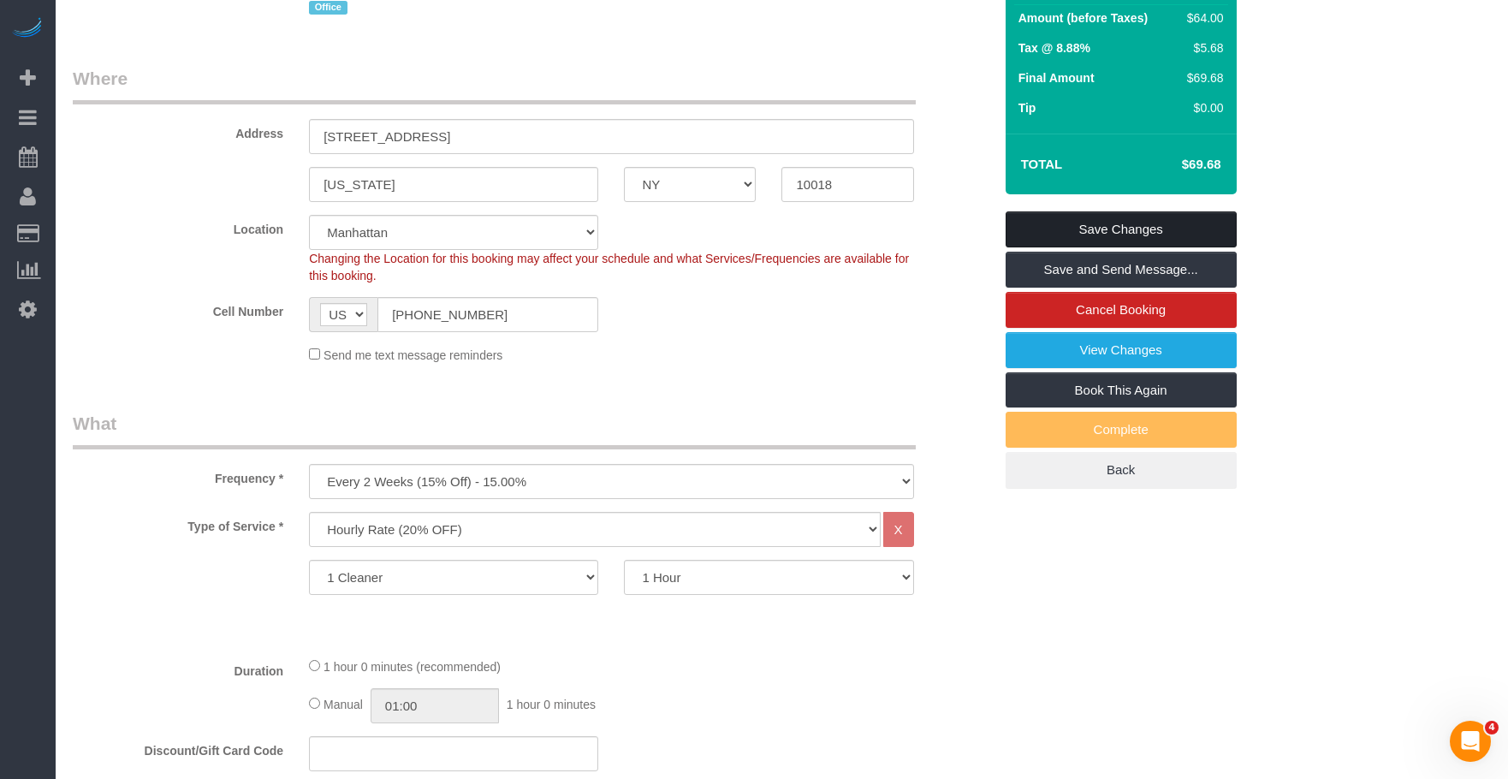
click at [1168, 228] on link "Save Changes" at bounding box center [1121, 229] width 231 height 36
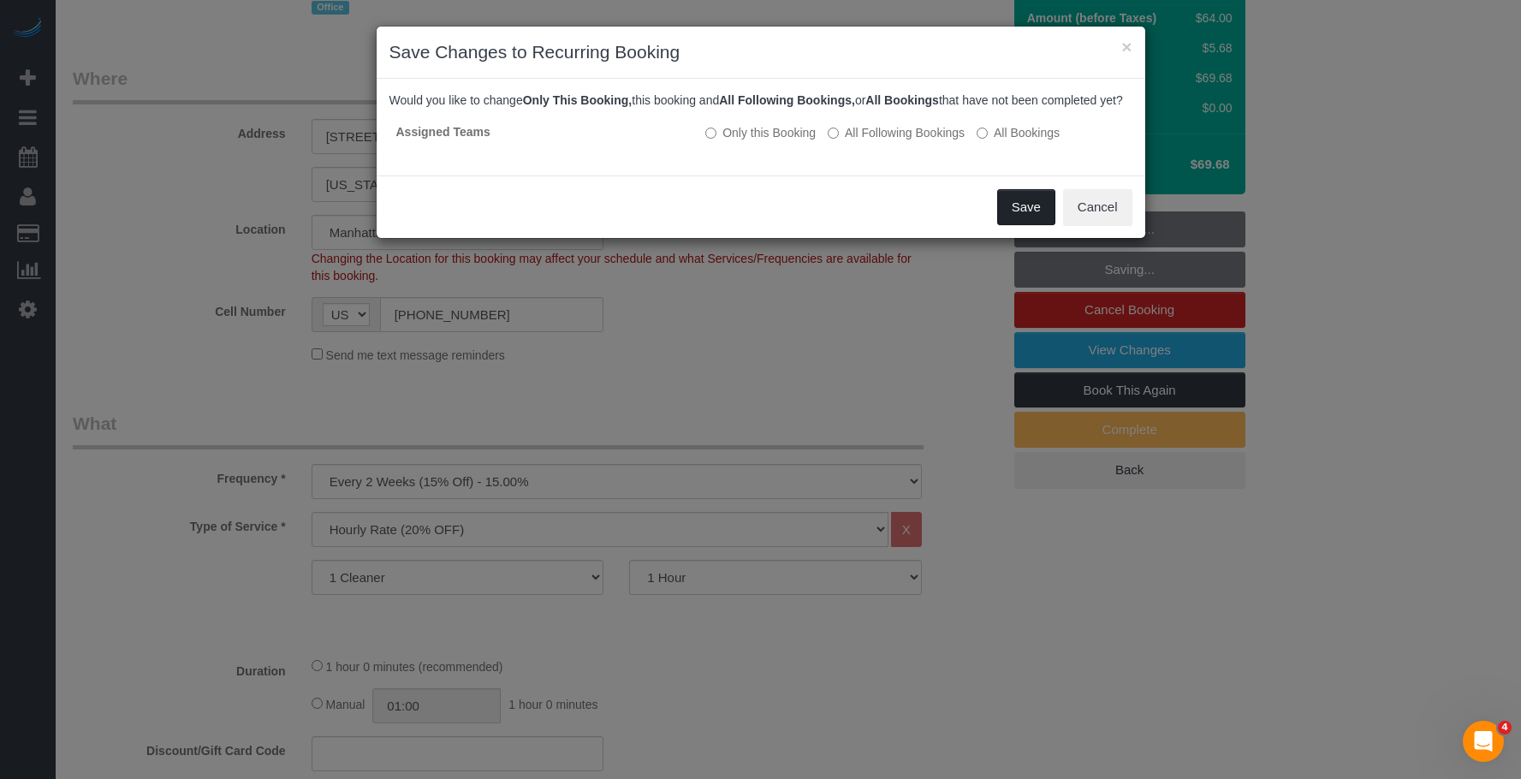
drag, startPoint x: 1016, startPoint y: 223, endPoint x: 949, endPoint y: 254, distance: 73.5
click at [1016, 223] on button "Save" at bounding box center [1026, 207] width 58 height 36
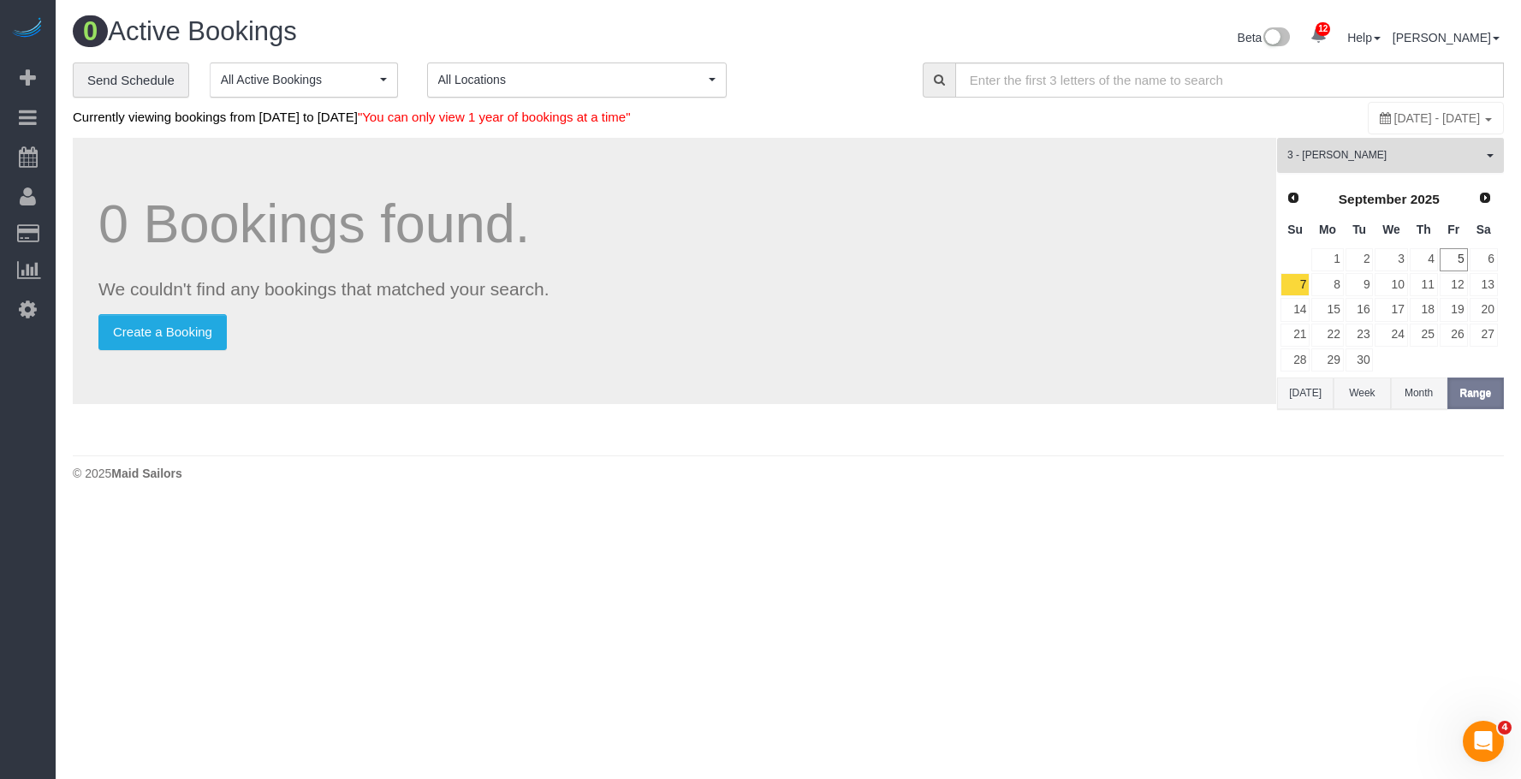
click at [1390, 149] on span "3 - [PERSON_NAME]" at bounding box center [1384, 155] width 195 height 15
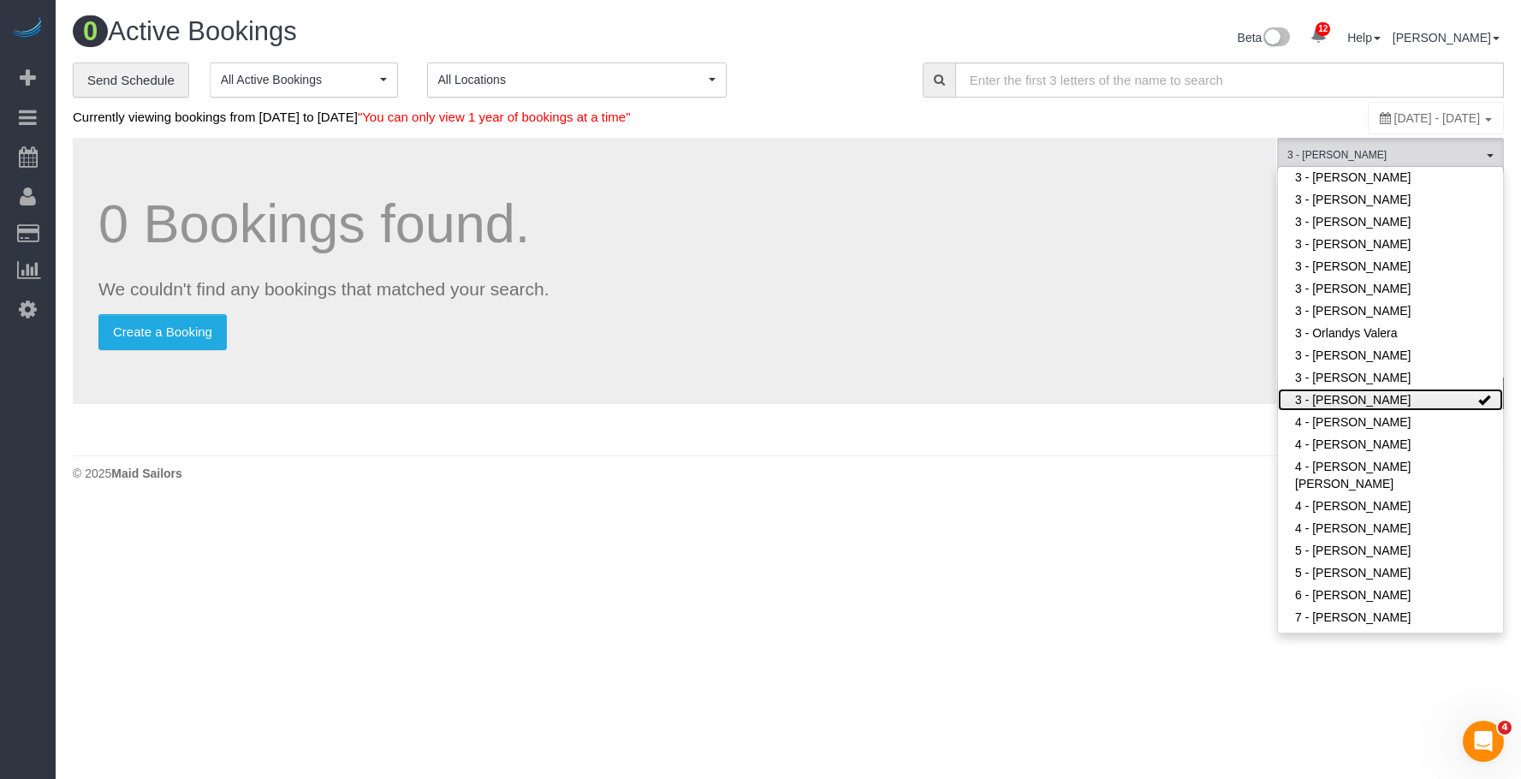
click at [1380, 400] on link "3 - [PERSON_NAME]" at bounding box center [1390, 400] width 225 height 22
